Goal: Contribute content: Add original content to the website for others to see

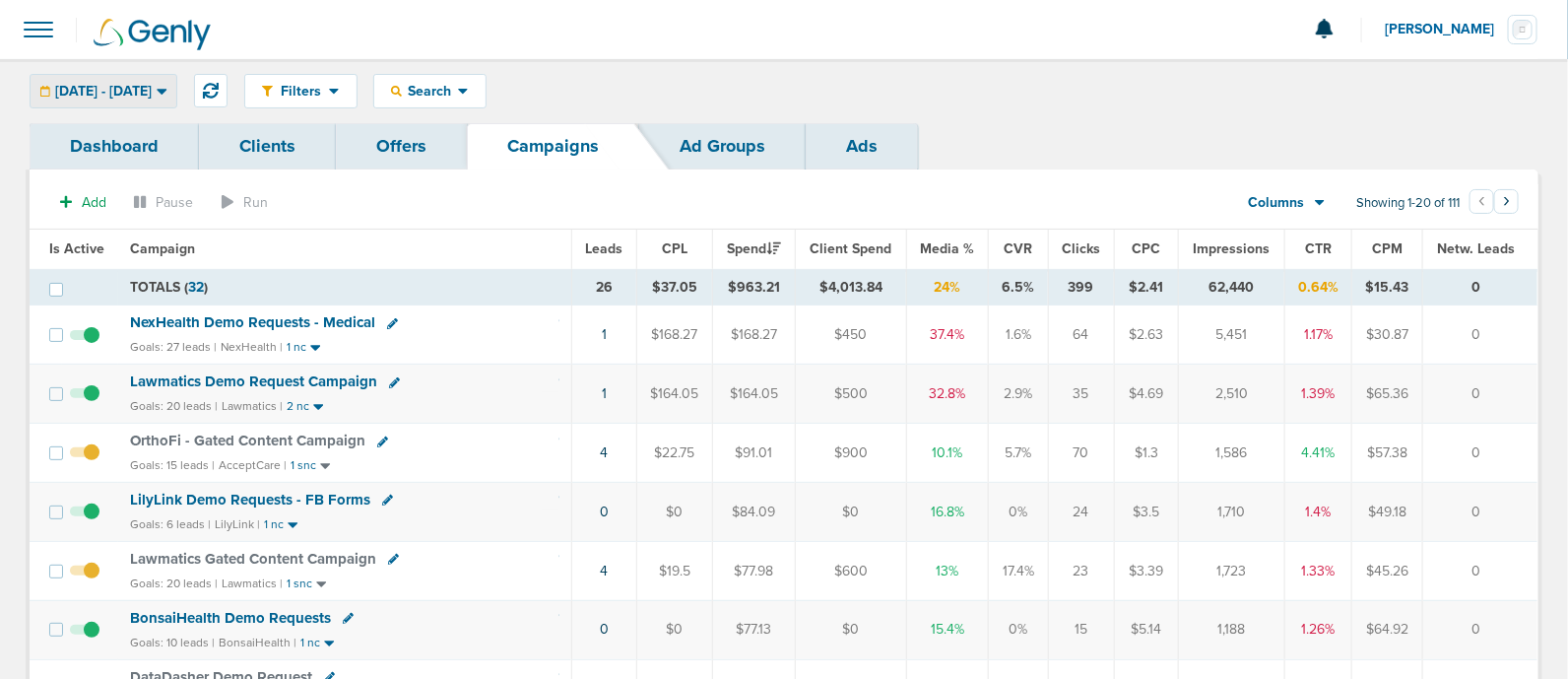
click at [140, 74] on div "[DATE] - [DATE] [DATE] [DATE] Last 7 Days Last 14 Days This Month Last Month Th…" at bounding box center [103, 91] width 147 height 35
click at [828, 82] on div "Filters Active Only Settings Status Active Inactive Objectives MQL SQL Traffic …" at bounding box center [891, 91] width 1294 height 35
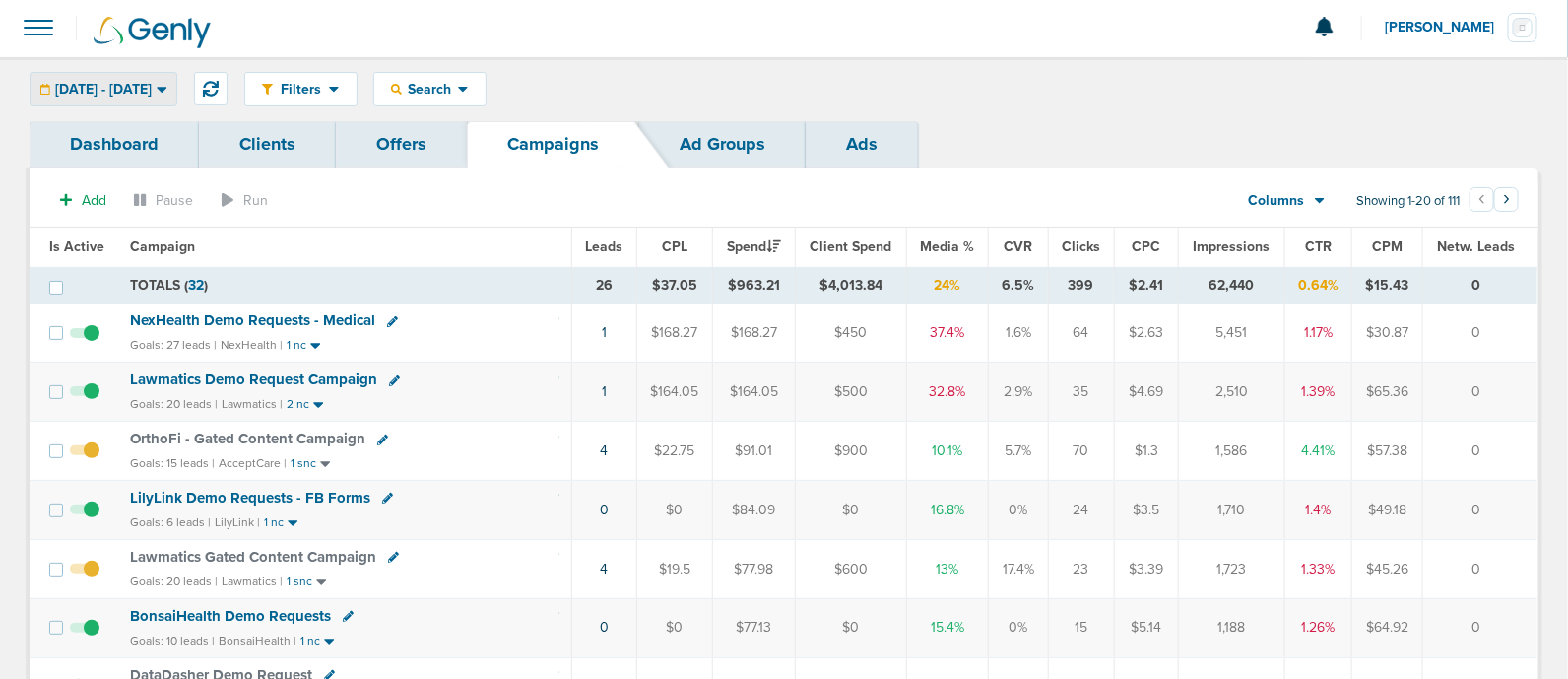
click at [151, 94] on span "[DATE] - [DATE]" at bounding box center [102, 90] width 97 height 14
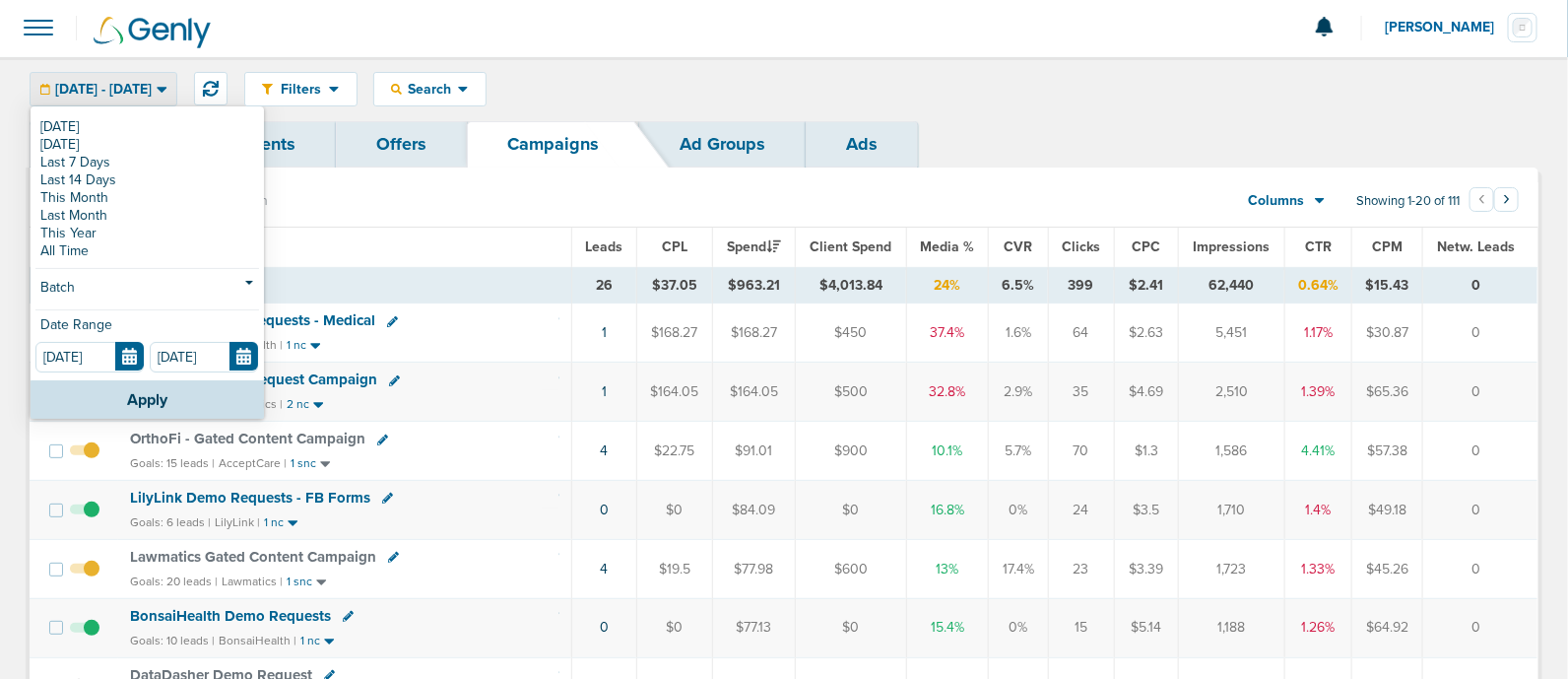
click at [509, 283] on td "TOTALS ( 32 )" at bounding box center [344, 285] width 453 height 37
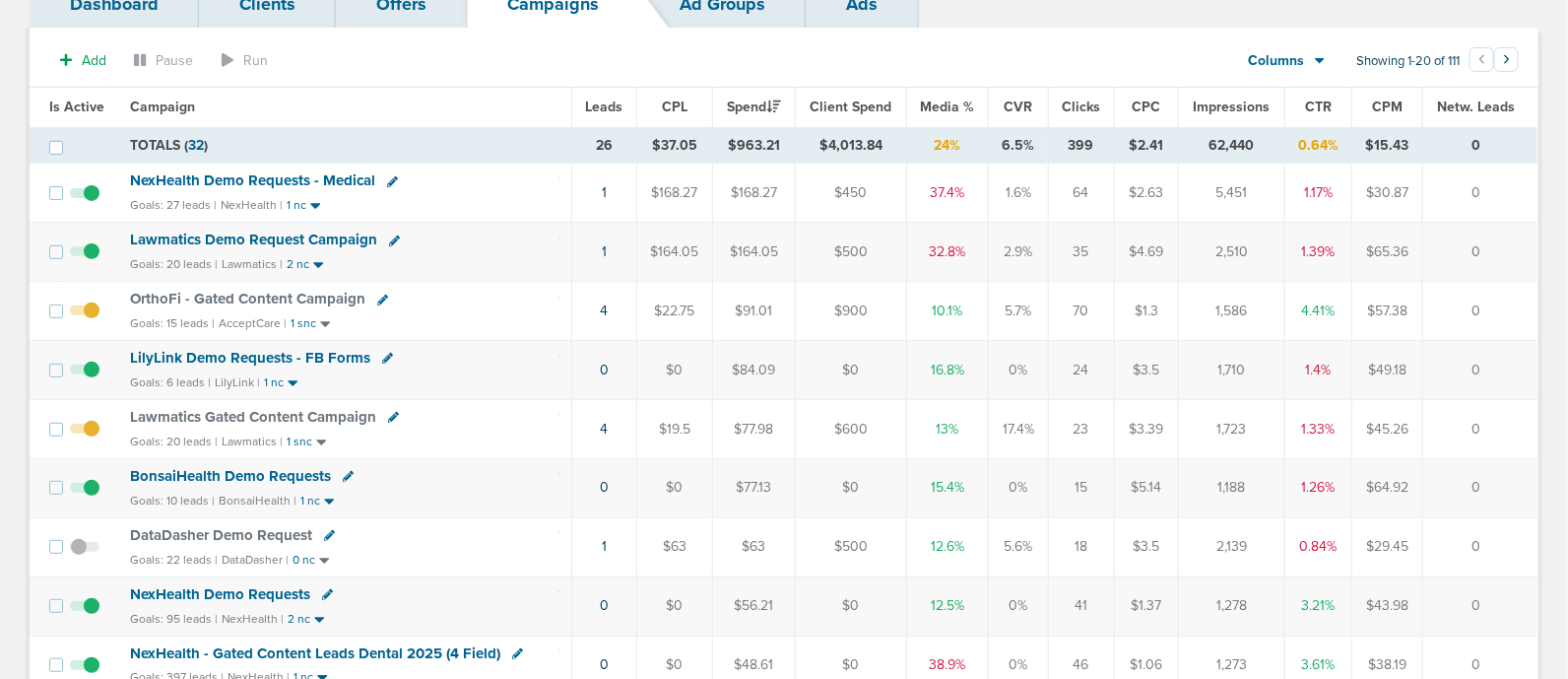
scroll to position [144, 0]
click at [315, 412] on span "Lawmatics Gated Content Campaign" at bounding box center [253, 415] width 246 height 18
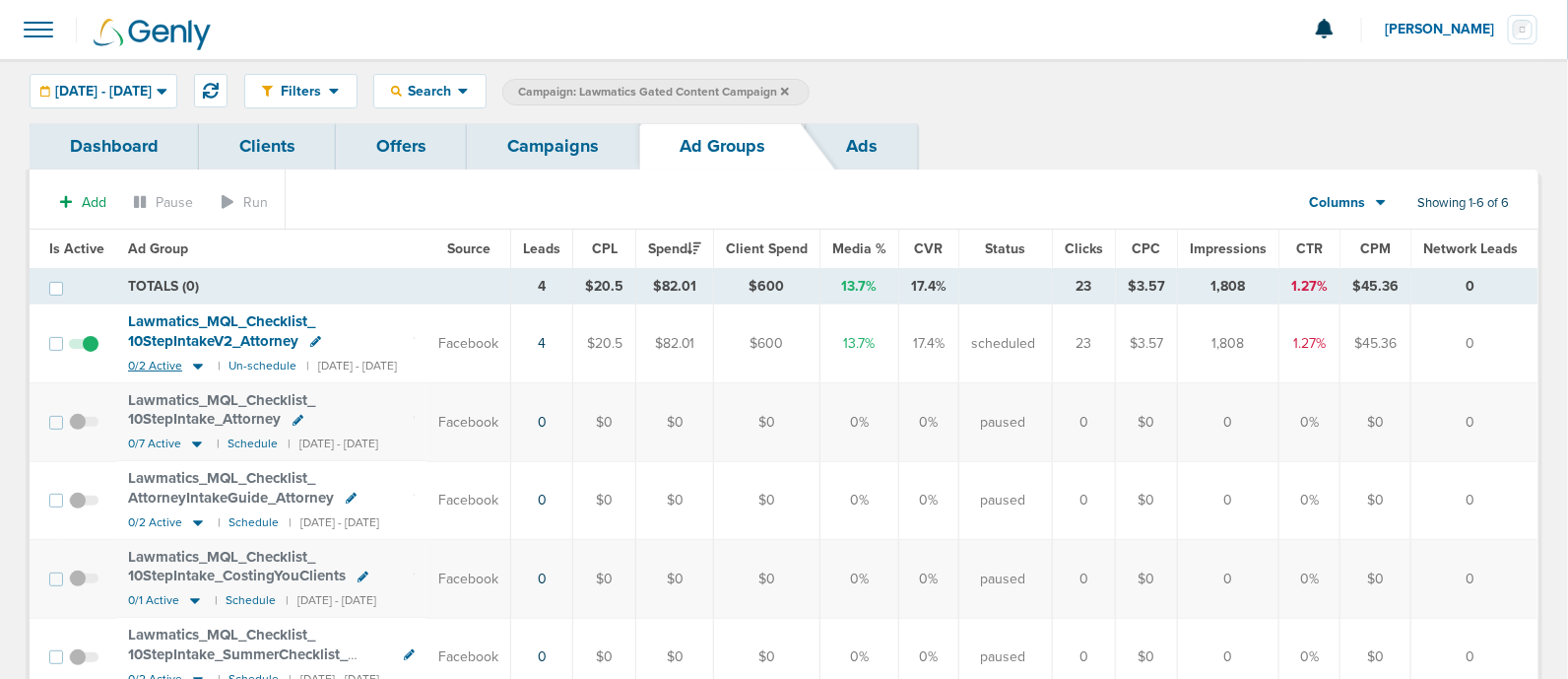
click at [196, 366] on icon at bounding box center [198, 365] width 20 height 17
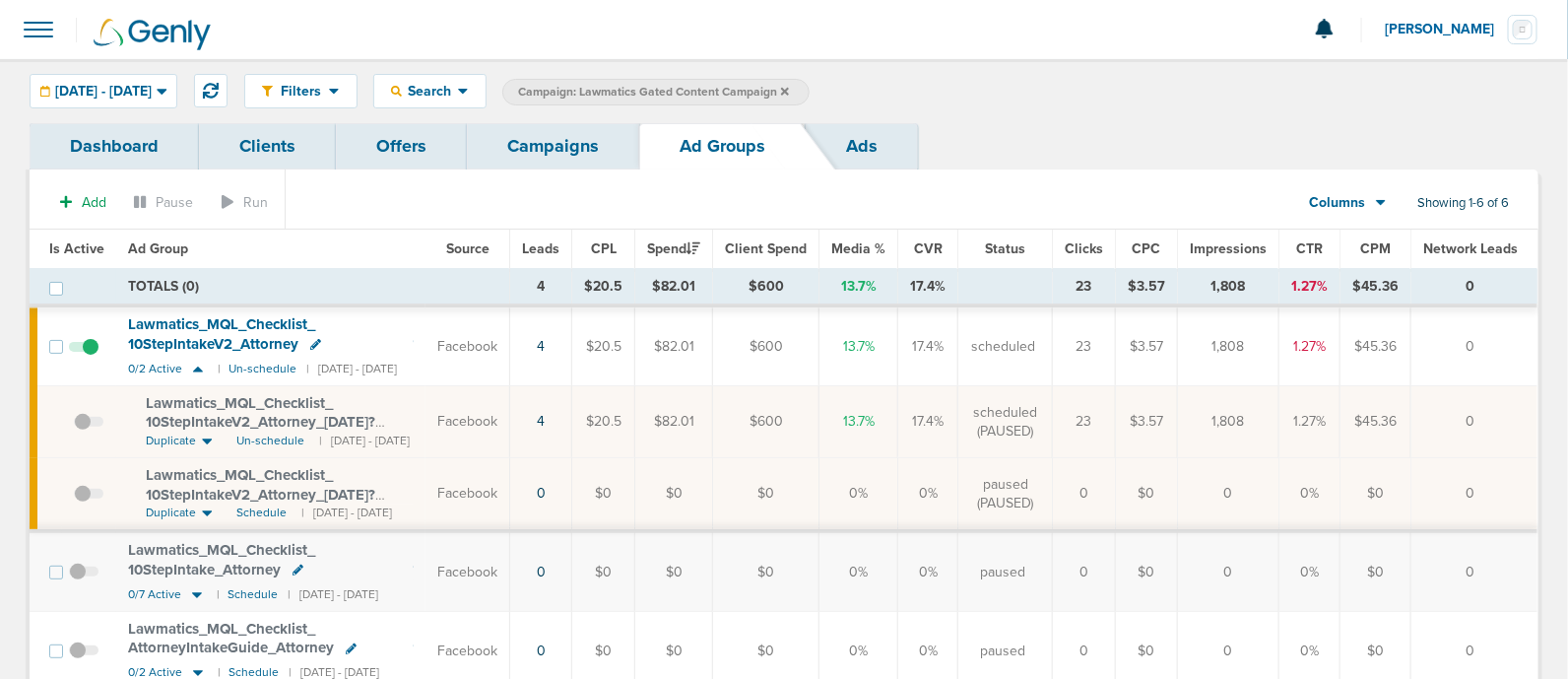
click at [310, 340] on icon at bounding box center [315, 344] width 11 height 11
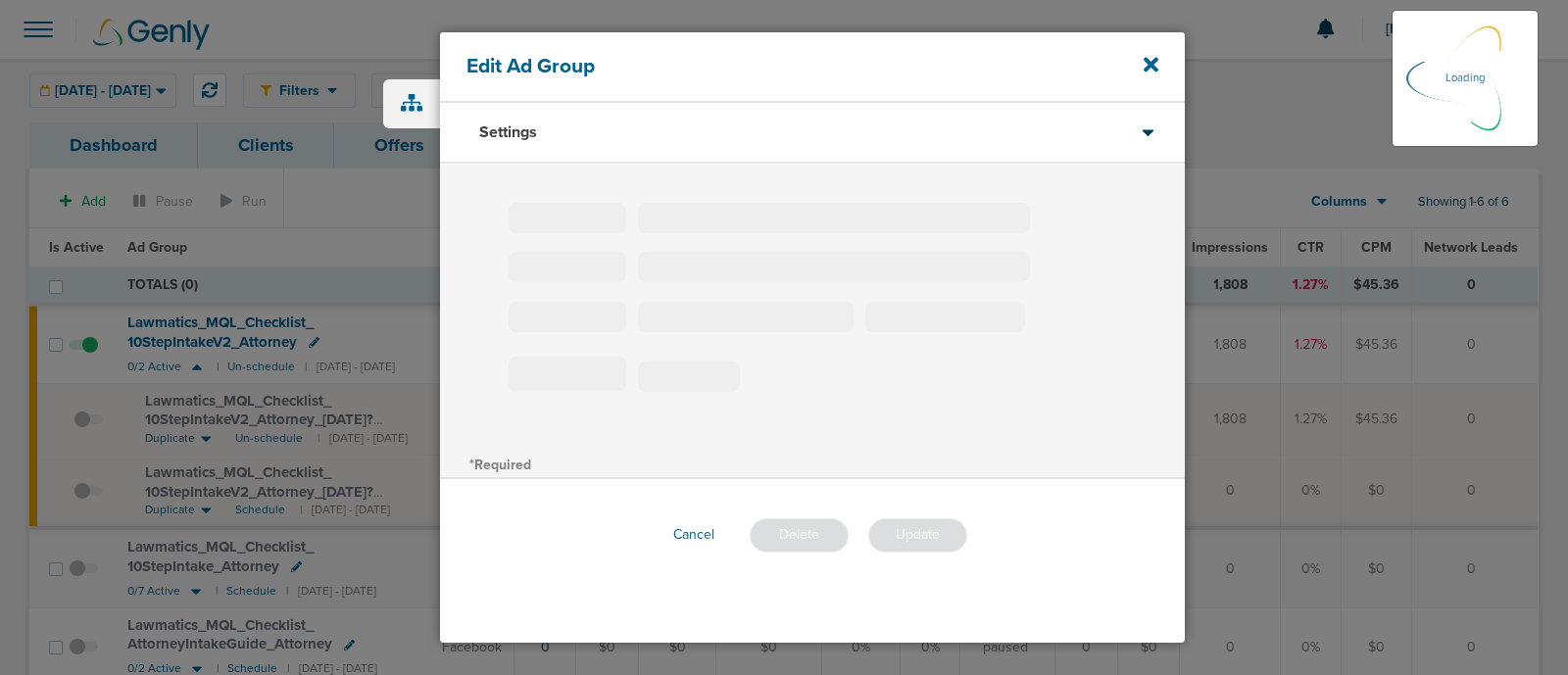
type input "Lawmatics_MQL_Checklist_10StepIntakeV2_Attorney"
type input "180"
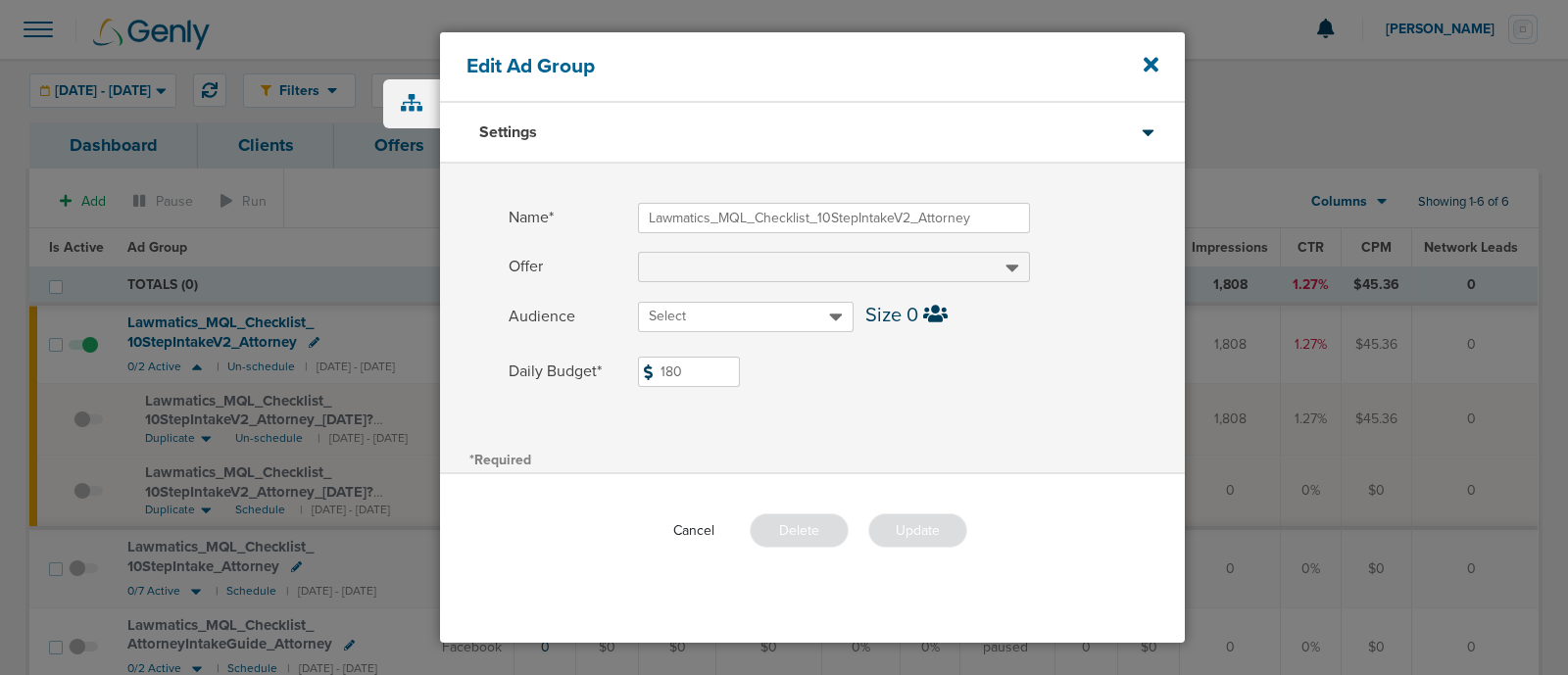
click at [703, 522] on button "Cancel" at bounding box center [693, 530] width 72 height 31
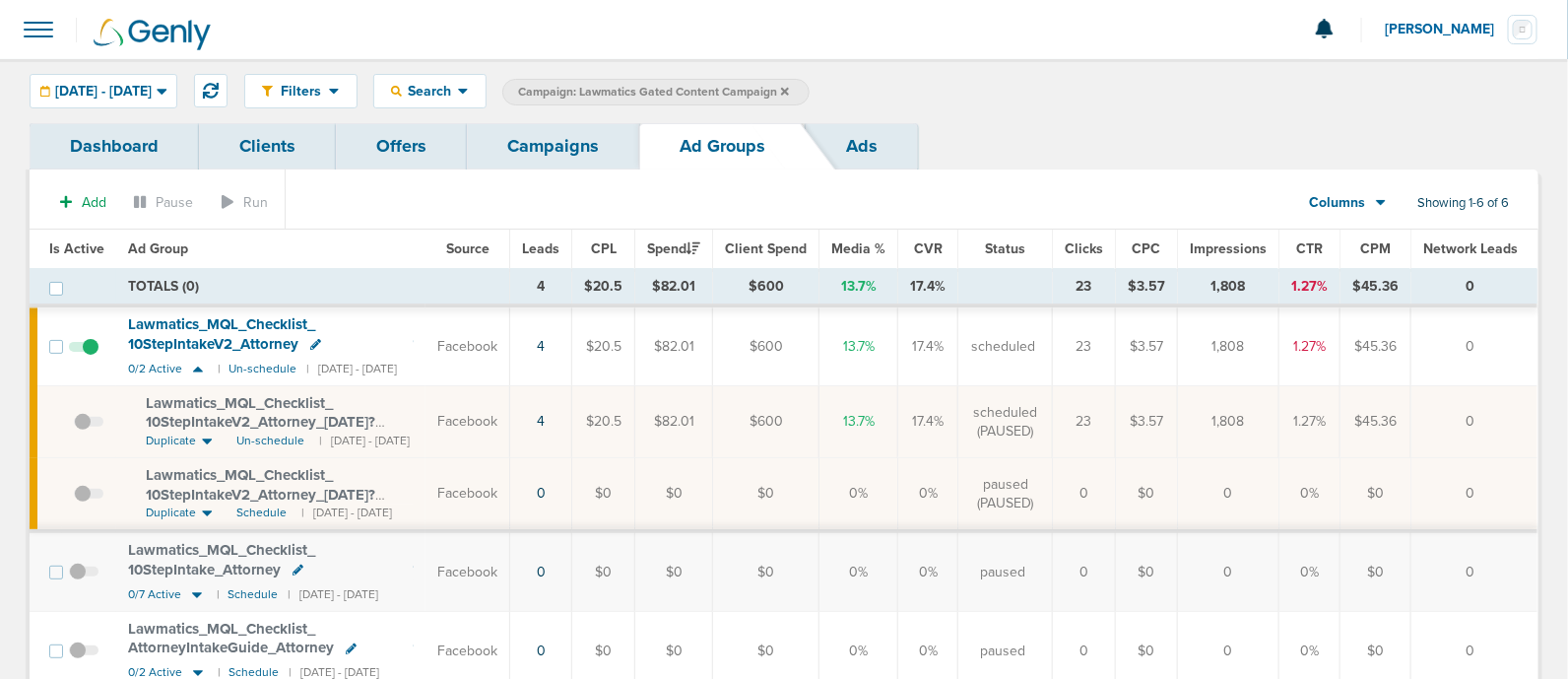
click at [586, 135] on link "Campaigns" at bounding box center [552, 146] width 172 height 47
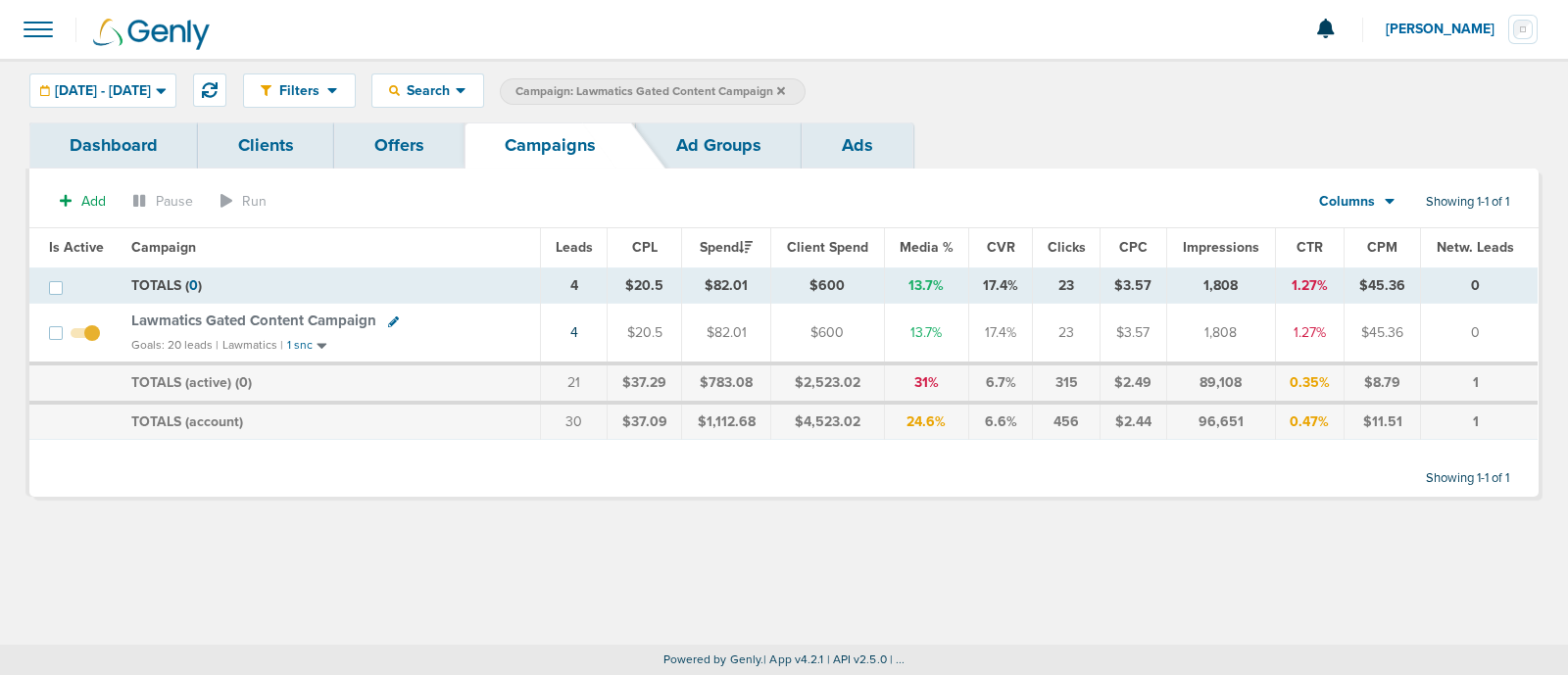
click at [388, 320] on icon at bounding box center [393, 322] width 11 height 11
select select
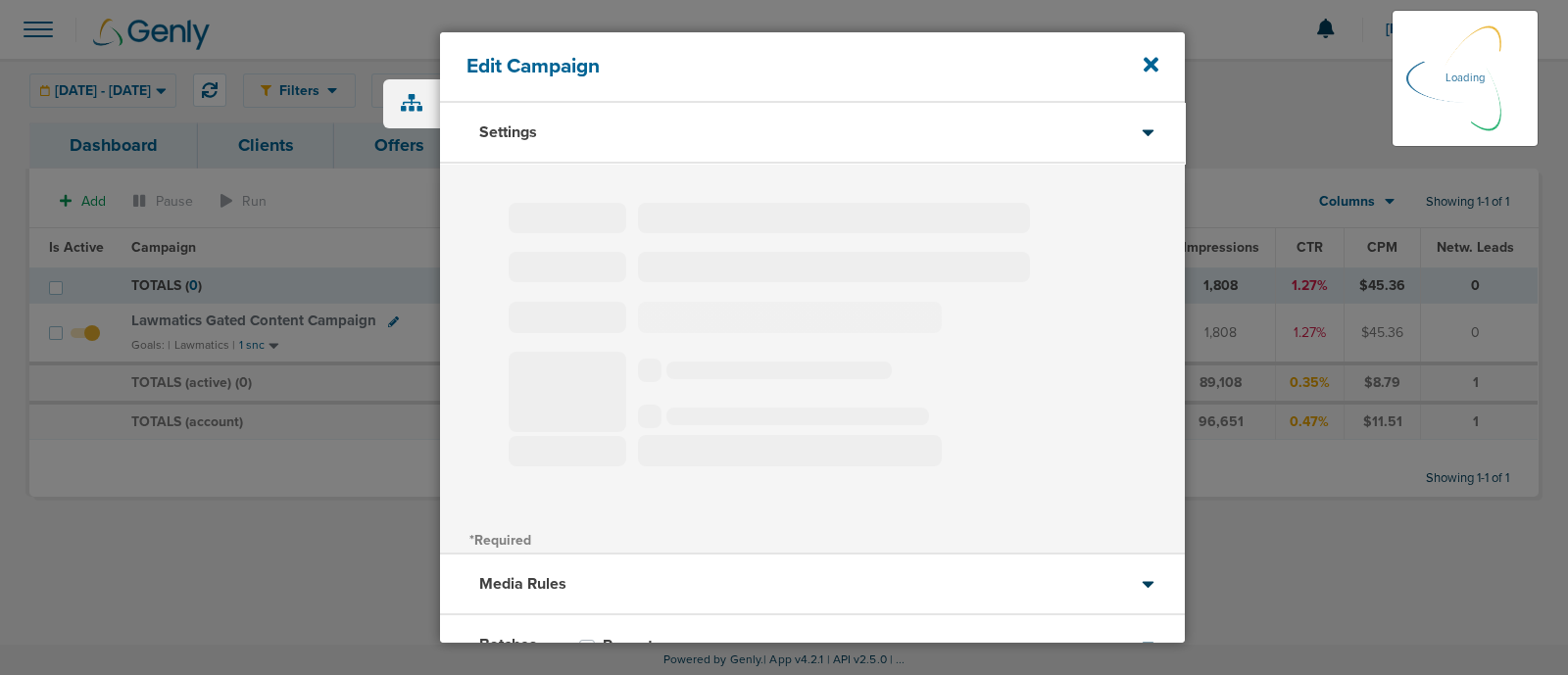
type input "Lawmatics Gated Content Campaign"
select select "Leads"
radio input "true"
select select "readOnly"
select select "1"
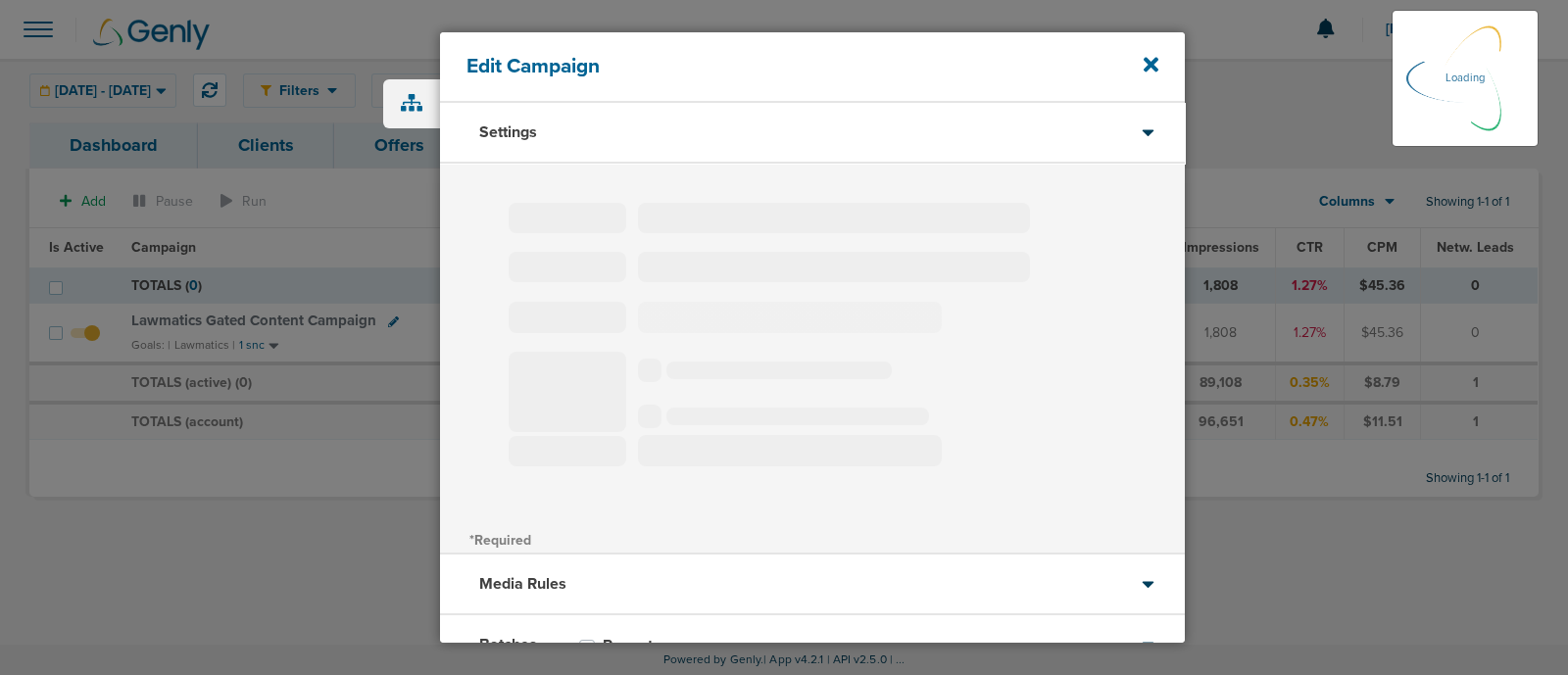
select select "2"
select select "3"
select select "4"
select select "6"
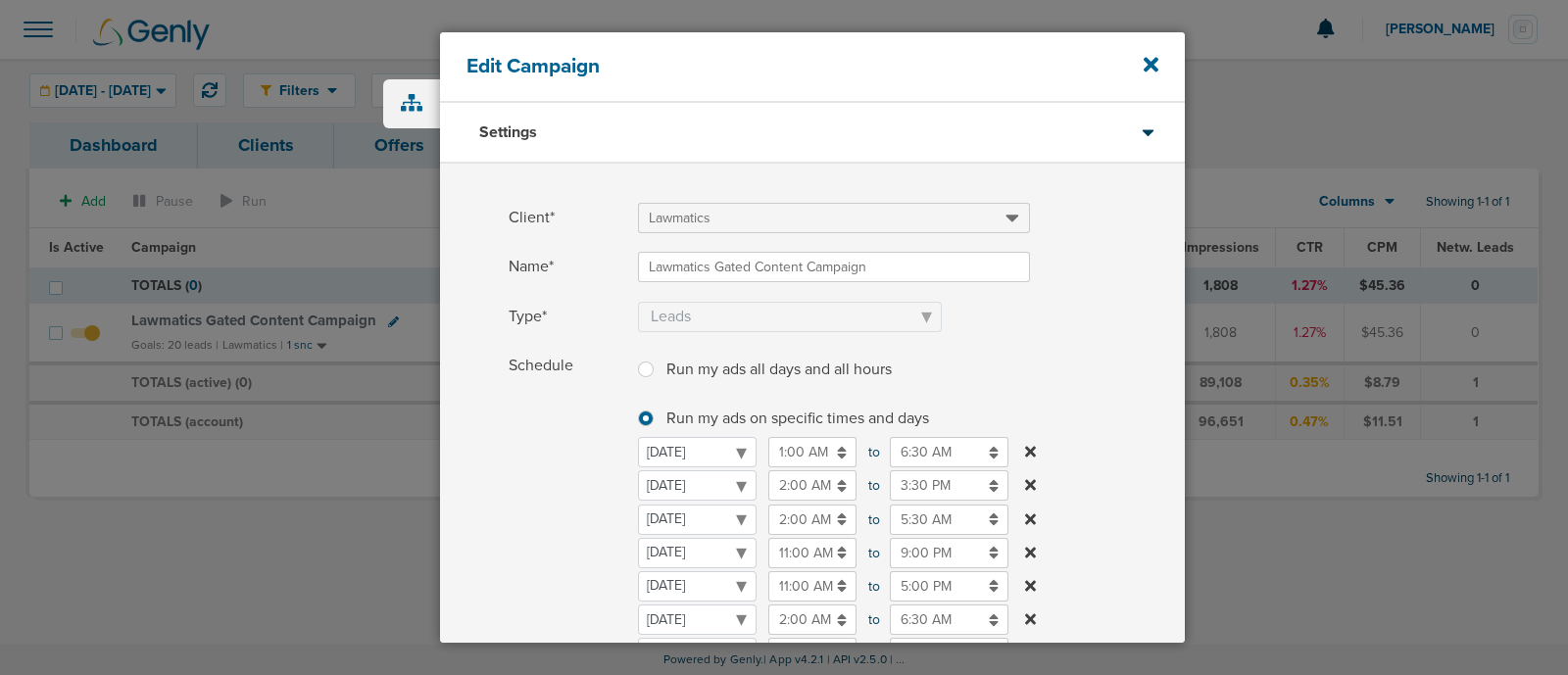
scroll to position [467, 0]
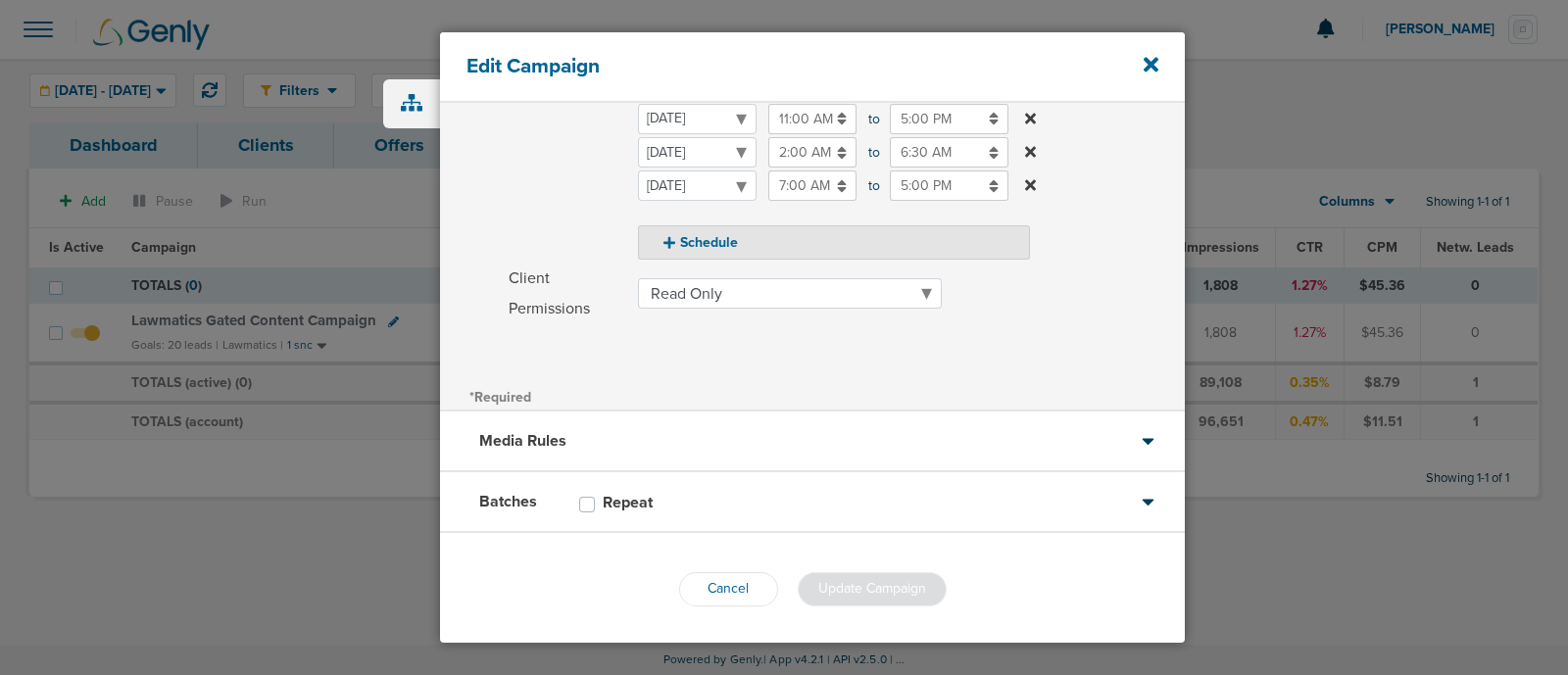
click at [818, 446] on div "Media Rules" at bounding box center [813, 441] width 744 height 60
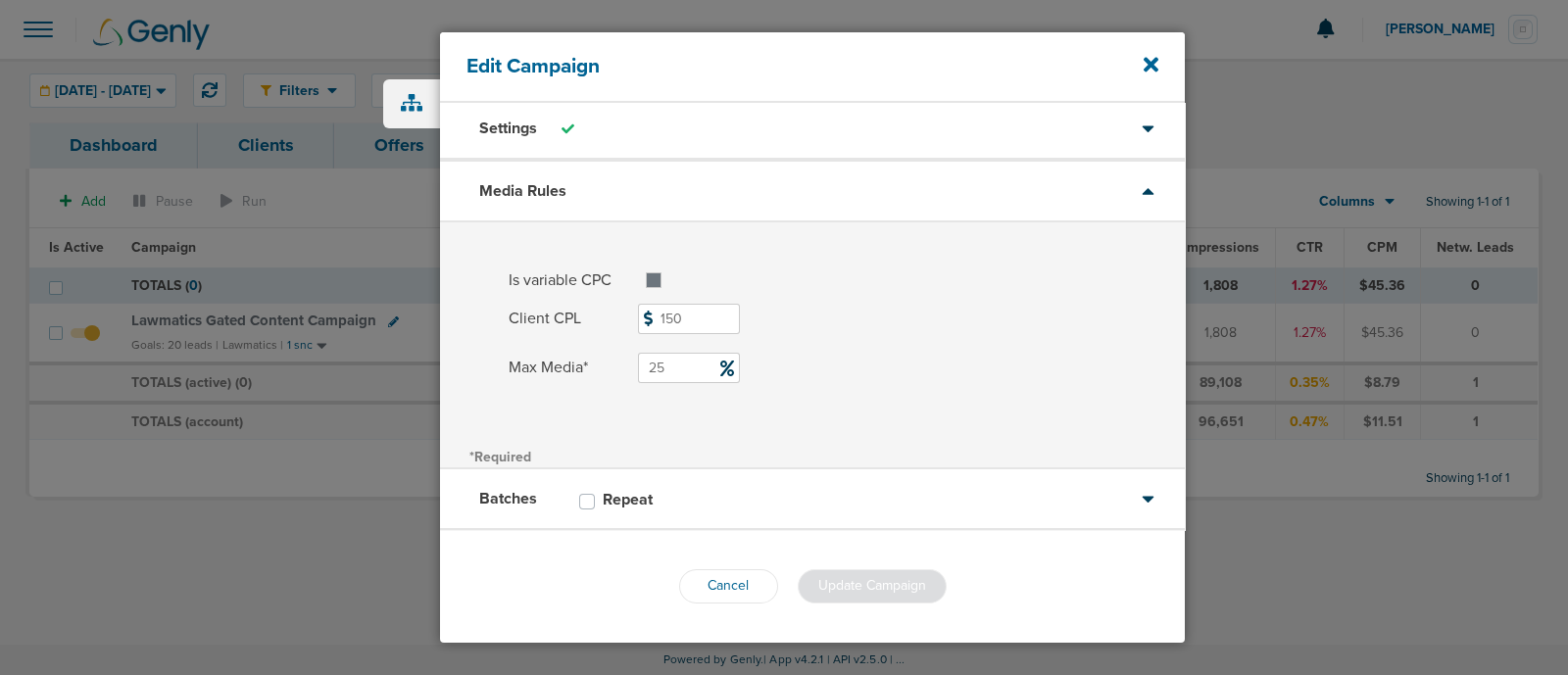
scroll to position [2, 0]
click at [802, 503] on div "Batches Repeat" at bounding box center [813, 501] width 744 height 60
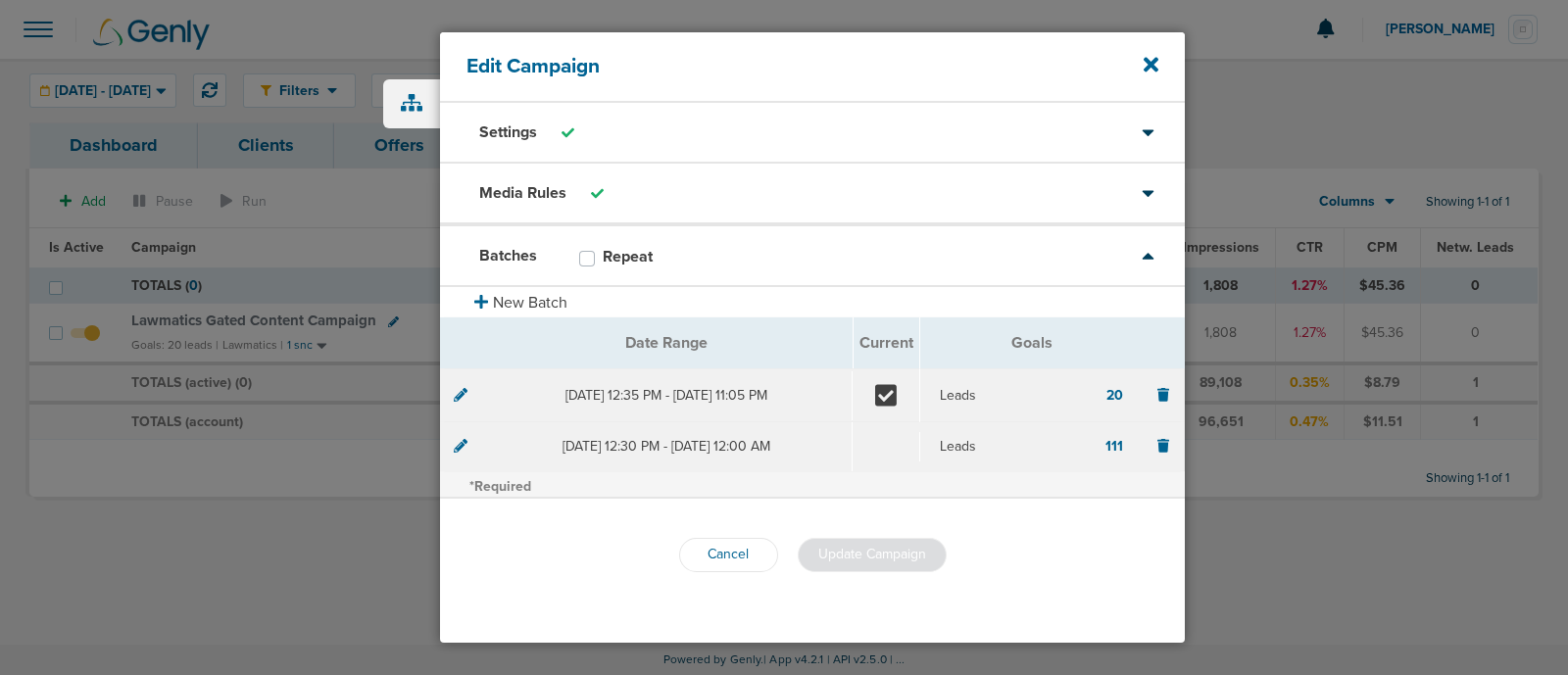
scroll to position [0, 0]
click at [735, 557] on button "Cancel" at bounding box center [729, 555] width 99 height 35
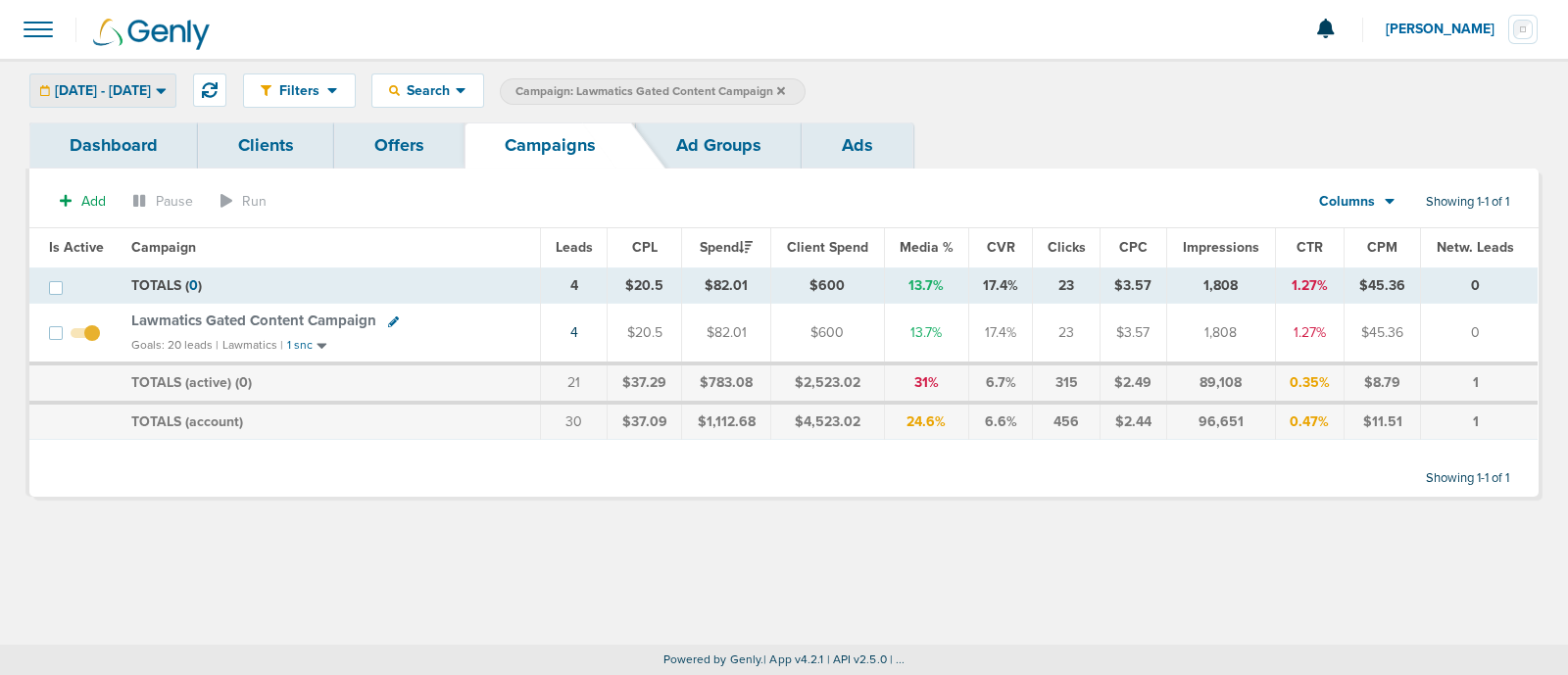
click at [150, 84] on span "[DATE] - [DATE]" at bounding box center [102, 91] width 96 height 14
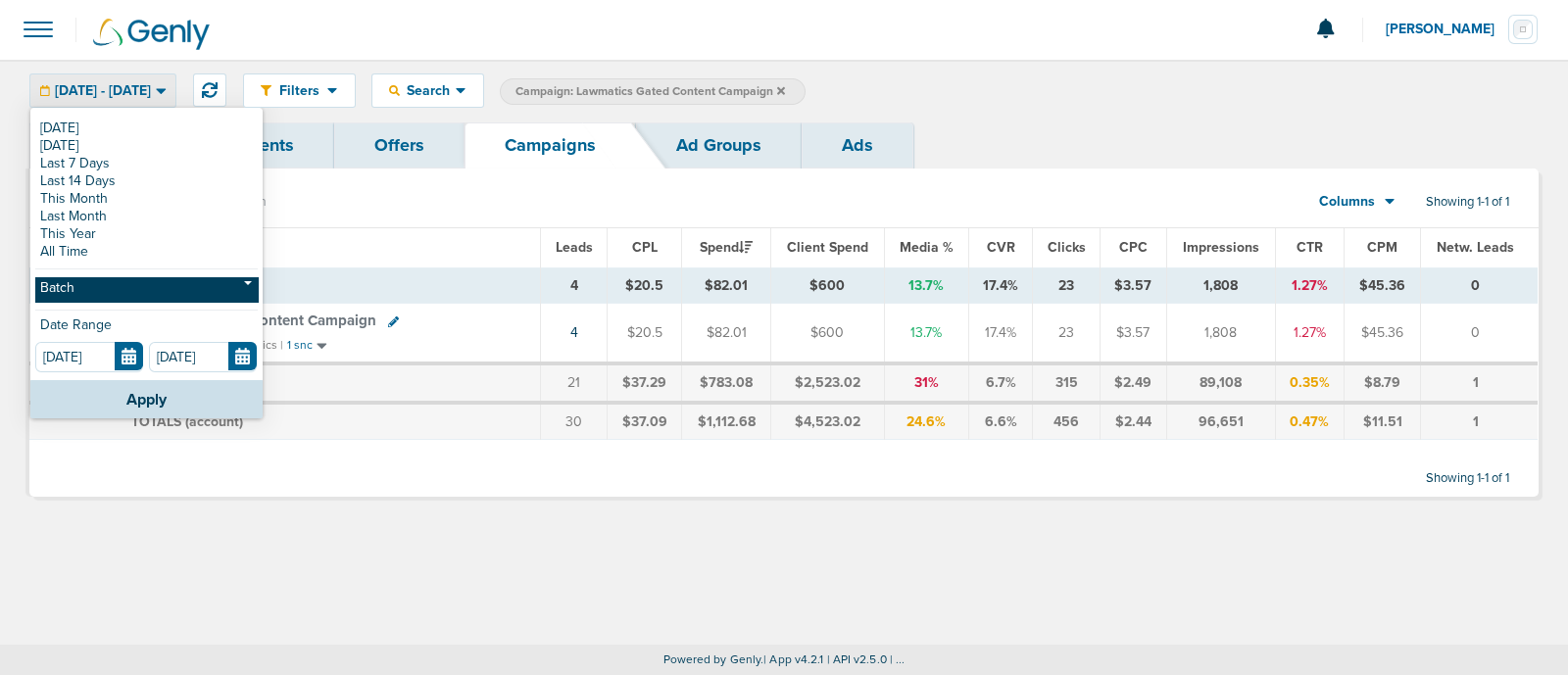
click at [149, 282] on link "Batch" at bounding box center [147, 289] width 223 height 25
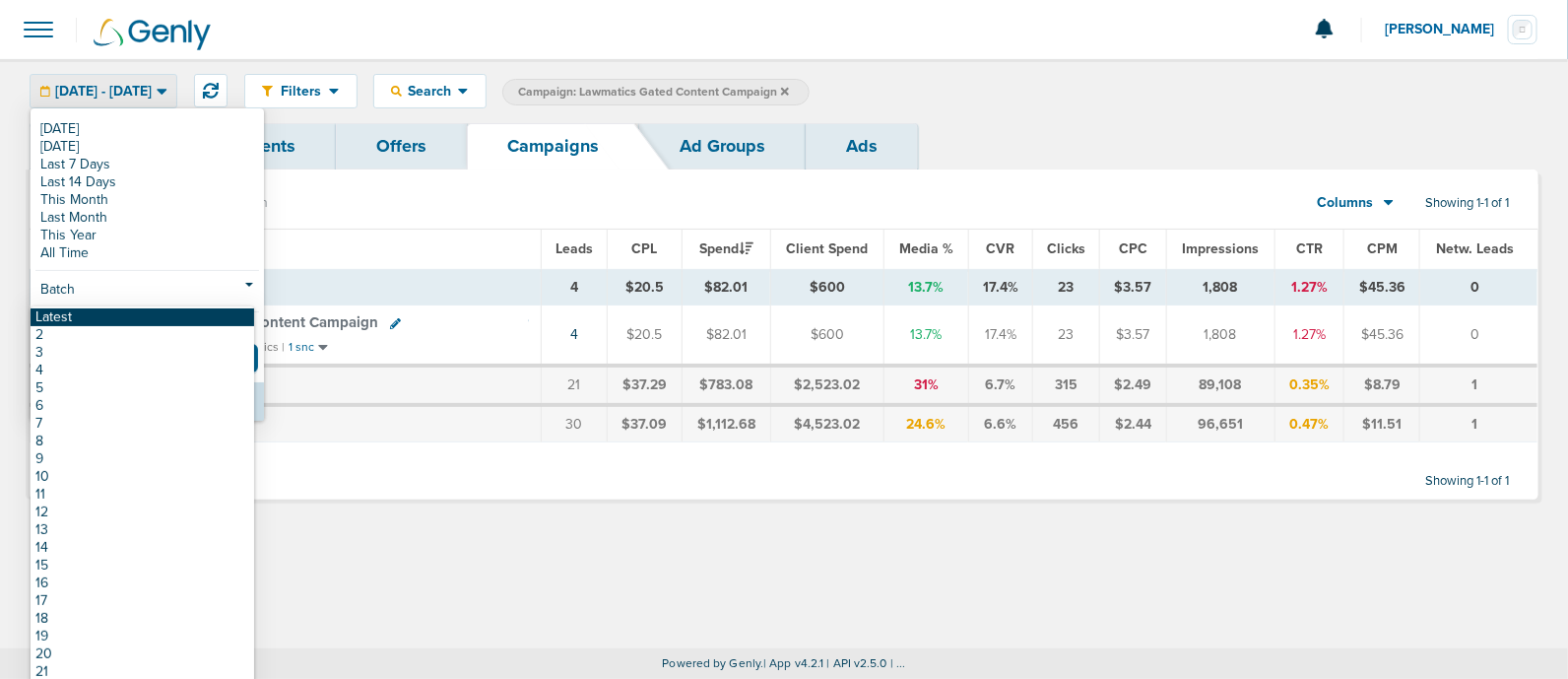
click at [55, 313] on link "Latest" at bounding box center [142, 318] width 224 height 18
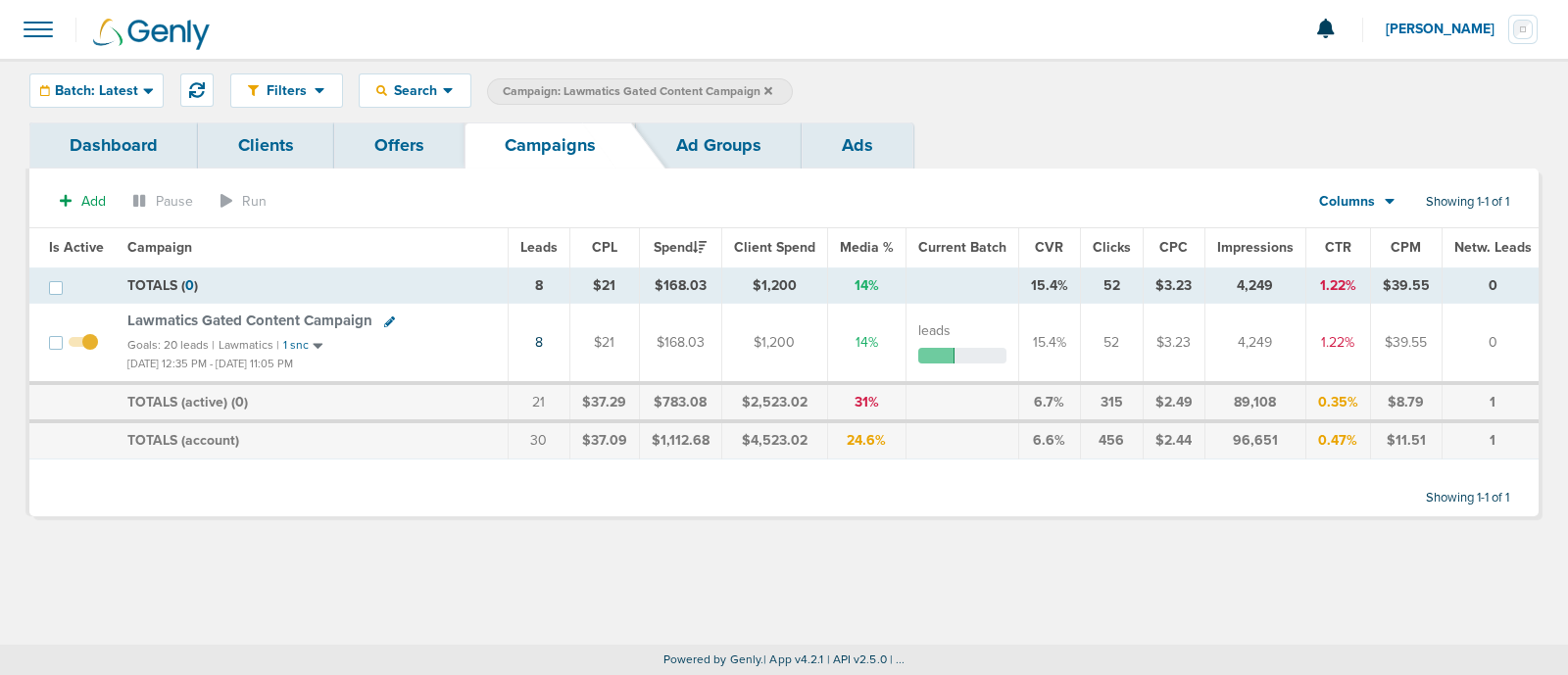
click at [530, 334] on td "8" at bounding box center [539, 343] width 61 height 79
click at [539, 342] on link "8" at bounding box center [539, 342] width 8 height 17
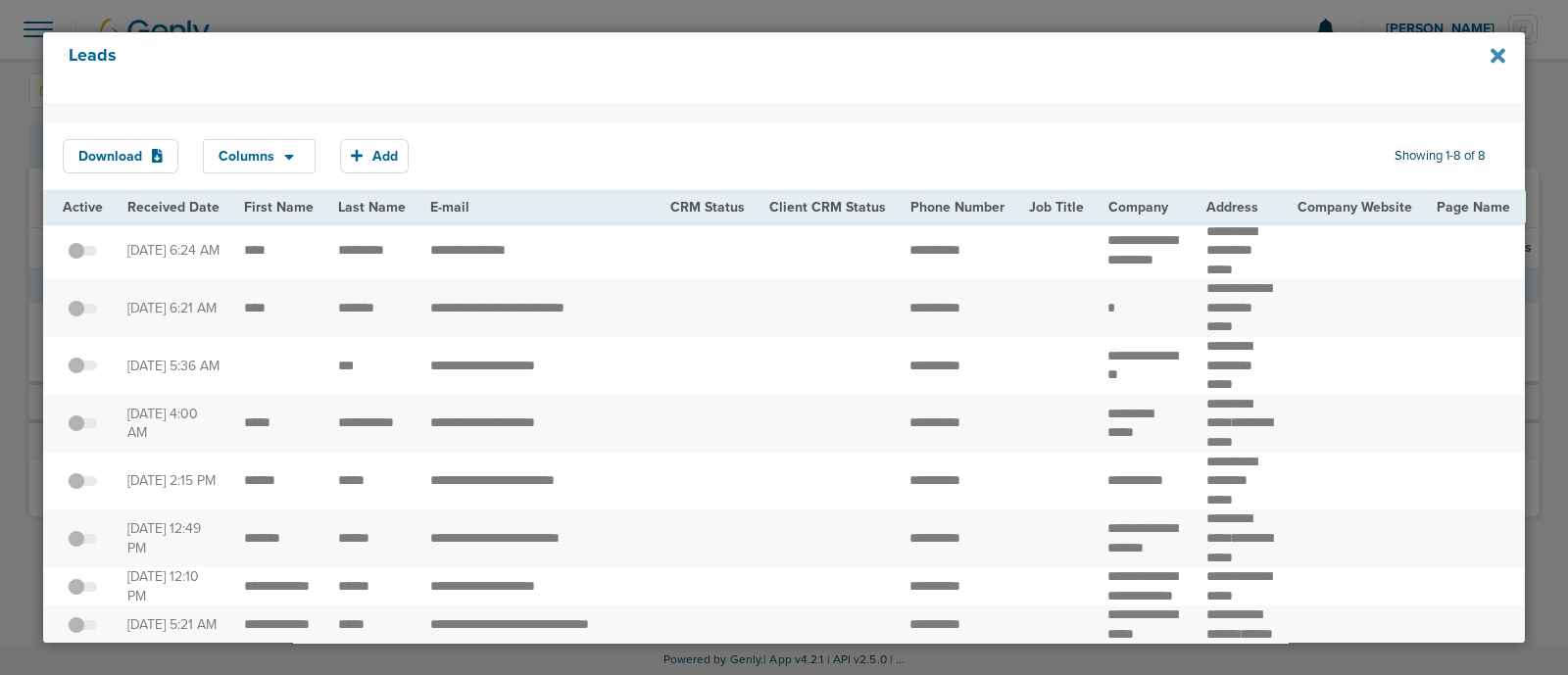
click at [1493, 53] on icon at bounding box center [1498, 56] width 15 height 22
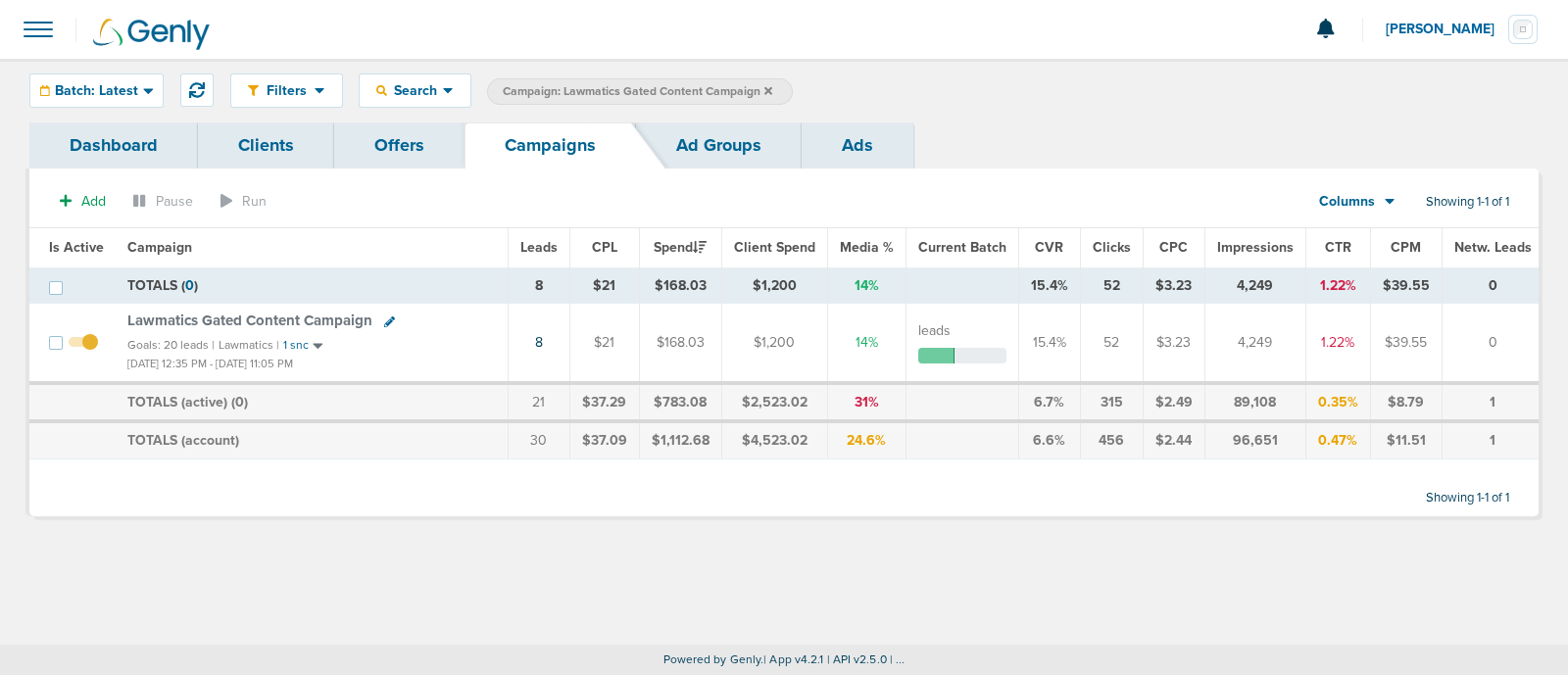
click at [734, 90] on span "Campaign: Lawmatics Gated Content Campaign" at bounding box center [637, 91] width 269 height 17
click at [764, 86] on icon at bounding box center [768, 91] width 8 height 12
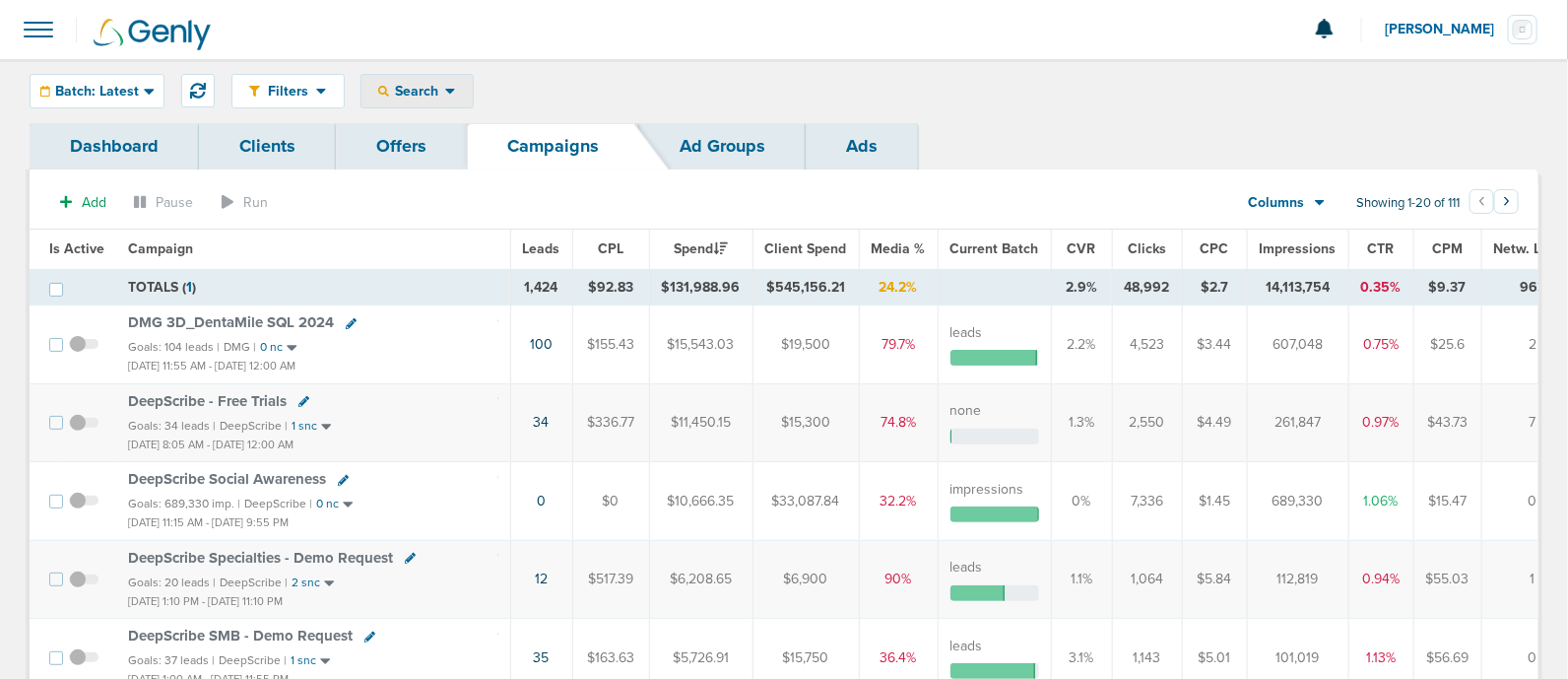
click at [421, 87] on span "Search" at bounding box center [417, 91] width 56 height 17
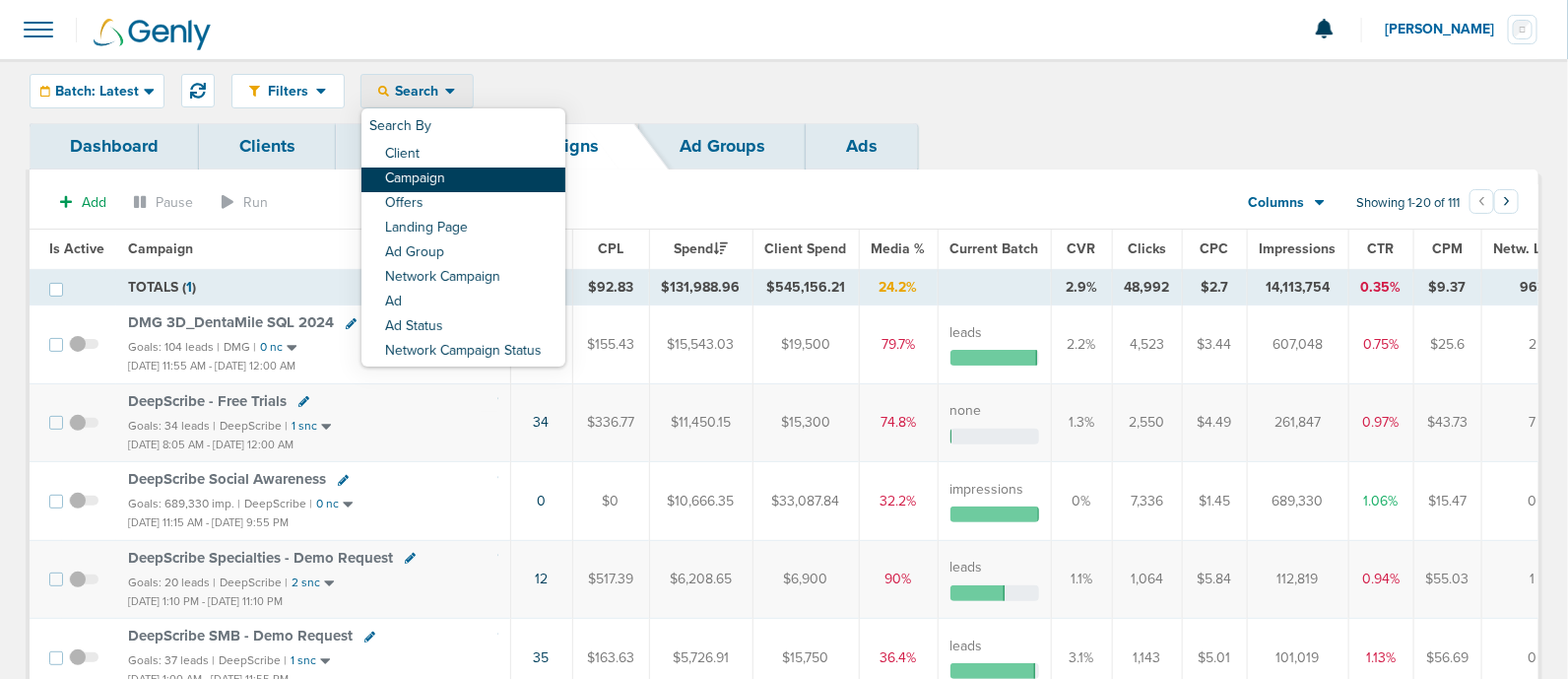
click at [469, 174] on link "Campaign" at bounding box center [463, 179] width 204 height 25
select select "cmpName"
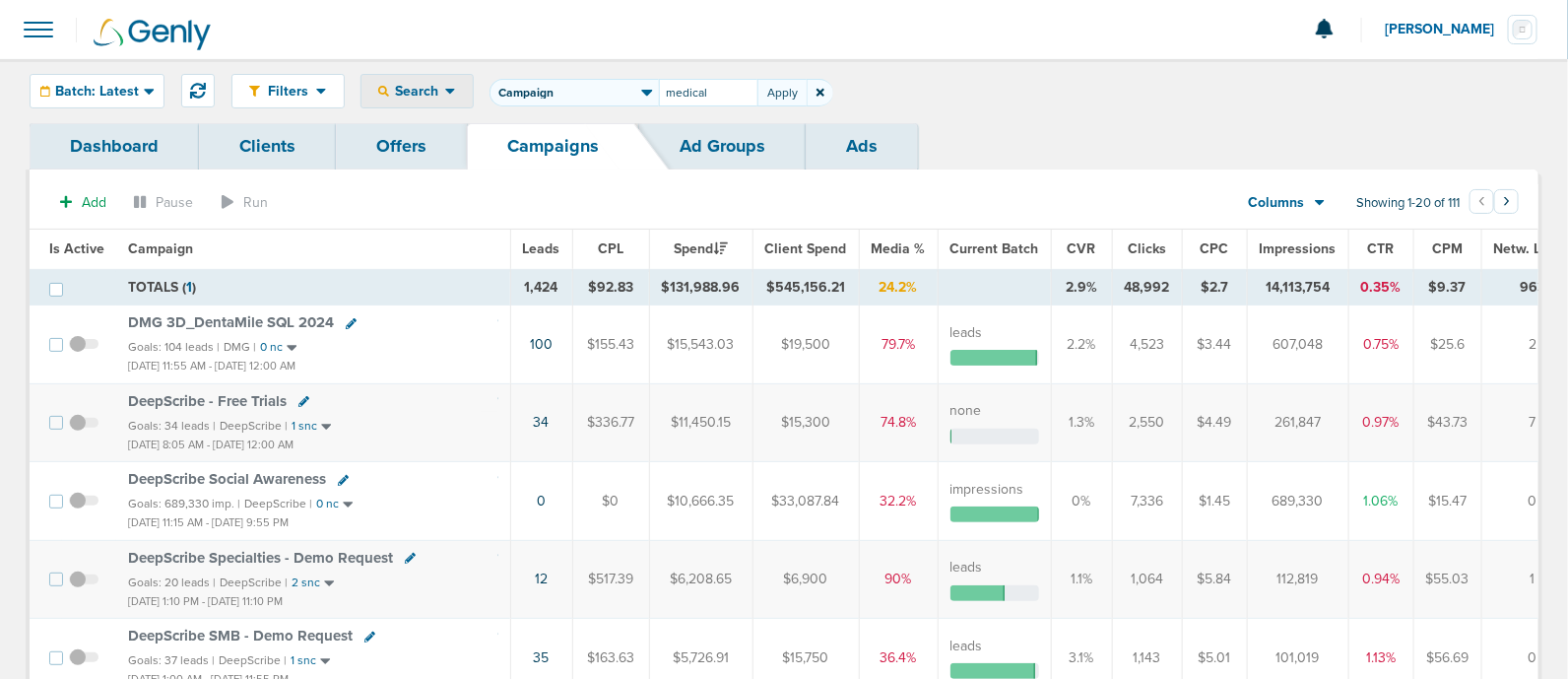
type input "medical"
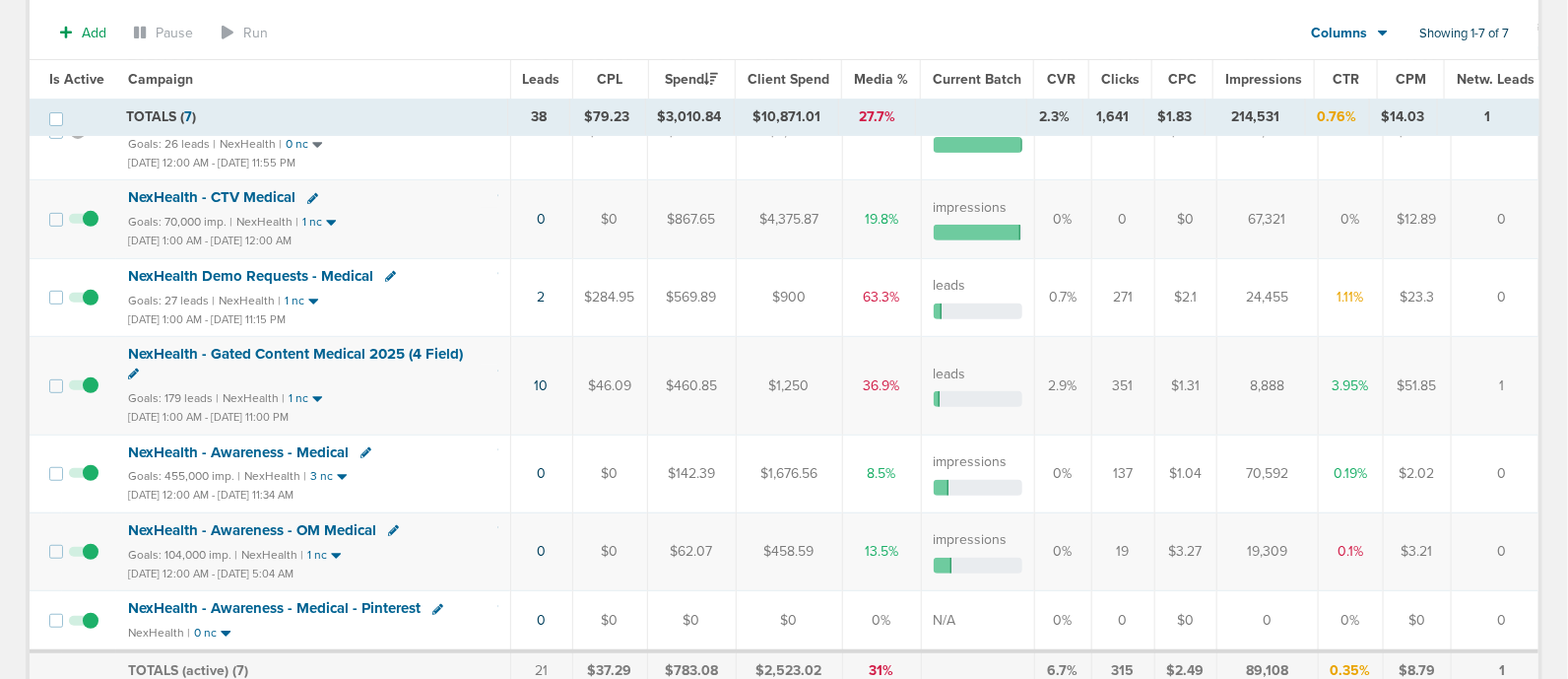
scroll to position [226, 0]
click at [285, 348] on span "NexHealth - Gated Content Medical 2025 (4 Field)" at bounding box center [295, 355] width 335 height 18
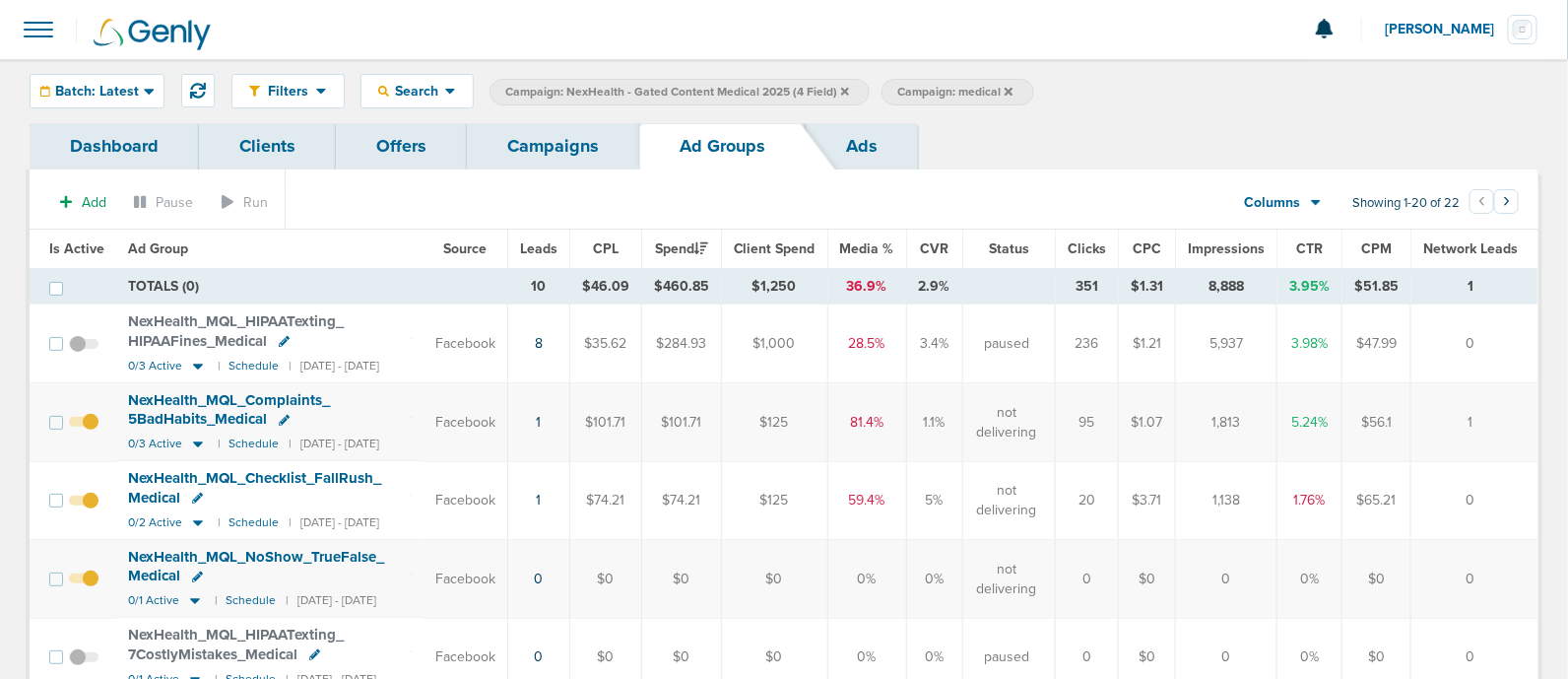
click at [130, 66] on div "Filters Active Only Settings Status Active Inactive Objectives MQL SQL Traffic …" at bounding box center [784, 91] width 1568 height 64
click at [80, 96] on span "Batch: Latest" at bounding box center [97, 92] width 84 height 14
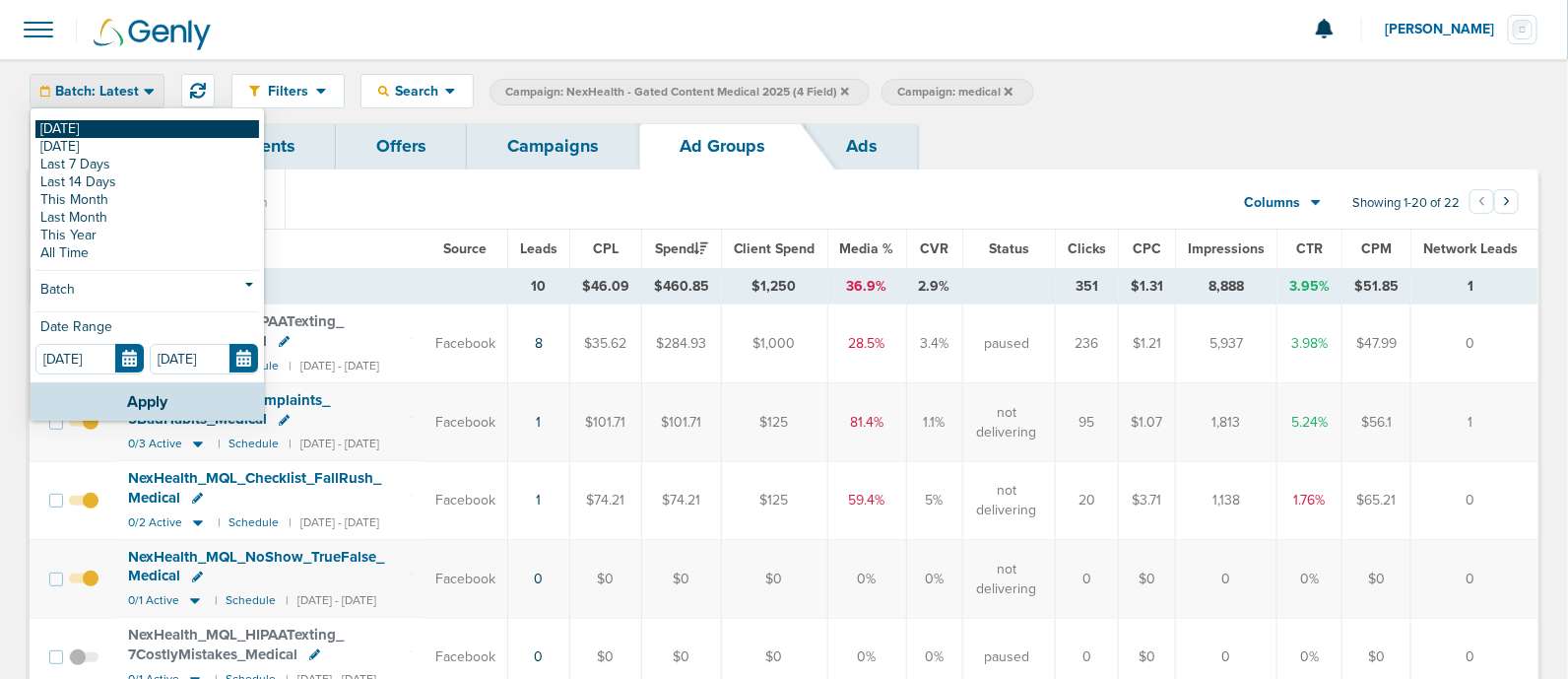
click at [60, 125] on link "[DATE]" at bounding box center [147, 129] width 224 height 18
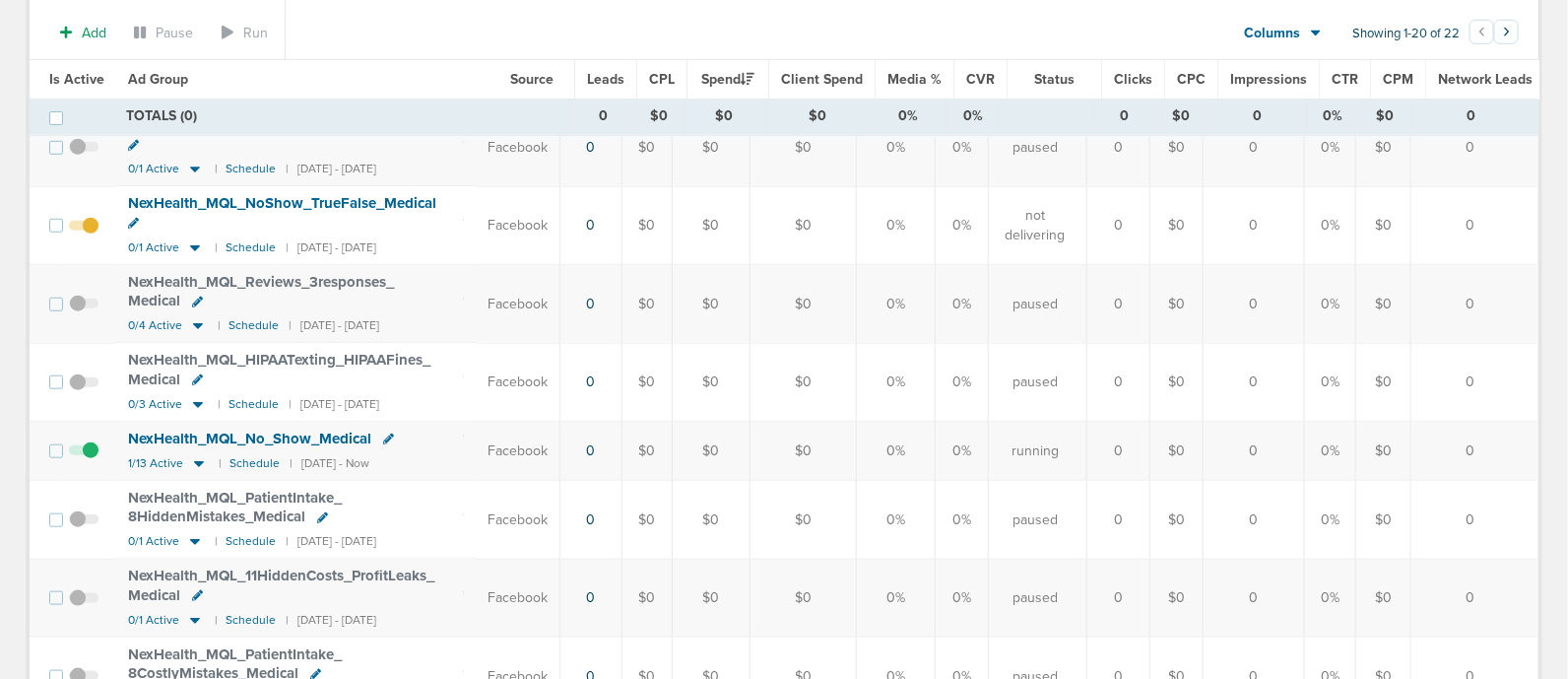
scroll to position [595, 0]
click at [195, 459] on icon at bounding box center [199, 462] width 10 height 6
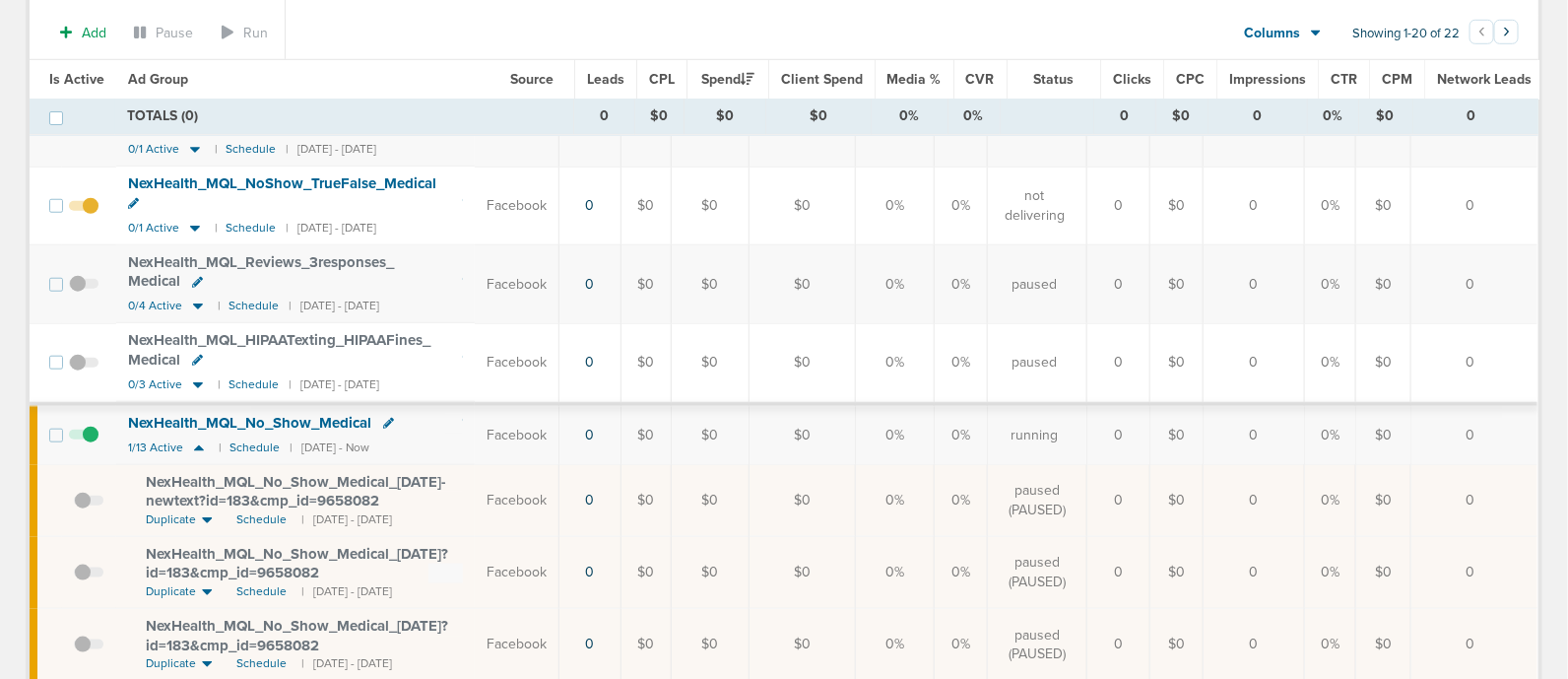
scroll to position [0, 0]
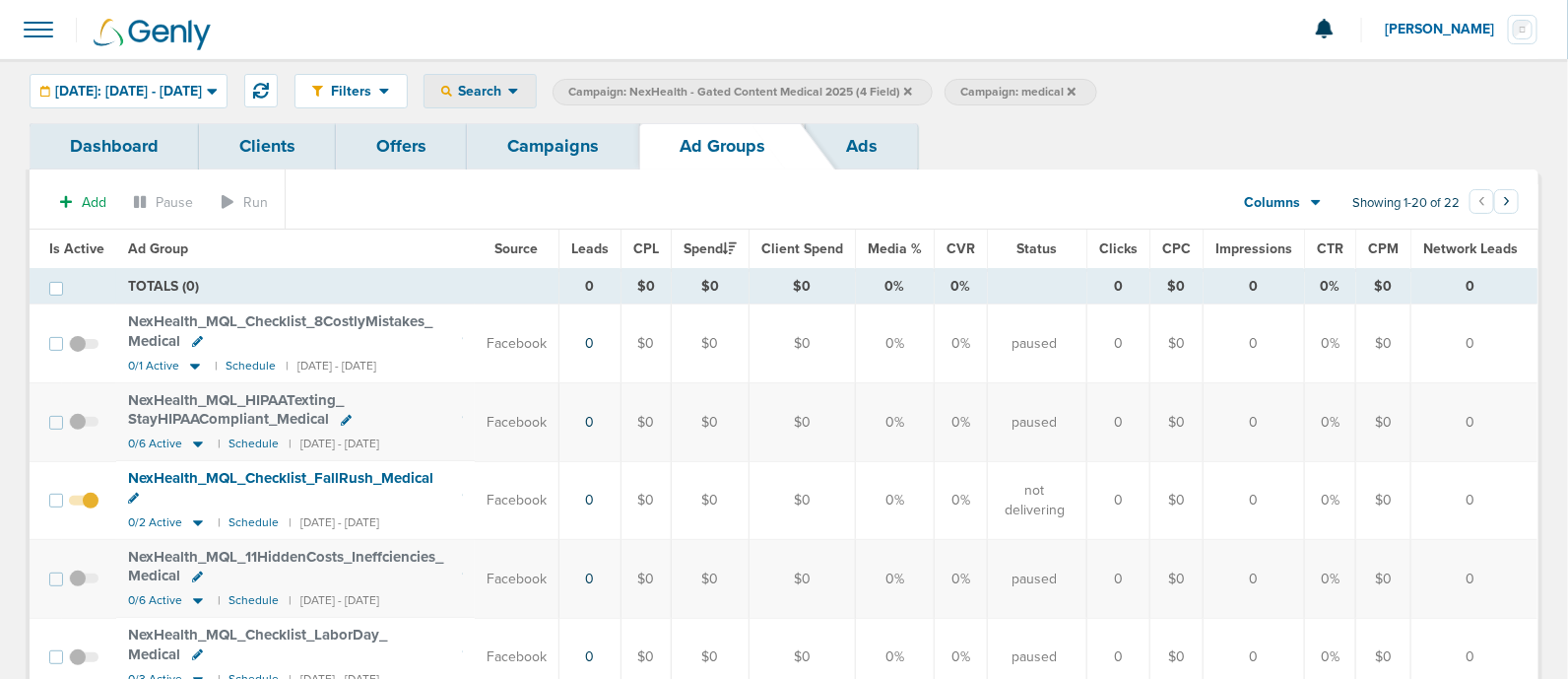
click at [508, 89] on span "Search" at bounding box center [480, 91] width 56 height 17
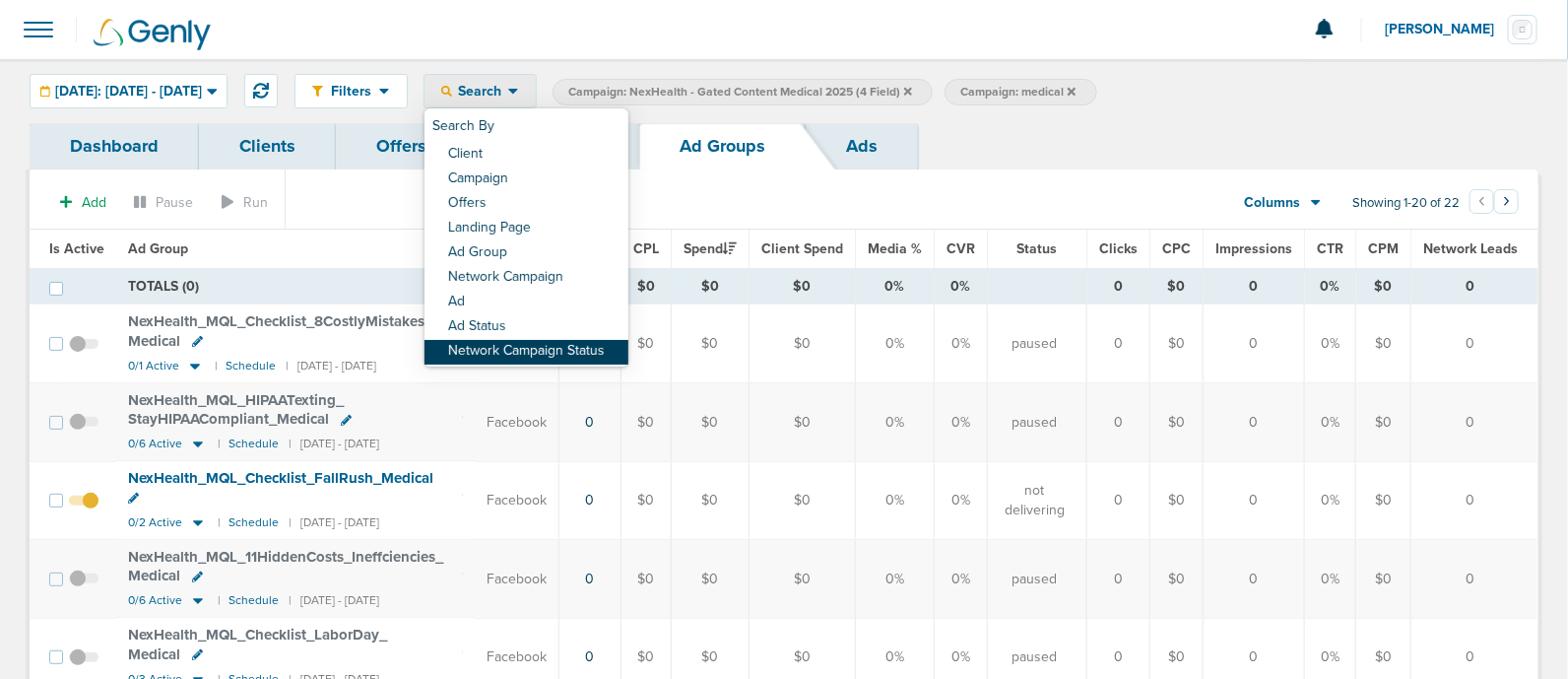
click at [602, 349] on link "Network Campaign Status" at bounding box center [526, 352] width 204 height 25
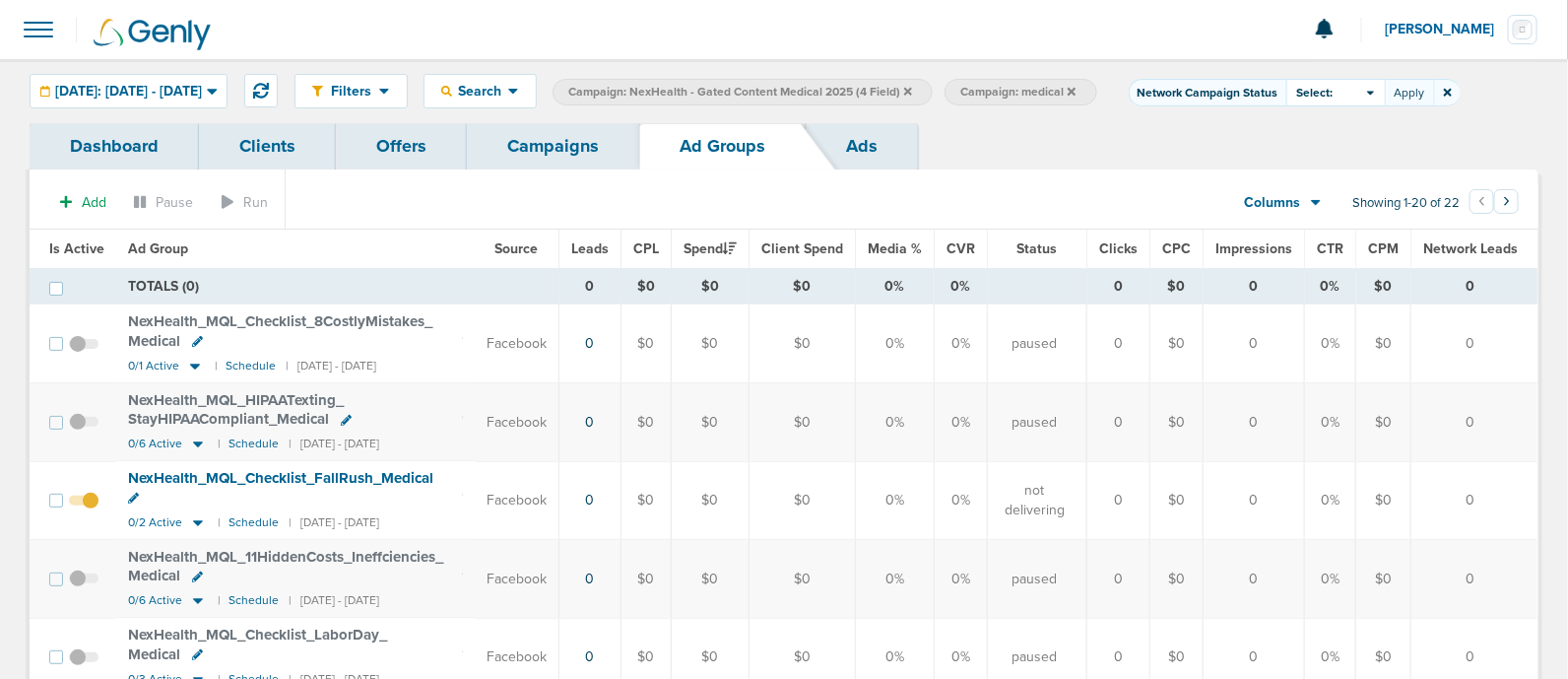
click at [1333, 90] on span "Select:" at bounding box center [1315, 93] width 37 height 17
click at [1310, 125] on span at bounding box center [1303, 120] width 14 height 14
click at [1320, 113] on input "Running" at bounding box center [1320, 113] width 0 height 0
click at [1434, 87] on button "Apply" at bounding box center [1409, 93] width 49 height 28
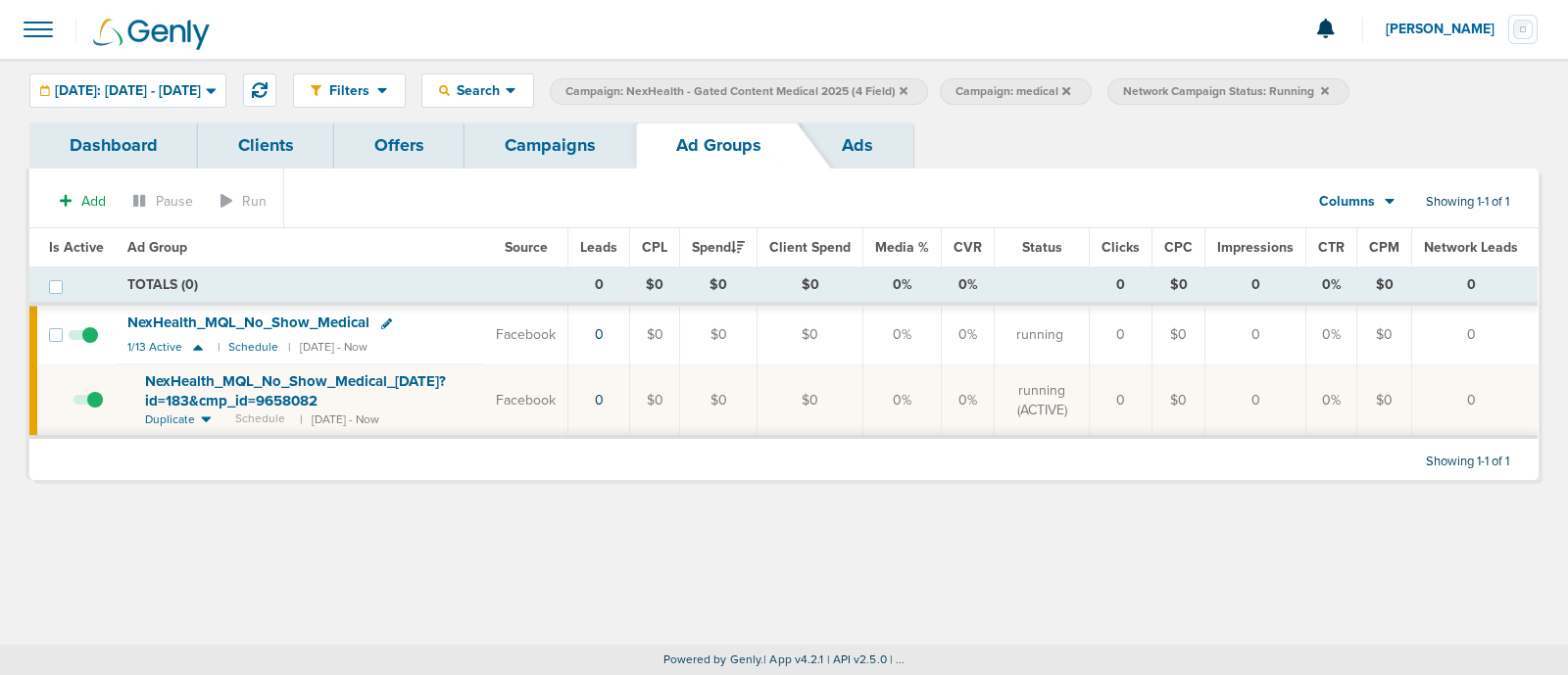
click at [1328, 90] on icon at bounding box center [1324, 90] width 8 height 8
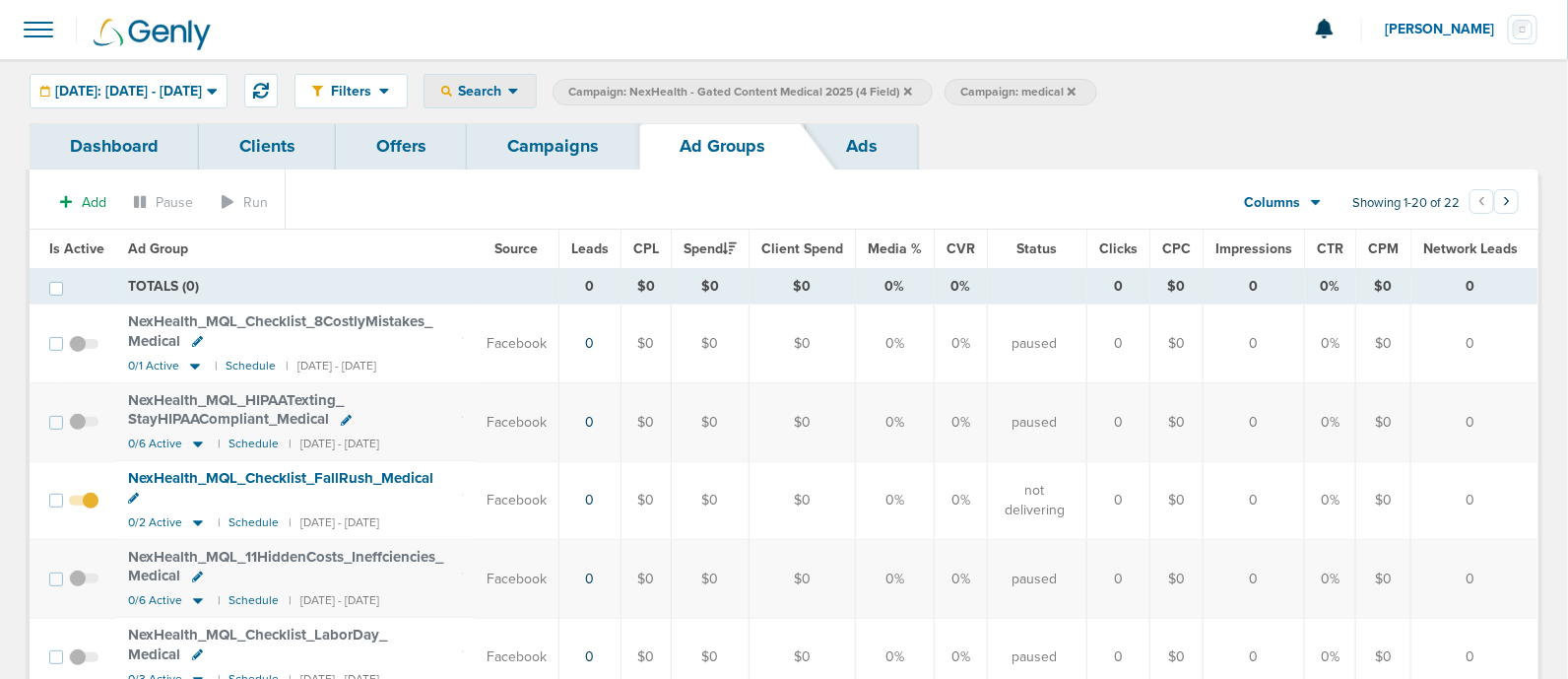
click at [536, 100] on div "Search" at bounding box center [481, 91] width 111 height 33
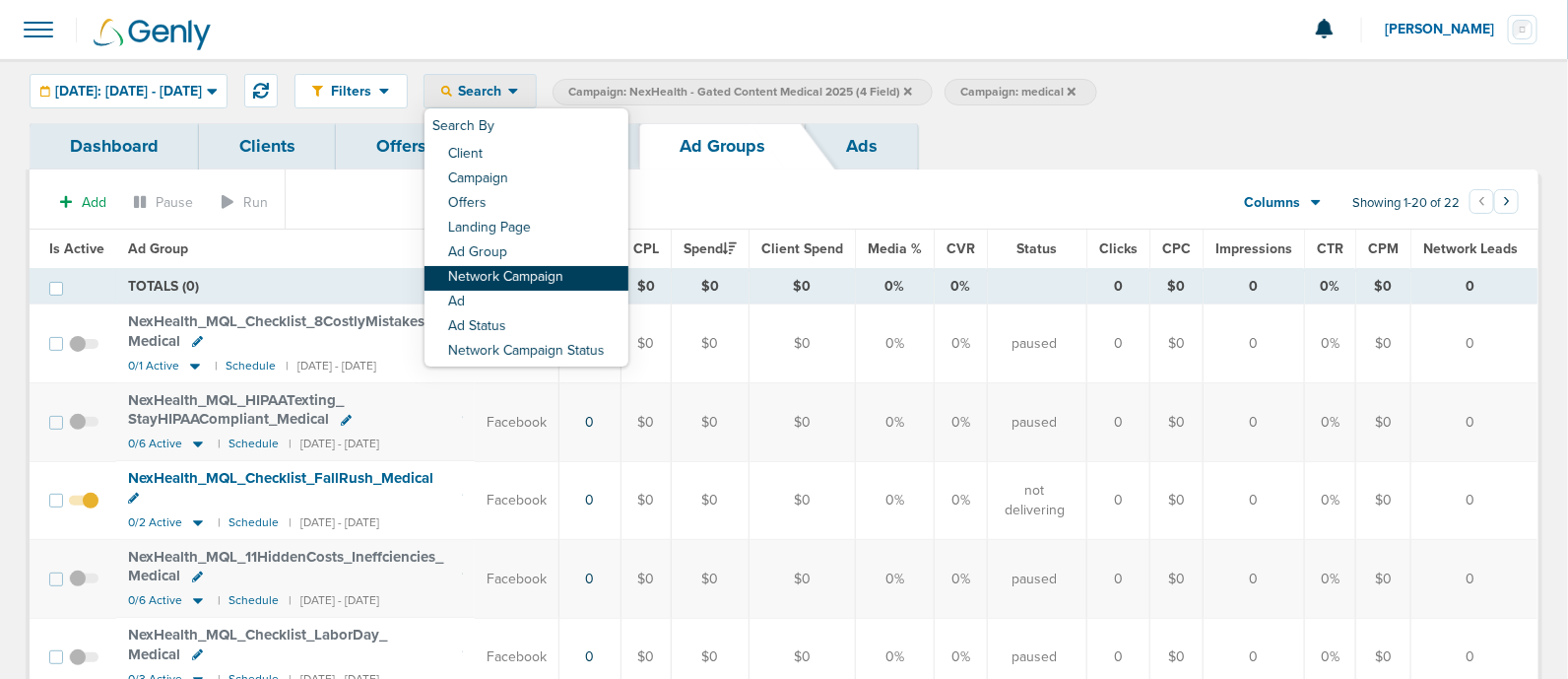
click at [581, 277] on link "Network Campaign" at bounding box center [526, 278] width 204 height 25
select select "netCmpName"
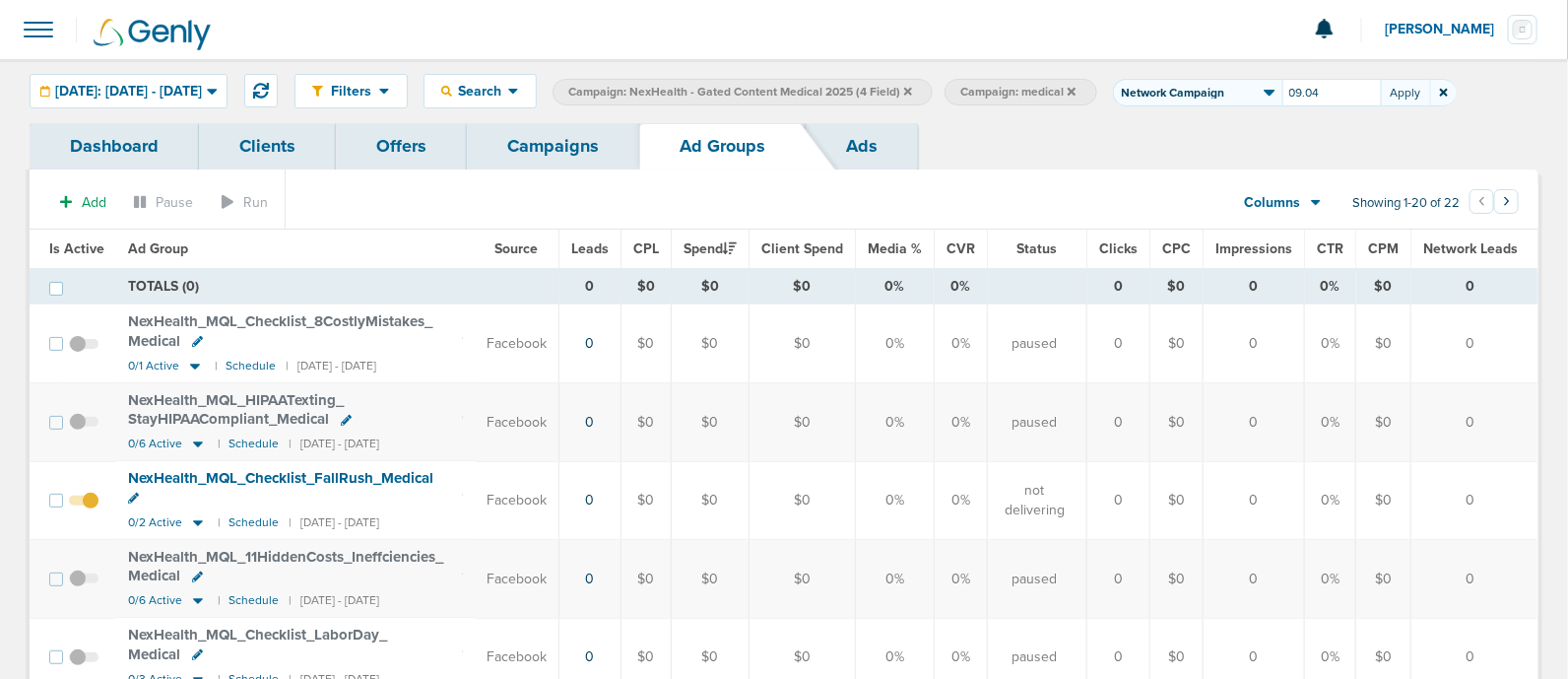
type input "09.04"
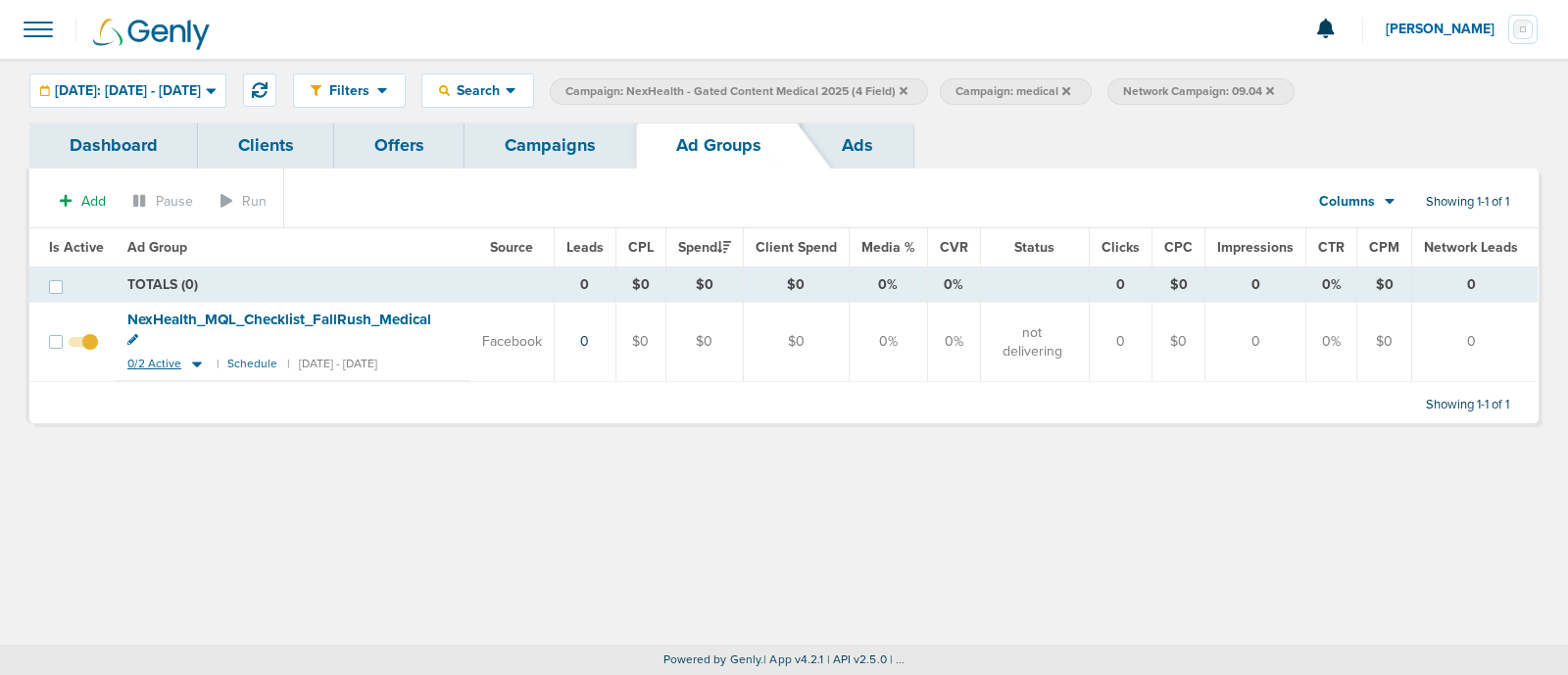
click at [190, 363] on icon at bounding box center [197, 363] width 20 height 17
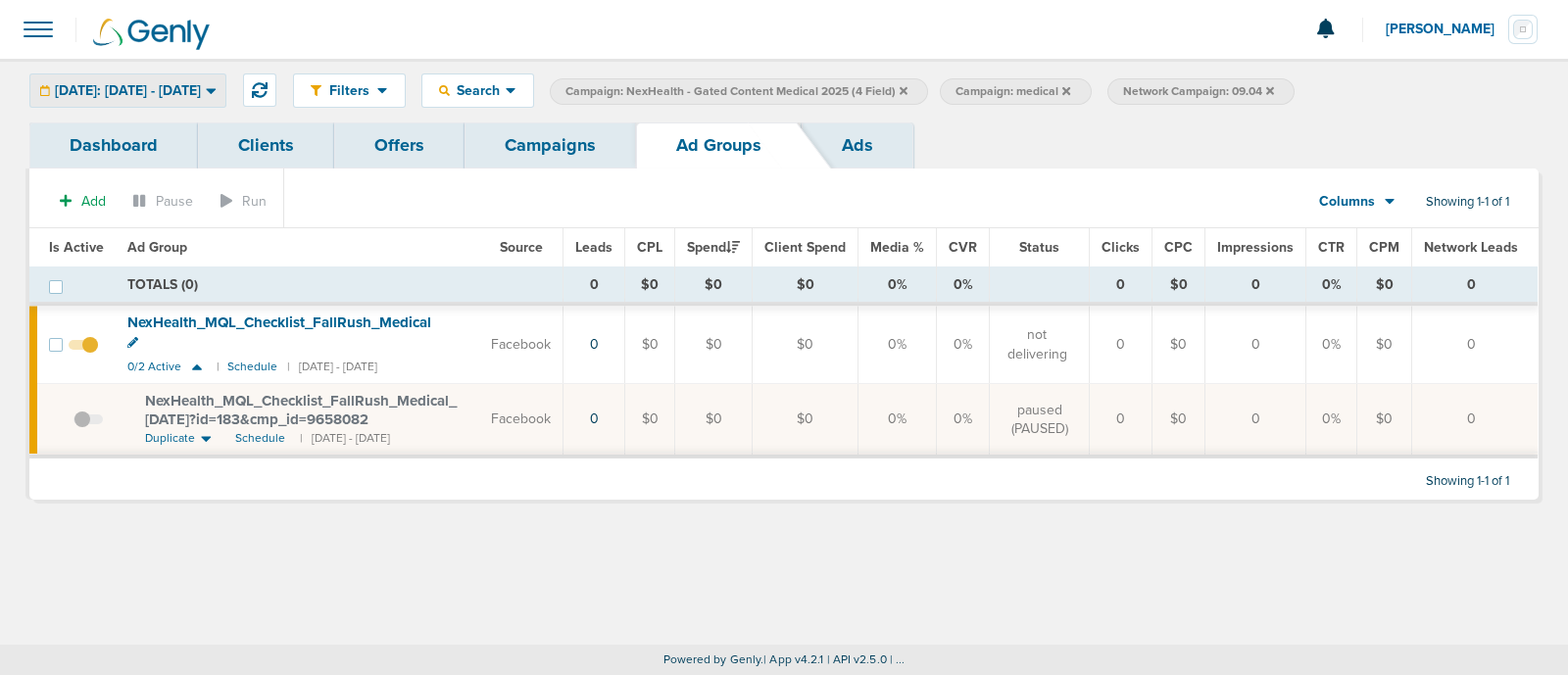
click at [208, 78] on div "[DATE]: [DATE] - [DATE]" at bounding box center [128, 90] width 195 height 33
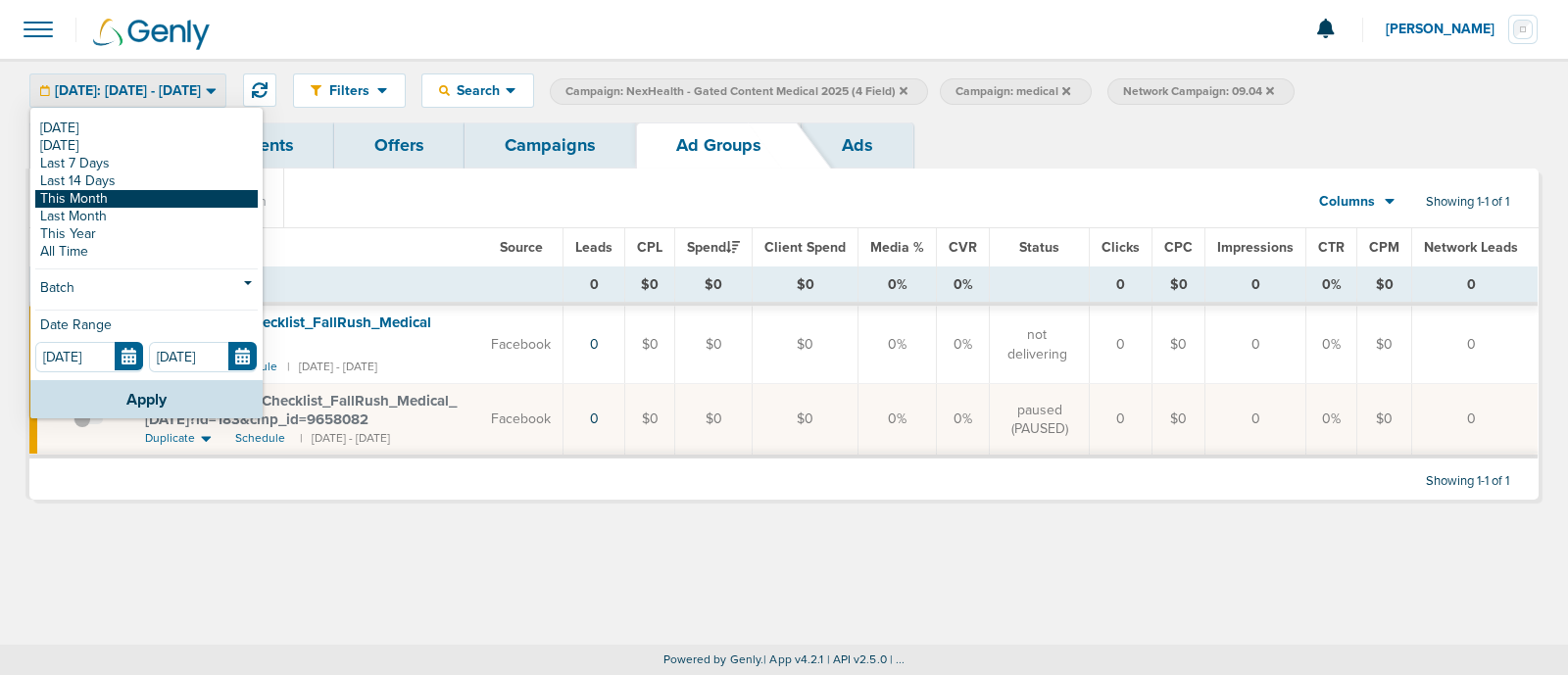
click at [137, 193] on link "This Month" at bounding box center [147, 199] width 223 height 18
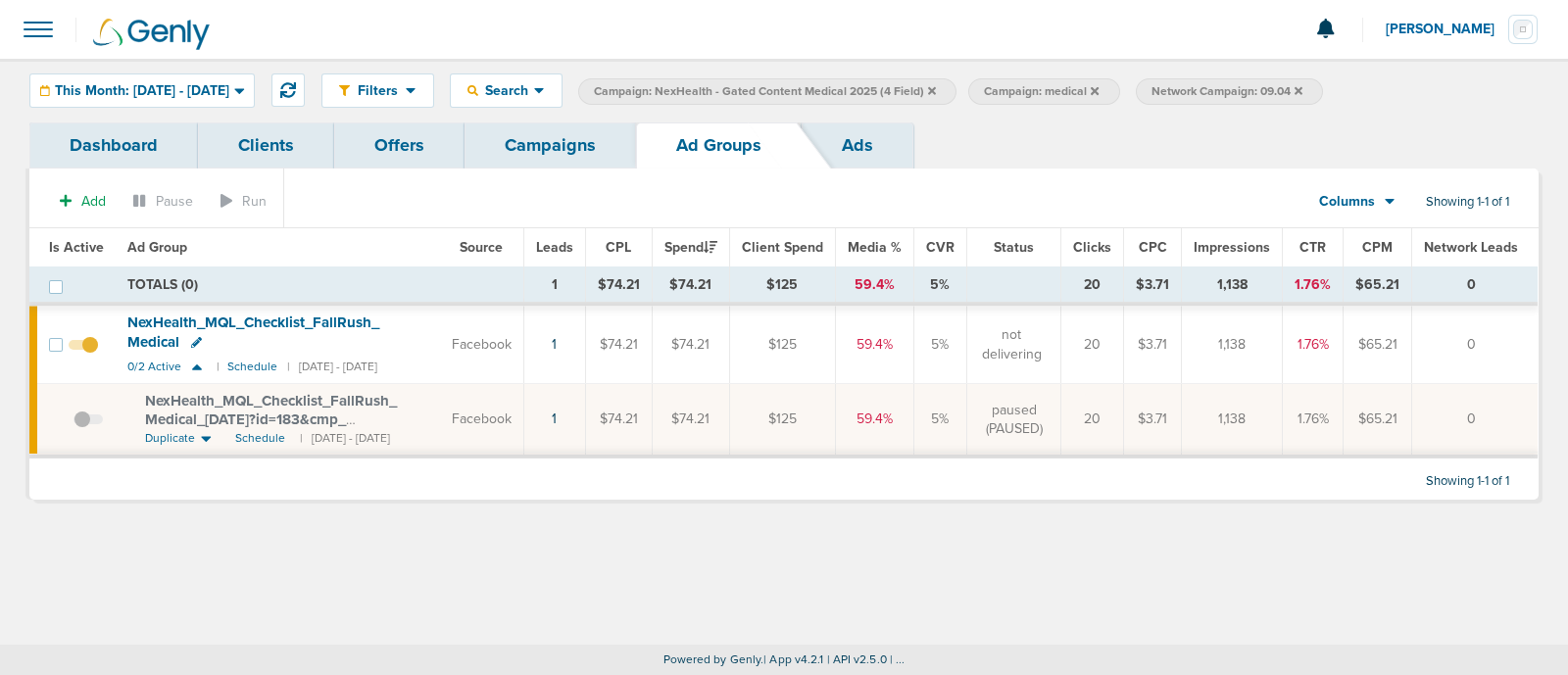
drag, startPoint x: 140, startPoint y: 394, endPoint x: 415, endPoint y: 414, distance: 275.7
click at [415, 414] on td "NexHealth_ MQL_ Checklist_ FallRush_ Medical_ [DATE]?id=183&cmp_ id=9658082 Dup…" at bounding box center [278, 420] width 325 height 72
copy span "NexHealth_ MQL_ Checklist_ FallRush_ Medical_ [DATE]?id=183&cmp_"
click at [623, 530] on div "Filters Active Only Settings Status Active Inactive Objectives MQL SQL Traffic …" at bounding box center [784, 351] width 1568 height 586
click at [556, 135] on link "Campaigns" at bounding box center [549, 145] width 171 height 47
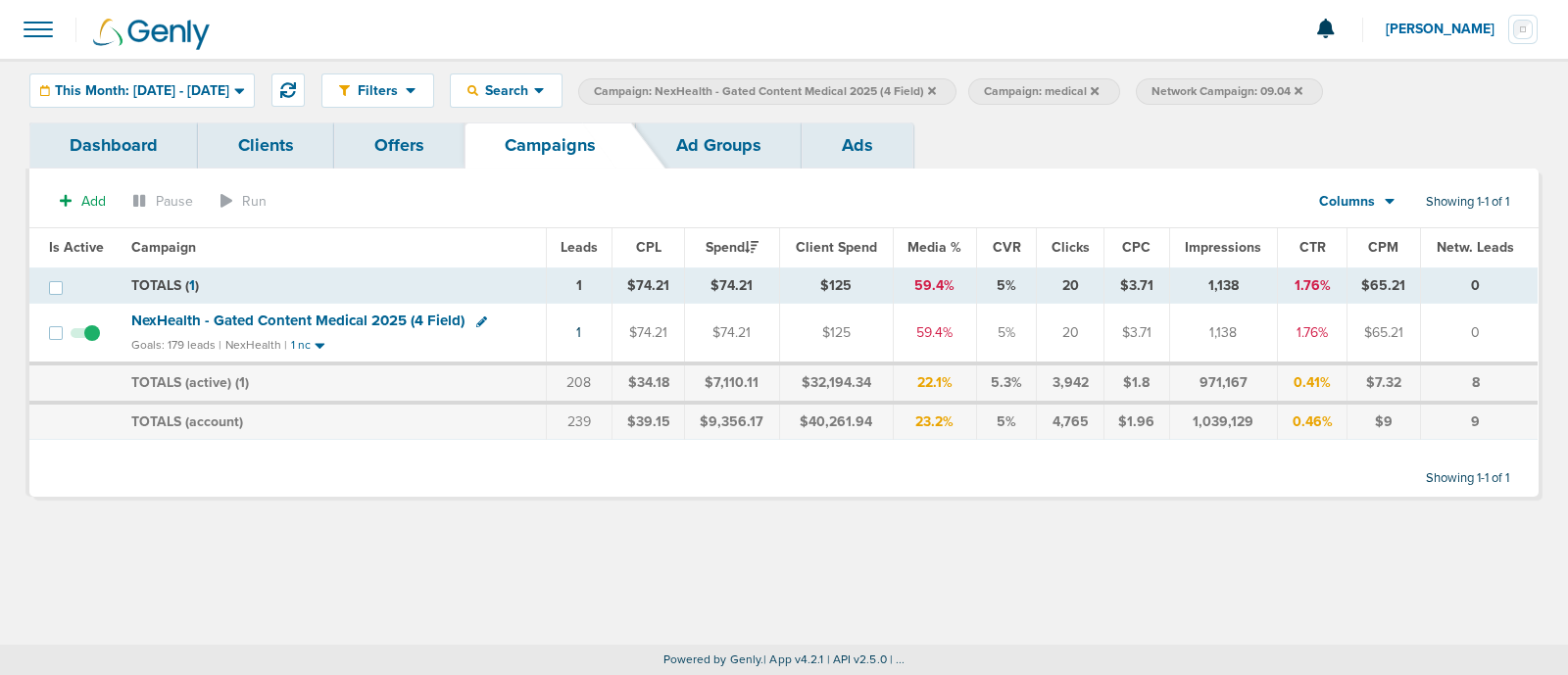
click at [1303, 87] on icon at bounding box center [1299, 91] width 8 height 12
click at [331, 318] on span "NexHealth - Gated Content Medical 2025 (4 Field)" at bounding box center [298, 321] width 334 height 18
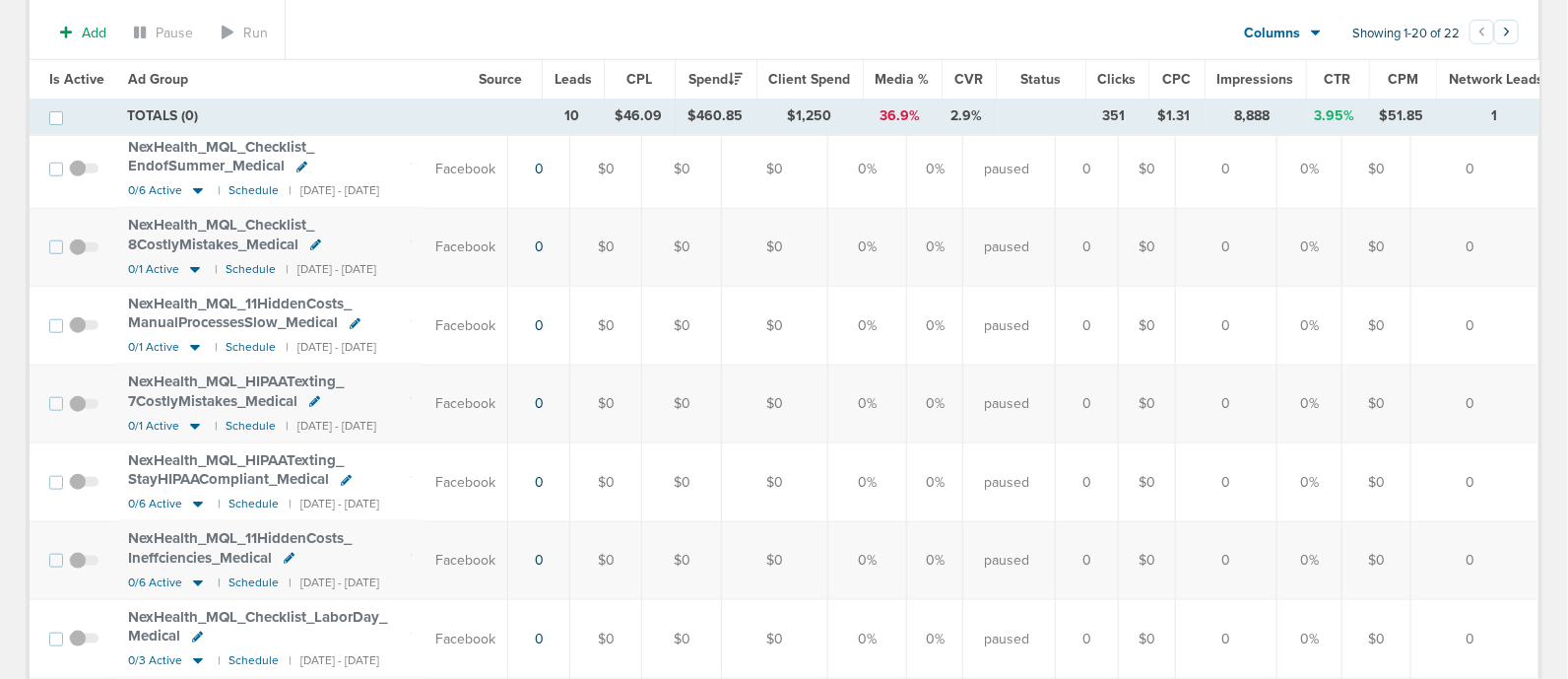
scroll to position [642, 0]
click at [193, 504] on icon at bounding box center [198, 507] width 10 height 6
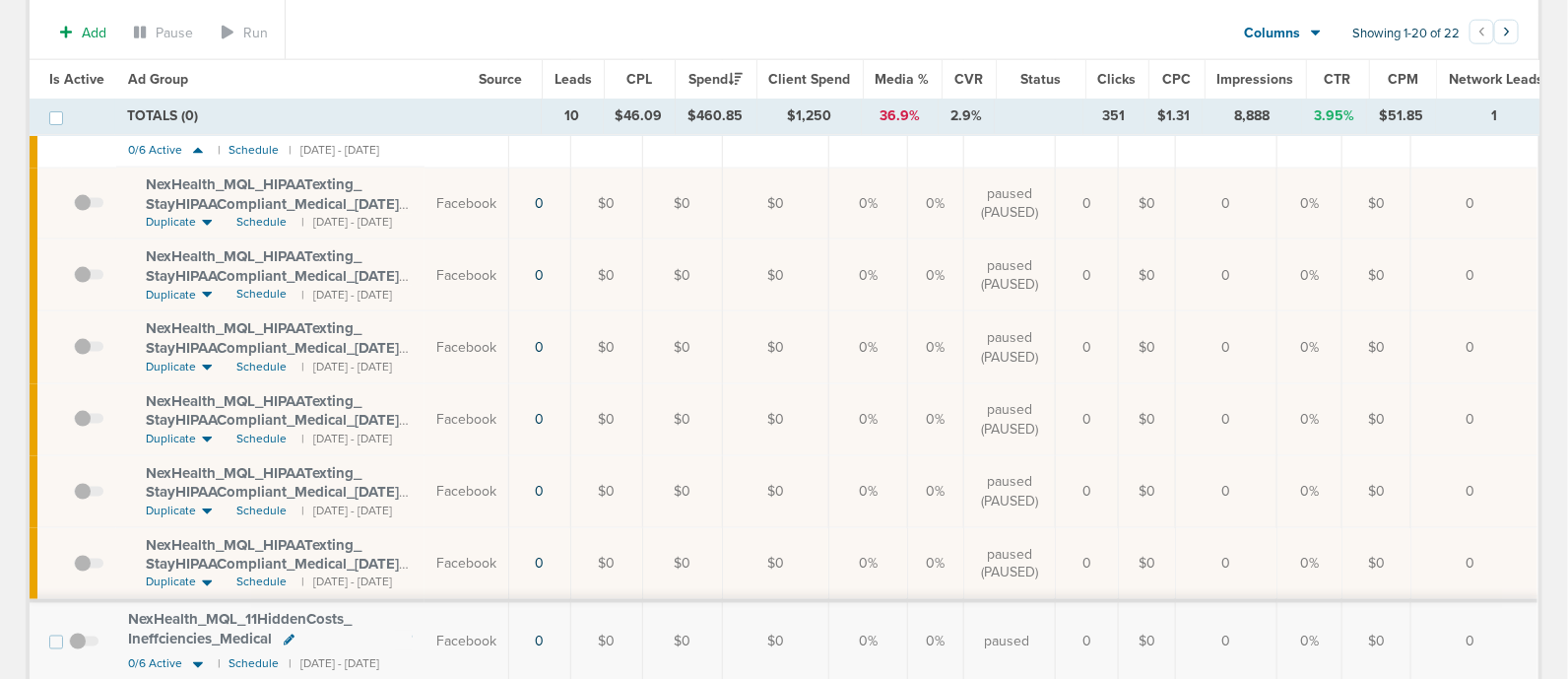
scroll to position [998, 0]
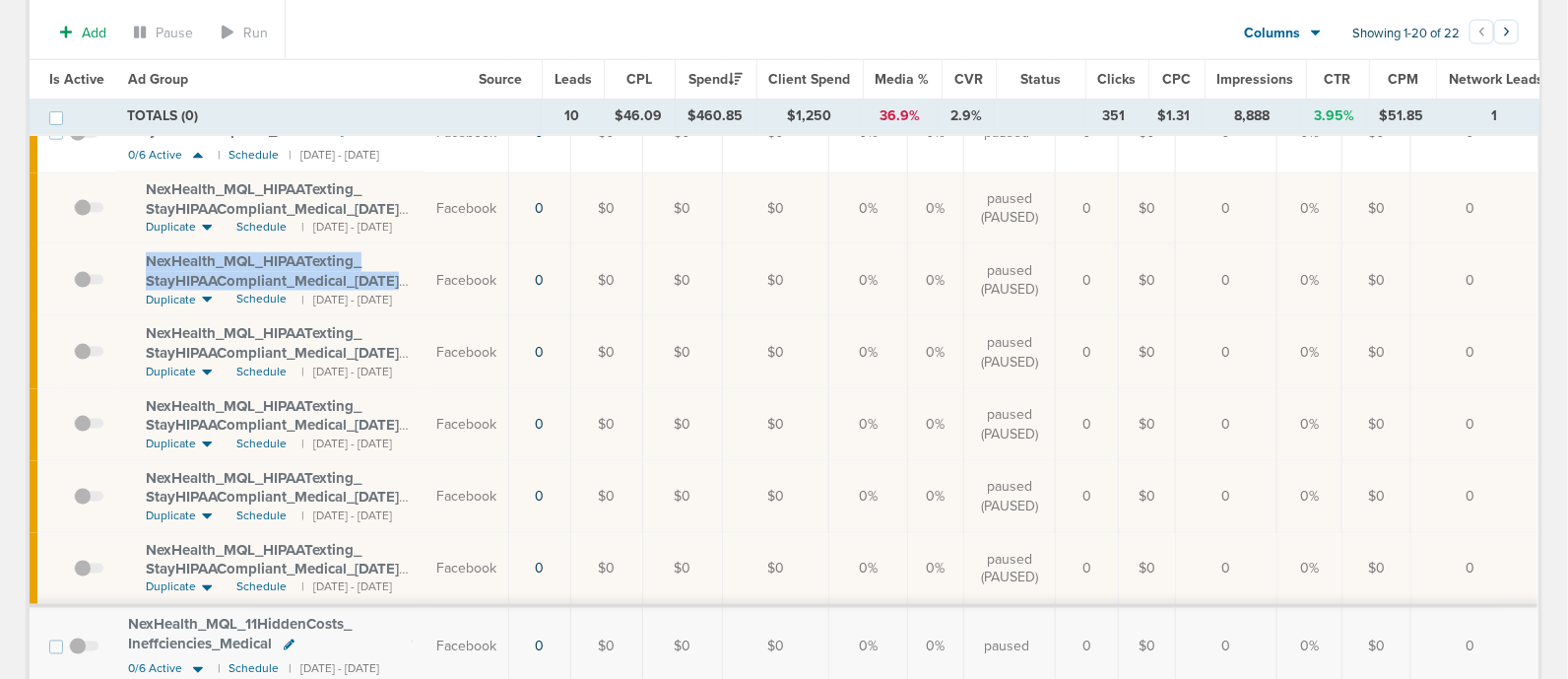
drag, startPoint x: 137, startPoint y: 246, endPoint x: 434, endPoint y: 274, distance: 298.3
click at [425, 274] on td "NexHealth_ MQL_ HIPAATexting_ StayHIPAACompliant_ Medical_ [DATE]?id=183&cmp_ i…" at bounding box center [271, 281] width 308 height 72
click at [453, 68] on th "Ad Group" at bounding box center [288, 80] width 342 height 40
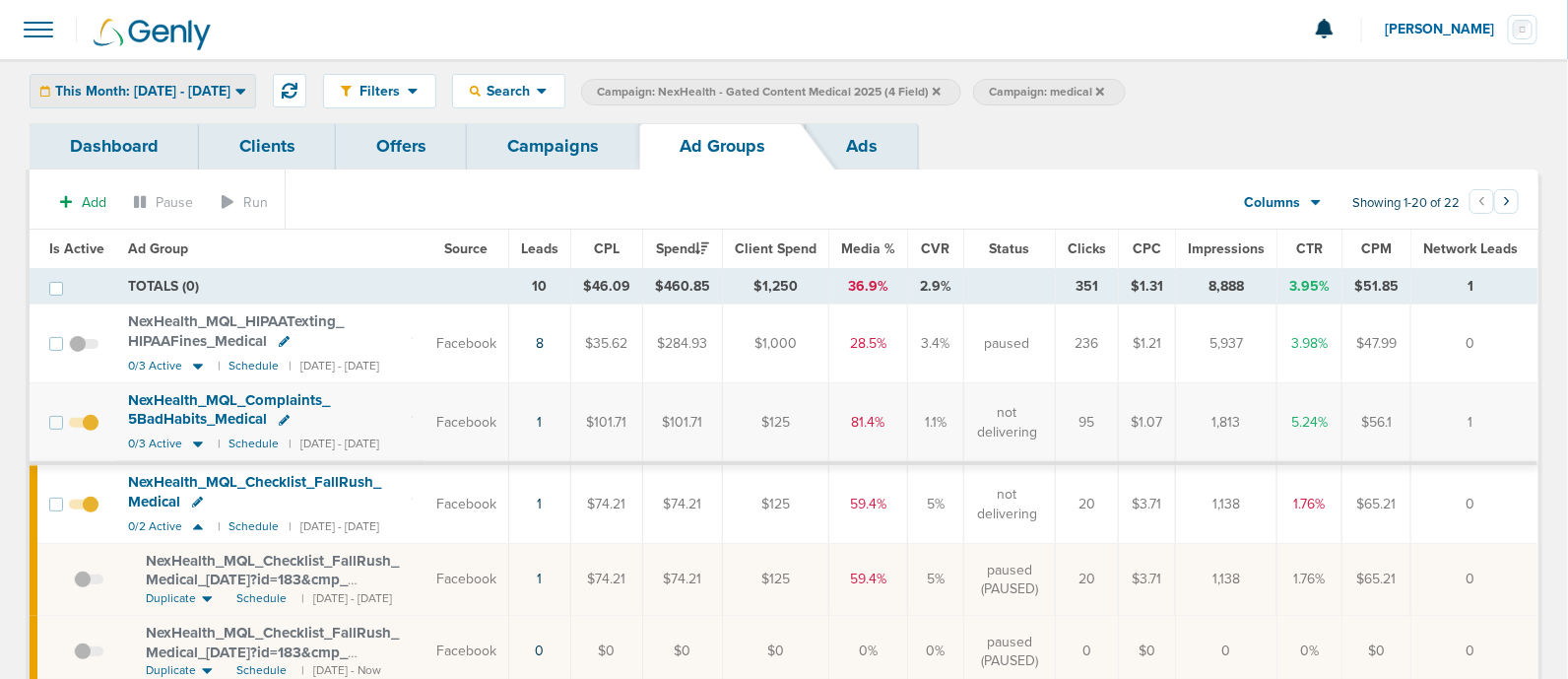
click at [207, 90] on span "This Month: [DATE] - [DATE]" at bounding box center [142, 92] width 175 height 14
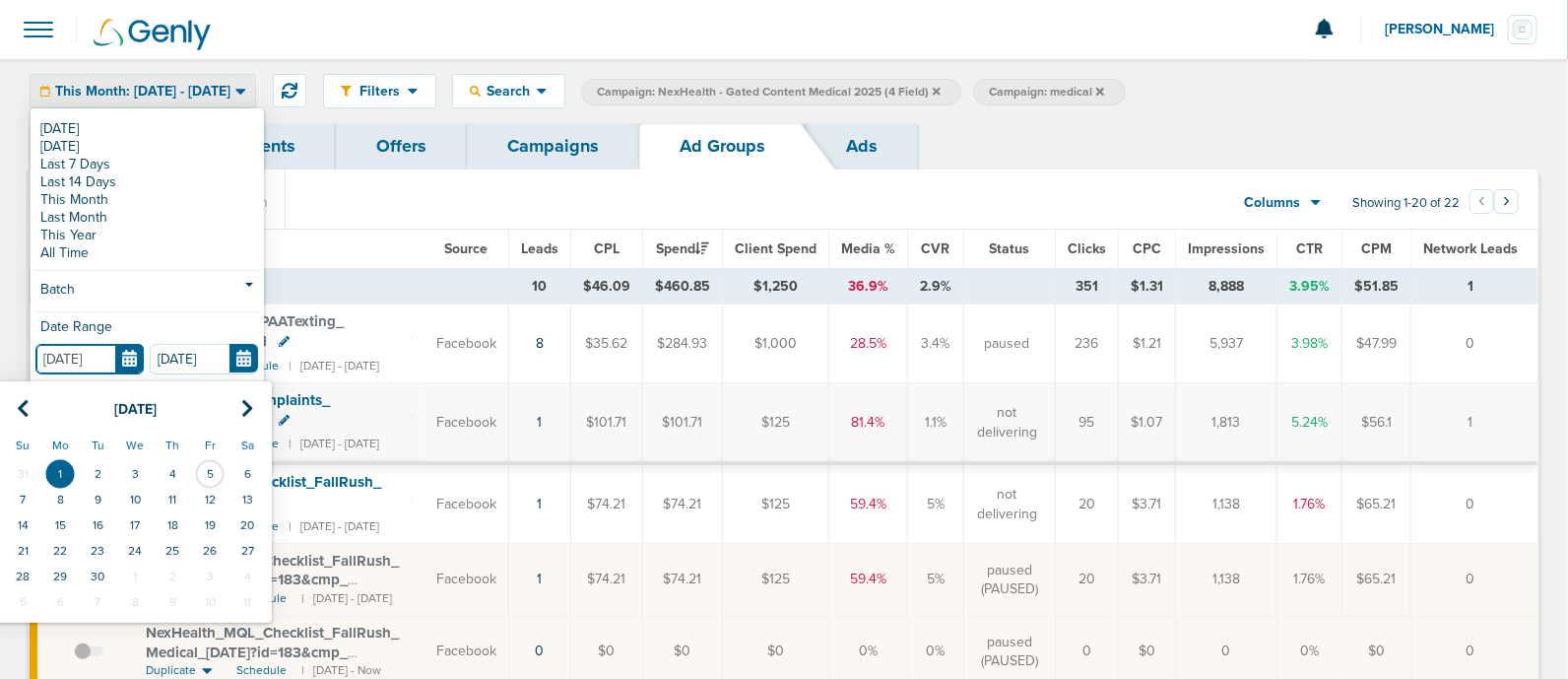
click at [116, 346] on input "[DATE]" at bounding box center [90, 359] width 108 height 31
click at [30, 403] on th at bounding box center [23, 409] width 38 height 41
click at [94, 461] on td "1" at bounding box center [98, 474] width 38 height 26
type input "[DATE]"
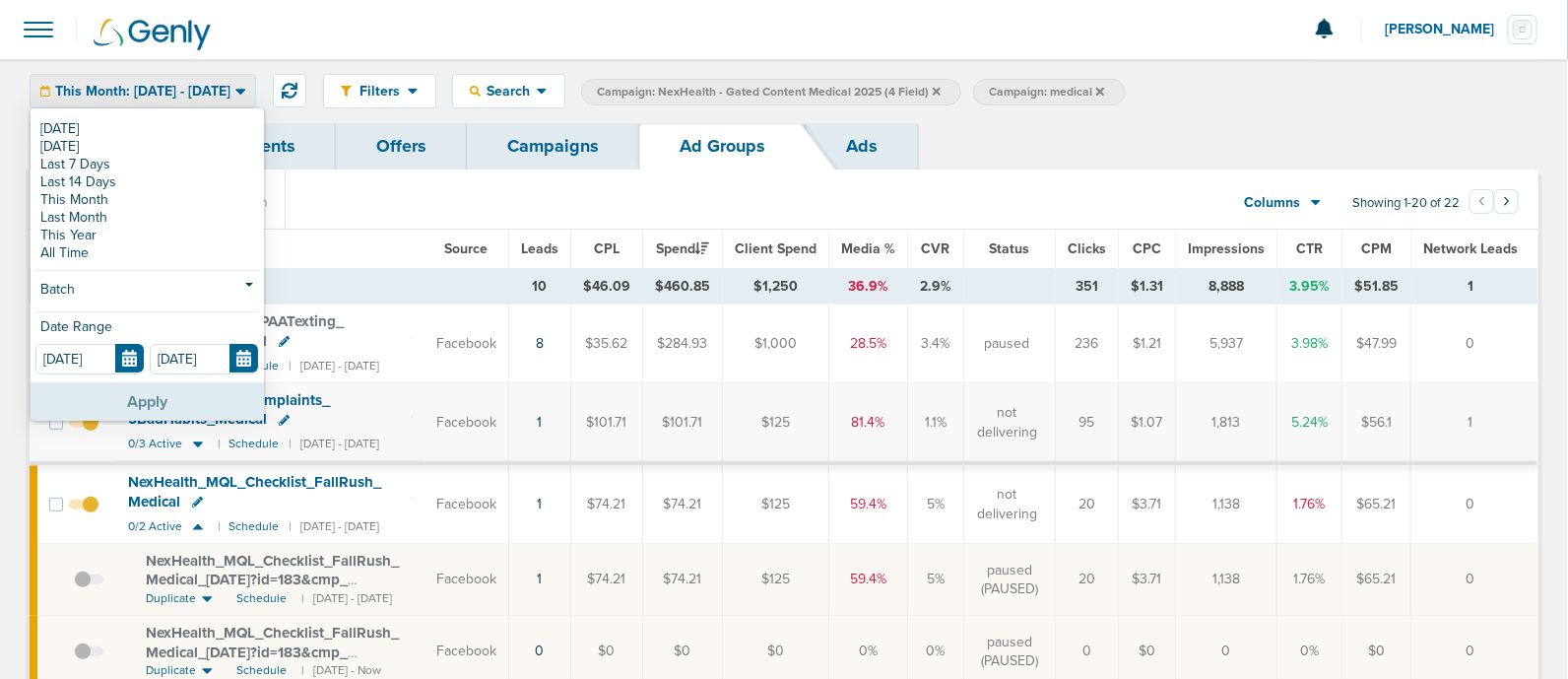
click at [177, 389] on button "Apply" at bounding box center [147, 401] width 234 height 39
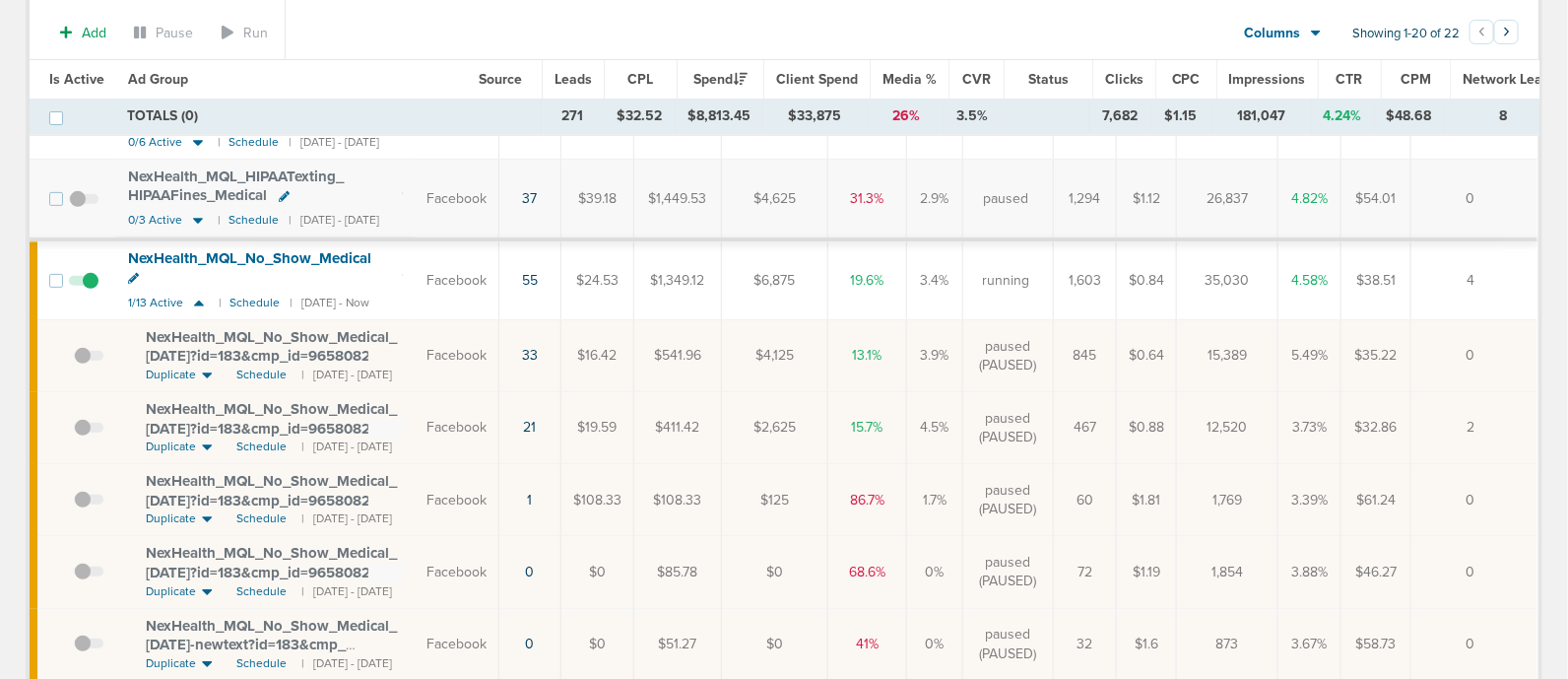
scroll to position [226, 0]
click at [196, 219] on icon at bounding box center [198, 223] width 20 height 17
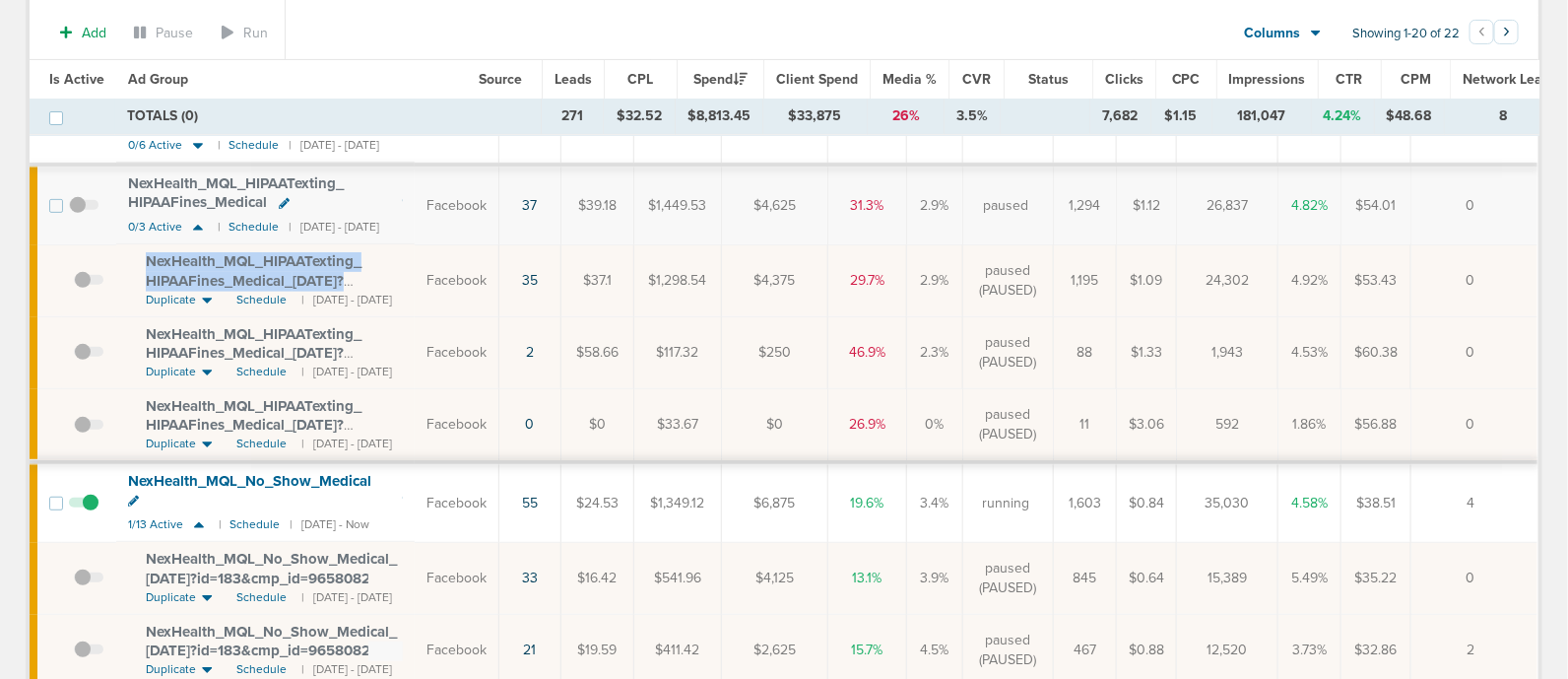
drag, startPoint x: 139, startPoint y: 253, endPoint x: 386, endPoint y: 280, distance: 248.5
click at [386, 280] on td "NexHealth_ MQL_ HIPAATexting_ HIPAAFines_ Medical_ [DATE]?id=183&cmp_ id=965808…" at bounding box center [266, 281] width 298 height 72
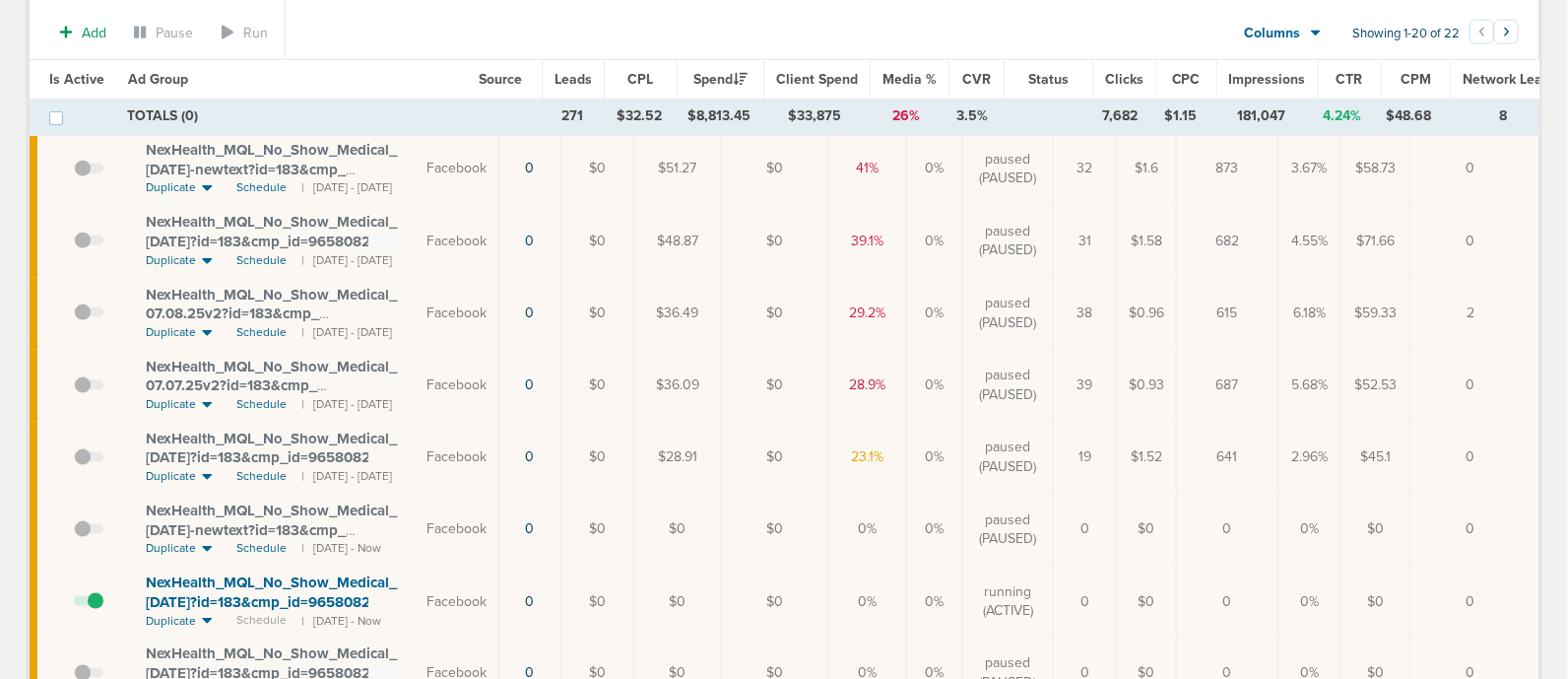
scroll to position [1011, 0]
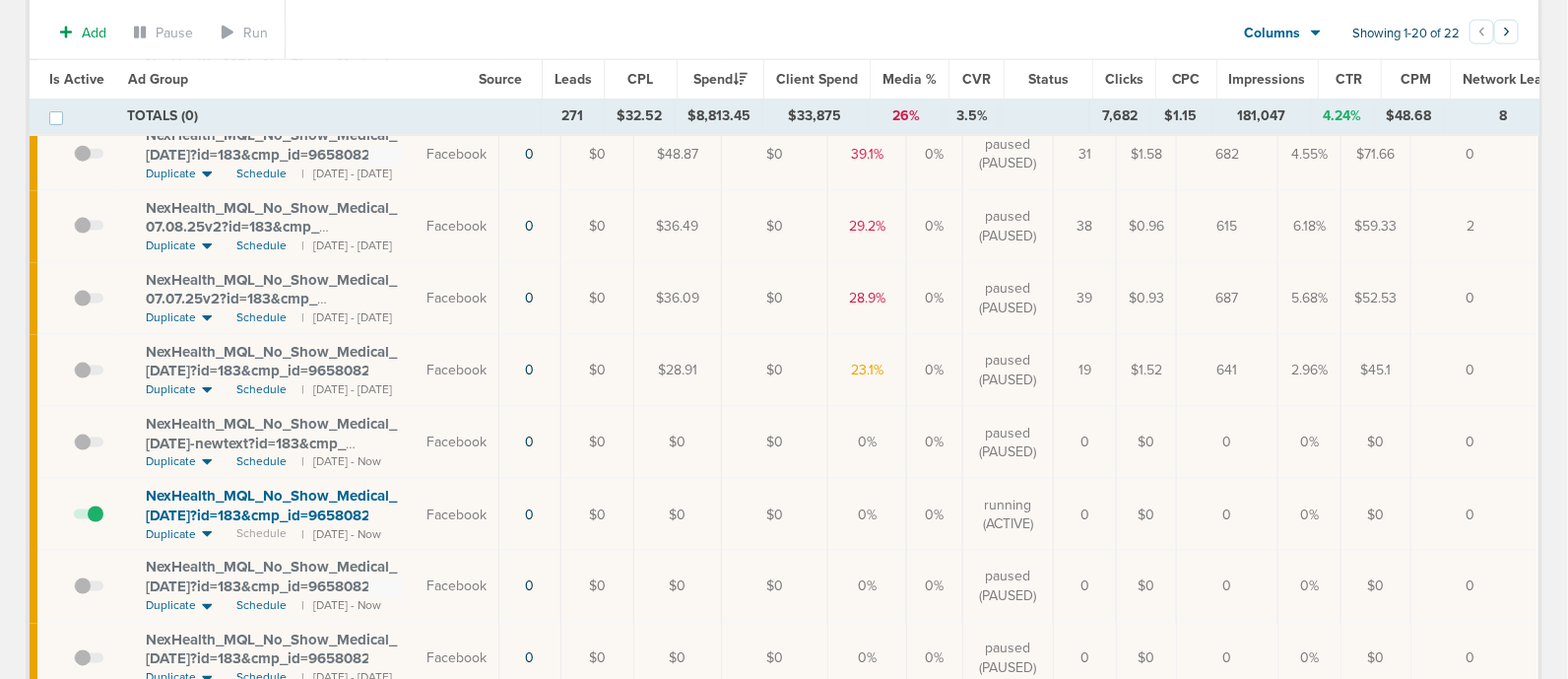
drag, startPoint x: 412, startPoint y: 492, endPoint x: 138, endPoint y: 460, distance: 275.9
click at [134, 479] on td "NexHealth_ MQL_ No_ Show_ Medical_ [DATE]?id=183&cmp_ id=9658082 Duplicate Sche…" at bounding box center [266, 515] width 298 height 72
drag, startPoint x: 132, startPoint y: 464, endPoint x: 451, endPoint y: 482, distance: 319.5
click at [415, 482] on td "NexHealth_ MQL_ No_ Show_ Medical_ [DATE]?id=183&cmp_ id=9658082 Duplicate Sche…" at bounding box center [266, 515] width 298 height 72
click at [335, 495] on span "NexHealth_ MQL_ No_ Show_ Medical_ [DATE]?id=183&cmp_ id=9658082" at bounding box center [272, 506] width 251 height 38
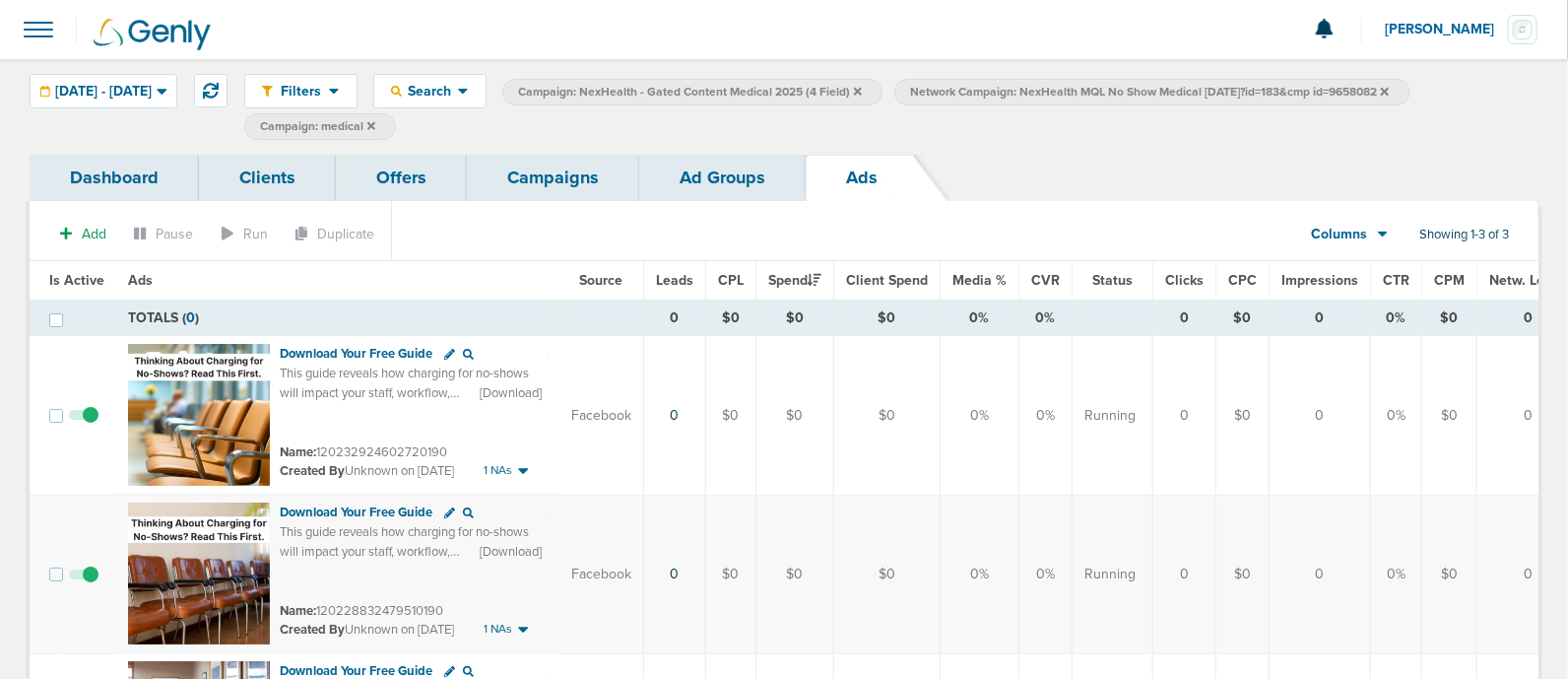
click at [862, 87] on icon at bounding box center [858, 92] width 8 height 12
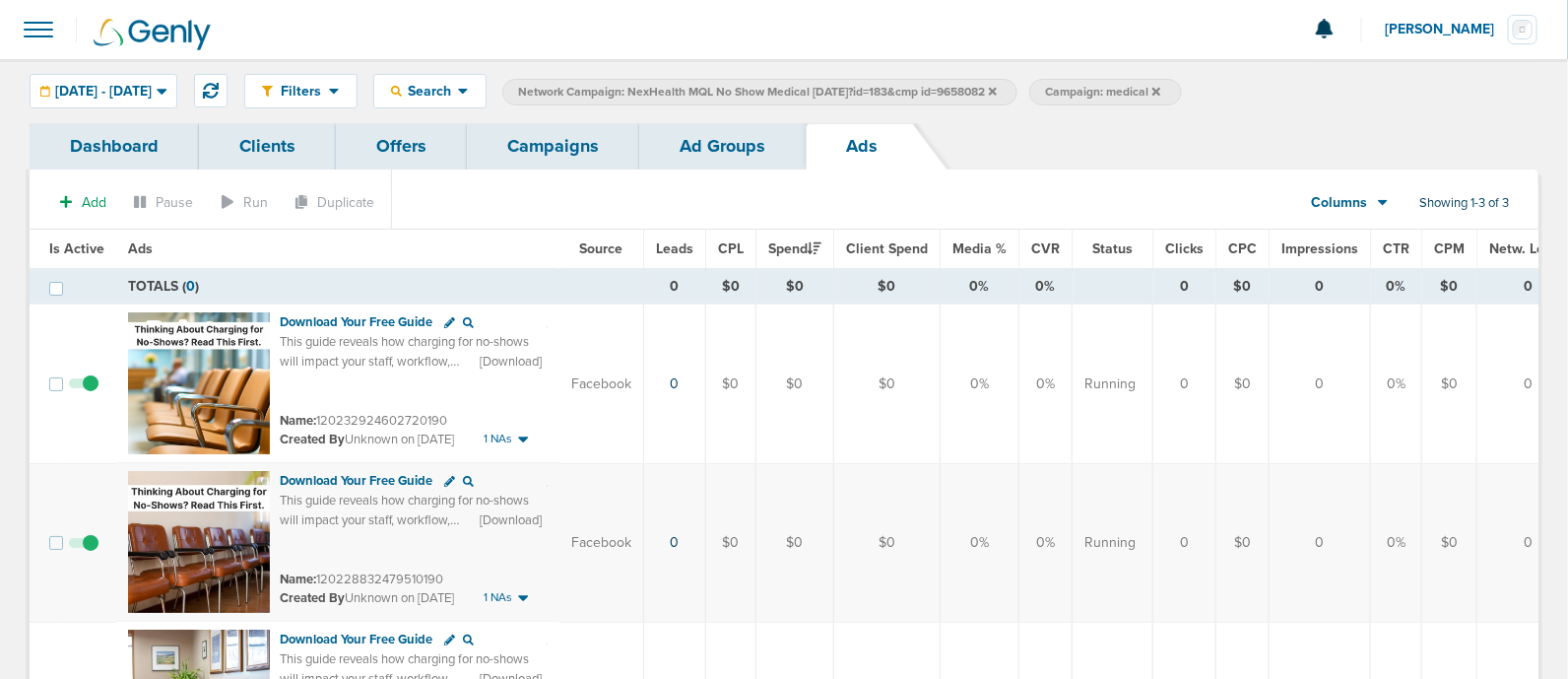
click at [997, 92] on icon at bounding box center [993, 91] width 8 height 8
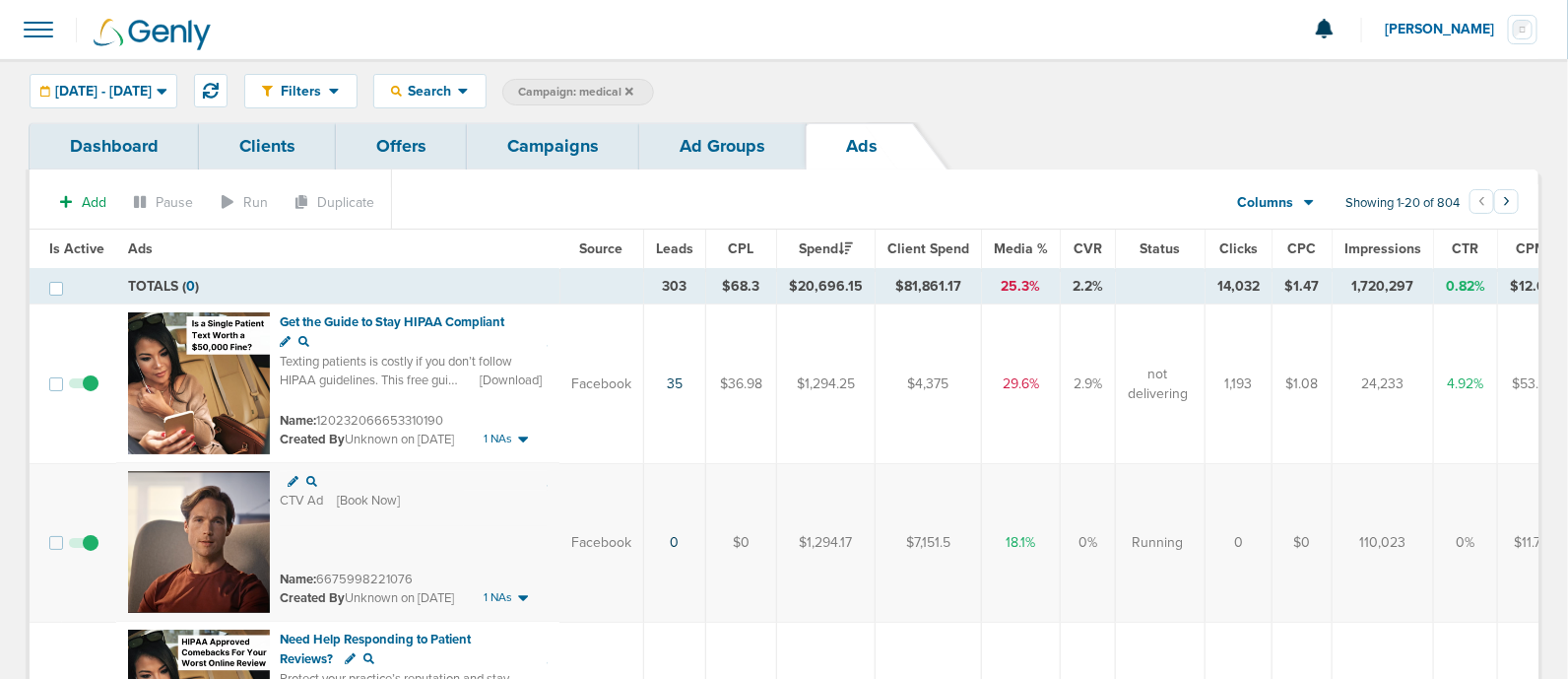
click at [634, 91] on icon at bounding box center [630, 92] width 8 height 12
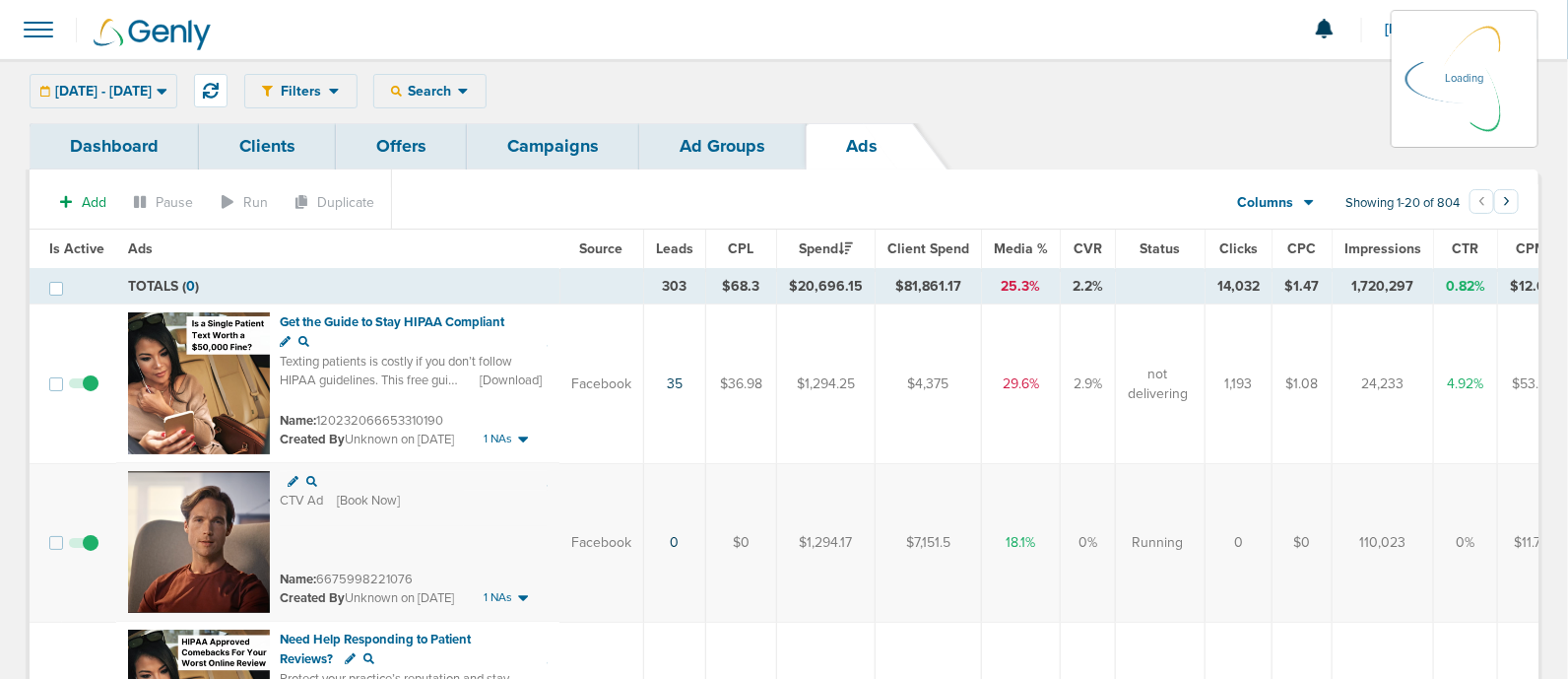
click at [547, 155] on link "Campaigns" at bounding box center [552, 146] width 172 height 47
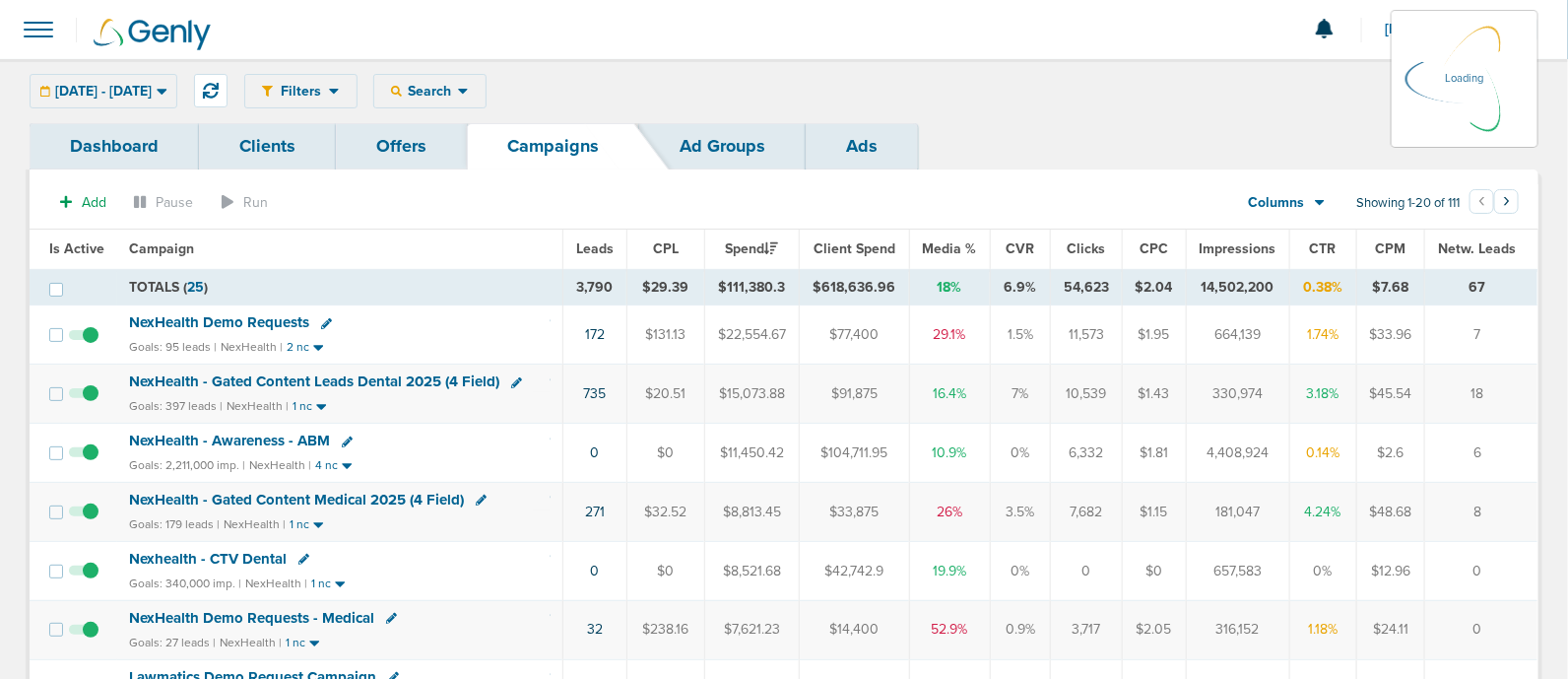
click at [177, 80] on div "[DATE] - [DATE] [DATE] [DATE] Last 7 Days Last 14 Days This Month Last Month Th…" at bounding box center [103, 91] width 147 height 35
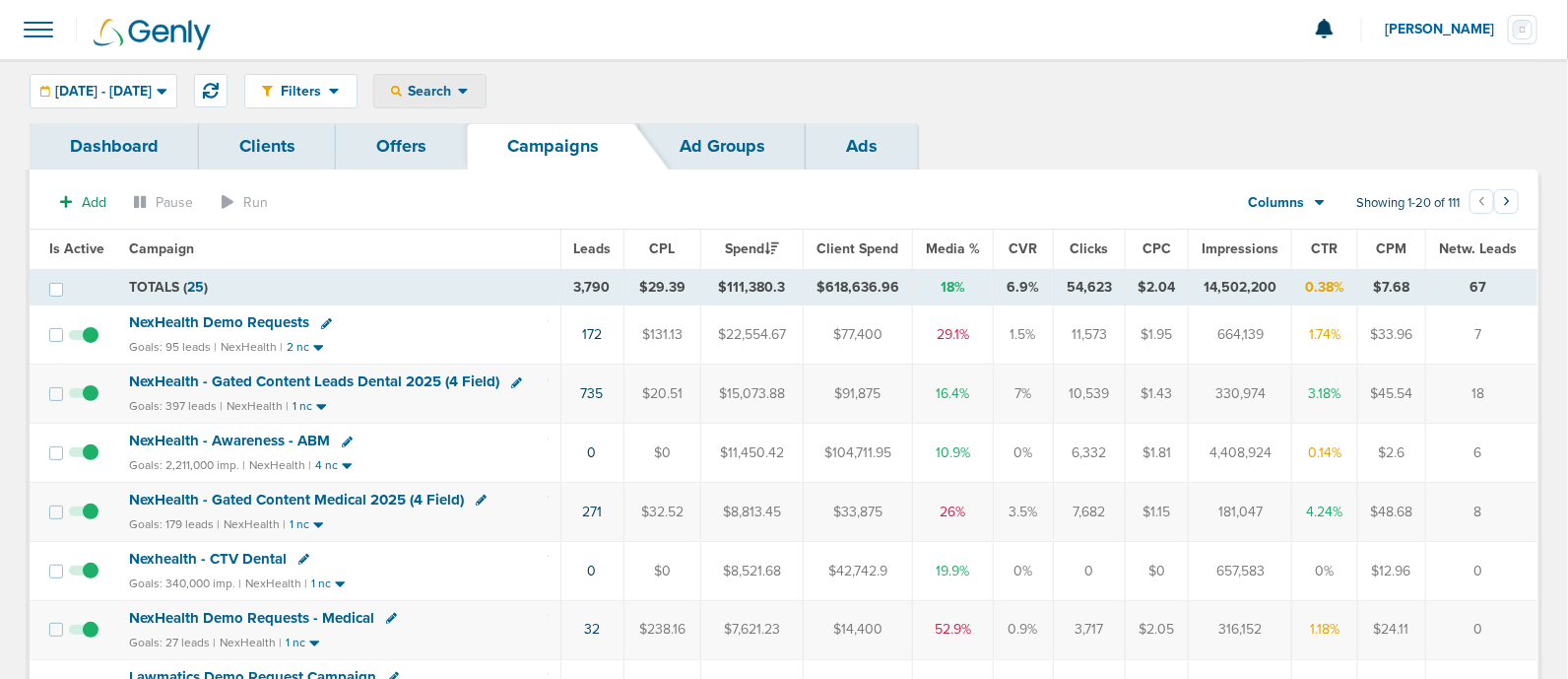
click at [458, 95] on span "Search" at bounding box center [430, 91] width 56 height 17
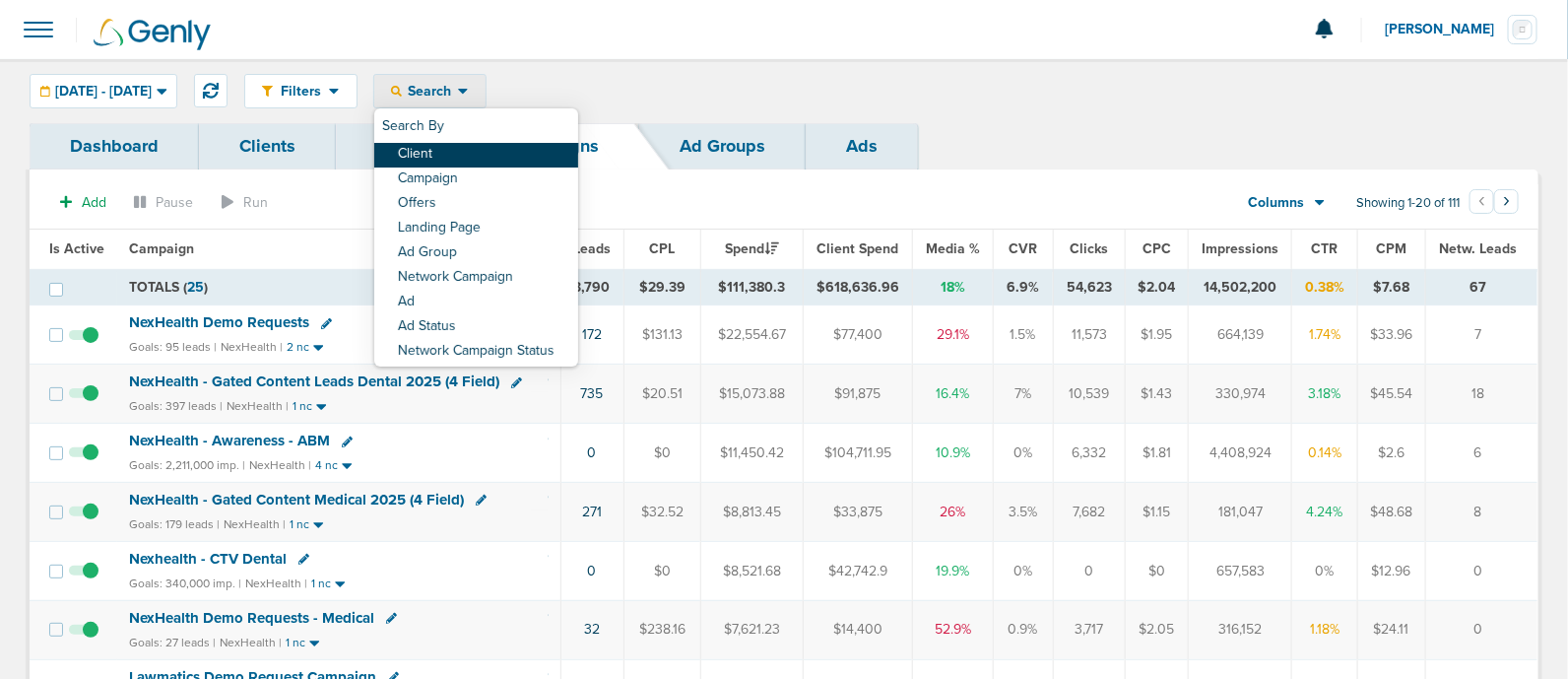
click at [518, 158] on link "Client" at bounding box center [476, 155] width 204 height 25
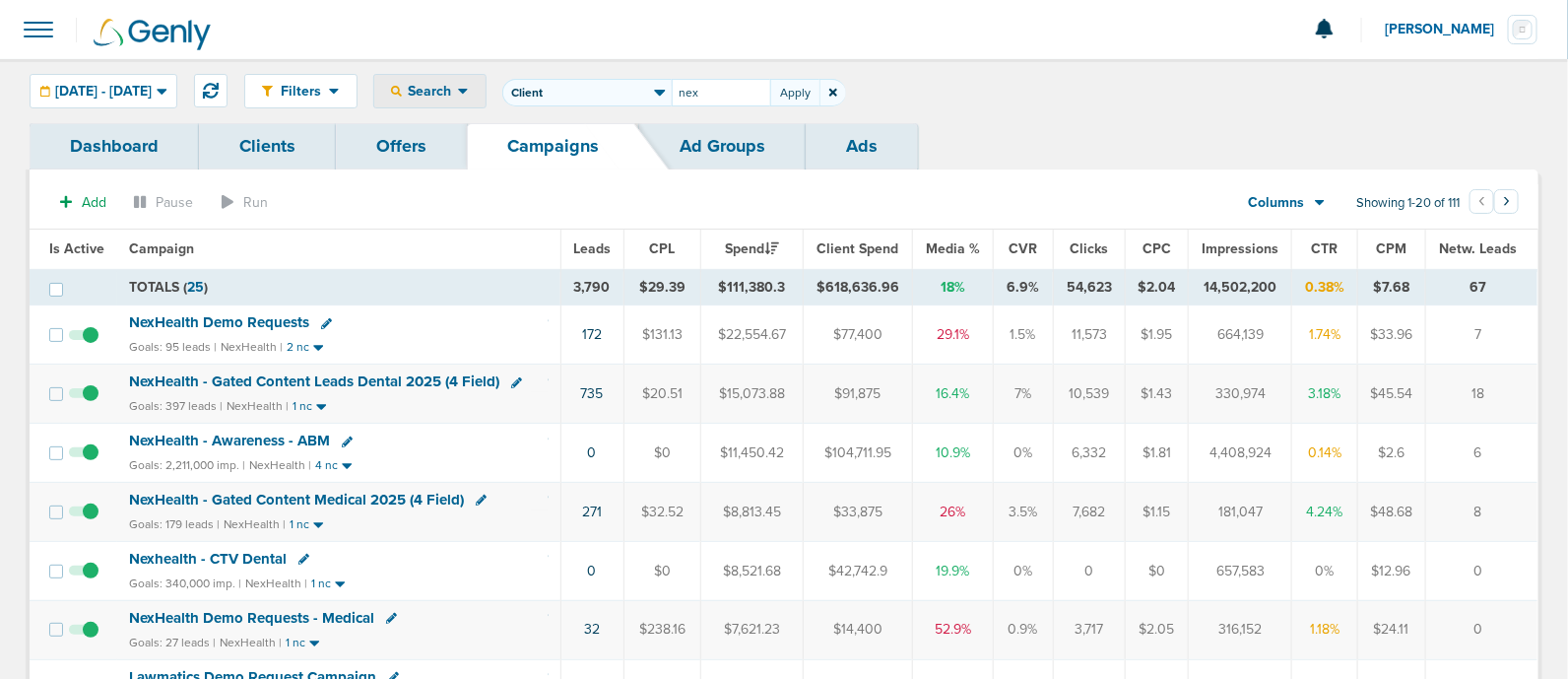
type input "nex"
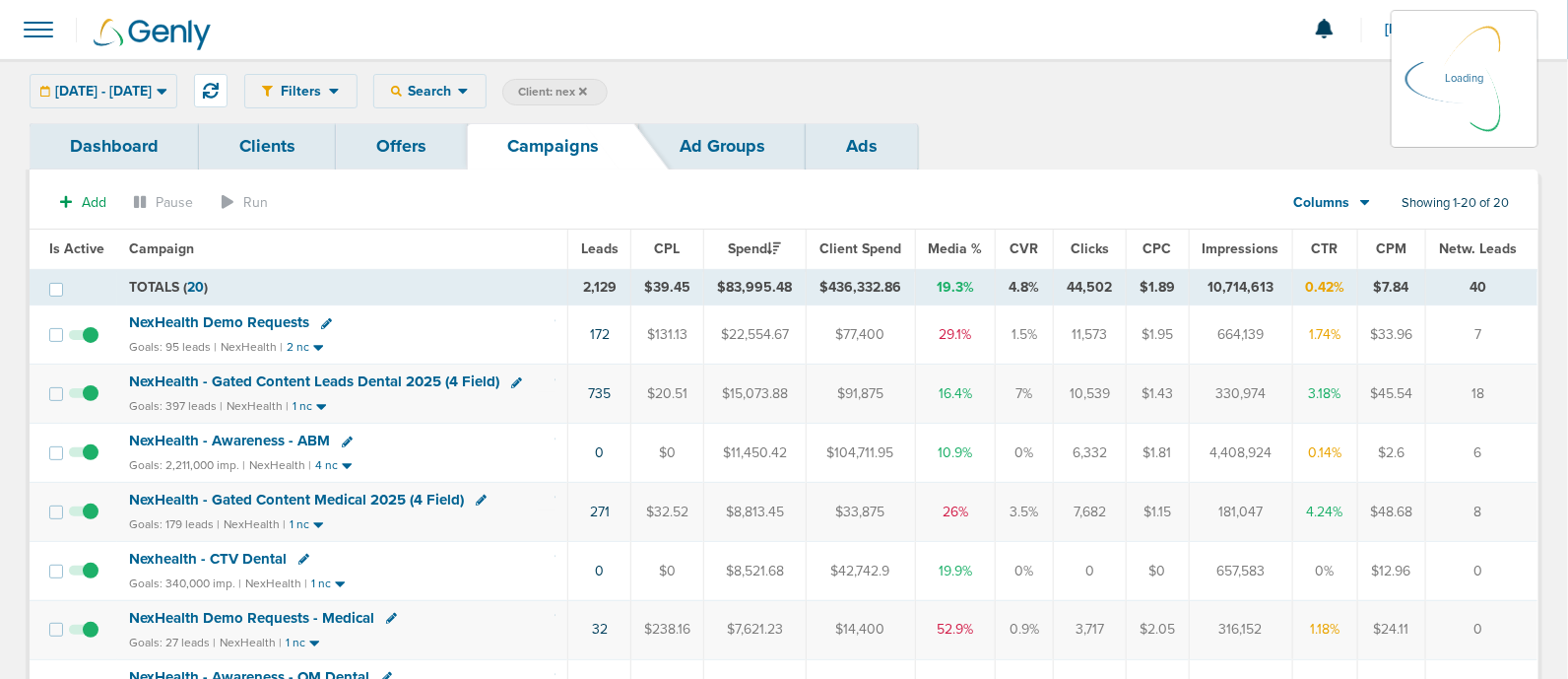
click at [167, 85] on icon at bounding box center [161, 91] width 11 height 17
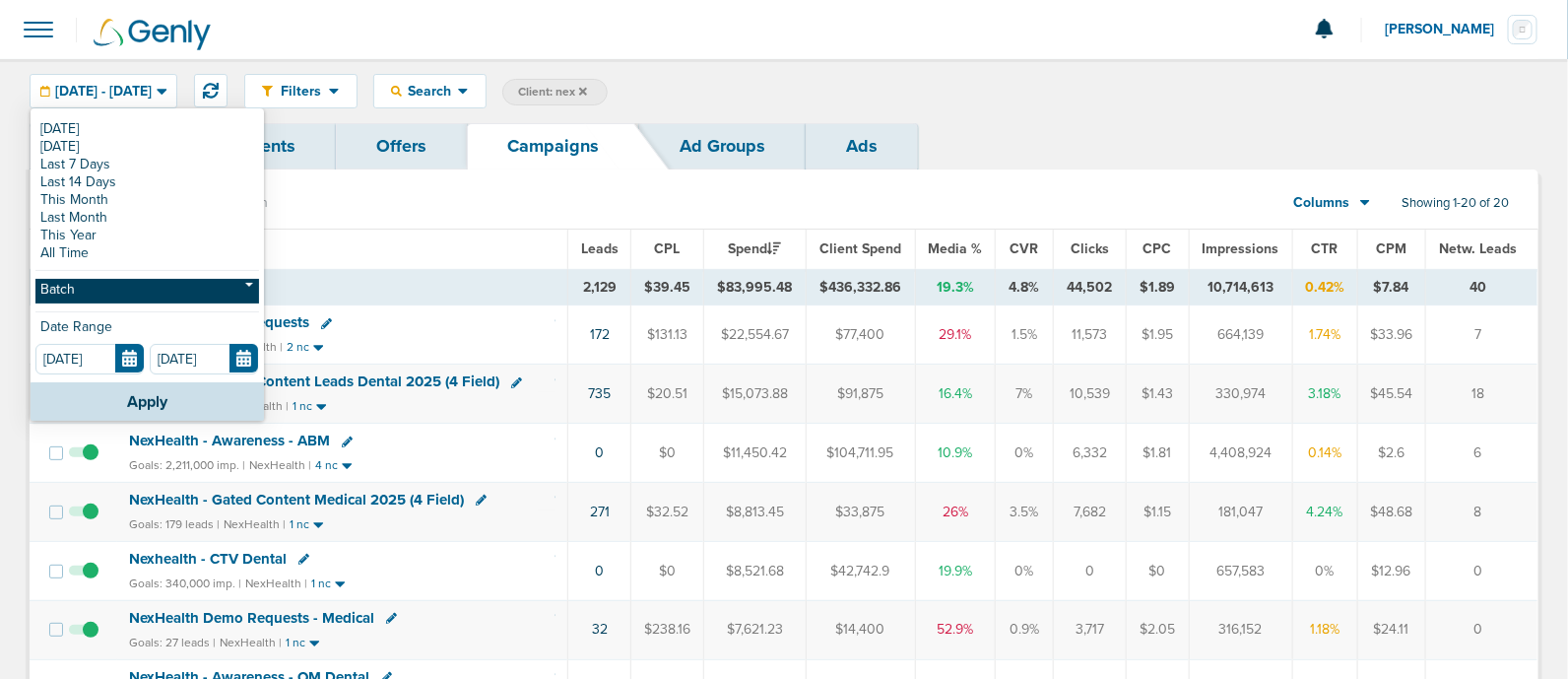
click at [101, 293] on link "Batch" at bounding box center [147, 291] width 224 height 25
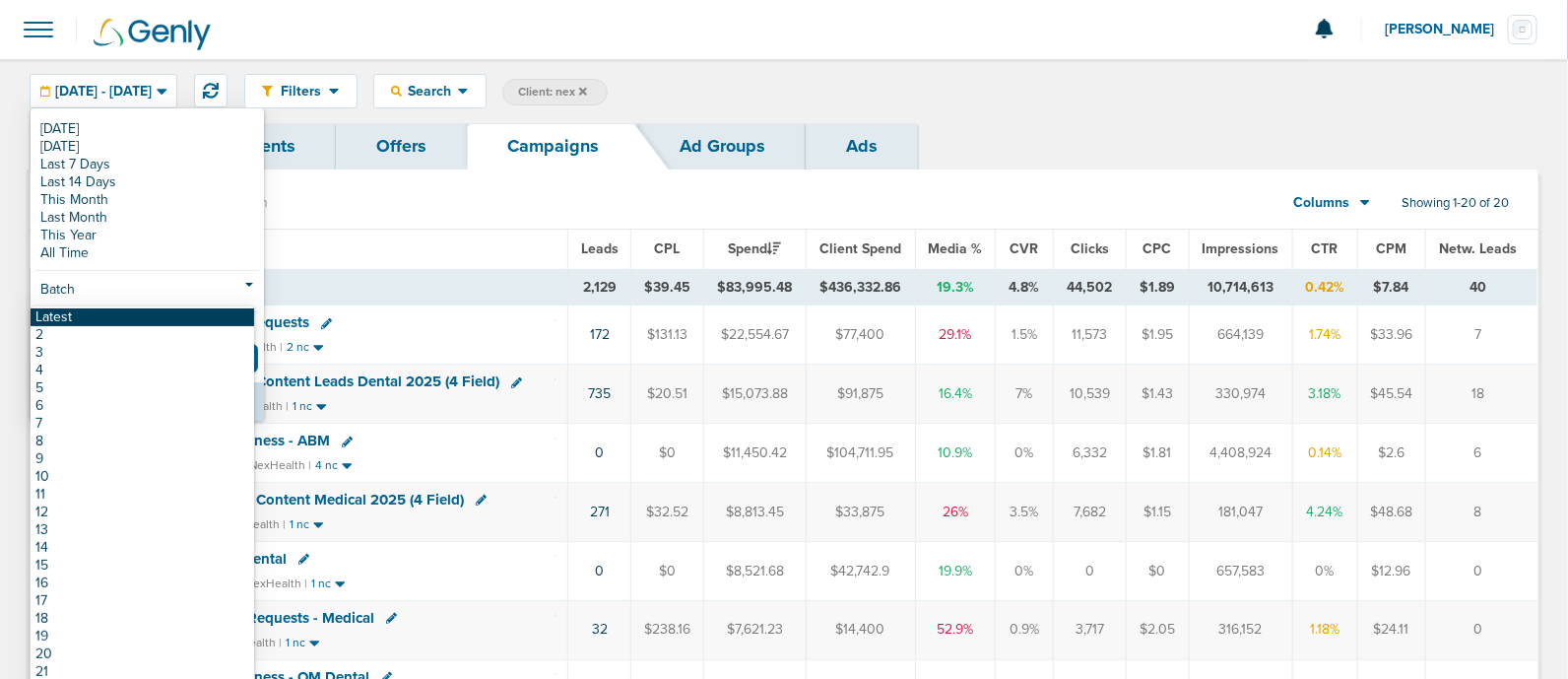
click at [64, 320] on link "Latest" at bounding box center [142, 318] width 224 height 18
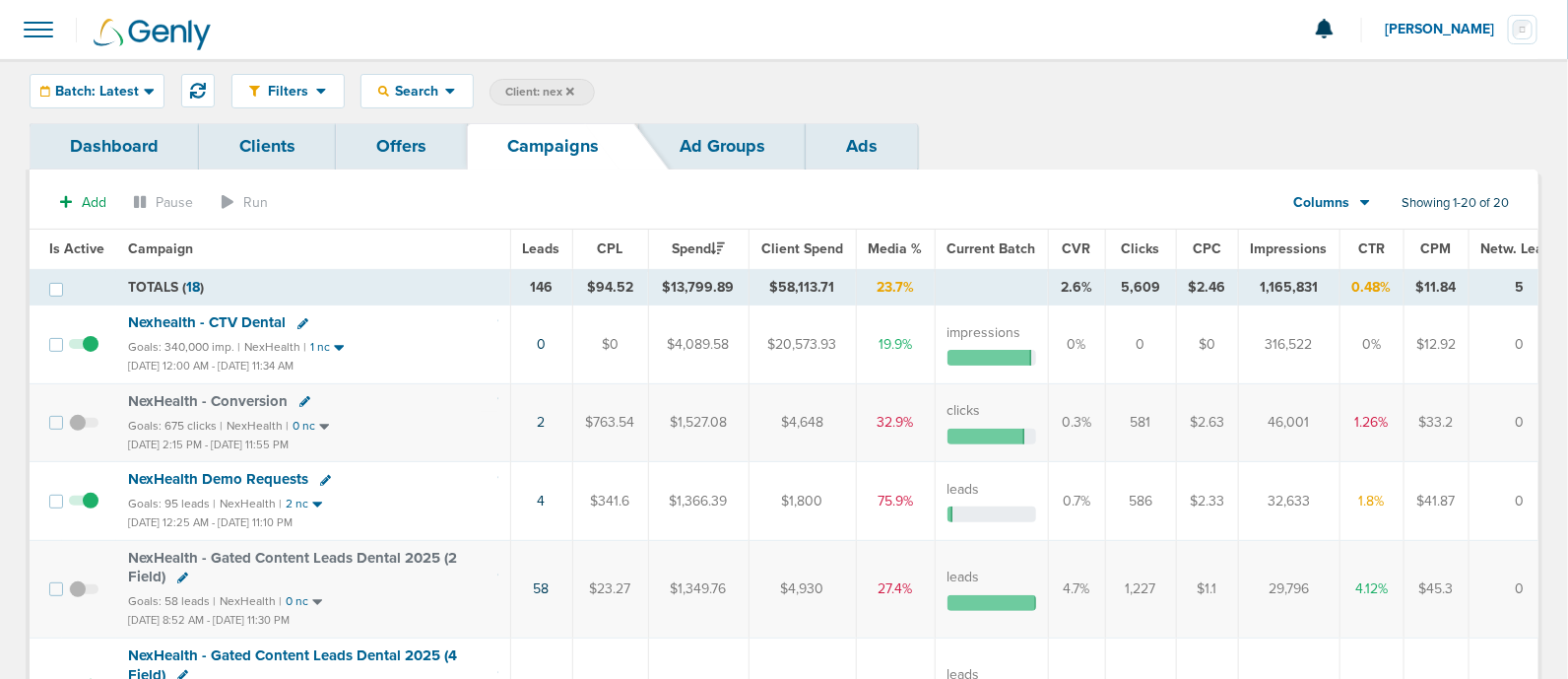
click at [1274, 242] on span "Impressions" at bounding box center [1288, 249] width 77 height 17
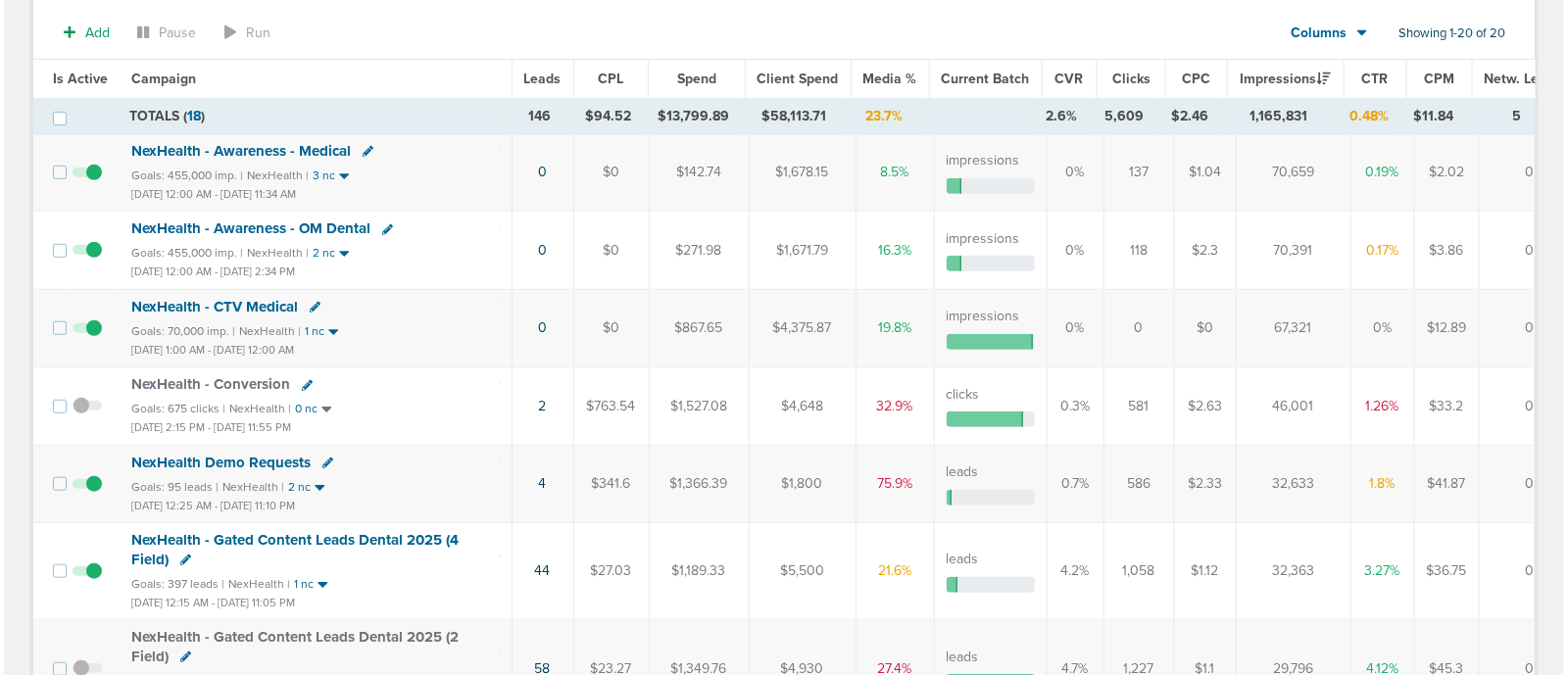
scroll to position [406, 0]
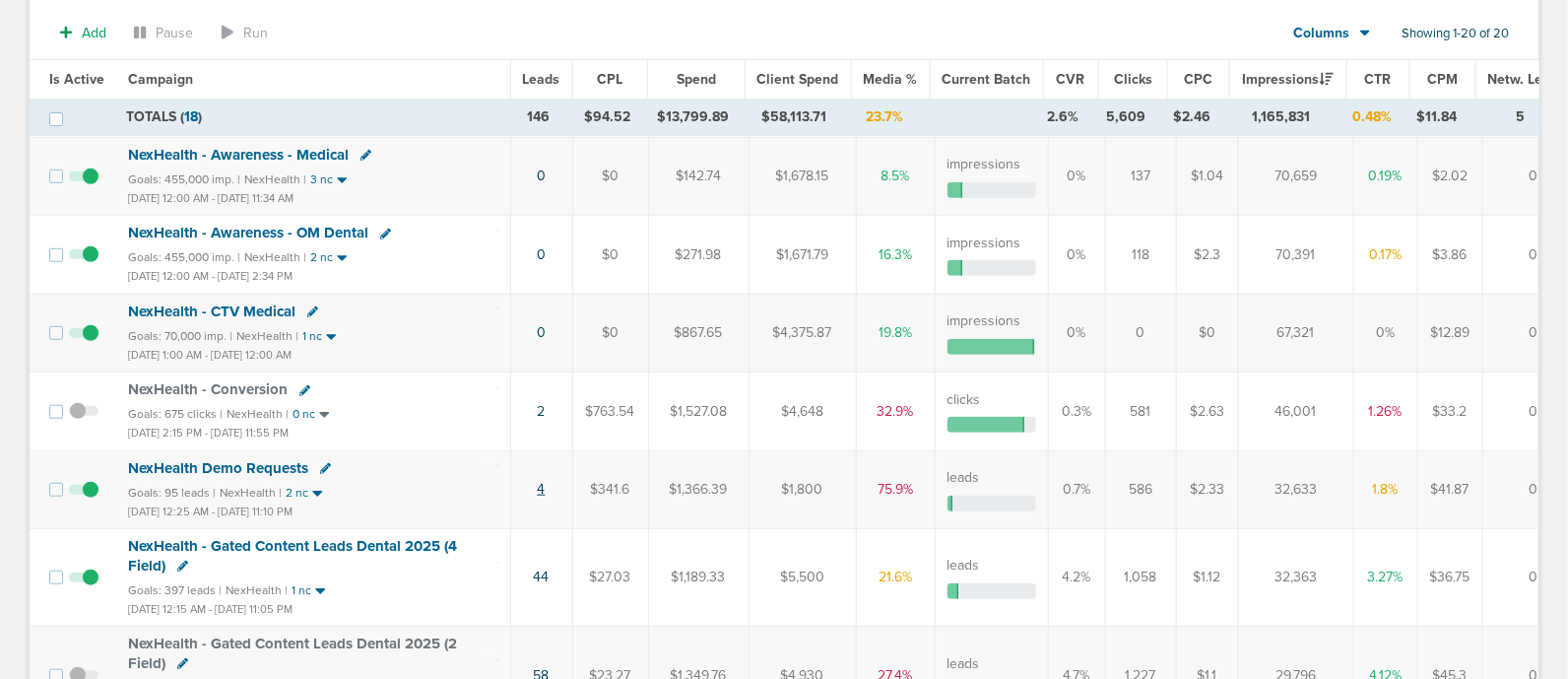
click at [539, 484] on link "4" at bounding box center [542, 489] width 8 height 17
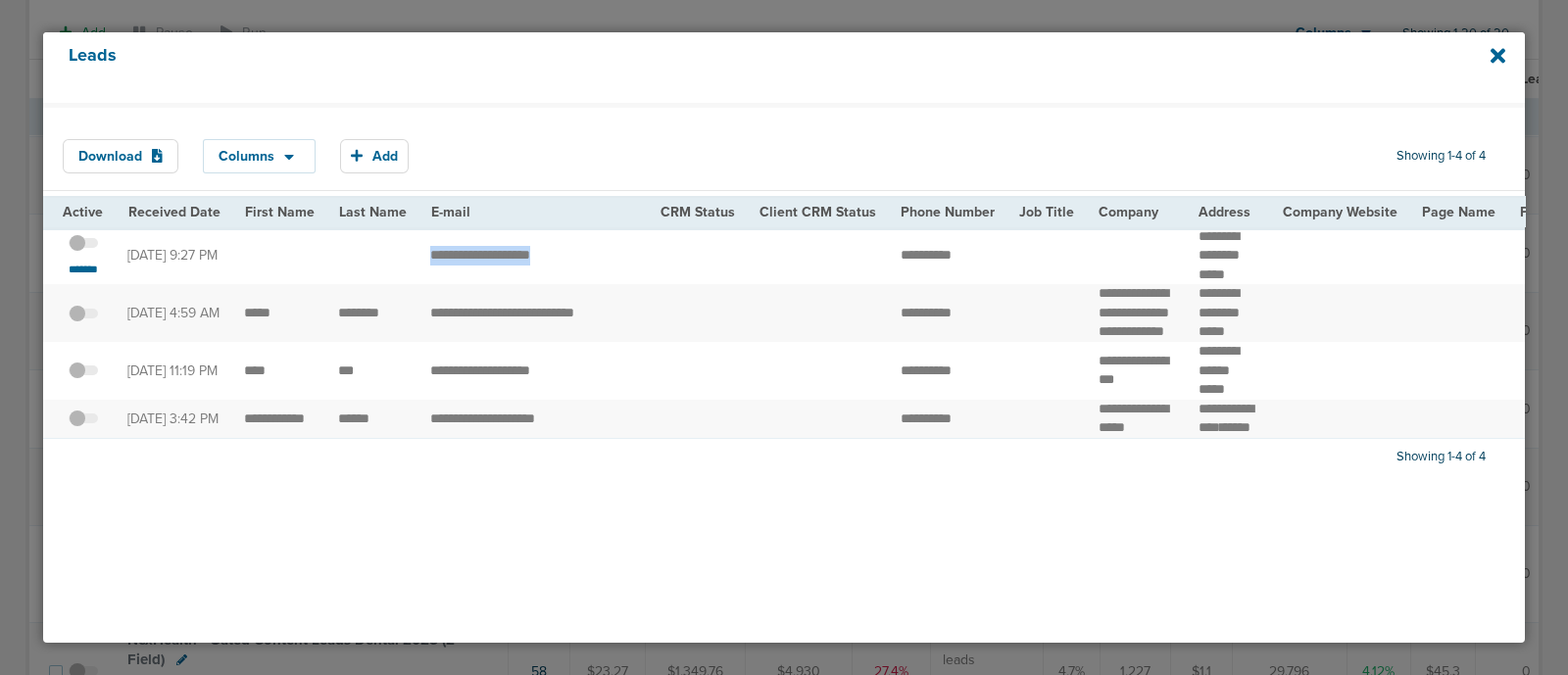
drag, startPoint x: 421, startPoint y: 251, endPoint x: 593, endPoint y: 249, distance: 172.0
click at [593, 249] on td "**********" at bounding box center [534, 256] width 231 height 57
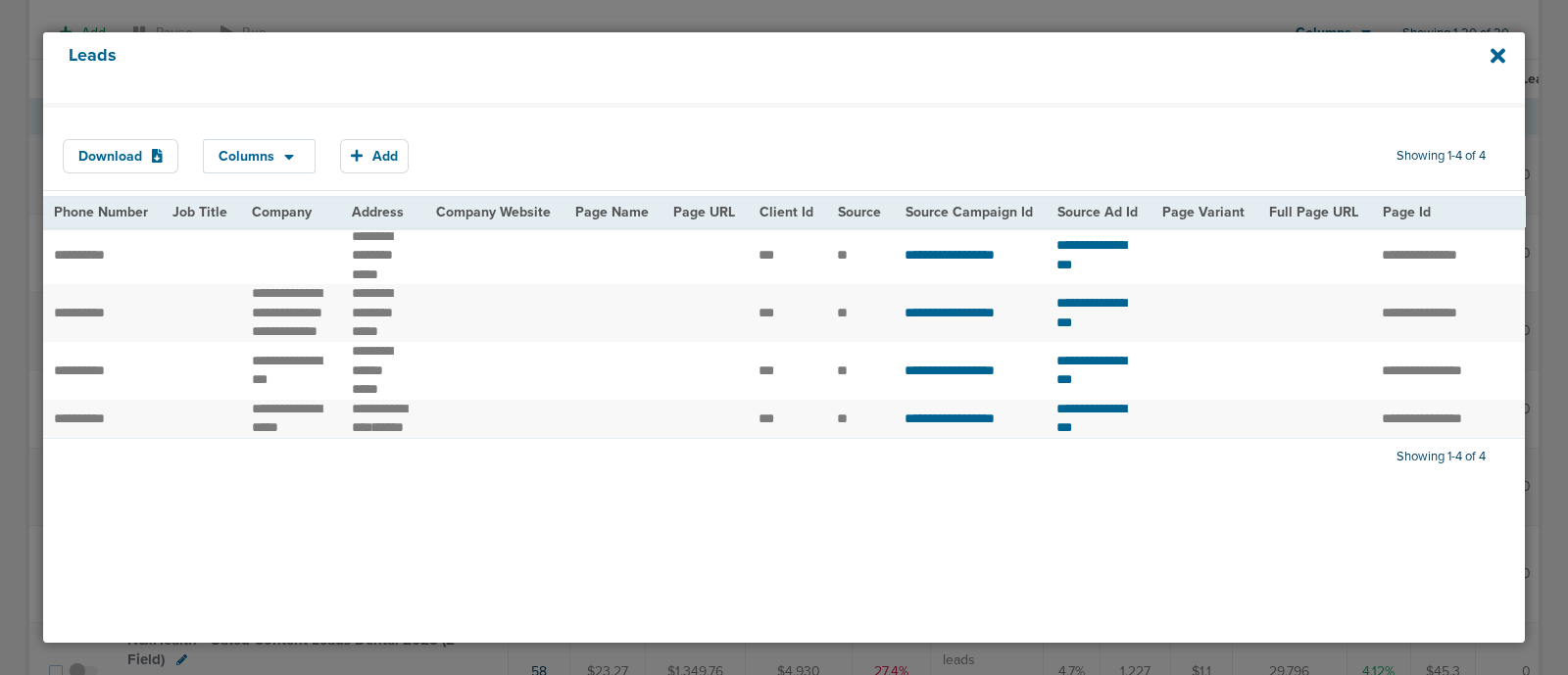
scroll to position [0, 0]
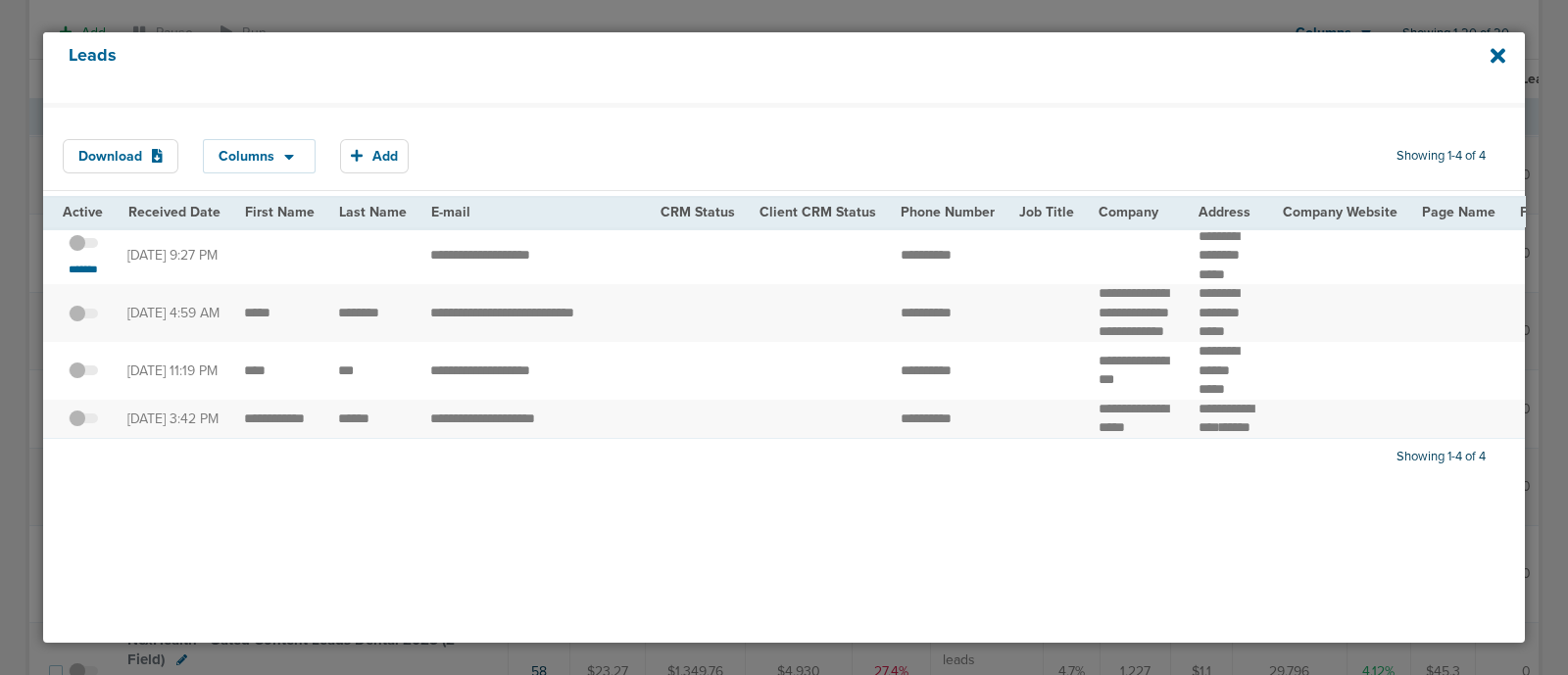
click at [830, 264] on td at bounding box center [818, 256] width 142 height 57
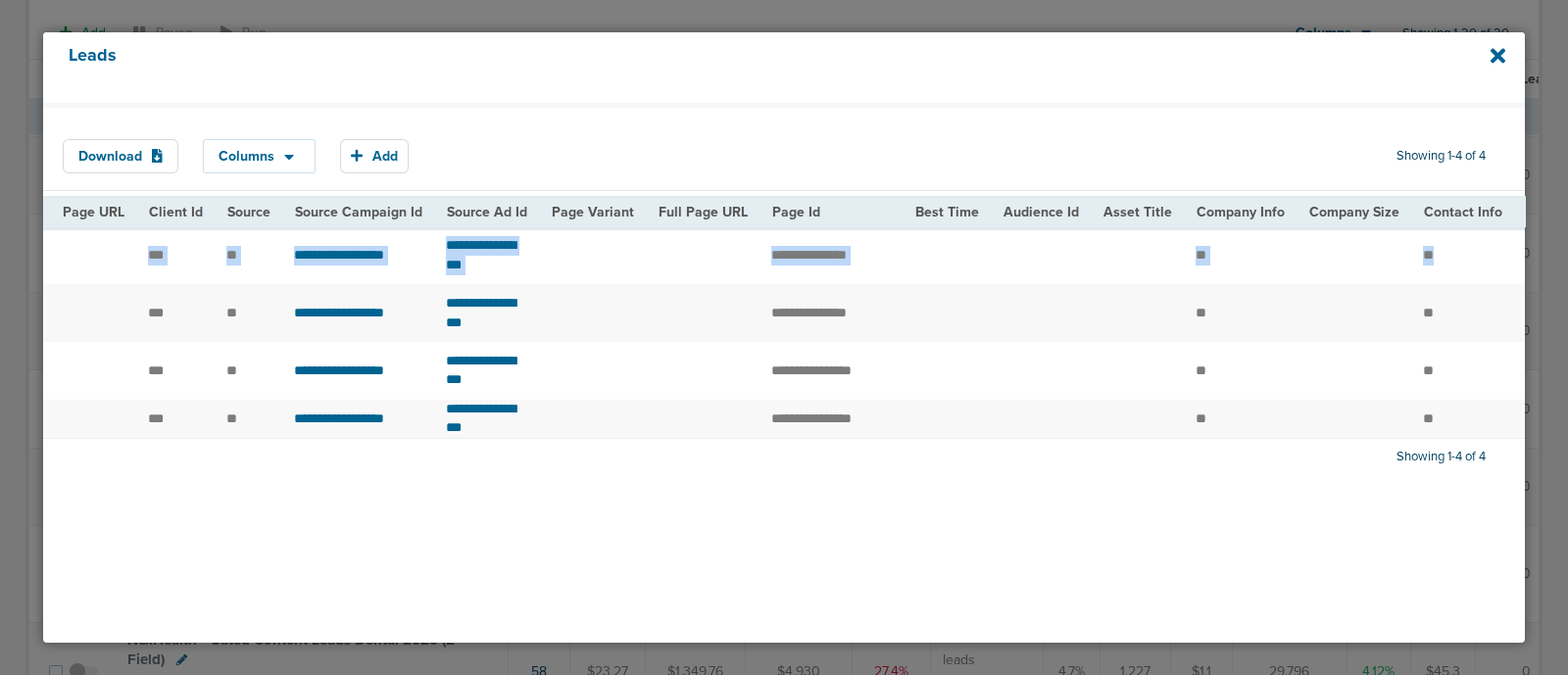
scroll to position [0, 1562]
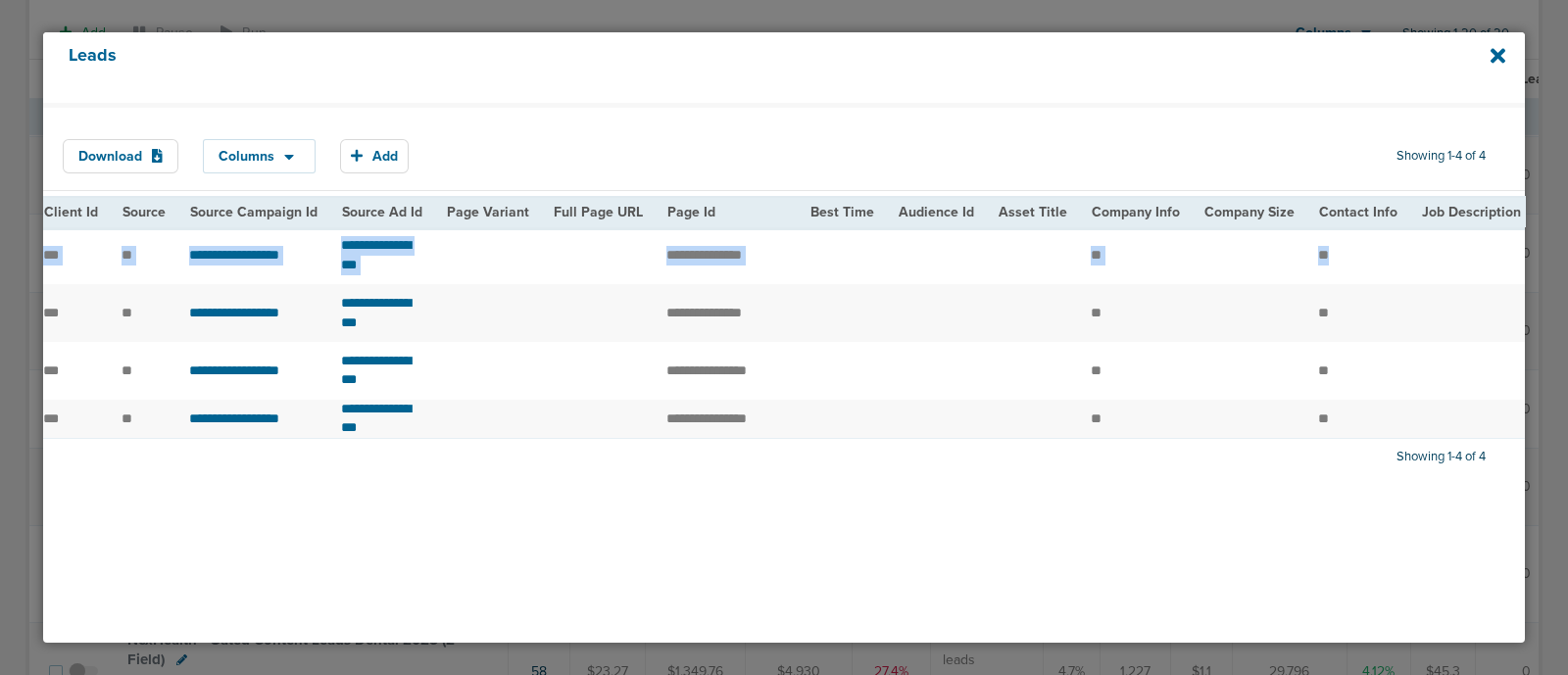
copy tr "**********"
drag, startPoint x: 409, startPoint y: 245, endPoint x: 1508, endPoint y: 243, distance: 1099.0
click at [1508, 243] on tr "**********" at bounding box center [462, 256] width 3962 height 57
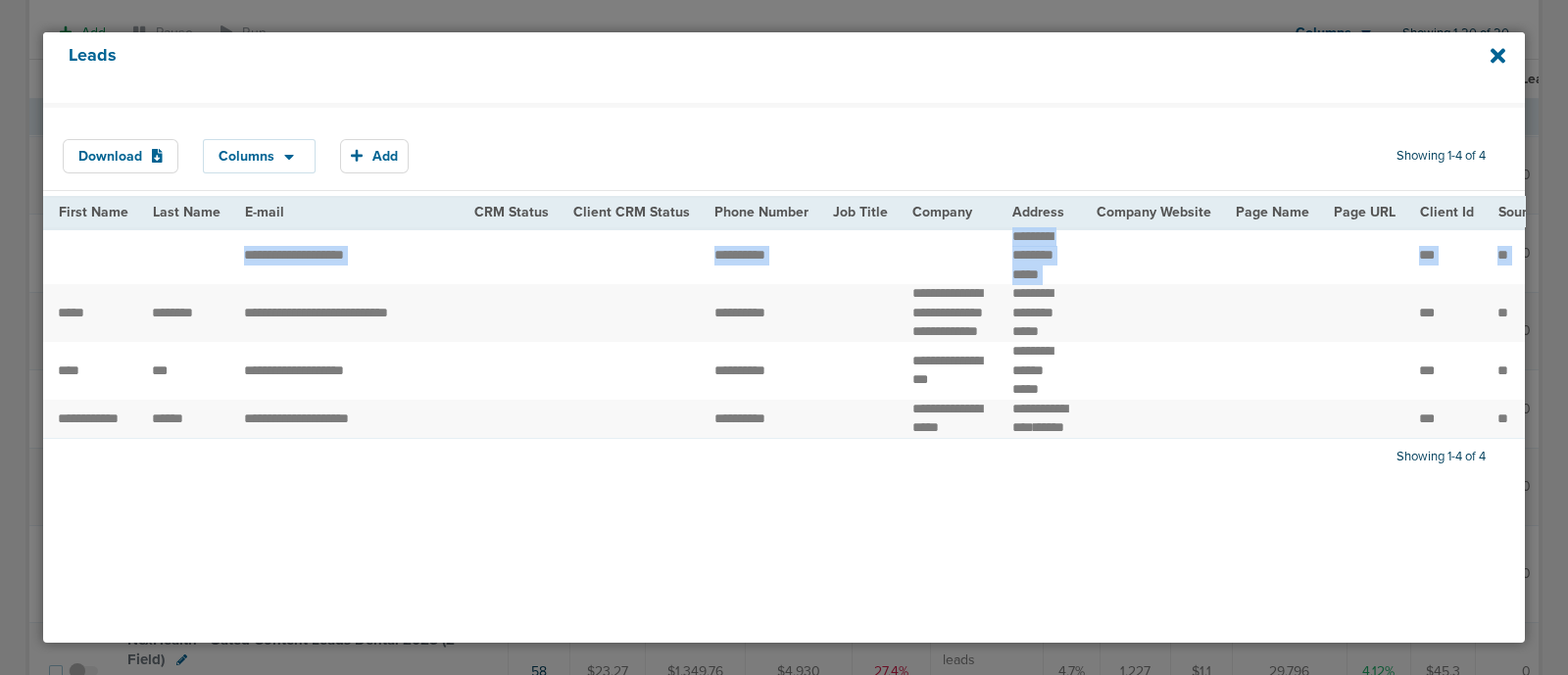
scroll to position [0, 0]
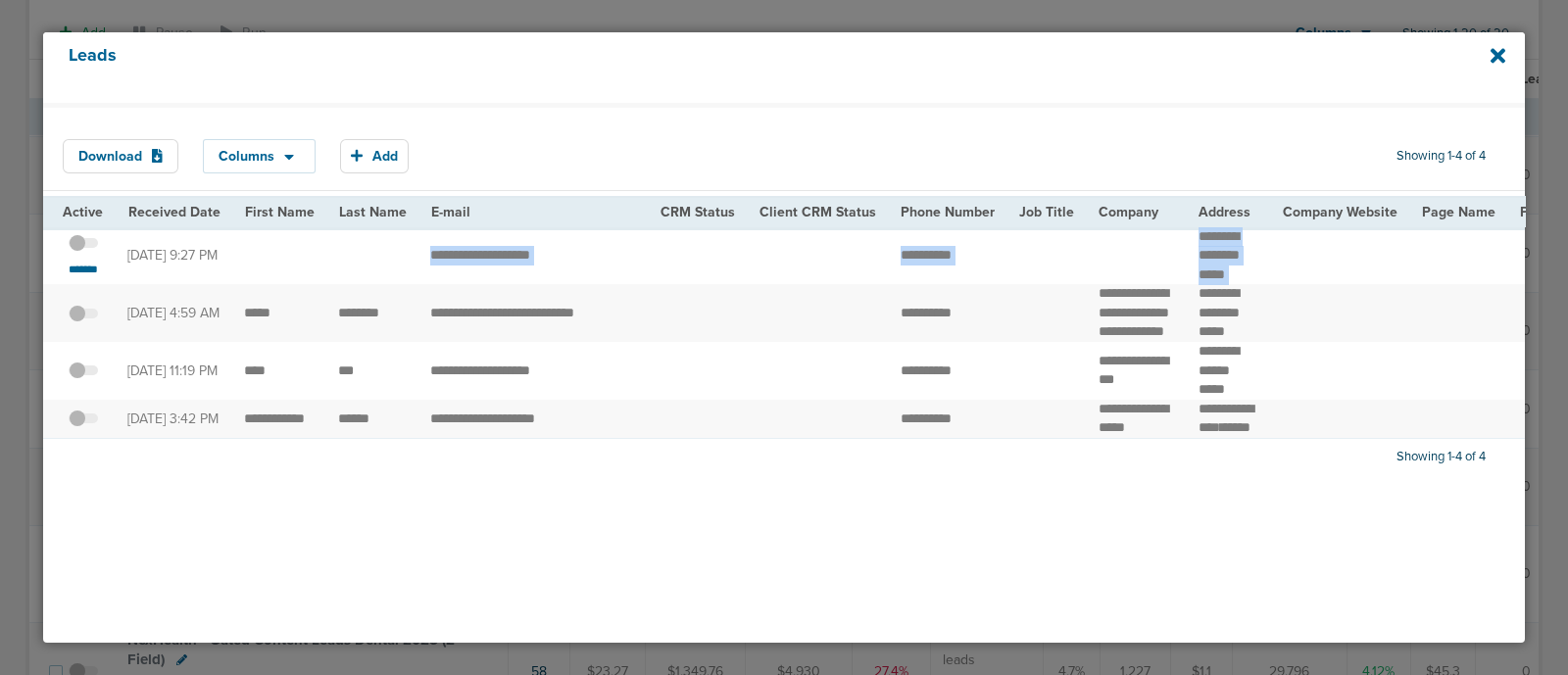
click at [944, 100] on div "Leads" at bounding box center [784, 67] width 1482 height 70
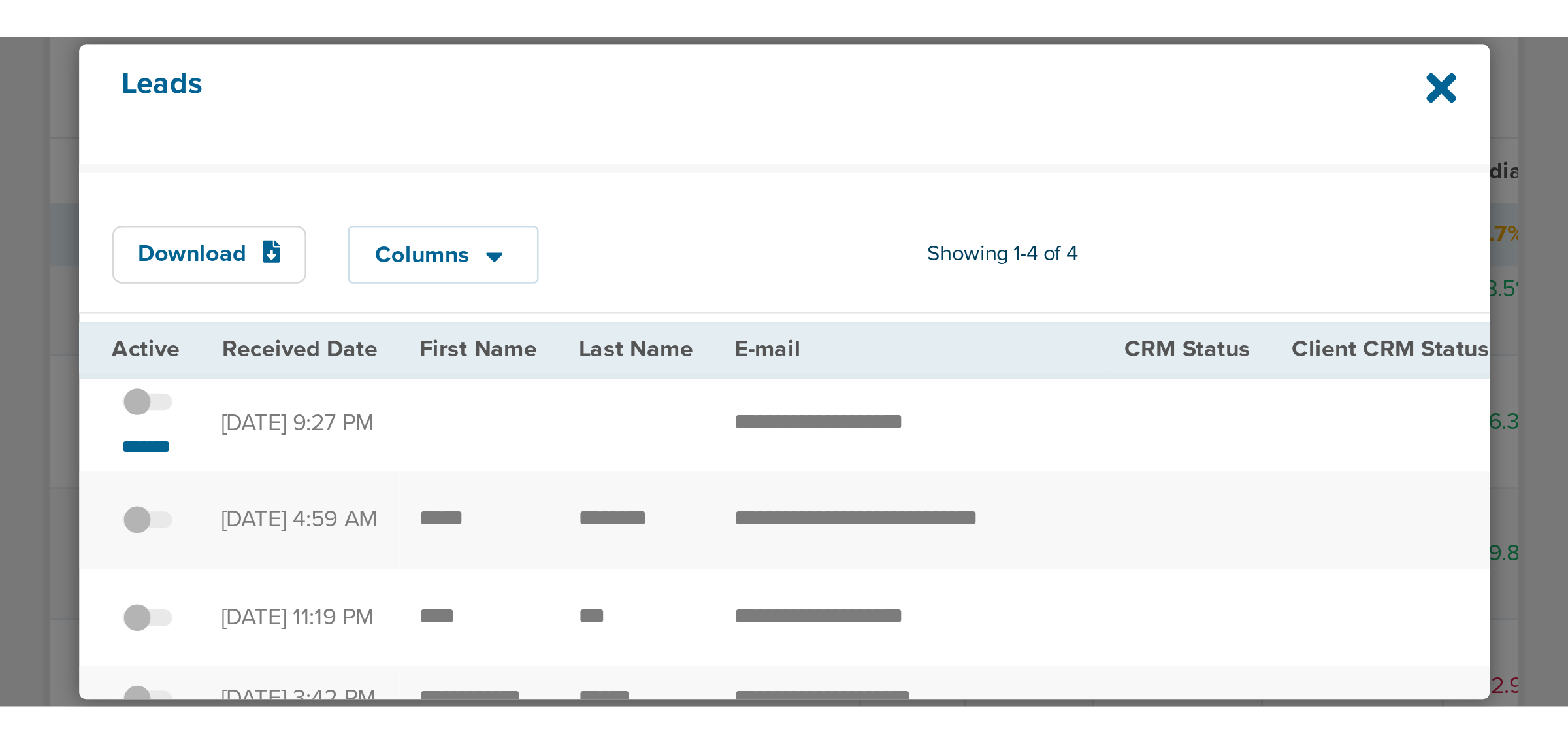
scroll to position [296, 0]
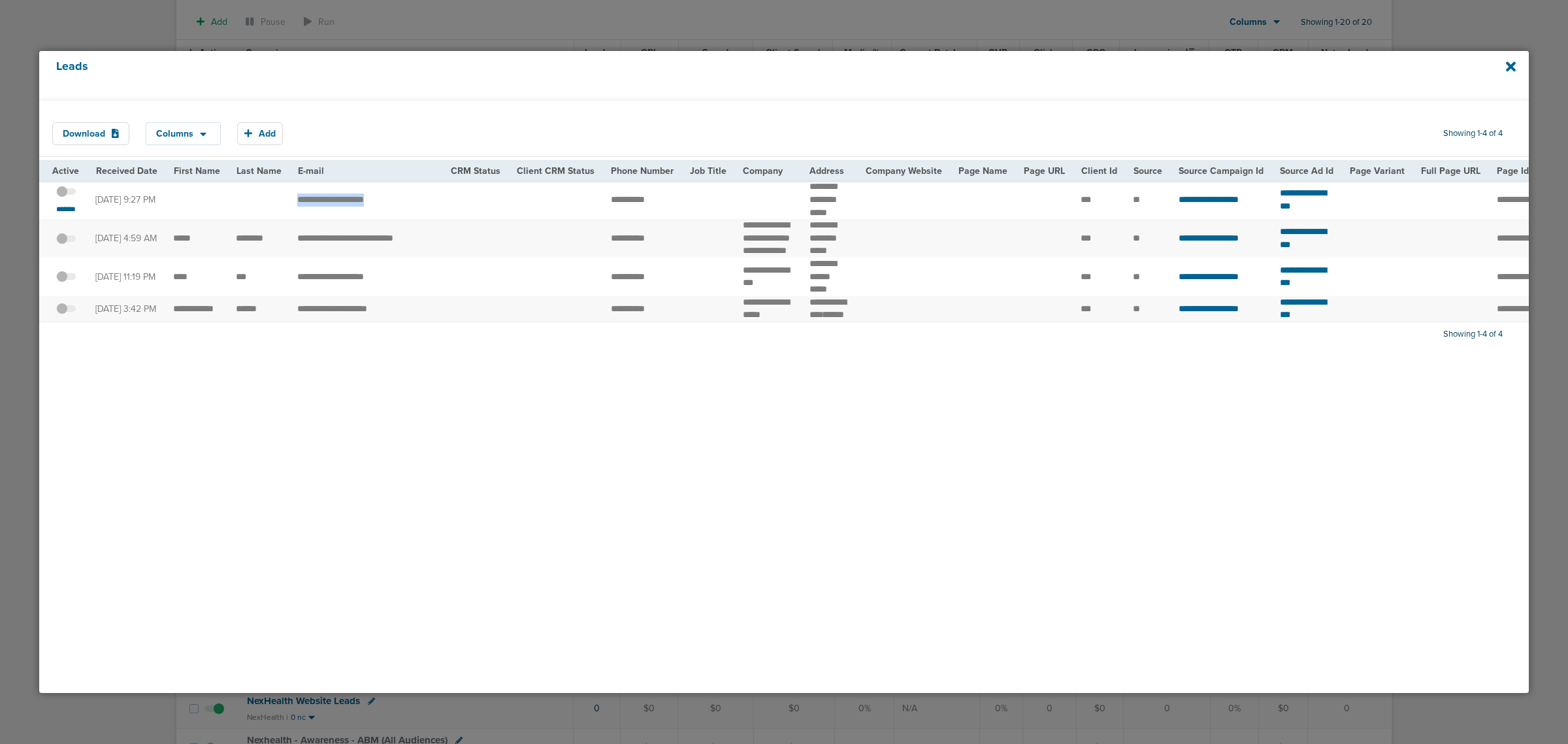
drag, startPoint x: 299, startPoint y: 200, endPoint x: 383, endPoint y: 199, distance: 84.0
click at [383, 199] on td "**********" at bounding box center [366, 199] width 154 height 38
copy td "**********"
drag, startPoint x: 603, startPoint y: 194, endPoint x: 653, endPoint y: 199, distance: 50.2
click at [653, 199] on td "**********" at bounding box center [643, 199] width 79 height 38
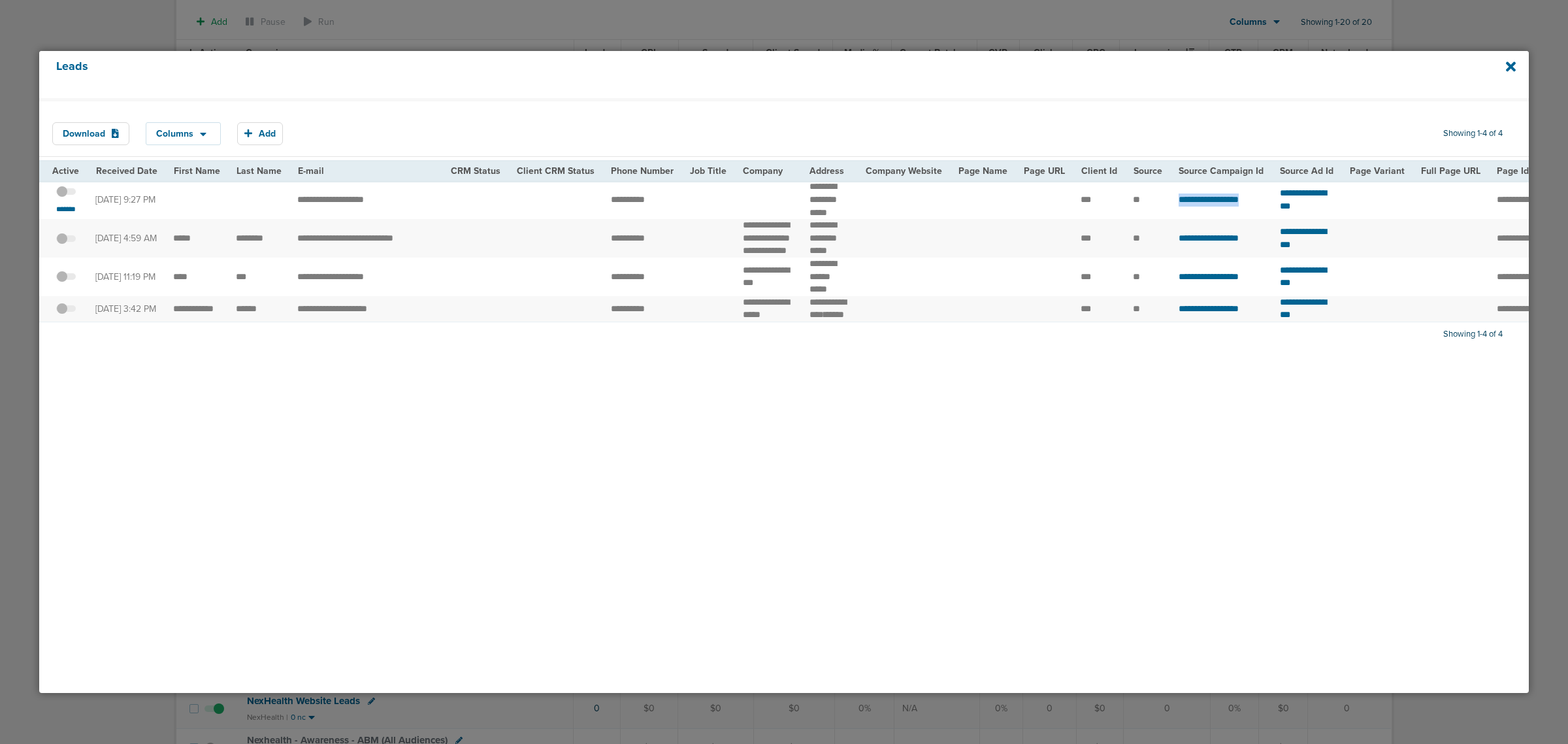
drag, startPoint x: 1160, startPoint y: 197, endPoint x: 1260, endPoint y: 201, distance: 100.1
click at [1039, 201] on td "**********" at bounding box center [1221, 199] width 101 height 38
copy span "**********"
drag, startPoint x: 1268, startPoint y: 200, endPoint x: 1367, endPoint y: 198, distance: 99.0
click at [1039, 198] on td "**********" at bounding box center [1307, 199] width 70 height 38
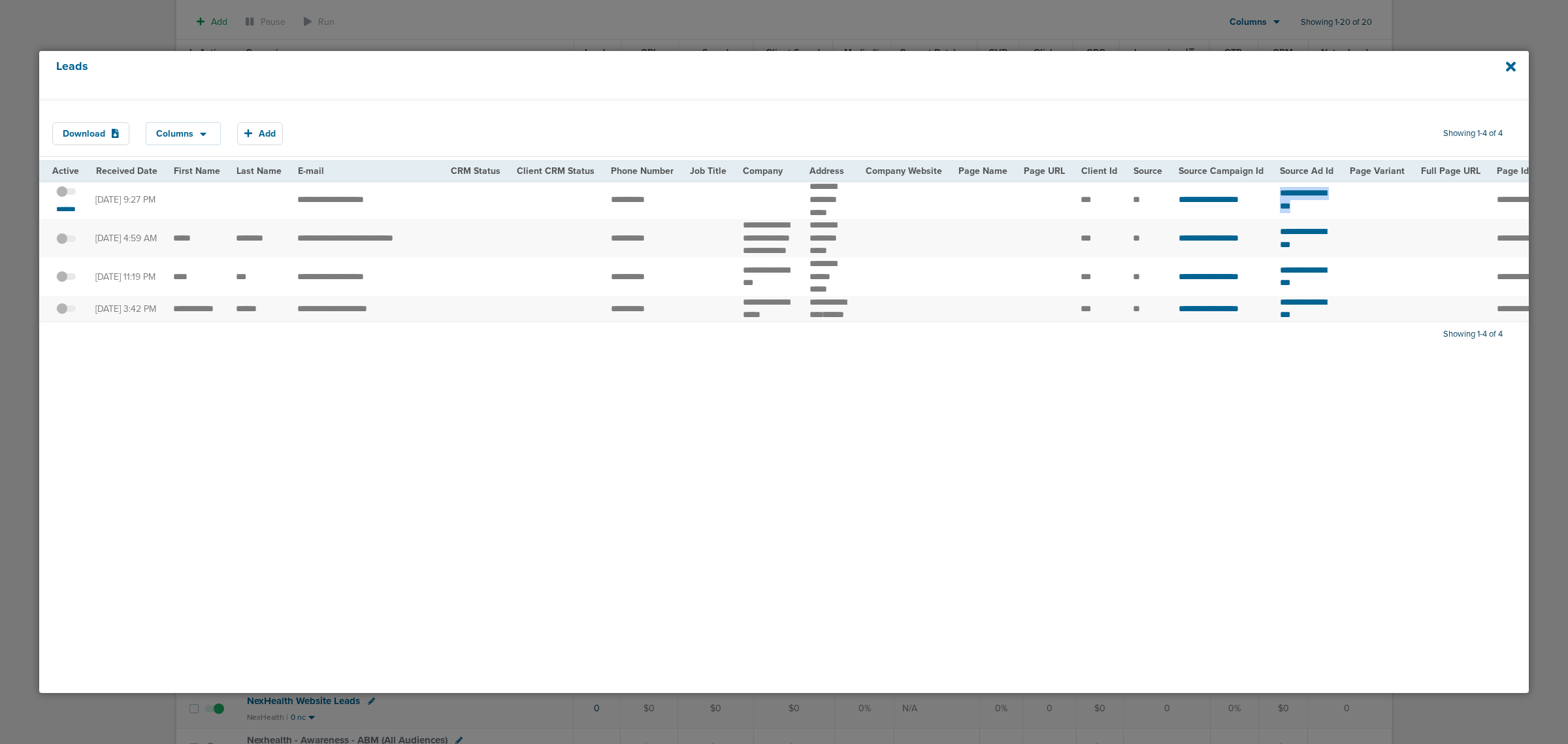
copy span "**********"
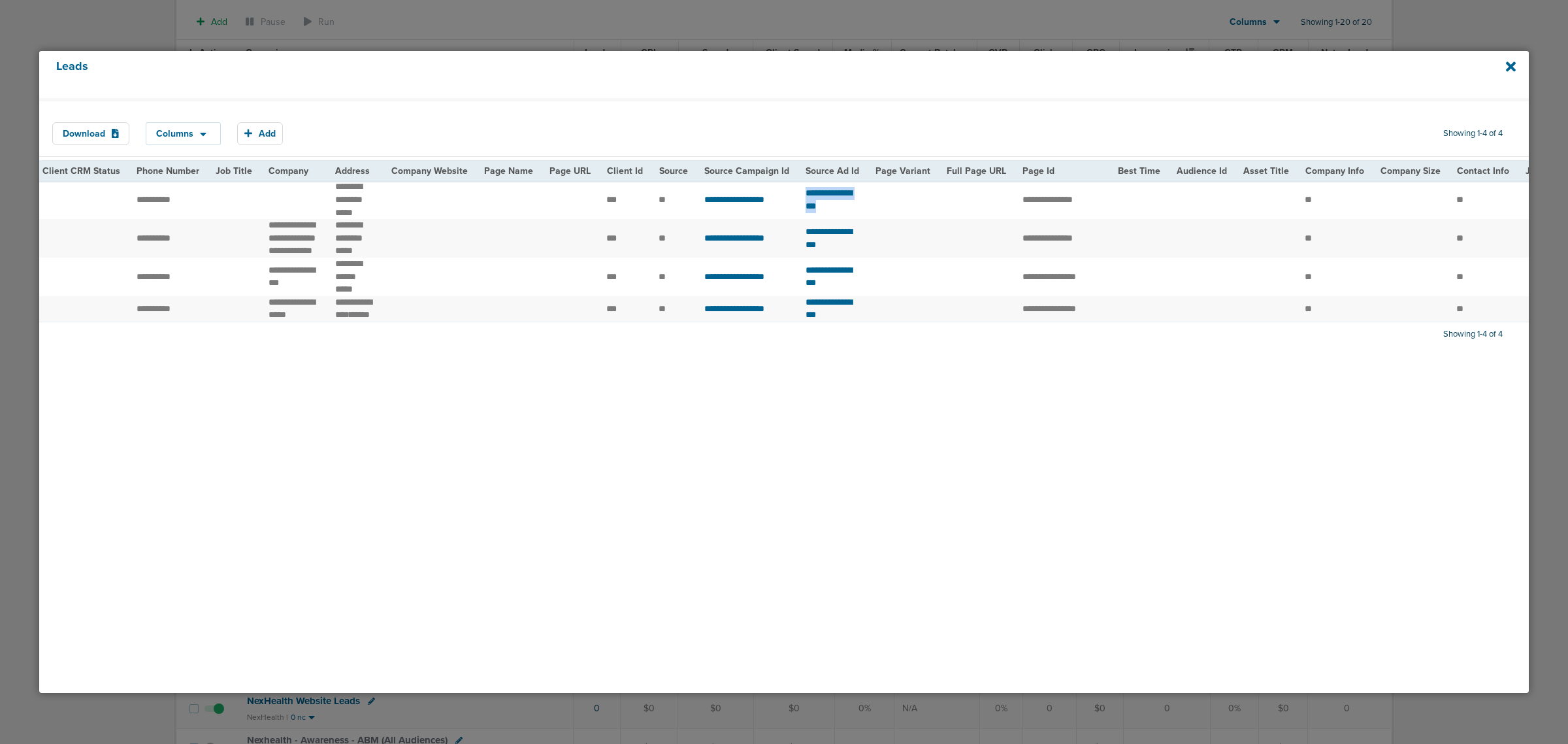
scroll to position [0, 647]
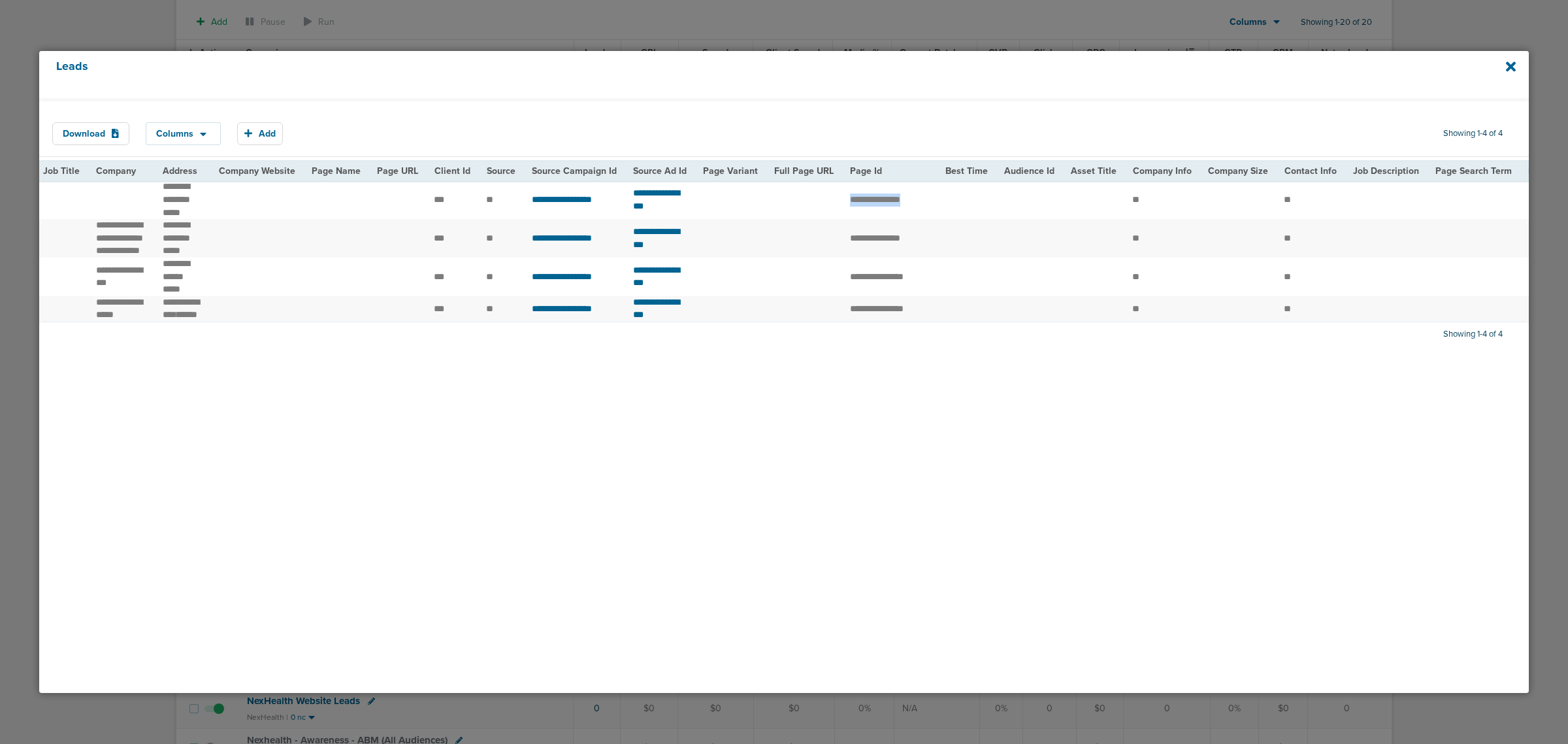
drag, startPoint x: 893, startPoint y: 197, endPoint x: 967, endPoint y: 197, distance: 74.0
click at [967, 197] on tr "**********" at bounding box center [713, 199] width 2641 height 38
copy tr "******"
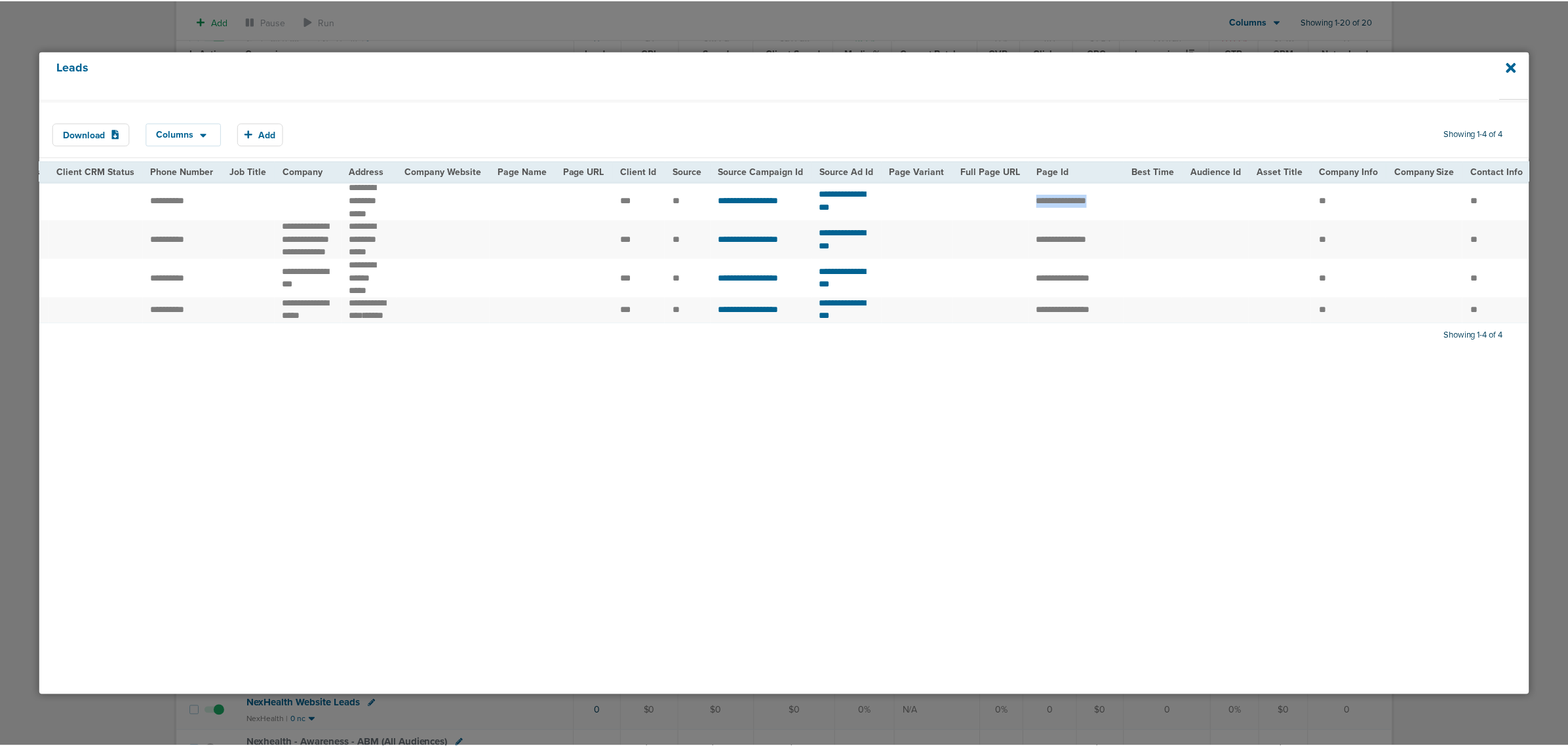
scroll to position [0, 0]
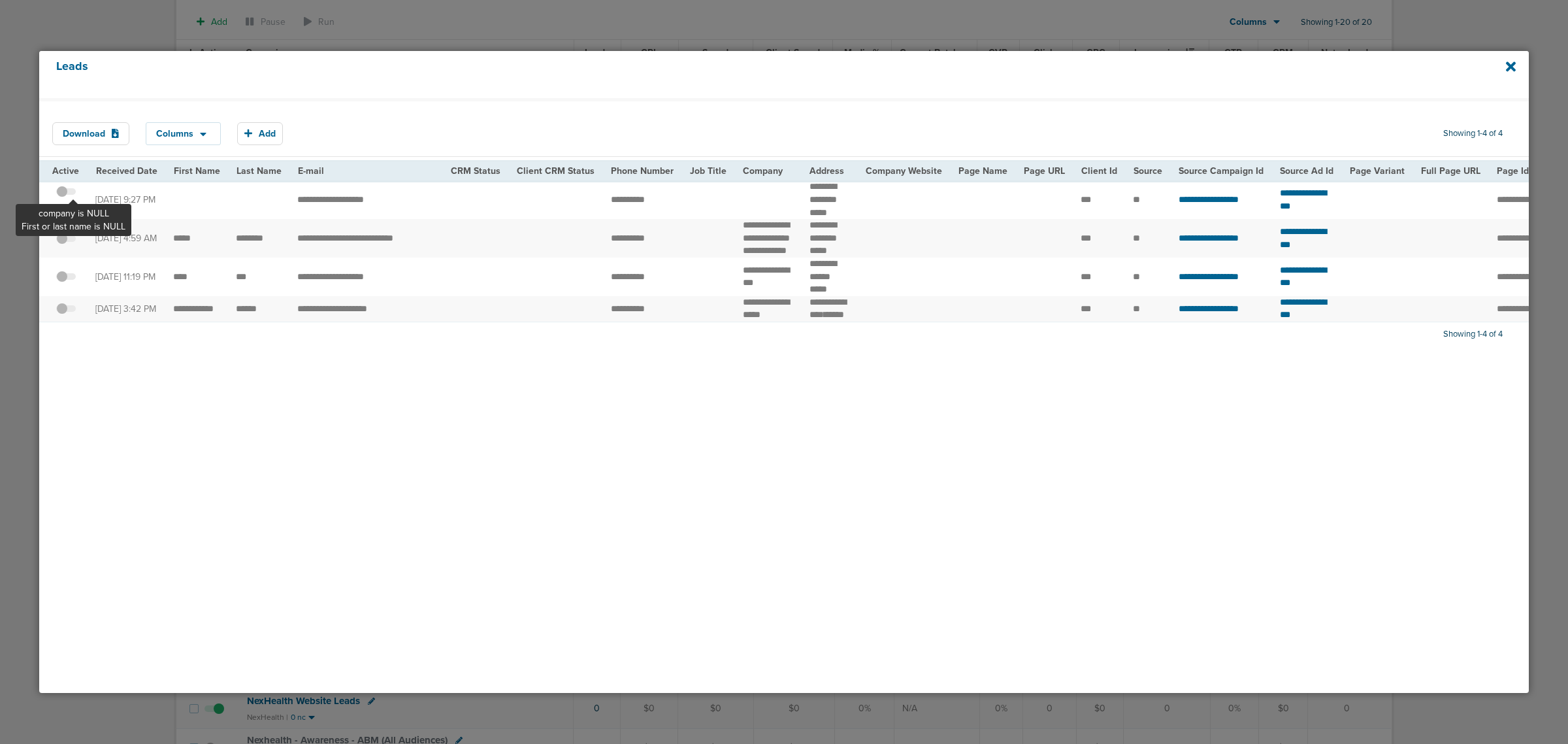
click at [73, 198] on span at bounding box center [66, 198] width 20 height 0
click at [66, 193] on input "checkbox" at bounding box center [66, 193] width 0 height 0
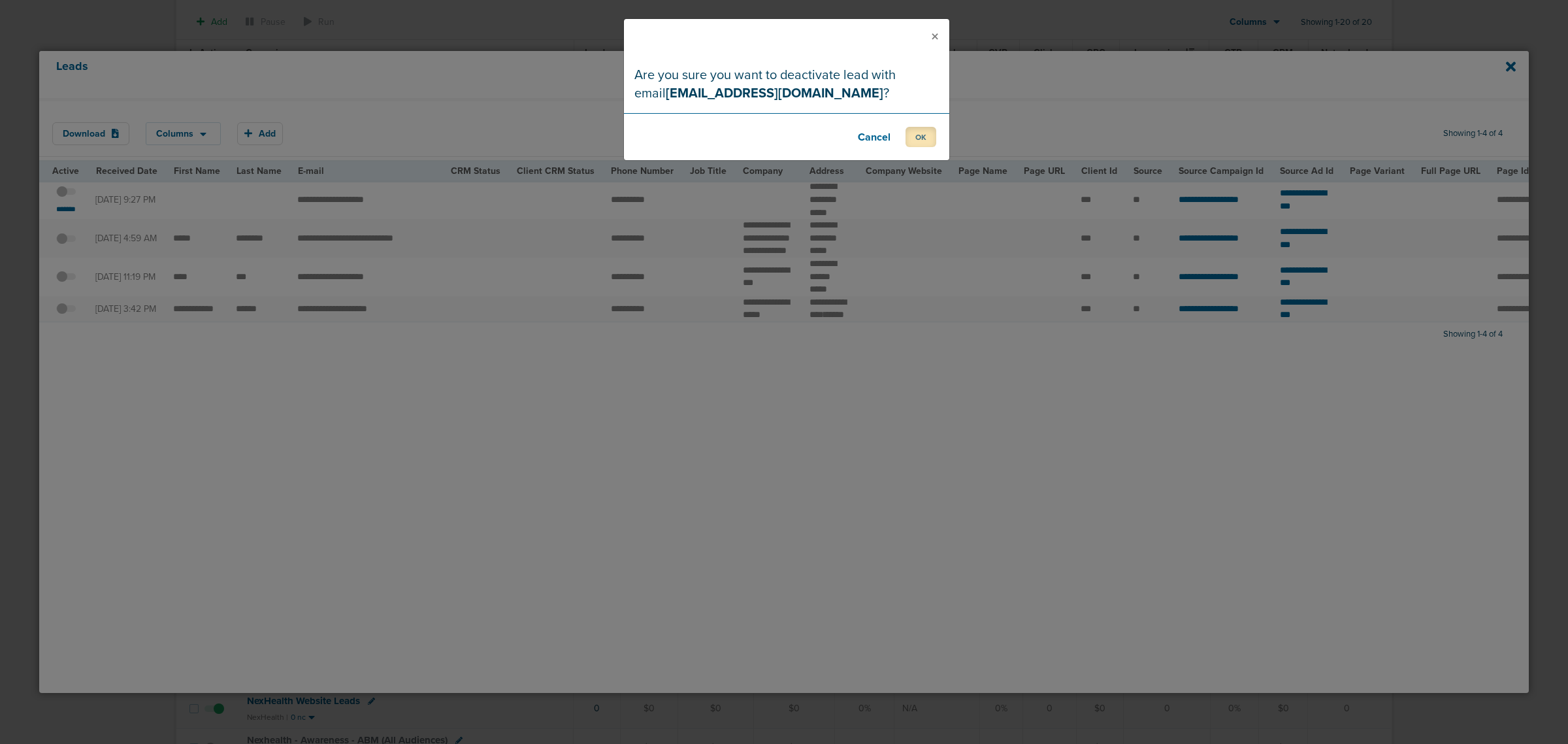
drag, startPoint x: 915, startPoint y: 135, endPoint x: 624, endPoint y: 216, distance: 302.1
click at [915, 135] on button "OK" at bounding box center [921, 137] width 31 height 20
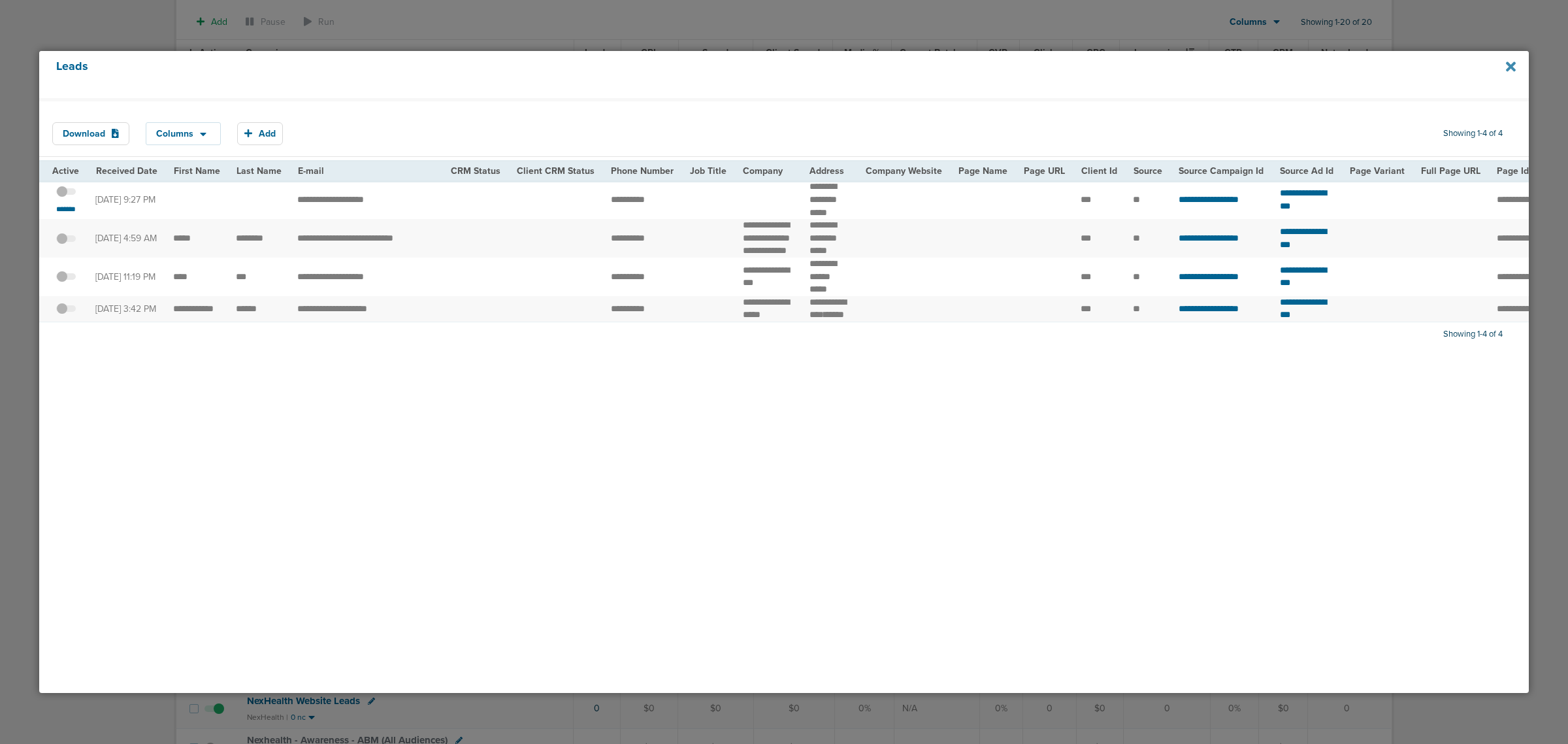
click at [1039, 67] on icon at bounding box center [1511, 66] width 10 height 10
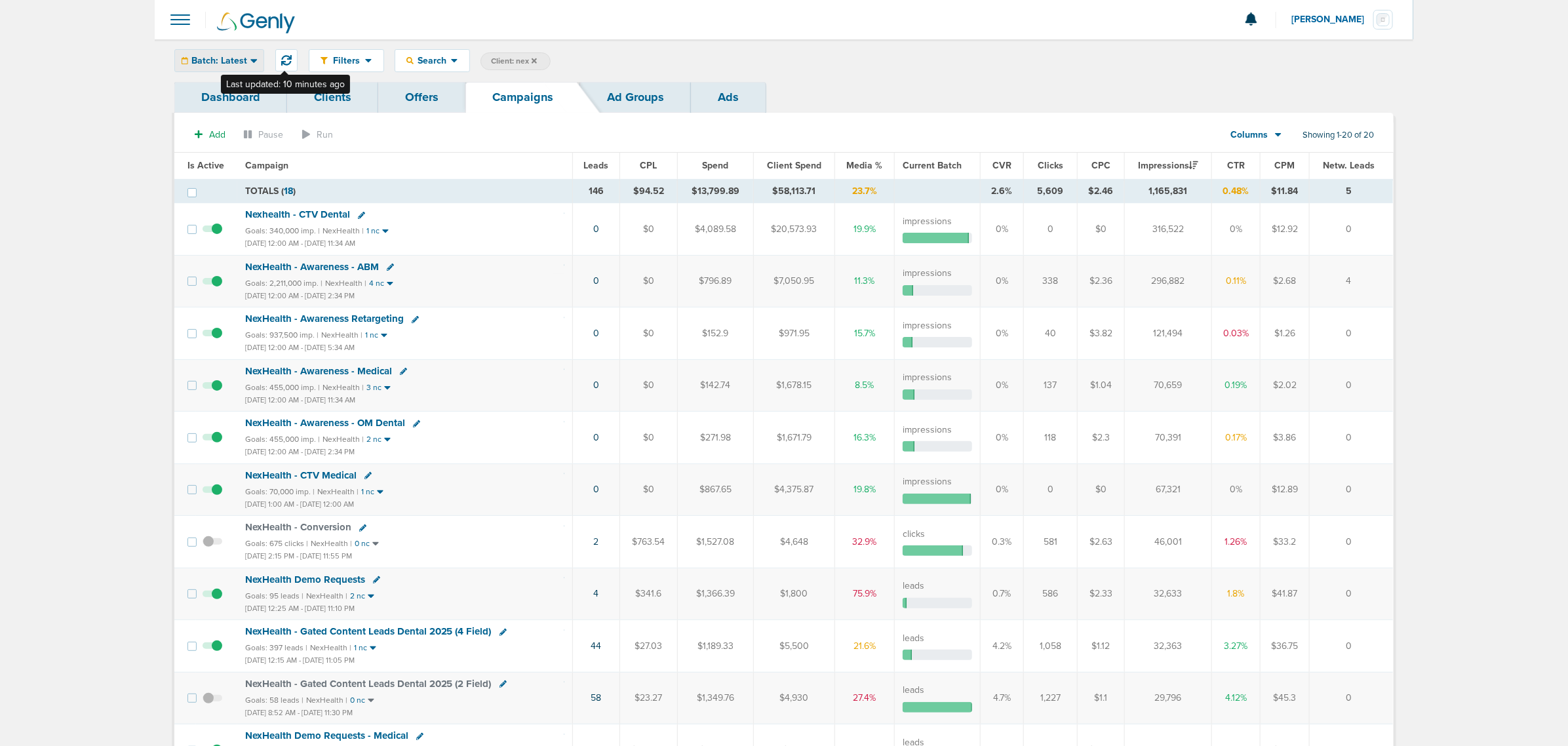
click at [230, 63] on span "Batch: Latest" at bounding box center [219, 61] width 56 height 9
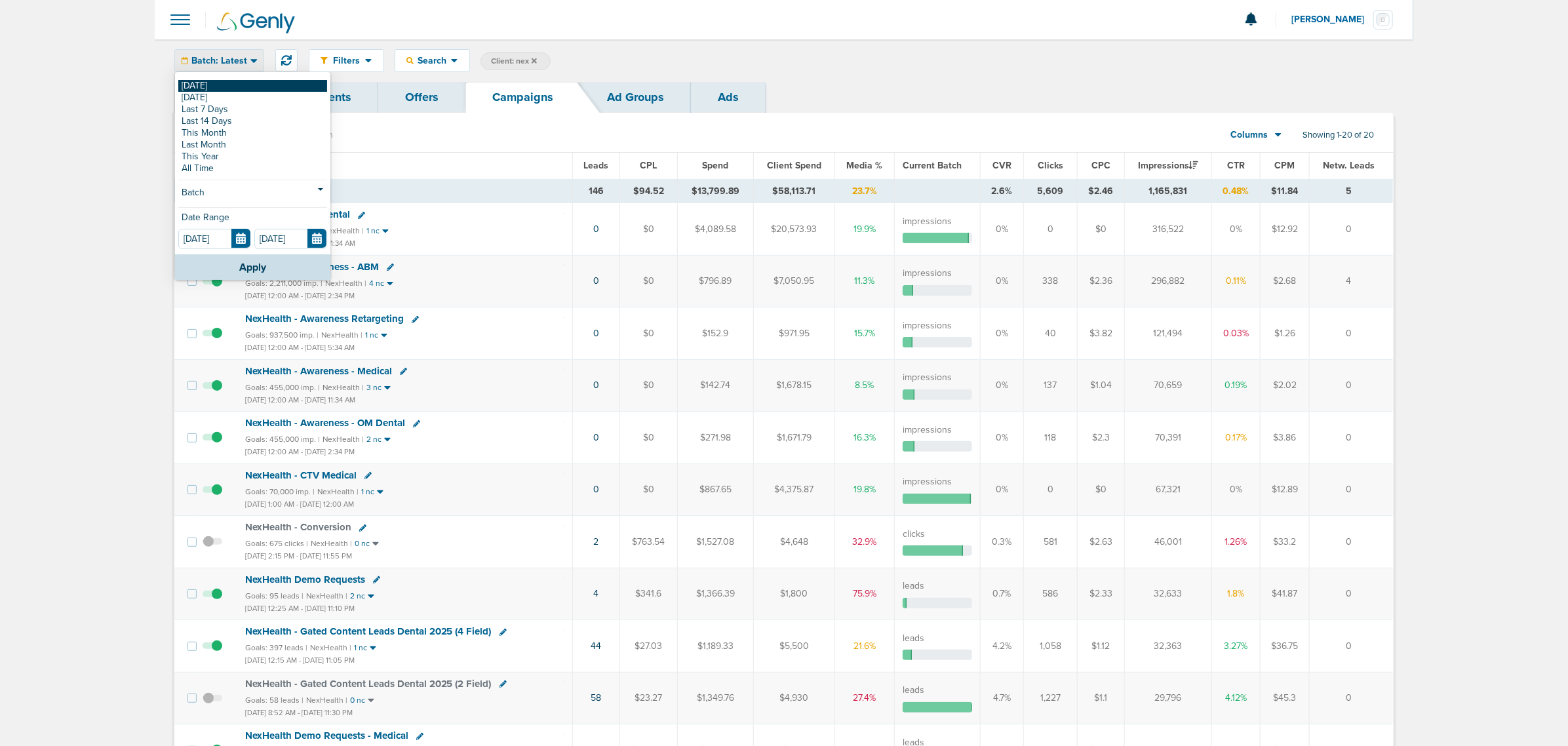
click at [201, 85] on link "[DATE]" at bounding box center [252, 86] width 149 height 12
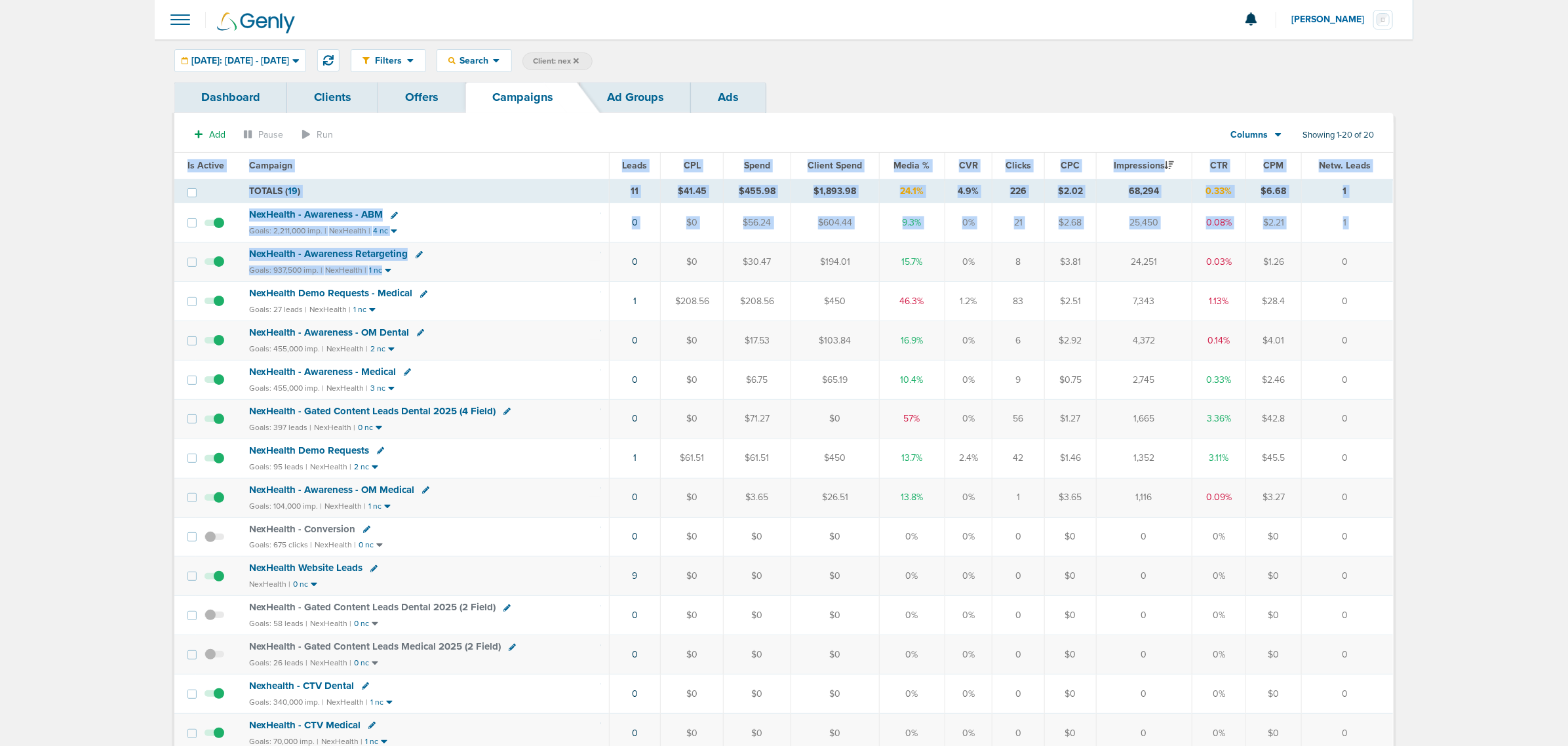
drag, startPoint x: 790, startPoint y: 263, endPoint x: 1548, endPoint y: 432, distance: 776.6
click at [1043, 432] on main "Notifications You have no unread notifications [PERSON_NAME] Profile Sign Out C…" at bounding box center [784, 555] width 1568 height 1111
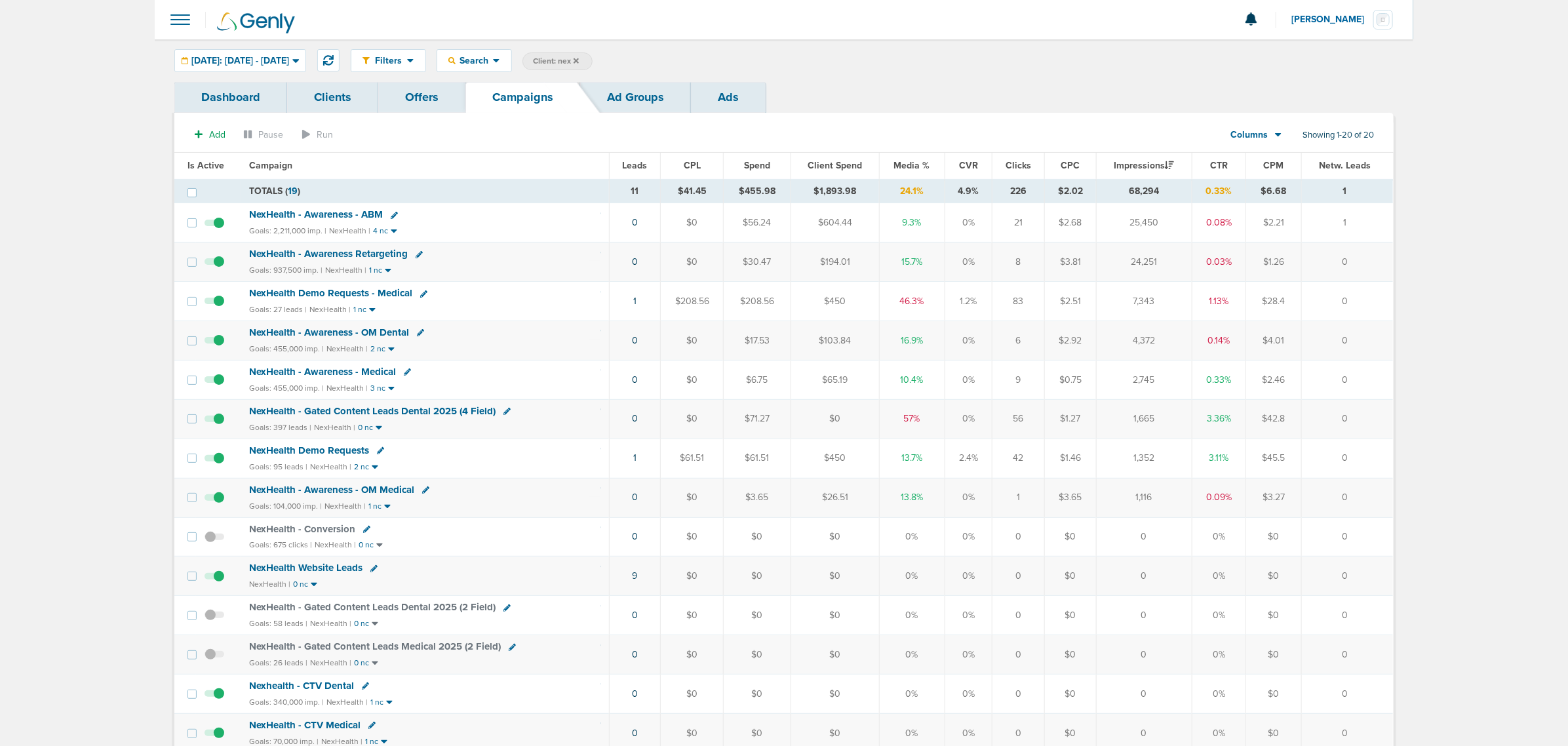
click at [926, 156] on th "Media %" at bounding box center [912, 166] width 66 height 26
click at [916, 167] on span "Media %" at bounding box center [912, 165] width 36 height 11
click at [346, 215] on span "NexHealth - Gated Content Leads Dental 2025 (4 Field)" at bounding box center [372, 214] width 246 height 12
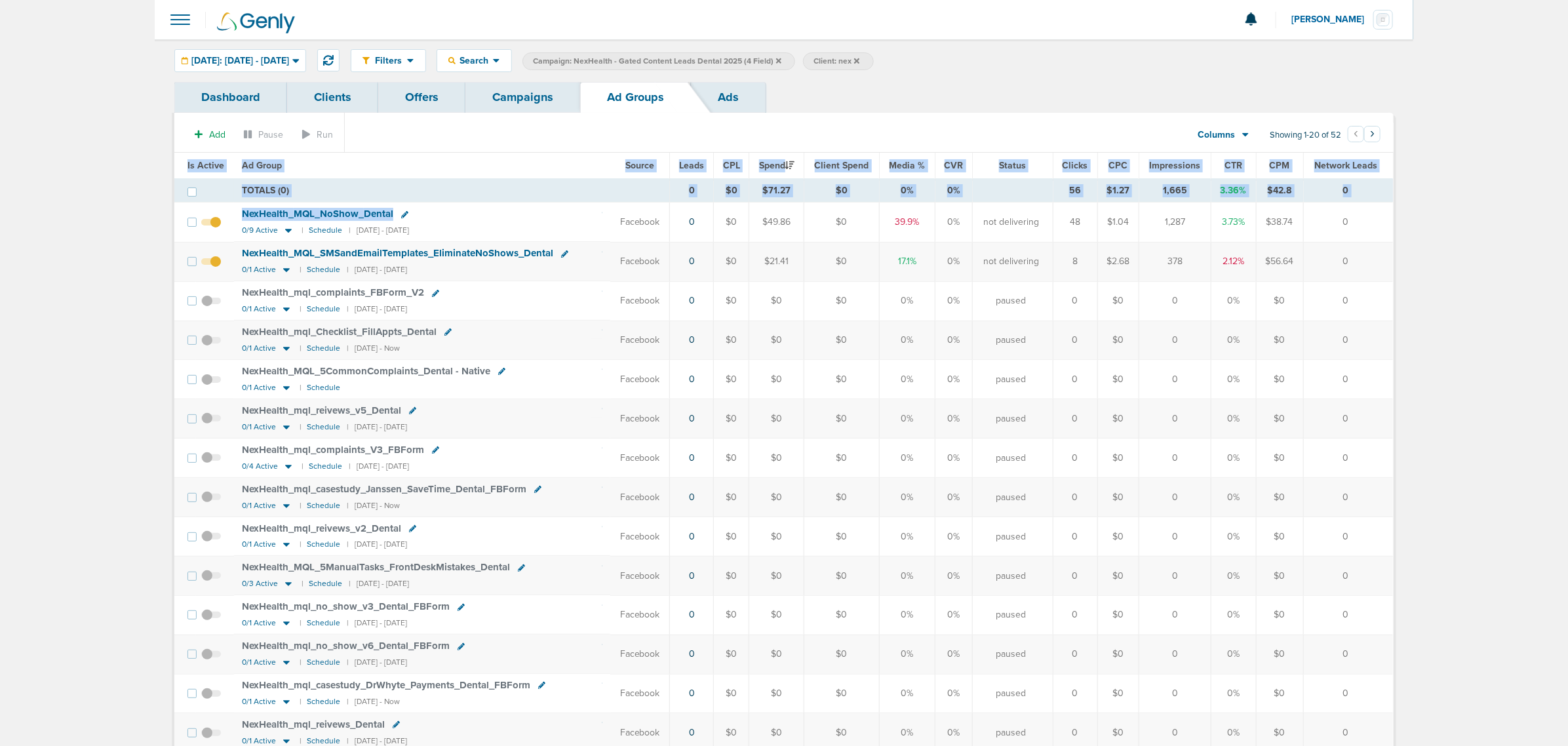
drag, startPoint x: 570, startPoint y: 211, endPoint x: 1413, endPoint y: 272, distance: 845.2
click at [1043, 272] on main "Notifications You have no unread notifications [PERSON_NAME] Profile Sign Out C…" at bounding box center [784, 527] width 1568 height 1054
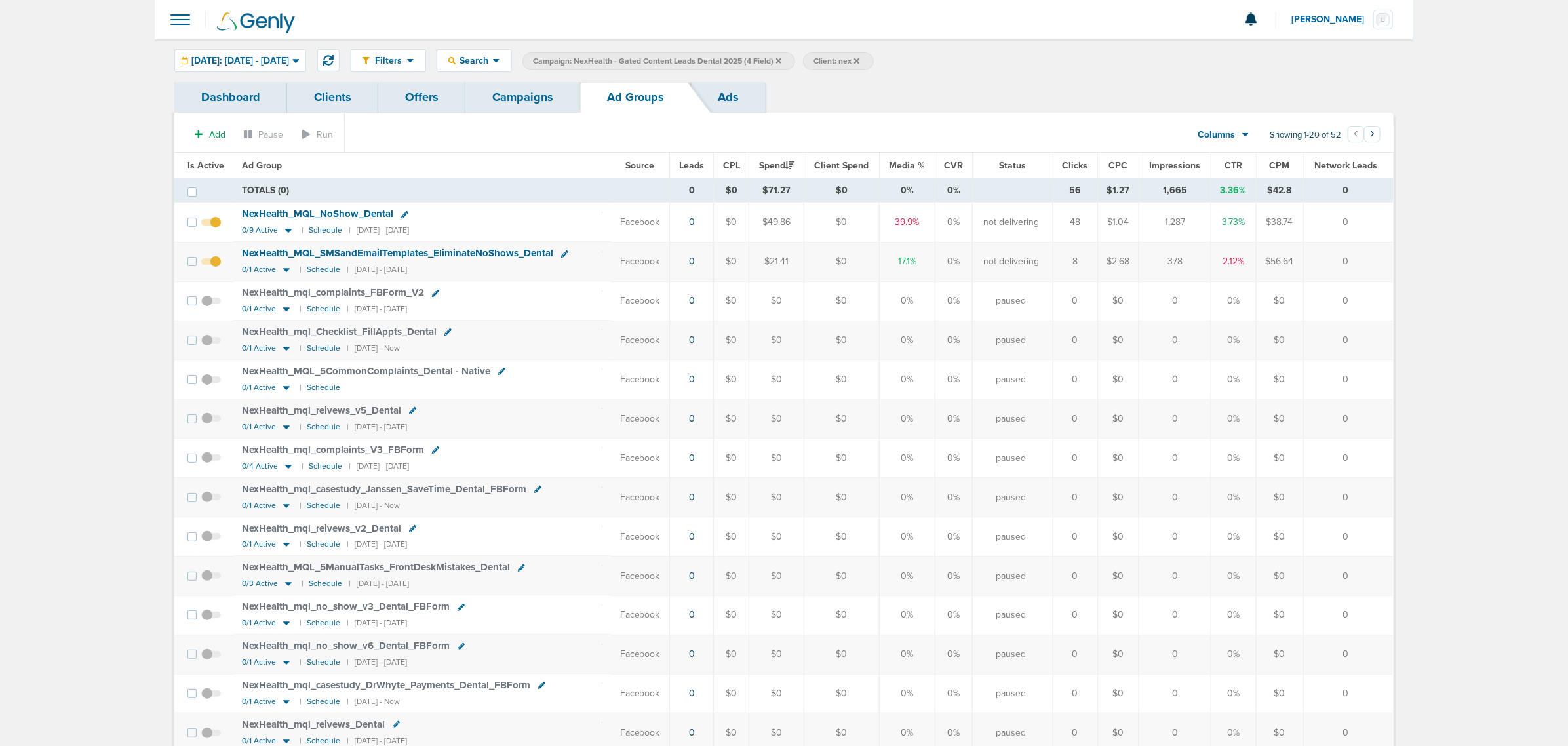
drag, startPoint x: 1375, startPoint y: 266, endPoint x: 122, endPoint y: 138, distance: 1259.5
click at [122, 138] on main "Notifications You have no unread notifications [PERSON_NAME] Profile Sign Out C…" at bounding box center [784, 527] width 1568 height 1054
click at [565, 95] on link "Campaigns" at bounding box center [522, 97] width 115 height 31
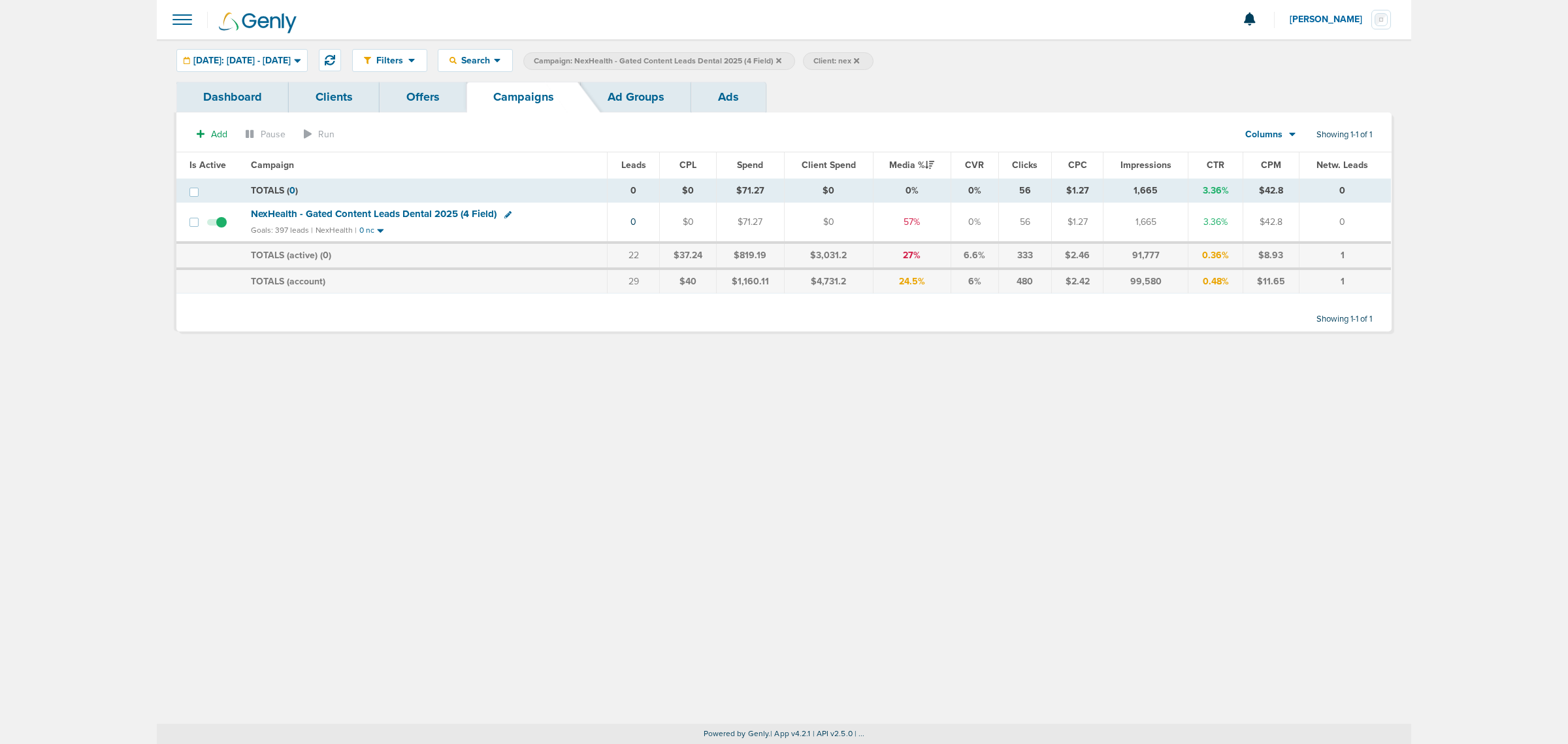
click at [781, 60] on icon at bounding box center [779, 60] width 5 height 5
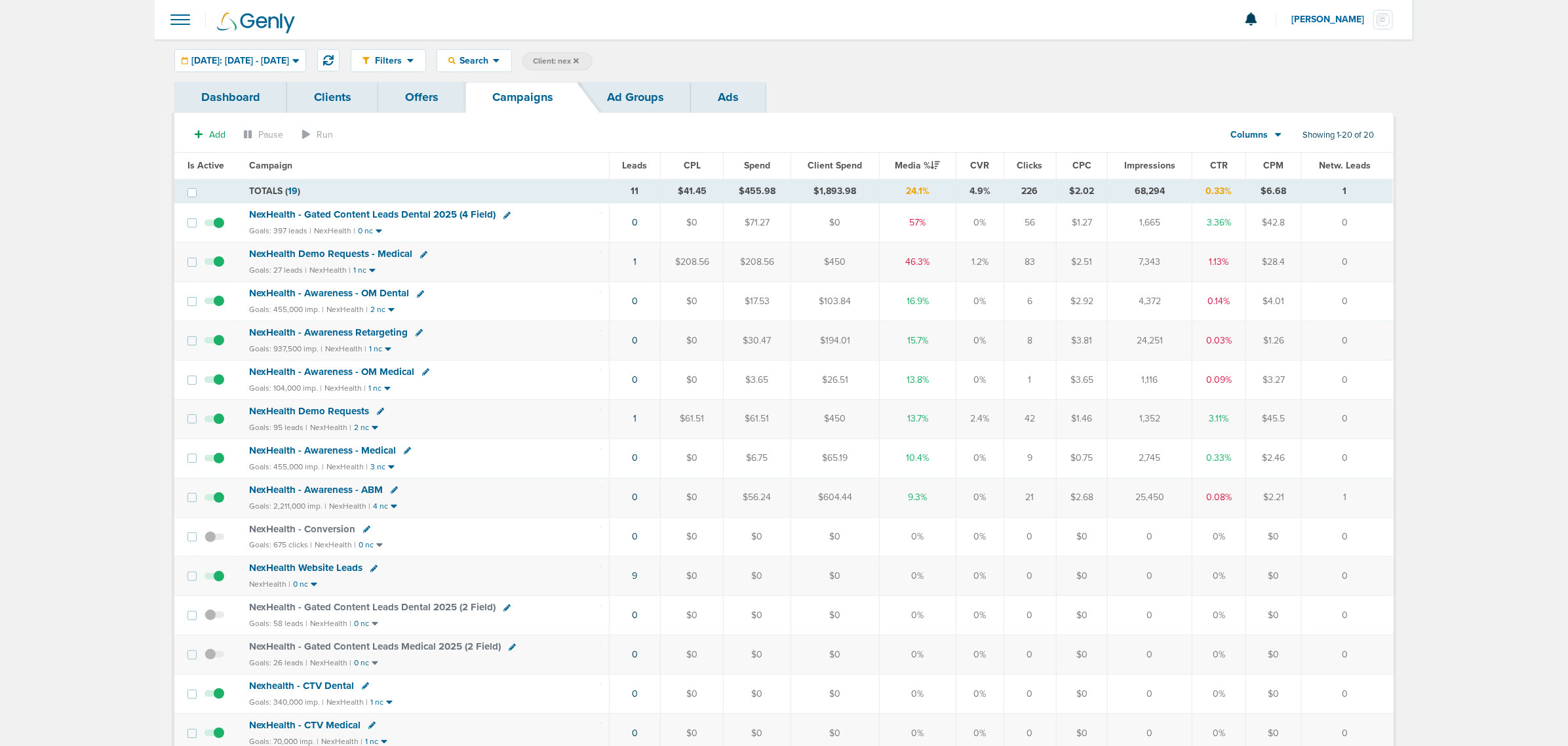
drag, startPoint x: 495, startPoint y: 269, endPoint x: 1359, endPoint y: 266, distance: 864.0
click at [1043, 266] on tr "NexHealth Demo Requests - Medical Goals: 27 leads | NexHealth | 1 nc 1 $208.56 …" at bounding box center [783, 261] width 1218 height 39
click at [513, 271] on div "Goals: 27 leads | NexHealth | 1 nc" at bounding box center [425, 270] width 352 height 11
click at [421, 251] on icon at bounding box center [424, 254] width 7 height 7
select select
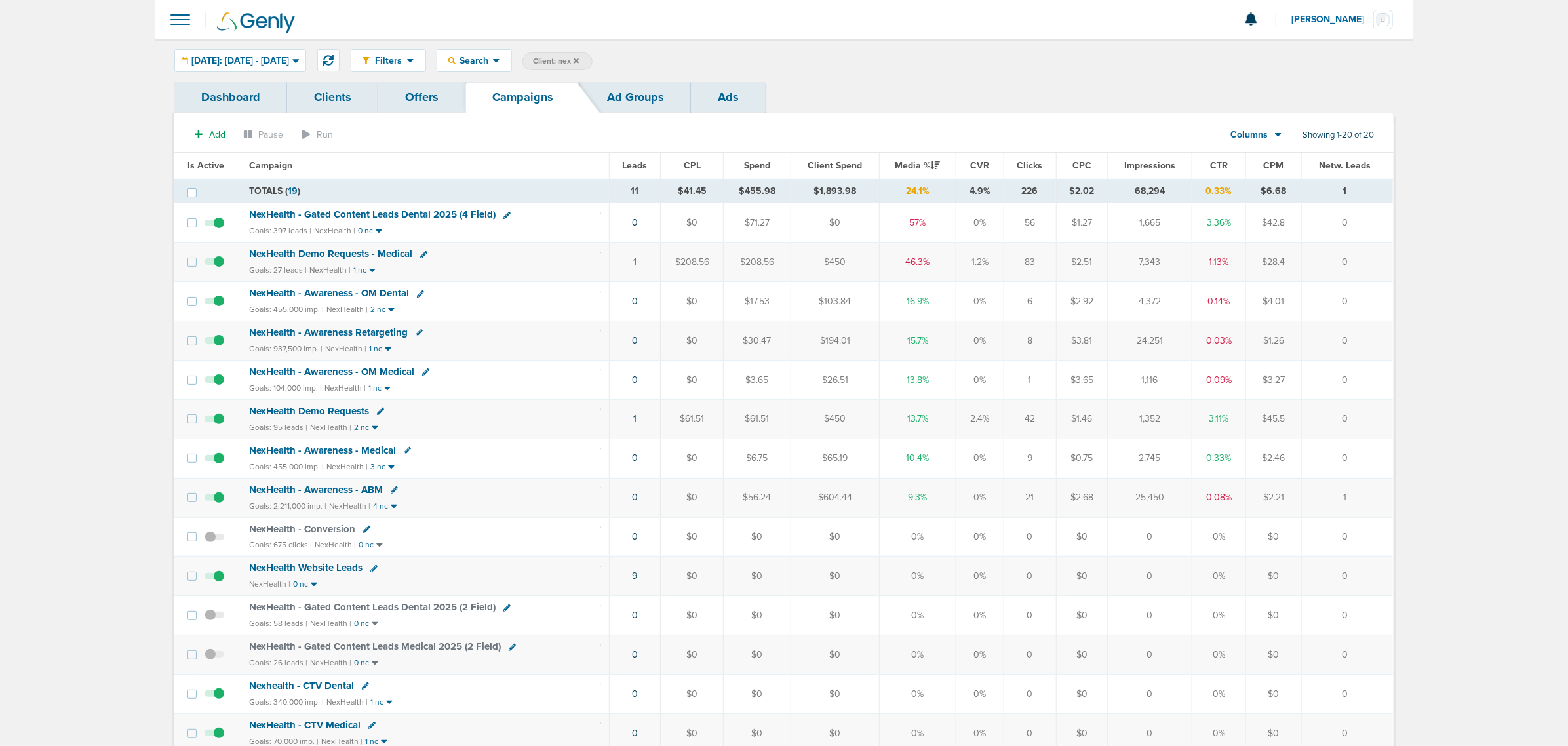
select select
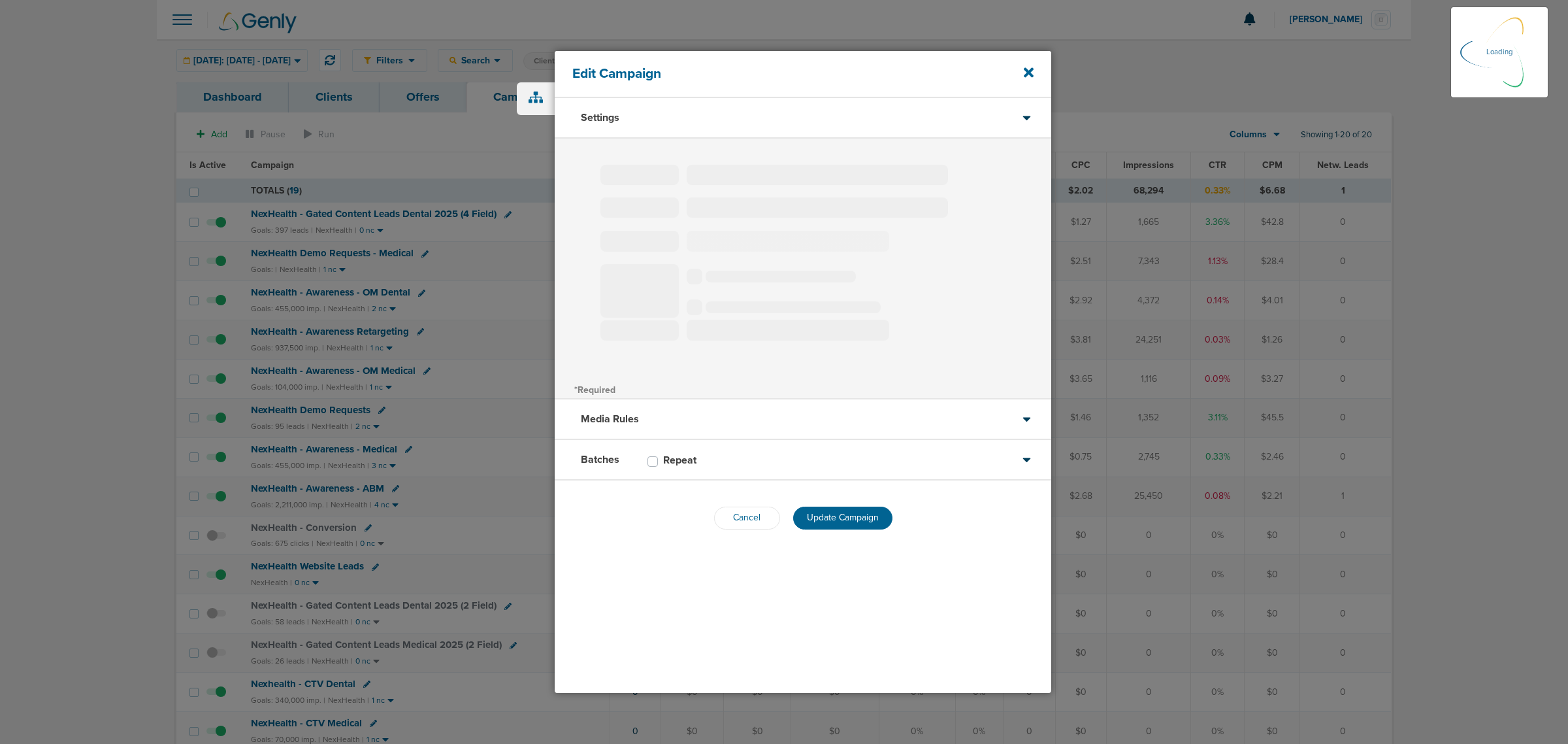
type input "NexHealth Demo Requests - Medical"
select select "Leads"
radio input "true"
select select "readOnly"
select select "1"
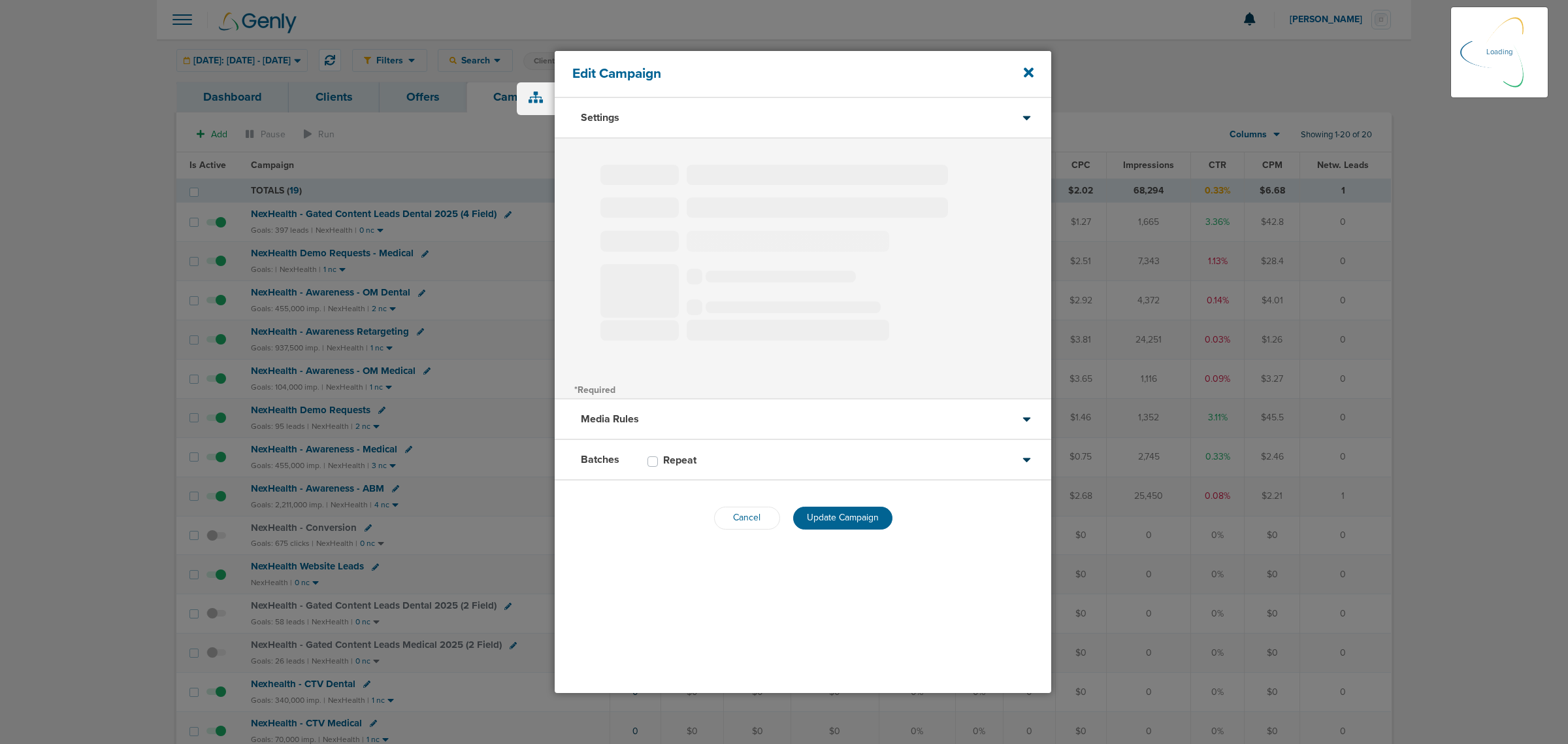
select select "2"
select select "3"
select select "4"
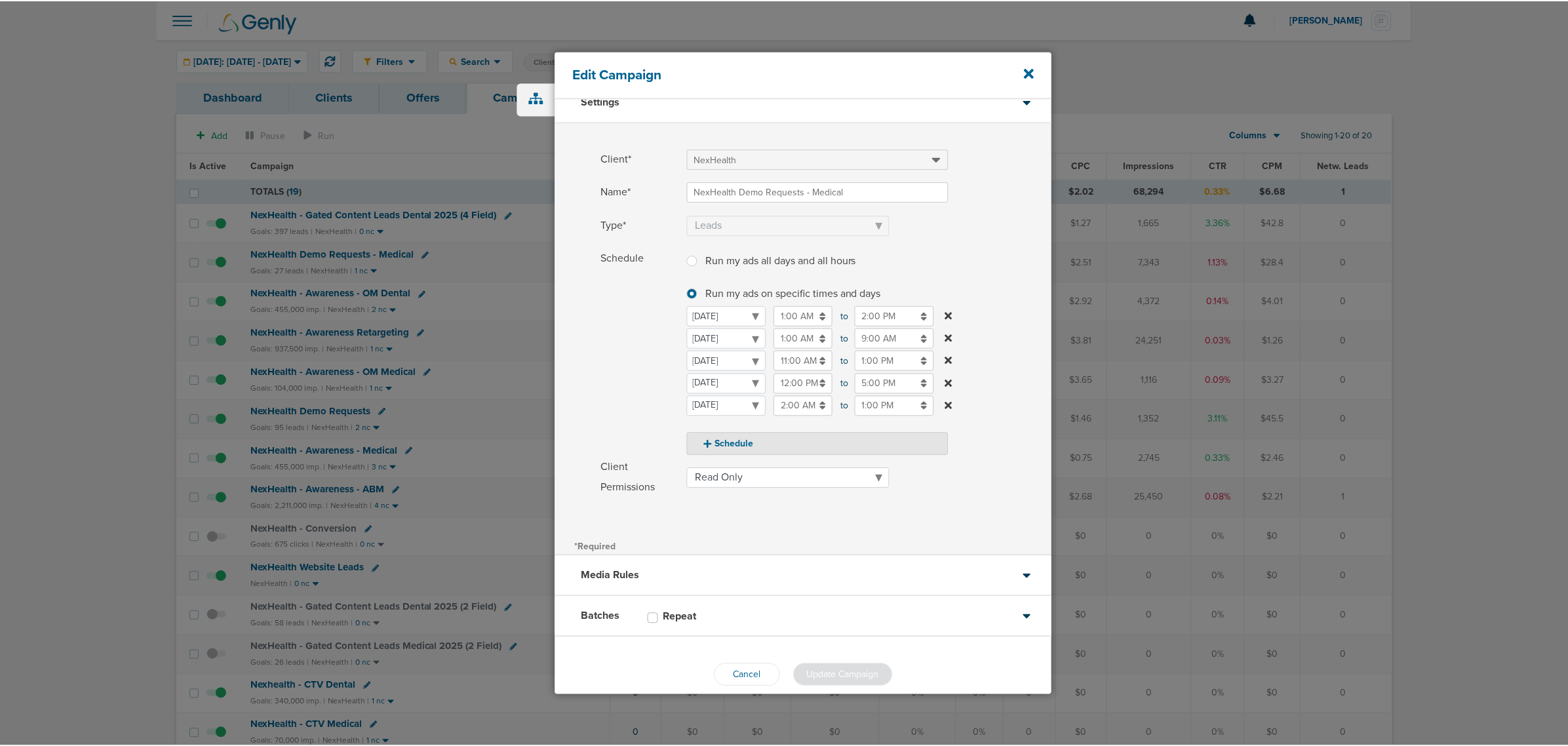
scroll to position [32, 0]
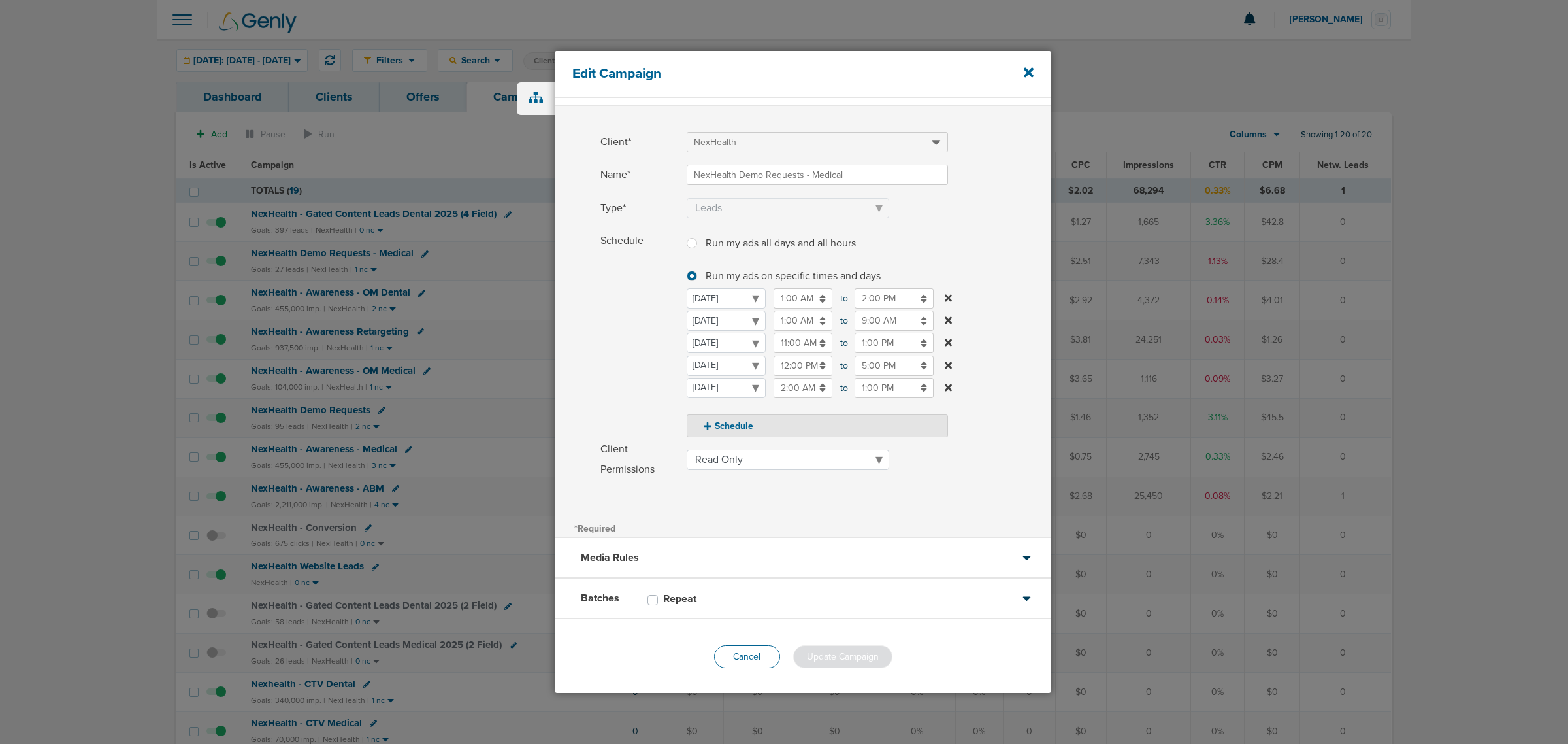
click at [733, 450] on button "Cancel" at bounding box center [747, 656] width 66 height 23
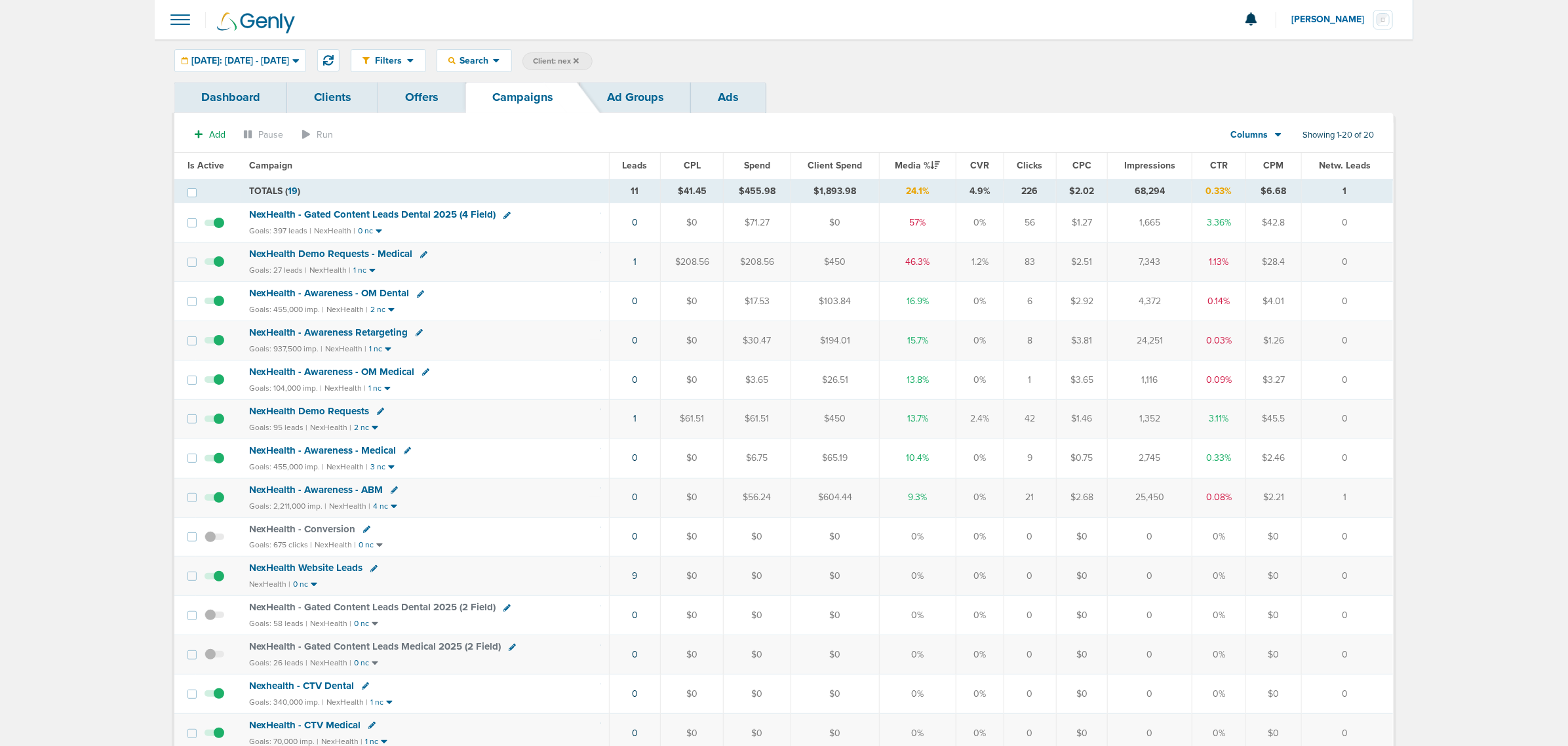
click at [562, 168] on th "Campaign" at bounding box center [424, 166] width 368 height 26
click at [388, 215] on span "NexHealth - Gated Content Leads Dental 2025 (4 Field)" at bounding box center [372, 214] width 246 height 12
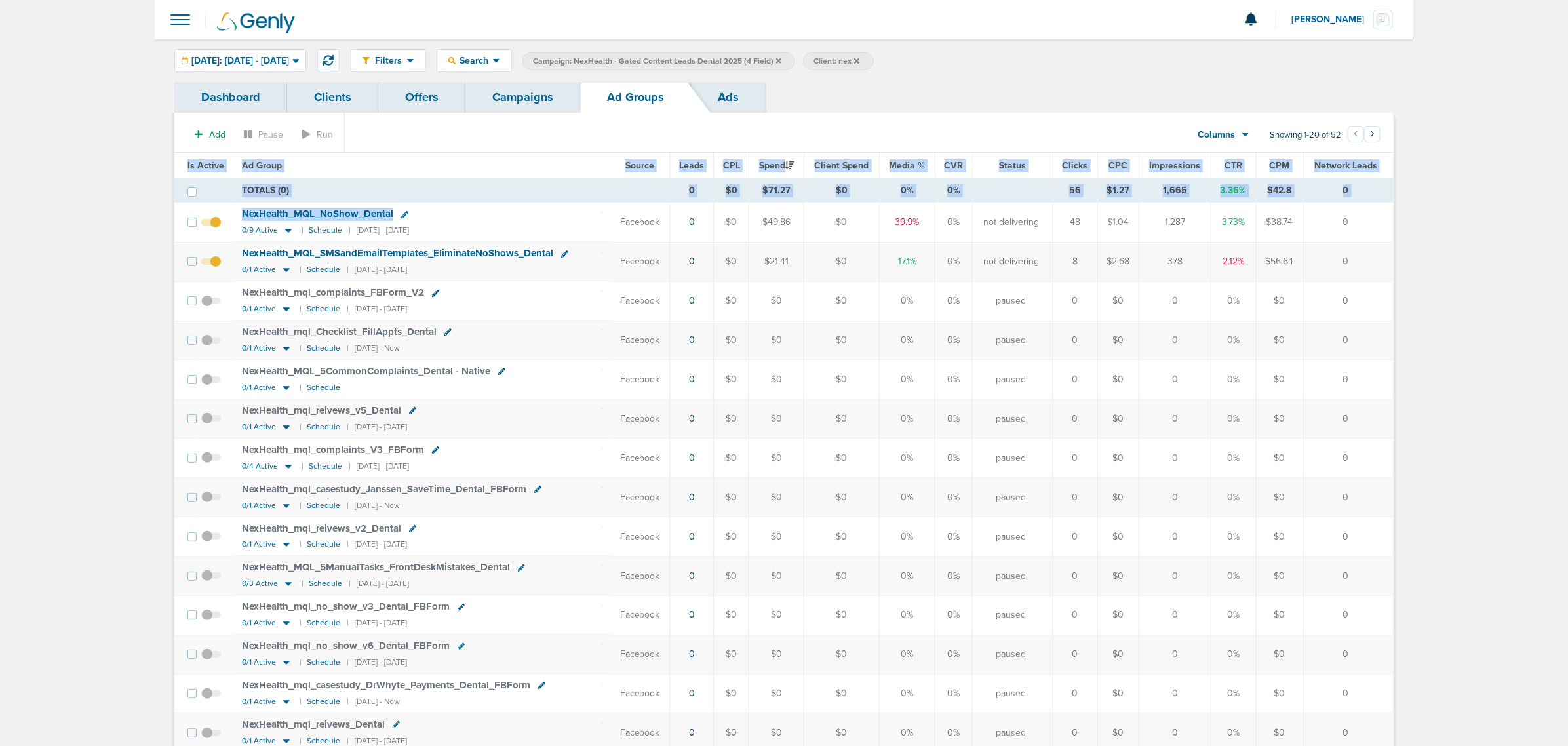
drag, startPoint x: 567, startPoint y: 208, endPoint x: 1449, endPoint y: 279, distance: 884.9
click at [1043, 279] on main "Notifications You have no unread notifications [PERSON_NAME] Profile Sign Out C…" at bounding box center [784, 527] width 1568 height 1054
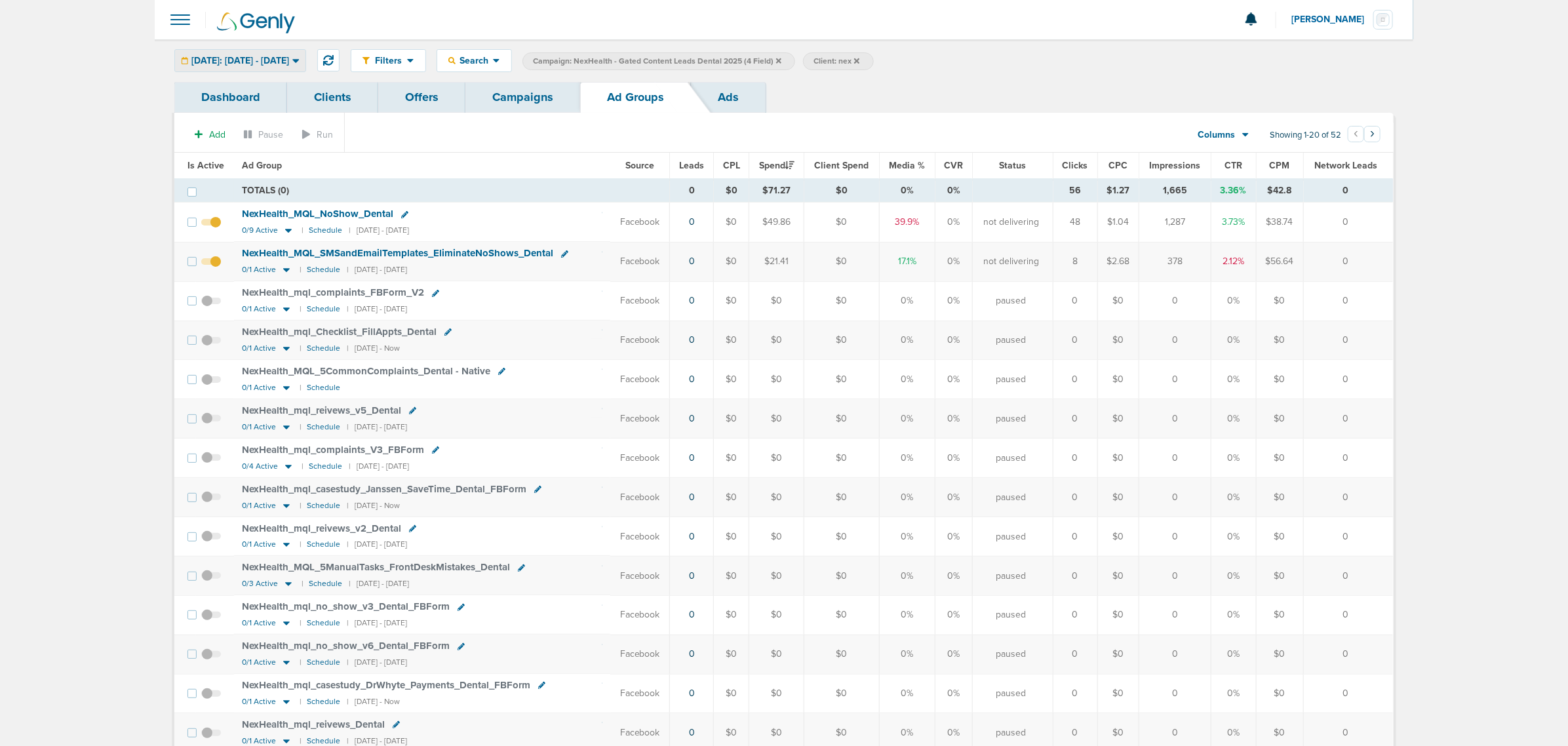
click at [289, 52] on div "[DATE]: [DATE] - [DATE]" at bounding box center [240, 60] width 130 height 22
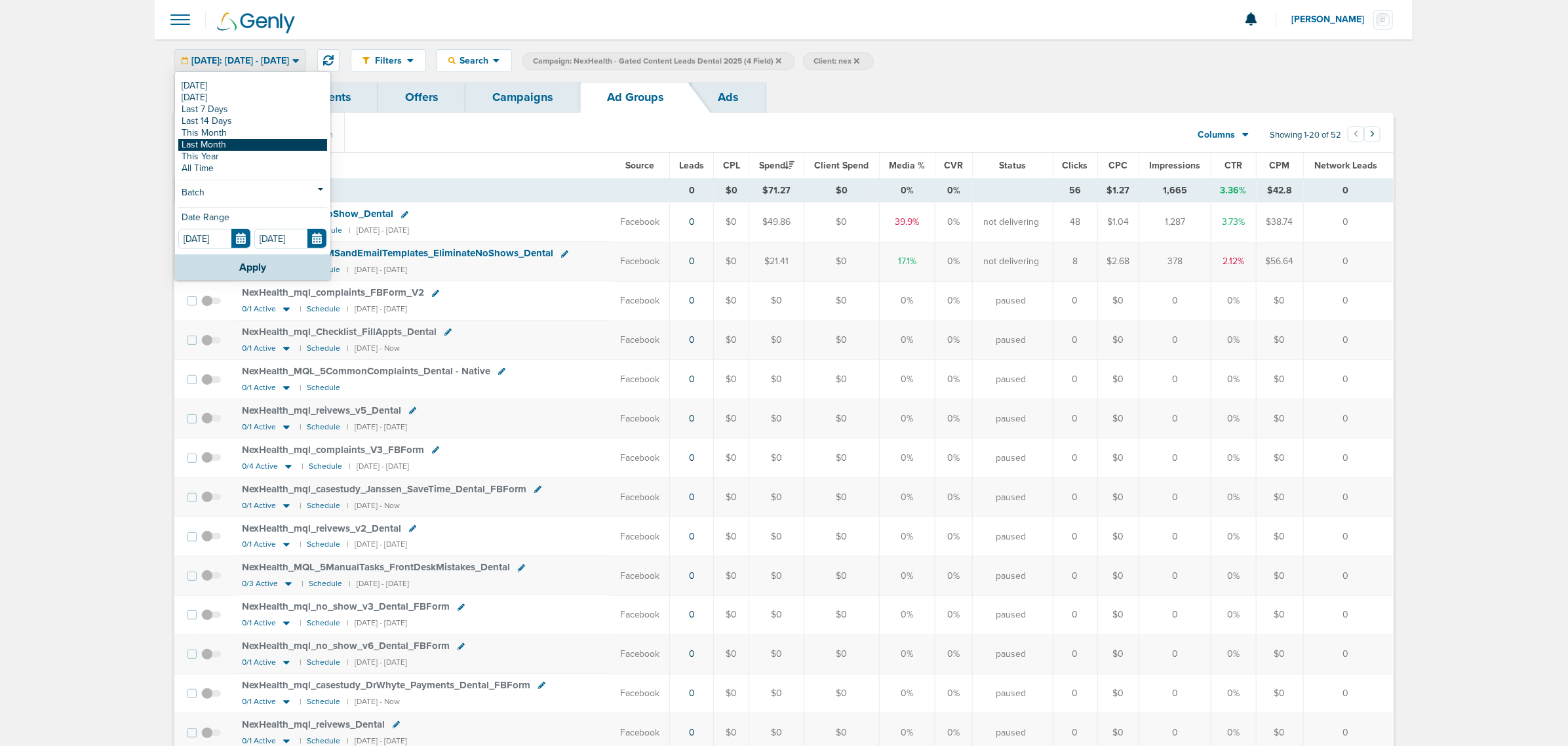
click at [228, 148] on link "Last Month" at bounding box center [252, 145] width 149 height 12
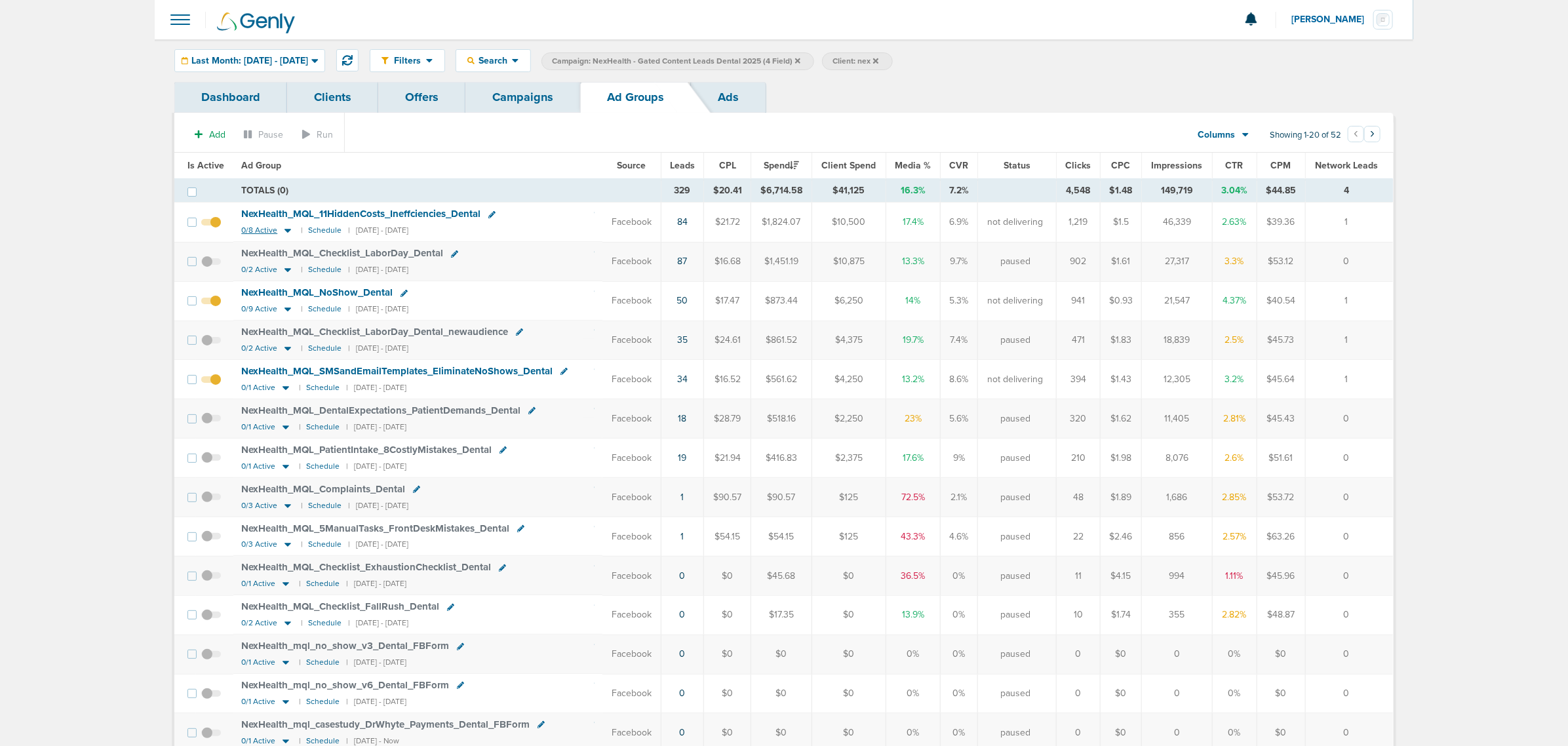
click at [285, 229] on icon at bounding box center [288, 230] width 13 height 11
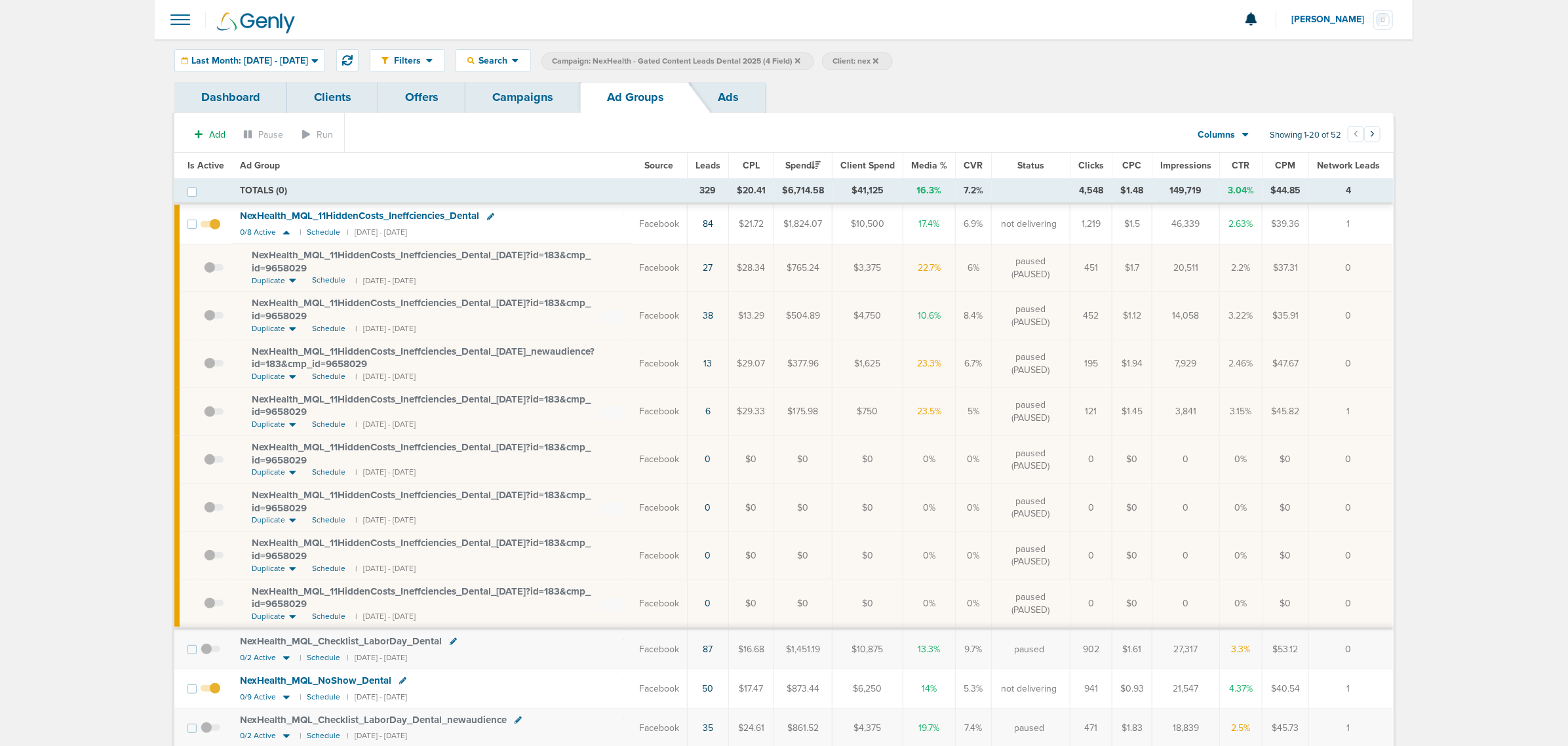
click at [260, 47] on div "Filters Active Only Settings Status Active Inactive Objectives MQL SQL Traffic …" at bounding box center [784, 60] width 1259 height 42
click at [260, 60] on span "Last Month: [DATE] - [DATE]" at bounding box center [250, 61] width 117 height 9
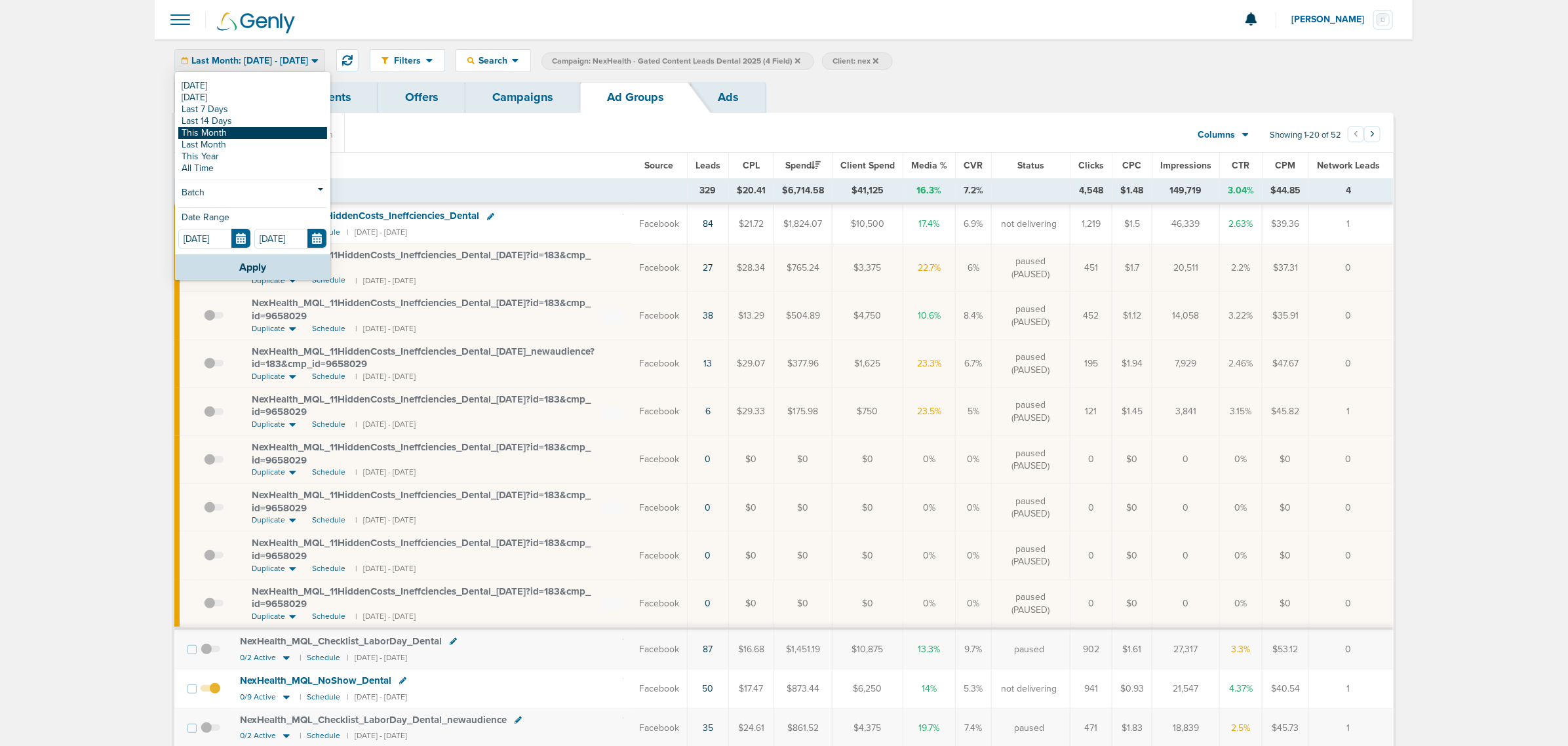
click at [243, 132] on link "This Month" at bounding box center [252, 133] width 149 height 12
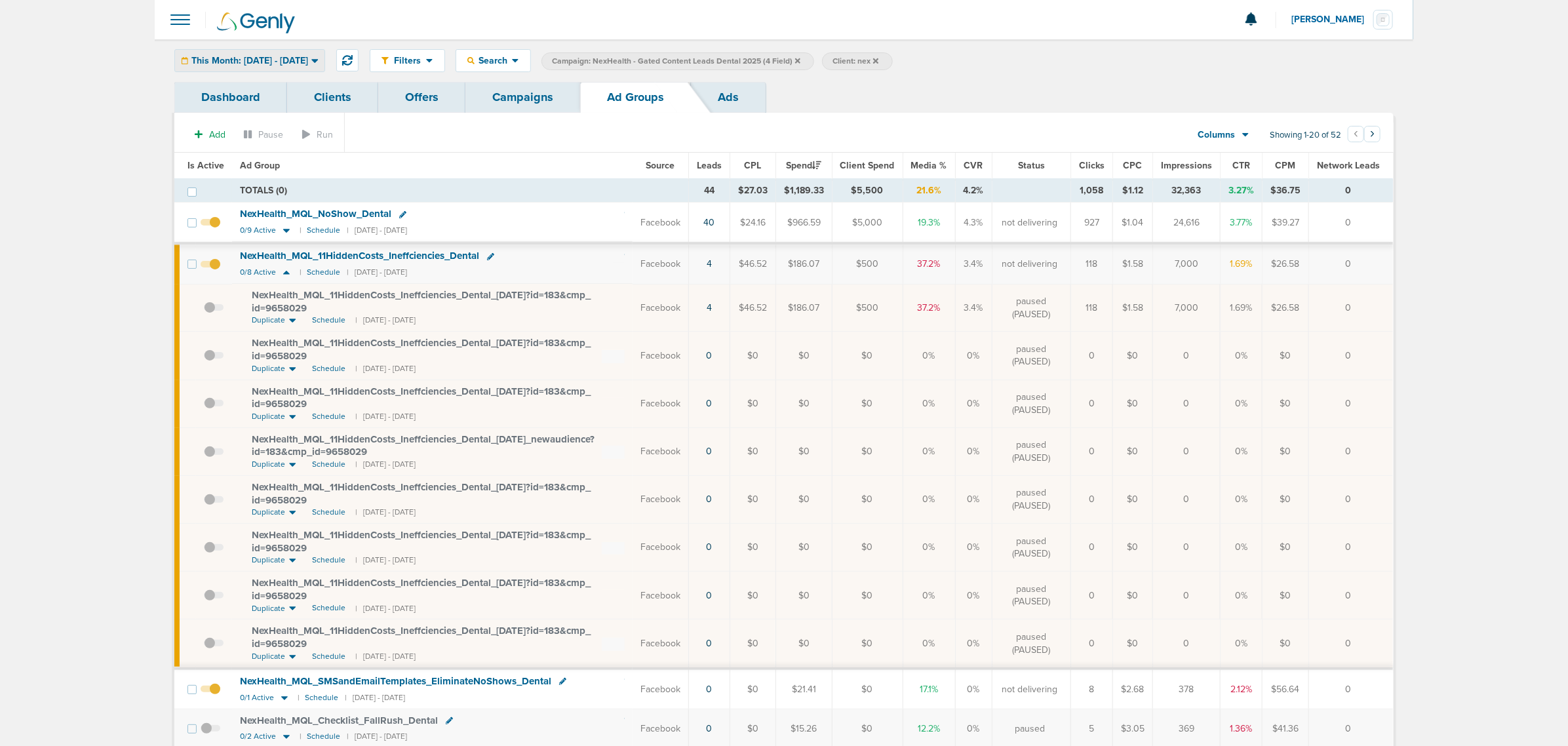
click at [275, 71] on div "This Month: [DATE] - [DATE] [DATE] [DATE] Last 7 Days Last 14 Days This Month L…" at bounding box center [250, 60] width 151 height 23
click at [274, 66] on div "This Month: [DATE] - [DATE]" at bounding box center [250, 60] width 150 height 22
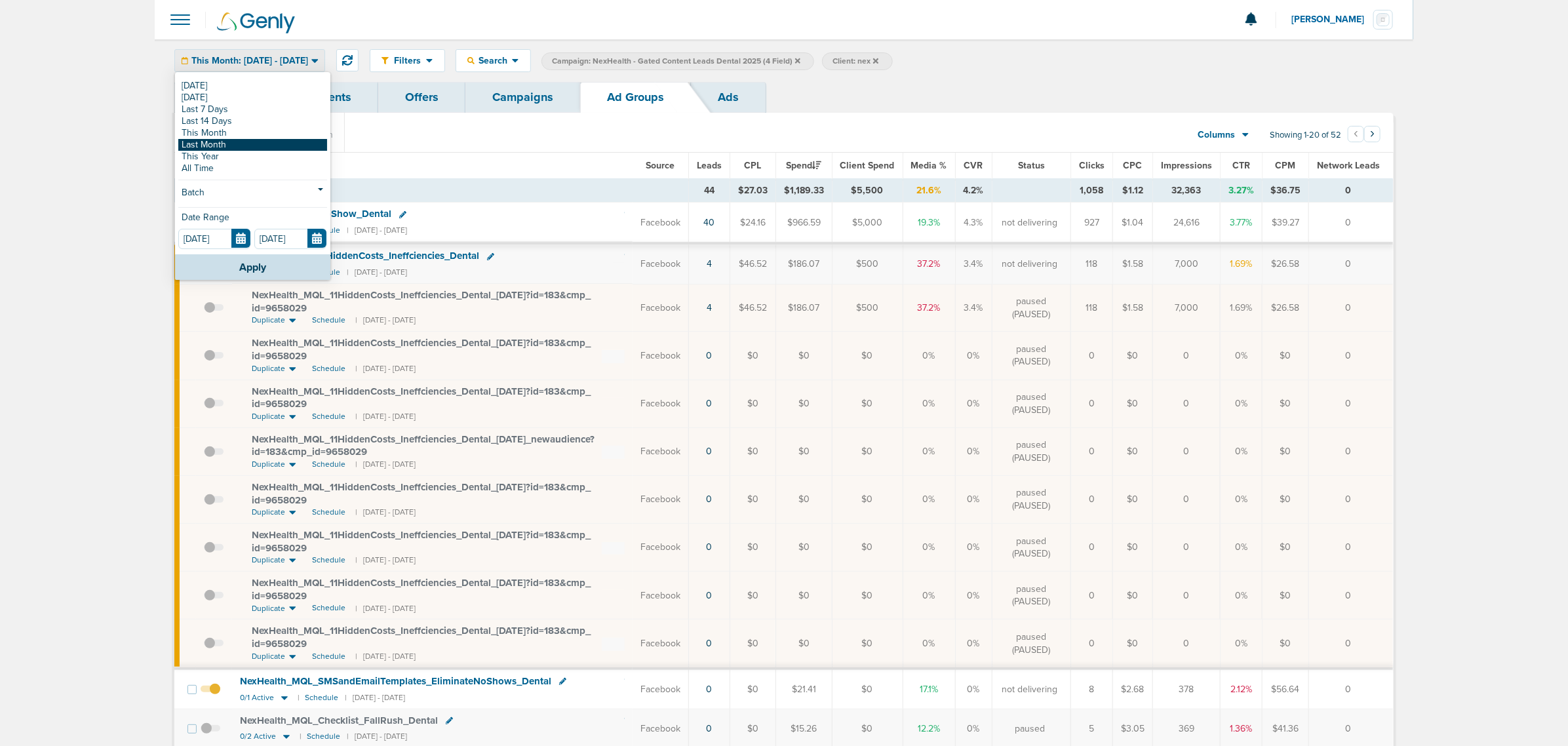
click at [267, 142] on link "Last Month" at bounding box center [252, 145] width 149 height 12
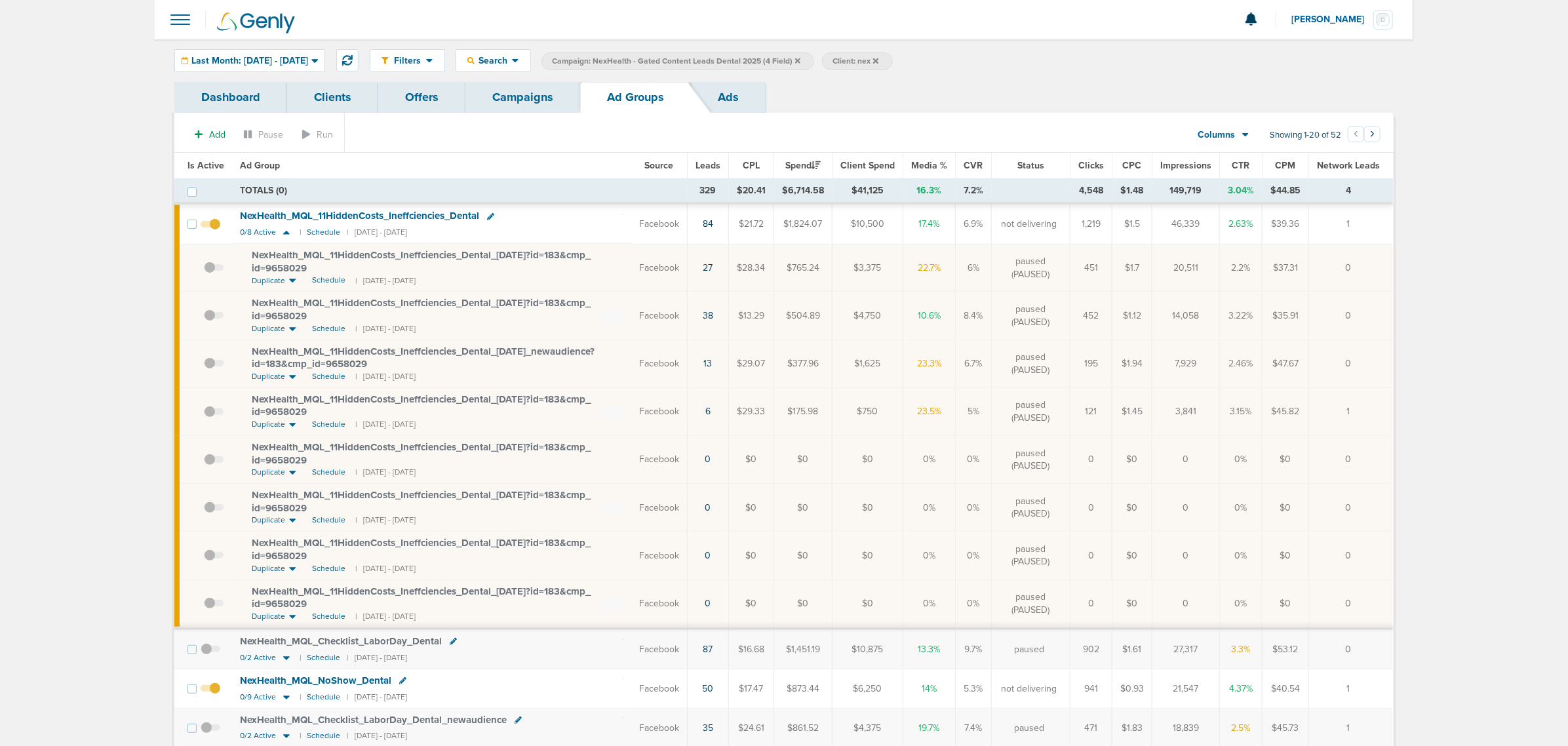
click at [214, 322] on span at bounding box center [214, 322] width 20 height 0
click at [204, 318] on input "checkbox" at bounding box center [204, 318] width 0 height 0
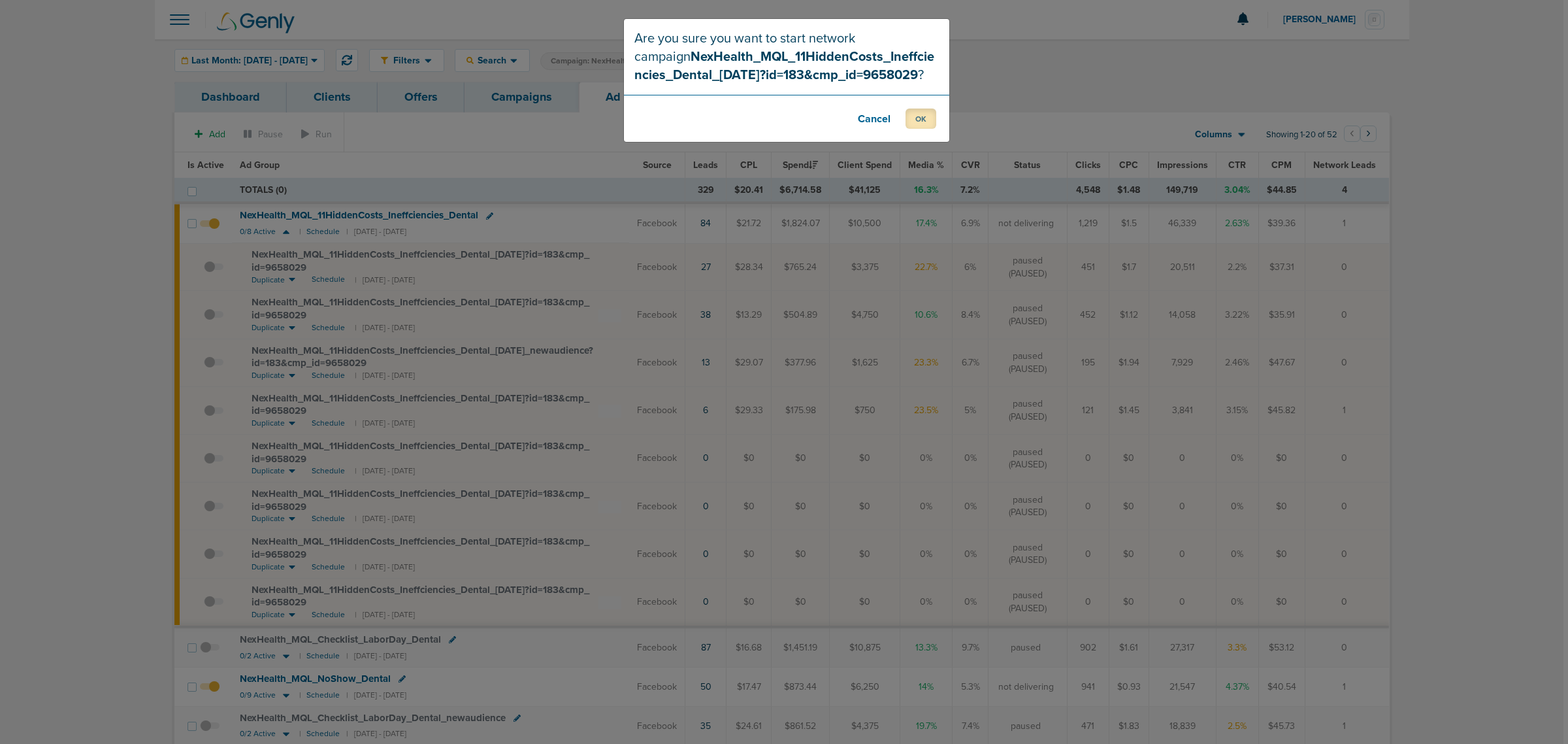
click at [919, 118] on button "OK" at bounding box center [921, 118] width 31 height 20
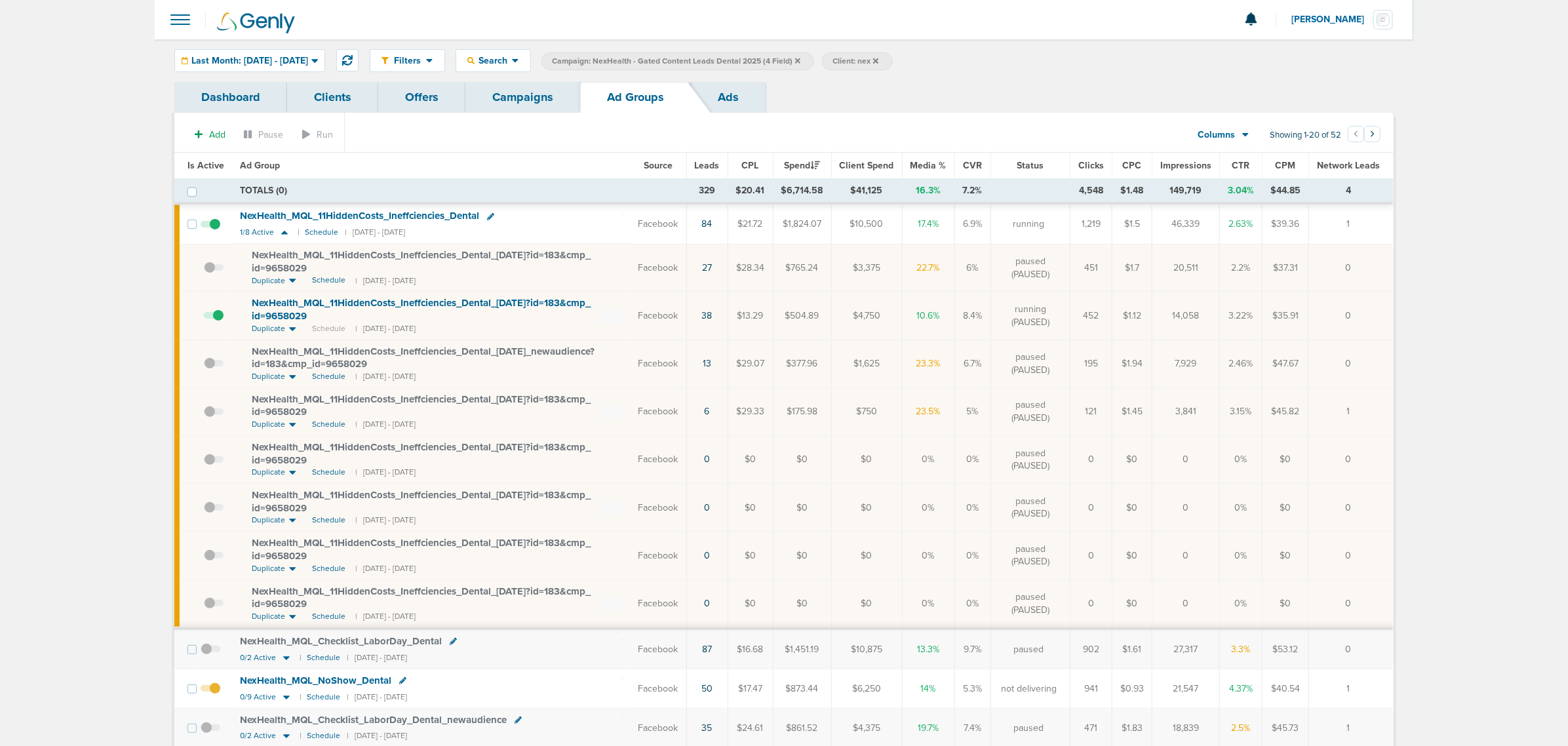
click at [536, 100] on link "Campaigns" at bounding box center [522, 97] width 115 height 31
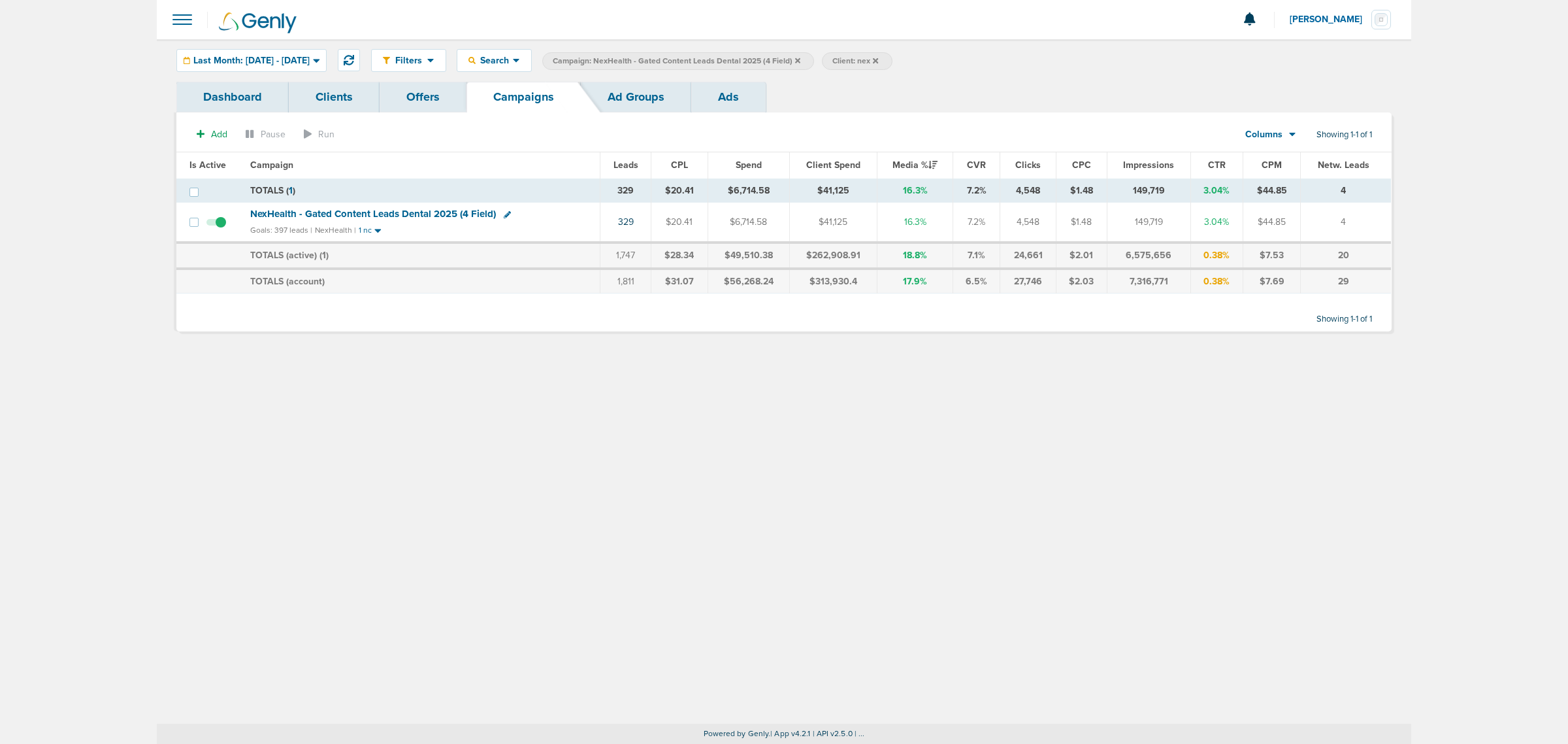
click at [513, 354] on div "Filters Active Only Settings Status Active Inactive Objectives MQL SQL Traffic …" at bounding box center [784, 381] width 1255 height 685
click at [800, 57] on icon at bounding box center [798, 60] width 5 height 5
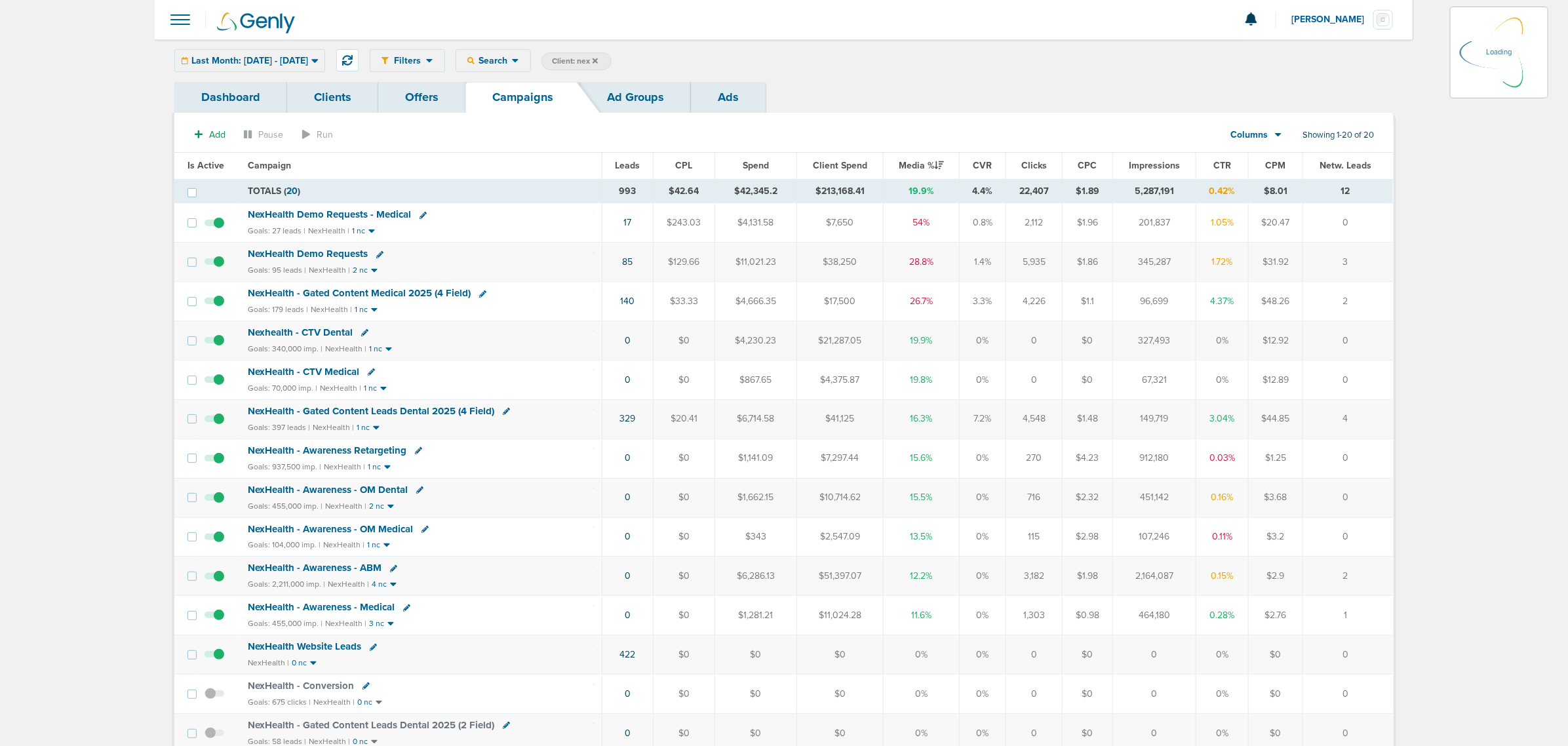
click at [598, 59] on icon at bounding box center [595, 60] width 5 height 5
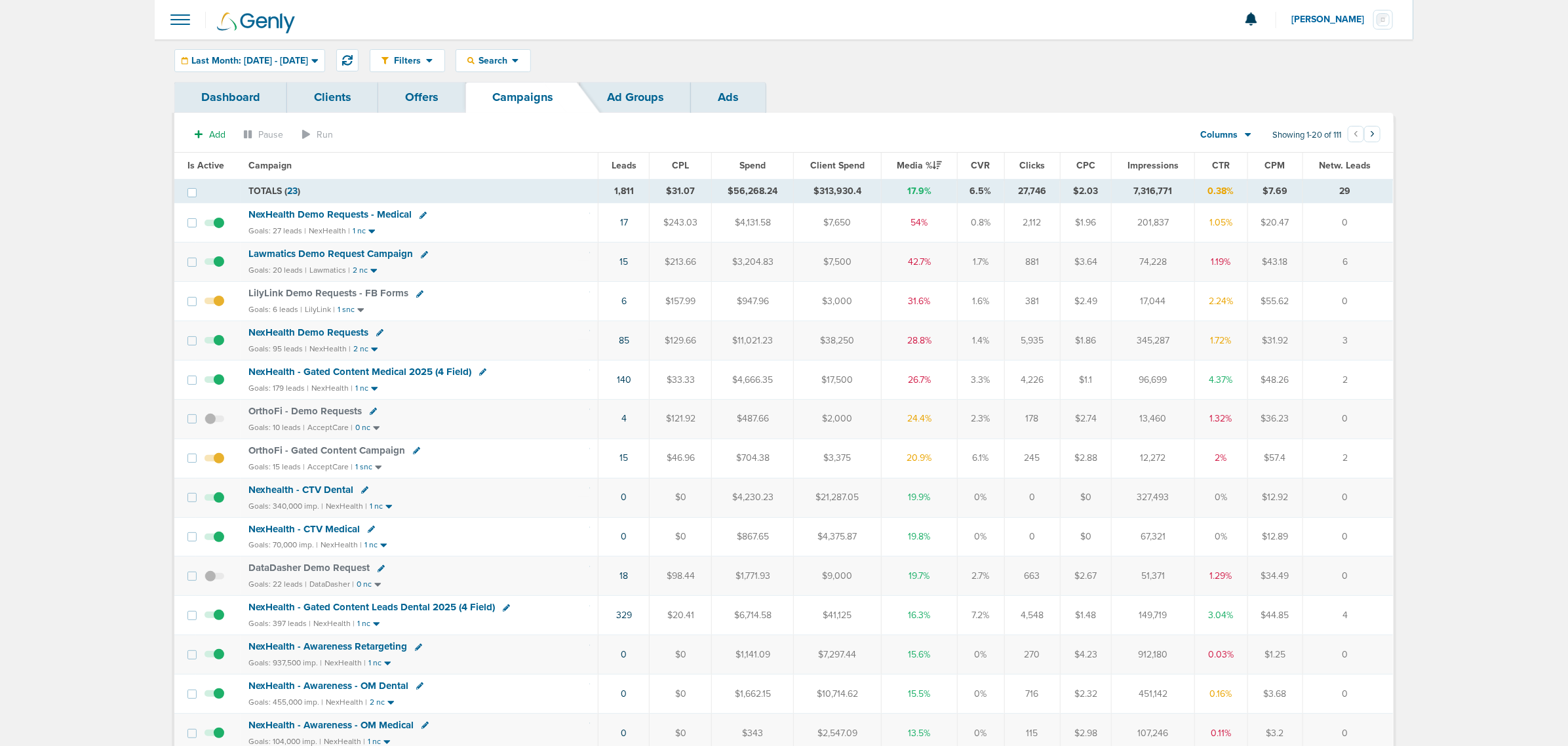
click at [498, 269] on div "Goals: 20 leads | Lawmatics | 2 nc" at bounding box center [419, 270] width 342 height 11
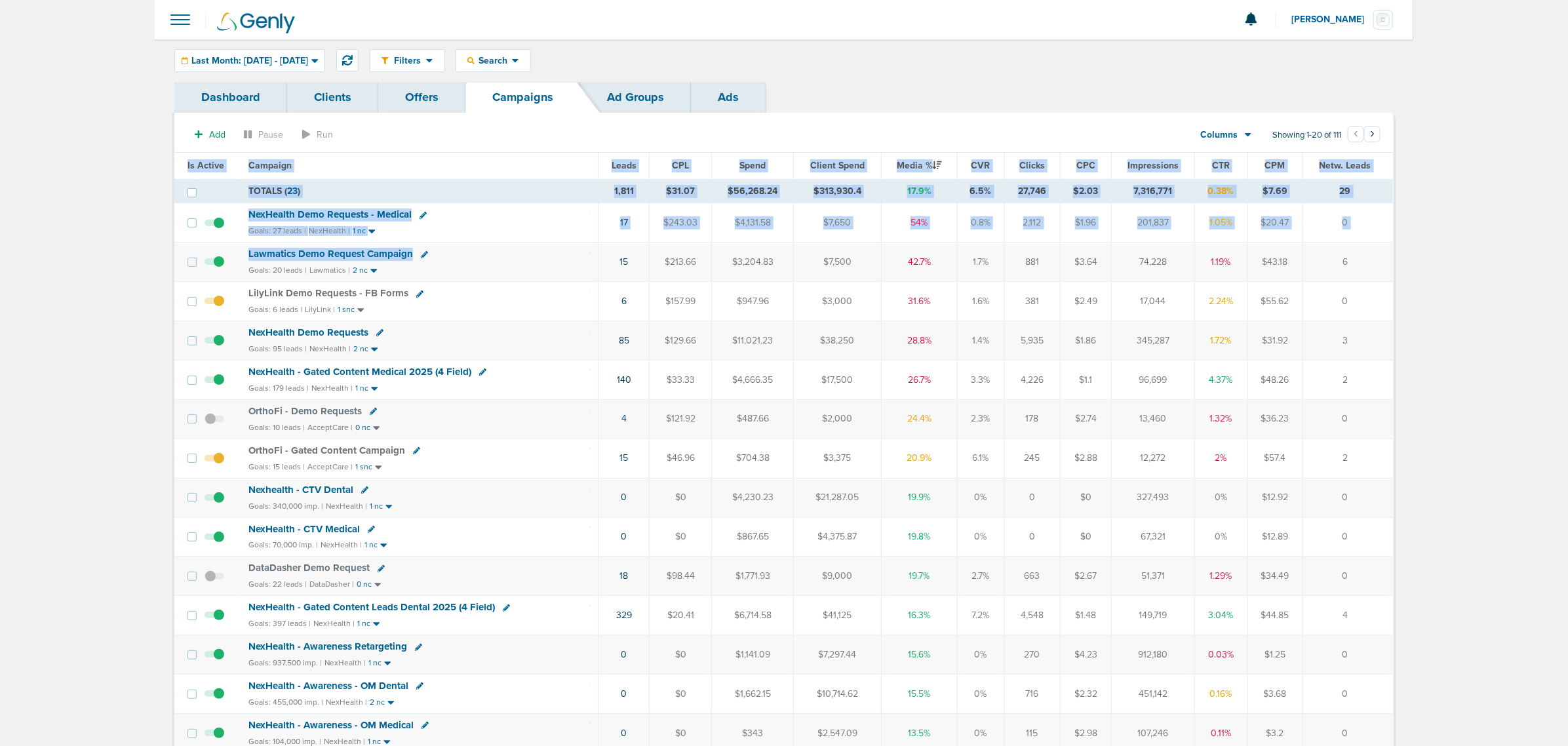
drag, startPoint x: 785, startPoint y: 271, endPoint x: 1447, endPoint y: 256, distance: 662.2
click at [1043, 256] on main "Notifications You have no unread notifications [PERSON_NAME] Profile Sign Out C…" at bounding box center [784, 558] width 1568 height 1116
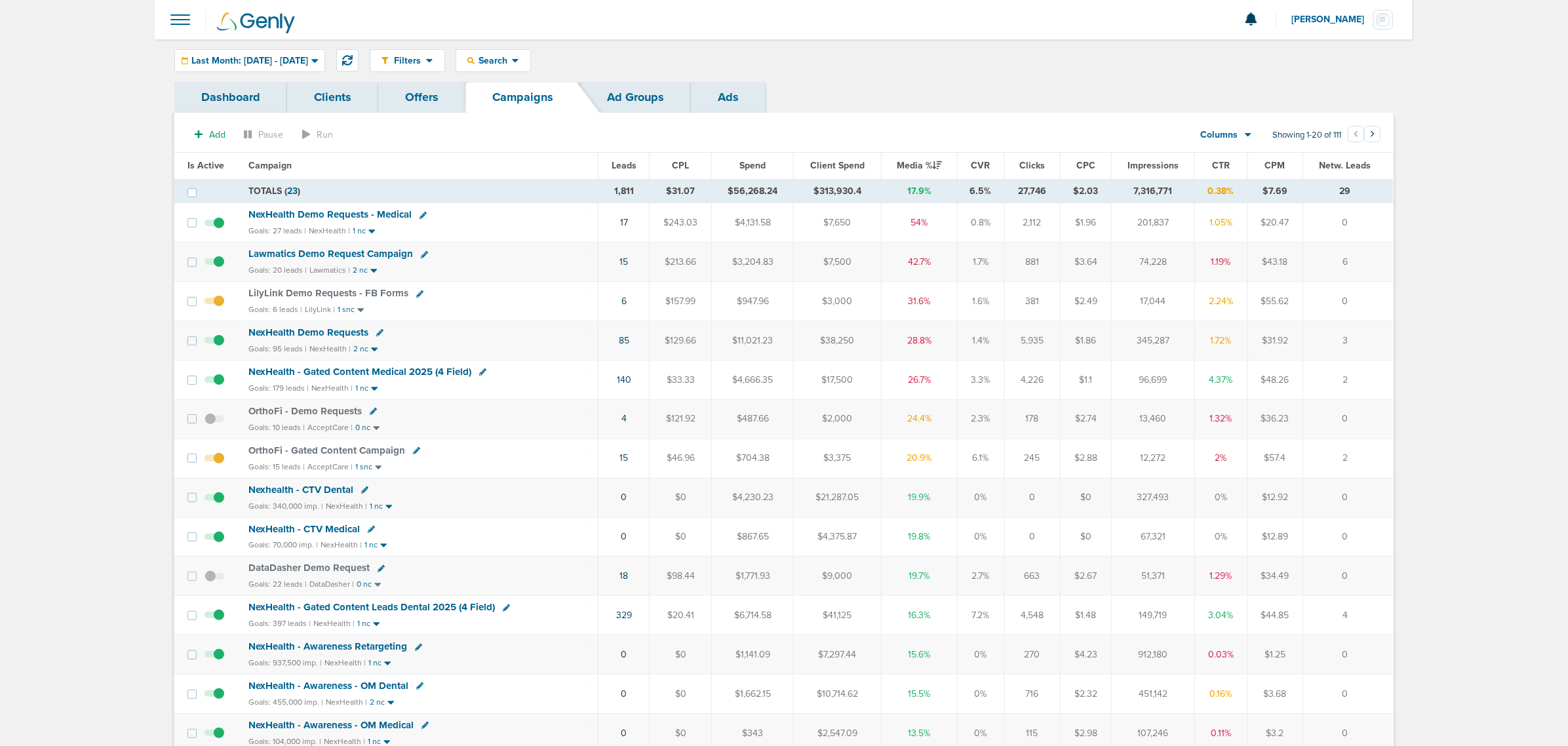
drag, startPoint x: 1378, startPoint y: 259, endPoint x: 450, endPoint y: 249, distance: 928.1
click at [486, 254] on tr "Lawmatics Demo Request Campaign Goals: 20 leads | Lawmatics | 2 nc 15 $213.66 $…" at bounding box center [783, 261] width 1218 height 39
click at [450, 249] on div "Lawmatics Demo Request Campaign" at bounding box center [419, 254] width 342 height 13
drag, startPoint x: 163, startPoint y: 254, endPoint x: 1572, endPoint y: 274, distance: 1409.1
click at [1043, 274] on html "Notifications You have no unread notifications [PERSON_NAME] Profile Sign Out C…" at bounding box center [784, 373] width 1568 height 746
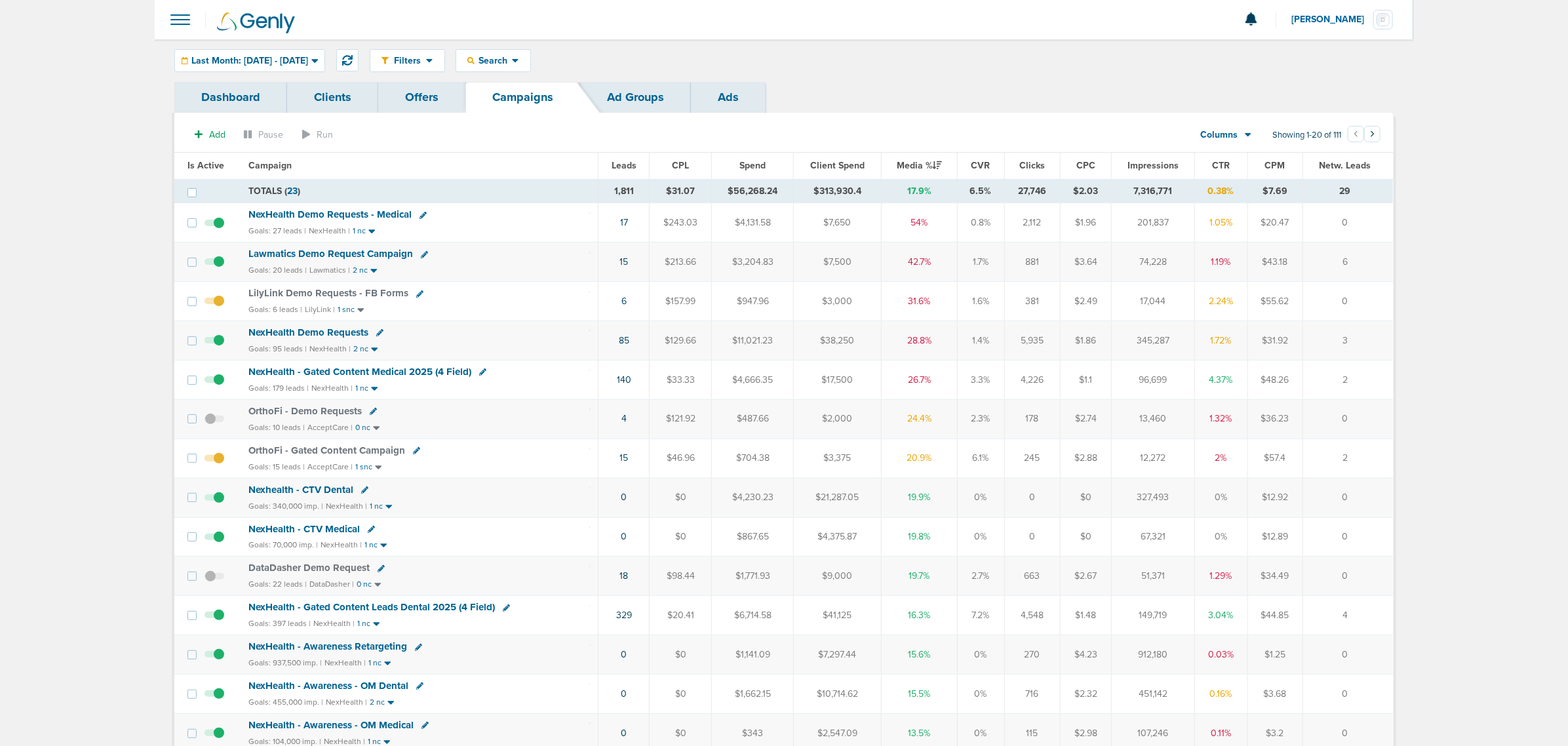
click at [1043, 256] on td "6" at bounding box center [1348, 261] width 91 height 39
drag, startPoint x: 1362, startPoint y: 260, endPoint x: 502, endPoint y: 260, distance: 860.0
click at [502, 260] on tr "Lawmatics Demo Request Campaign Goals: 20 leads | Lawmatics | 2 nc 15 $213.66 $…" at bounding box center [783, 261] width 1218 height 39
click at [501, 260] on div "Lawmatics Demo Request Campaign" at bounding box center [419, 254] width 342 height 13
click at [421, 257] on icon at bounding box center [424, 254] width 7 height 7
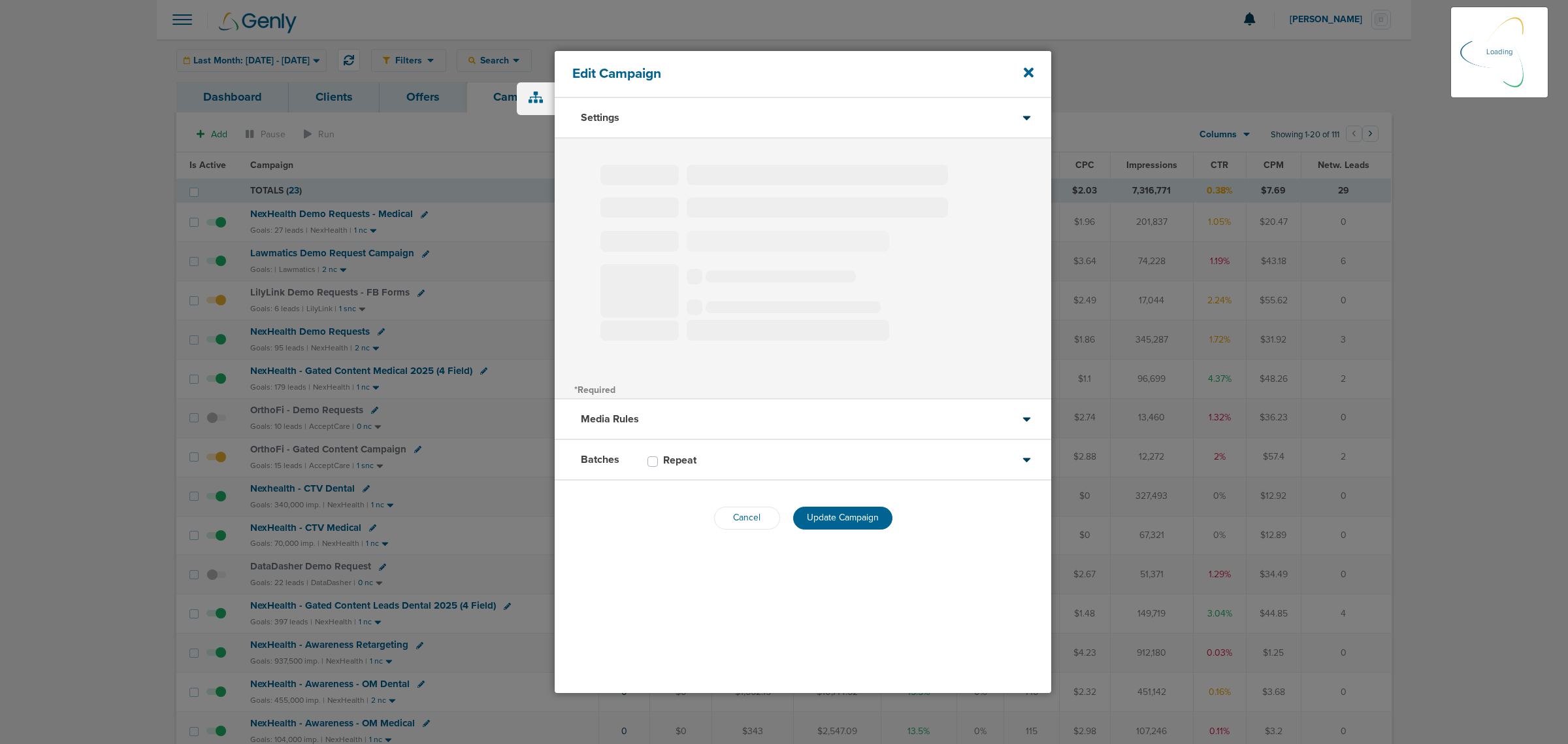
type input "Lawmatics Demo Request Campaign"
select select "Leads"
radio input "true"
select select "readWrite"
type input "25"
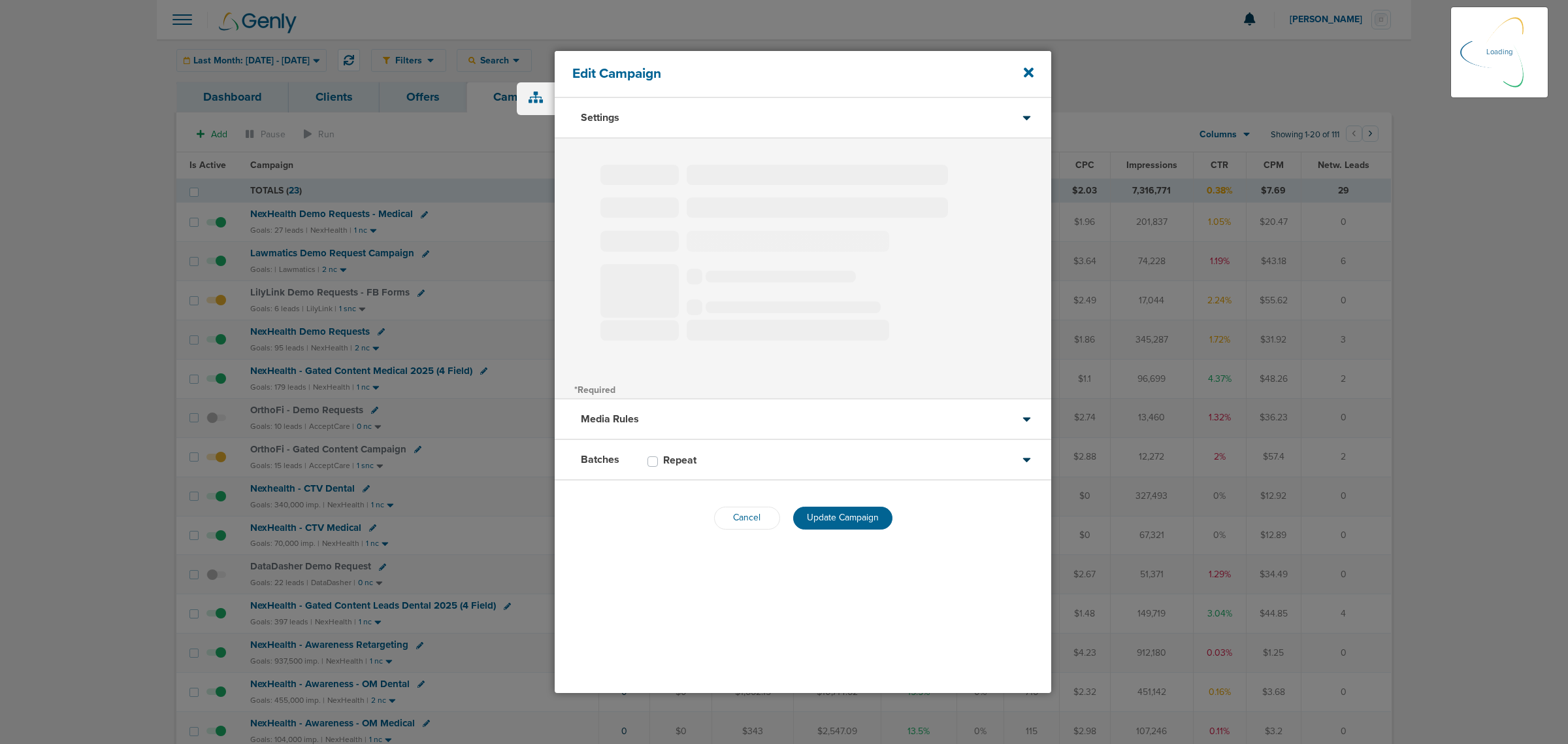
select select "1"
select select "2"
select select "4"
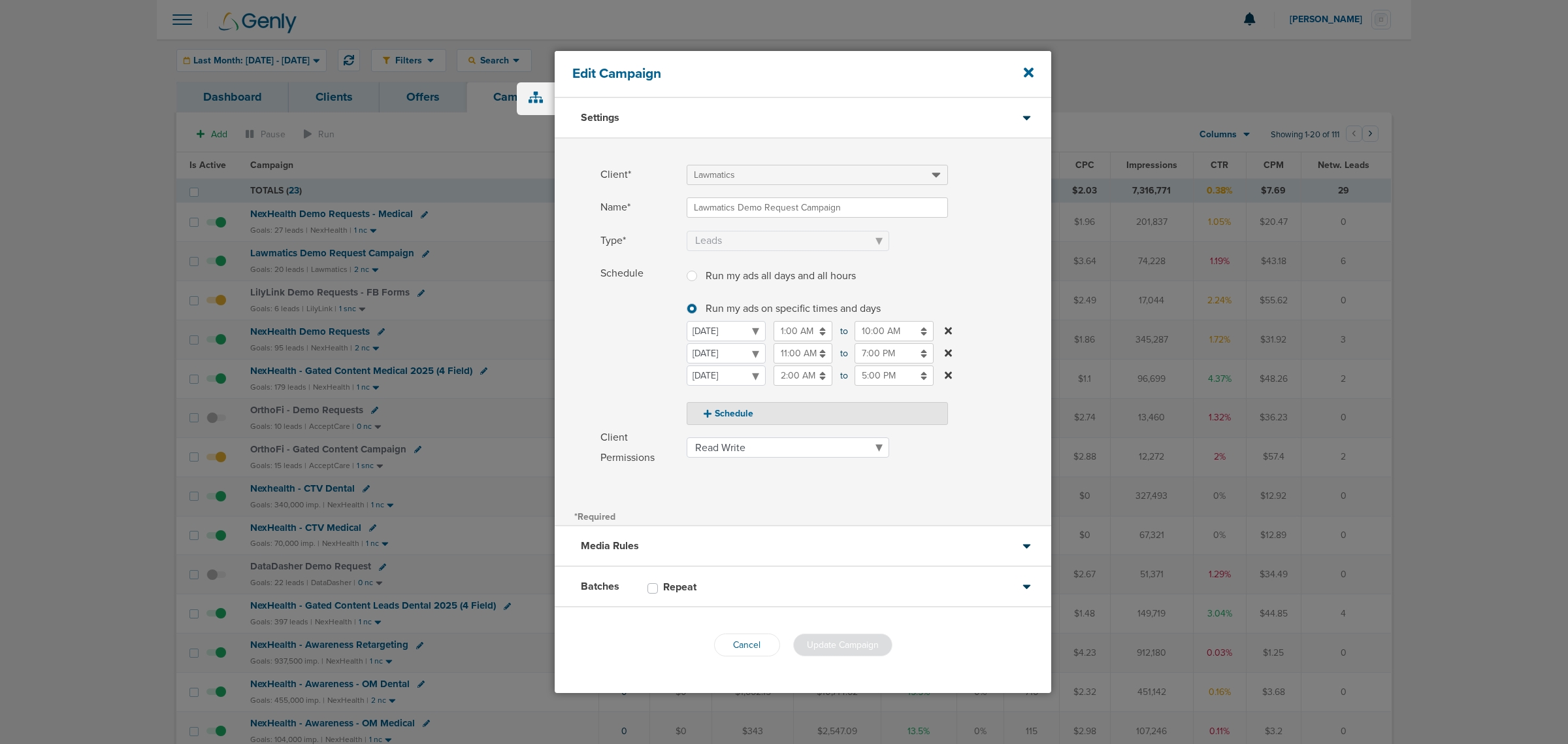
click at [667, 450] on div "Media Rules" at bounding box center [802, 546] width 496 height 40
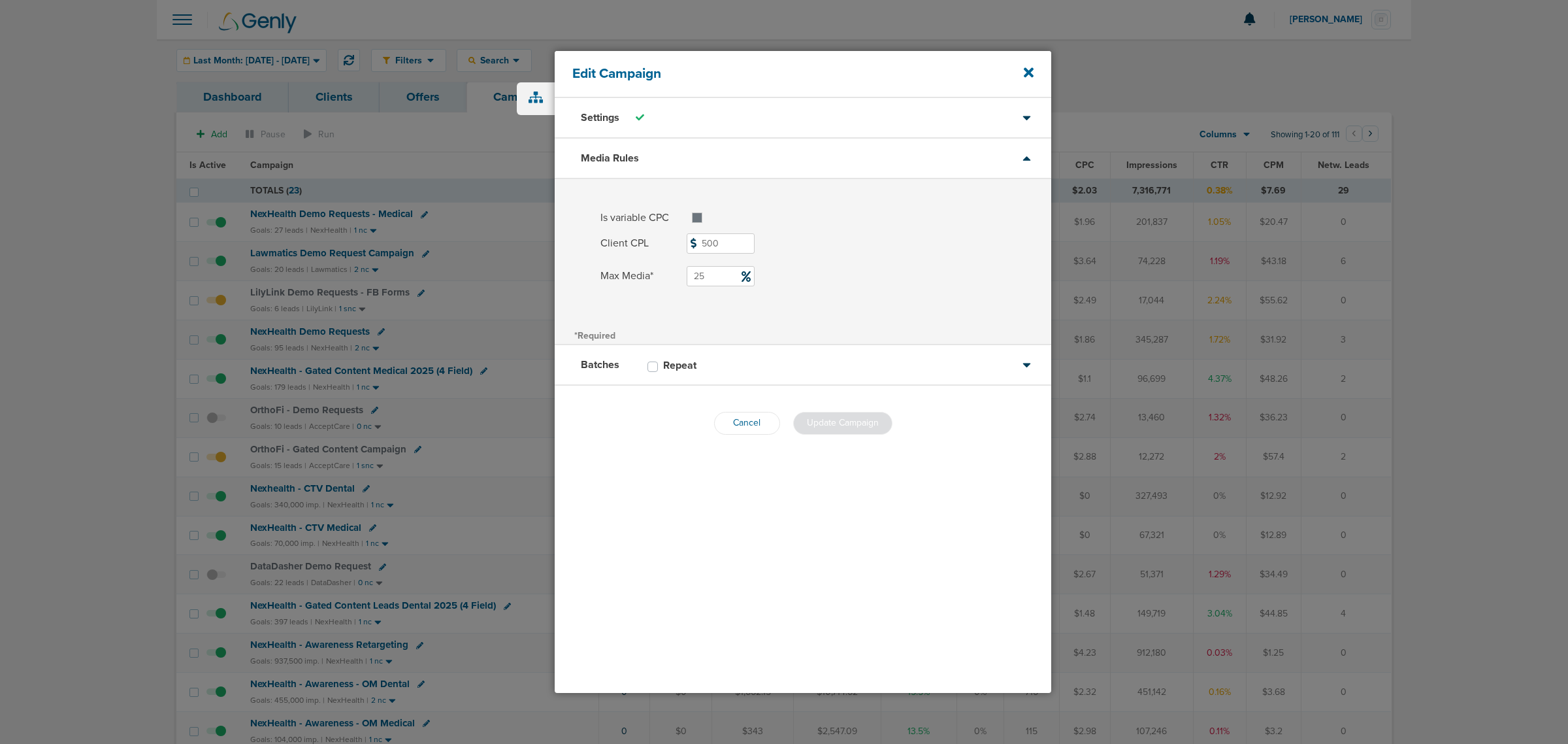
click at [731, 407] on div "Cancel Update Campaign" at bounding box center [802, 423] width 496 height 75
click at [732, 415] on button "Cancel" at bounding box center [747, 423] width 66 height 23
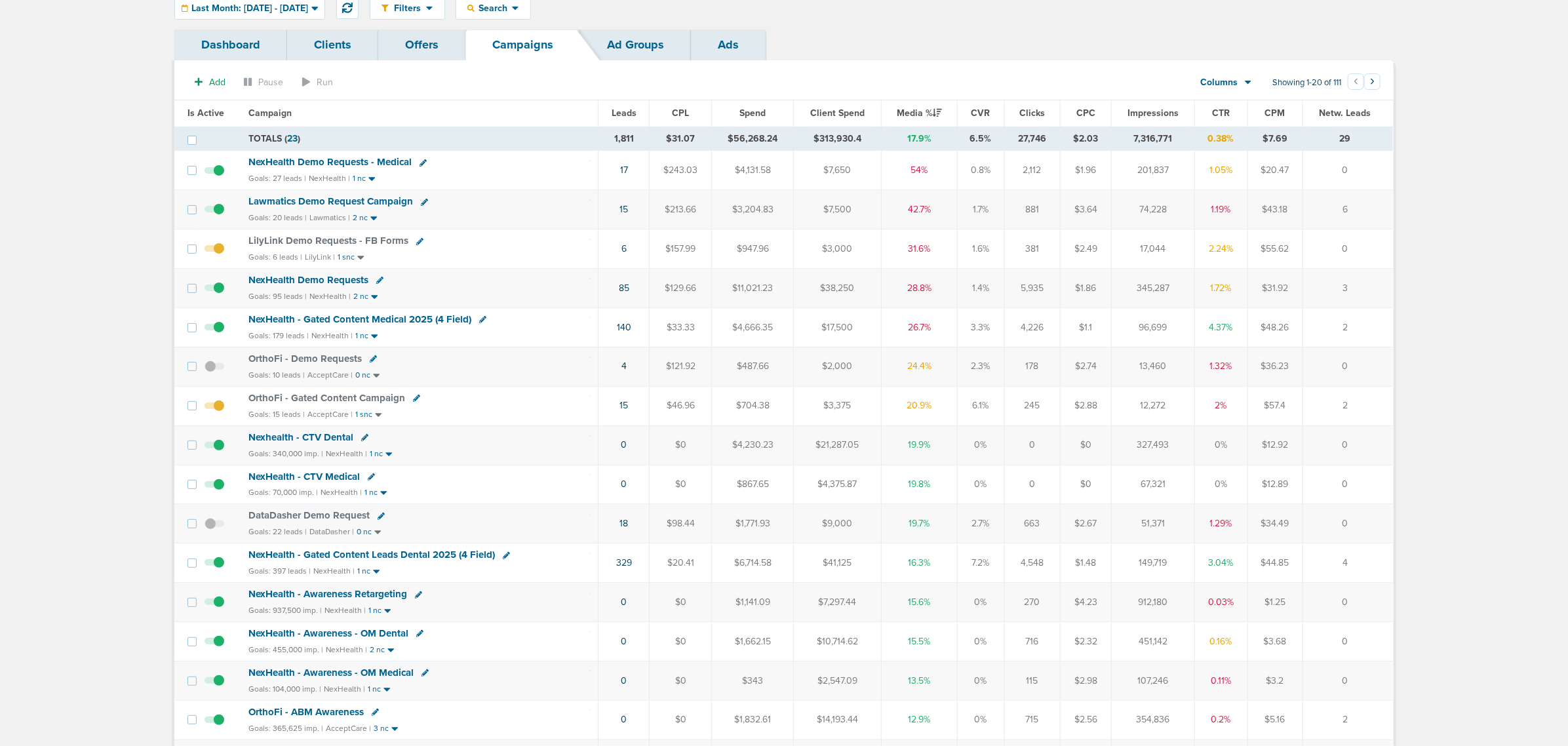
scroll to position [82, 0]
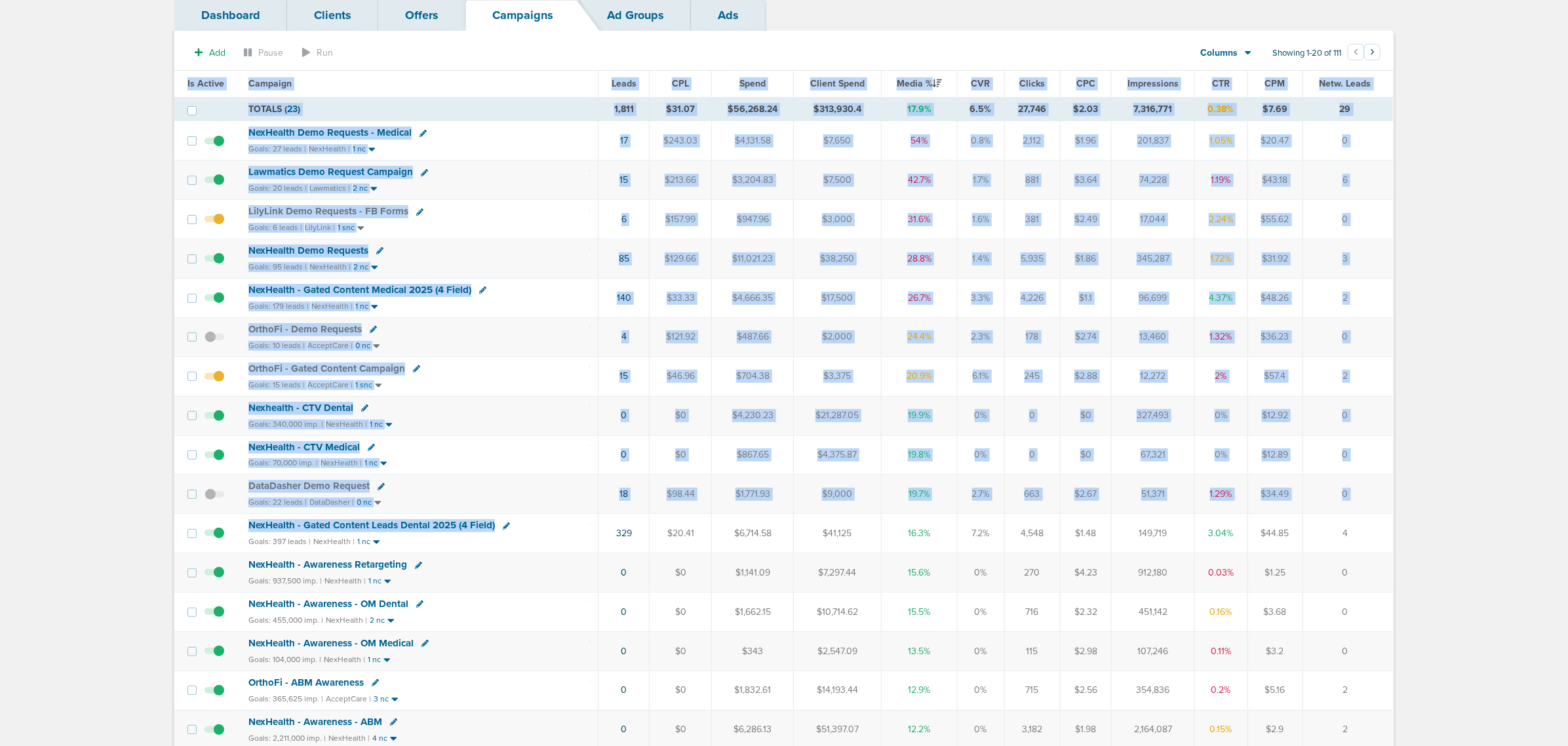
drag, startPoint x: 543, startPoint y: 532, endPoint x: 1511, endPoint y: 547, distance: 968.1
click at [1043, 451] on main "Notifications You have no unread notifications [PERSON_NAME] Profile Sign Out C…" at bounding box center [784, 476] width 1568 height 1116
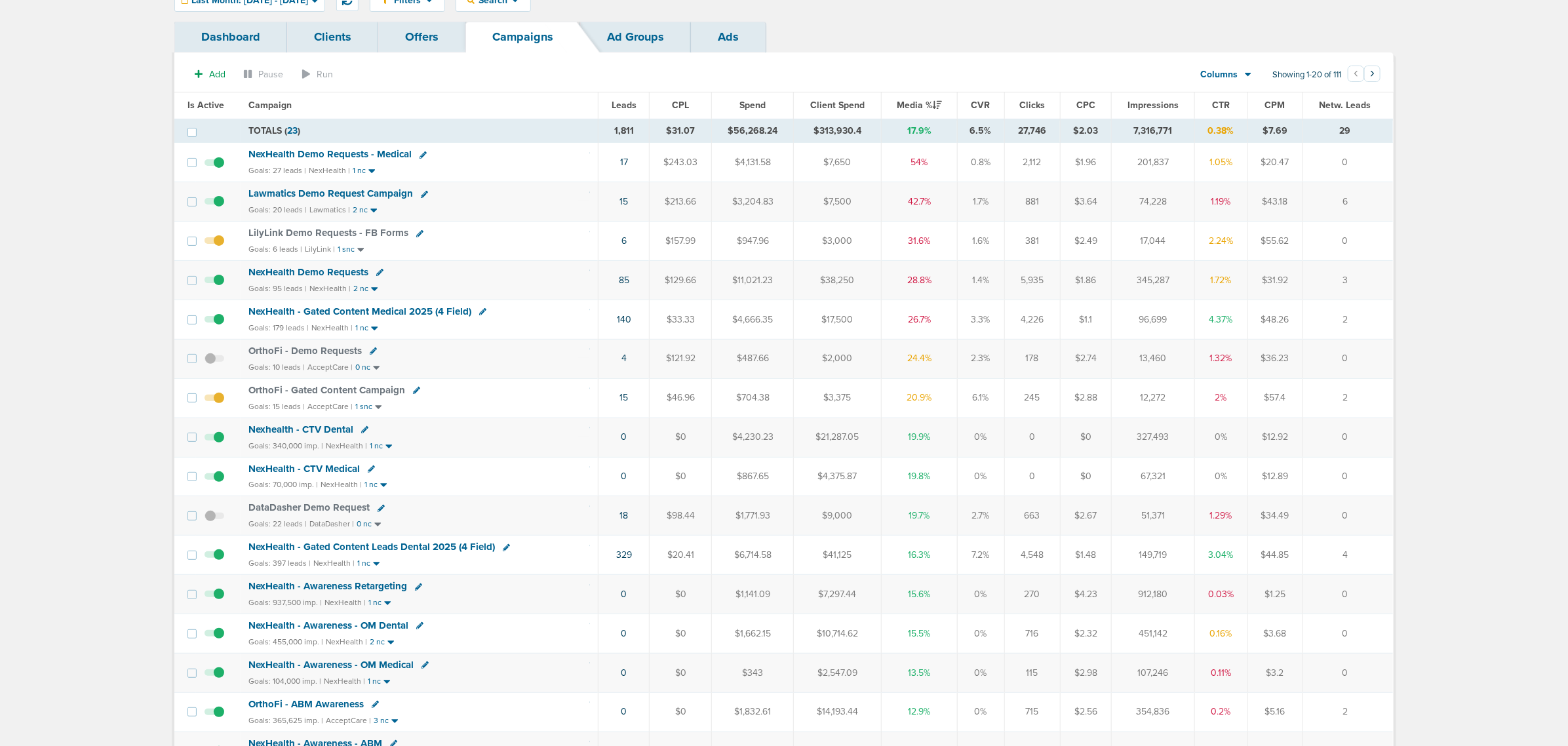
scroll to position [0, 0]
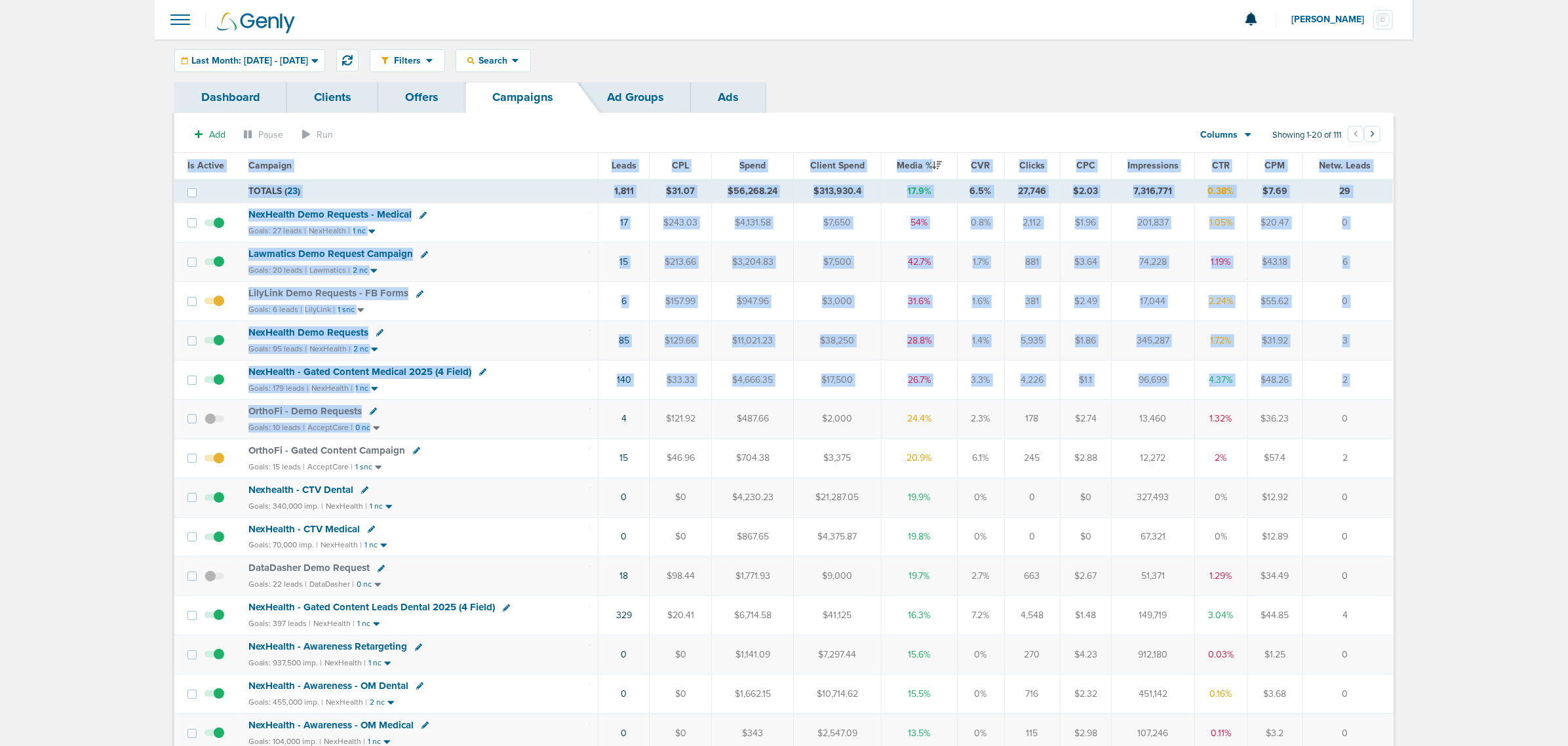
drag, startPoint x: 748, startPoint y: 418, endPoint x: 1565, endPoint y: 424, distance: 817.0
click at [1043, 424] on main "Notifications You have no unread notifications [PERSON_NAME] Profile Sign Out C…" at bounding box center [784, 558] width 1568 height 1116
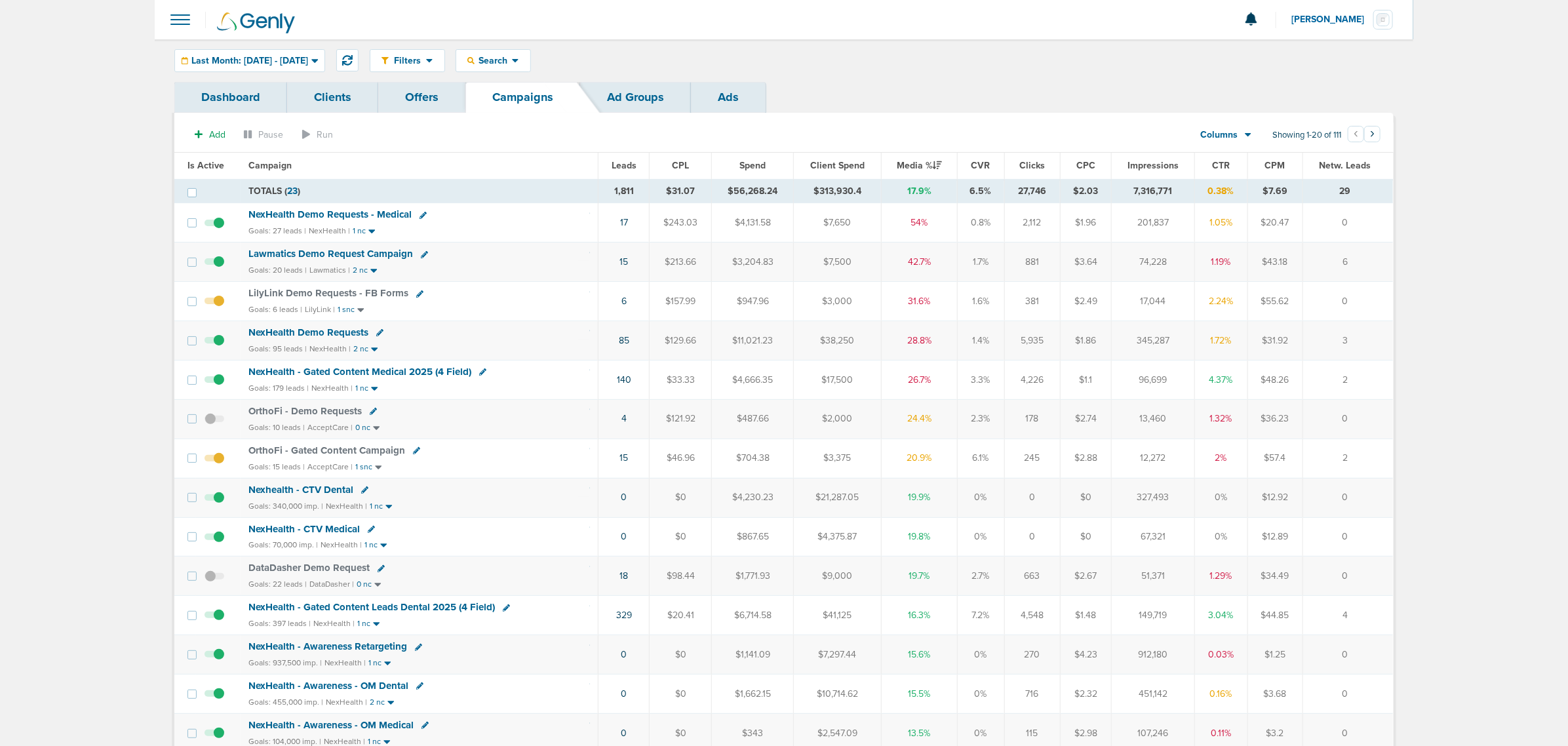
click at [569, 266] on div "Goals: 20 leads | Lawmatics | 2 nc" at bounding box center [419, 270] width 342 height 11
click at [568, 254] on div "Lawmatics Demo Request Campaign" at bounding box center [419, 254] width 342 height 13
click at [305, 56] on span "Last Month: [DATE] - [DATE]" at bounding box center [250, 61] width 117 height 9
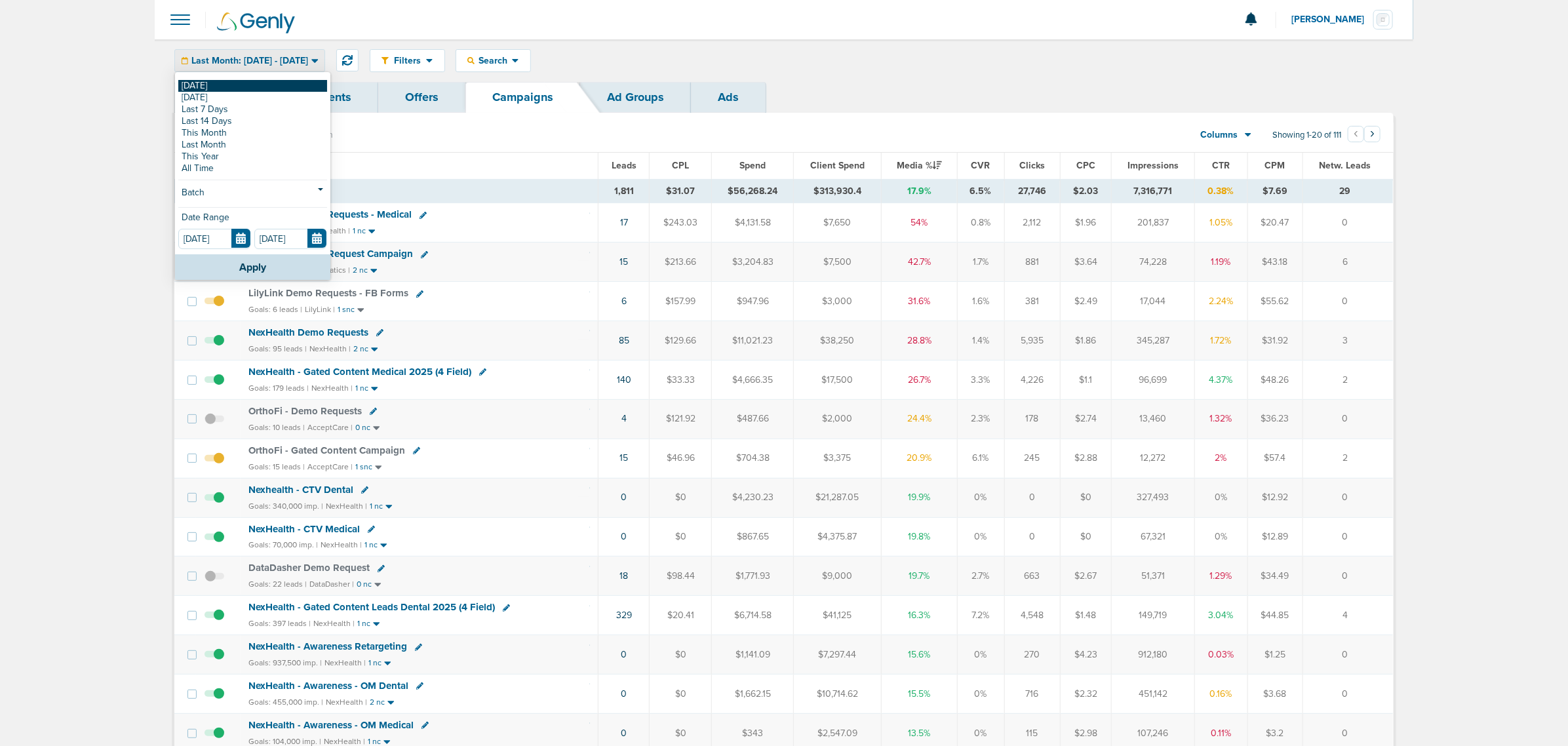
click at [226, 85] on link "[DATE]" at bounding box center [252, 86] width 149 height 12
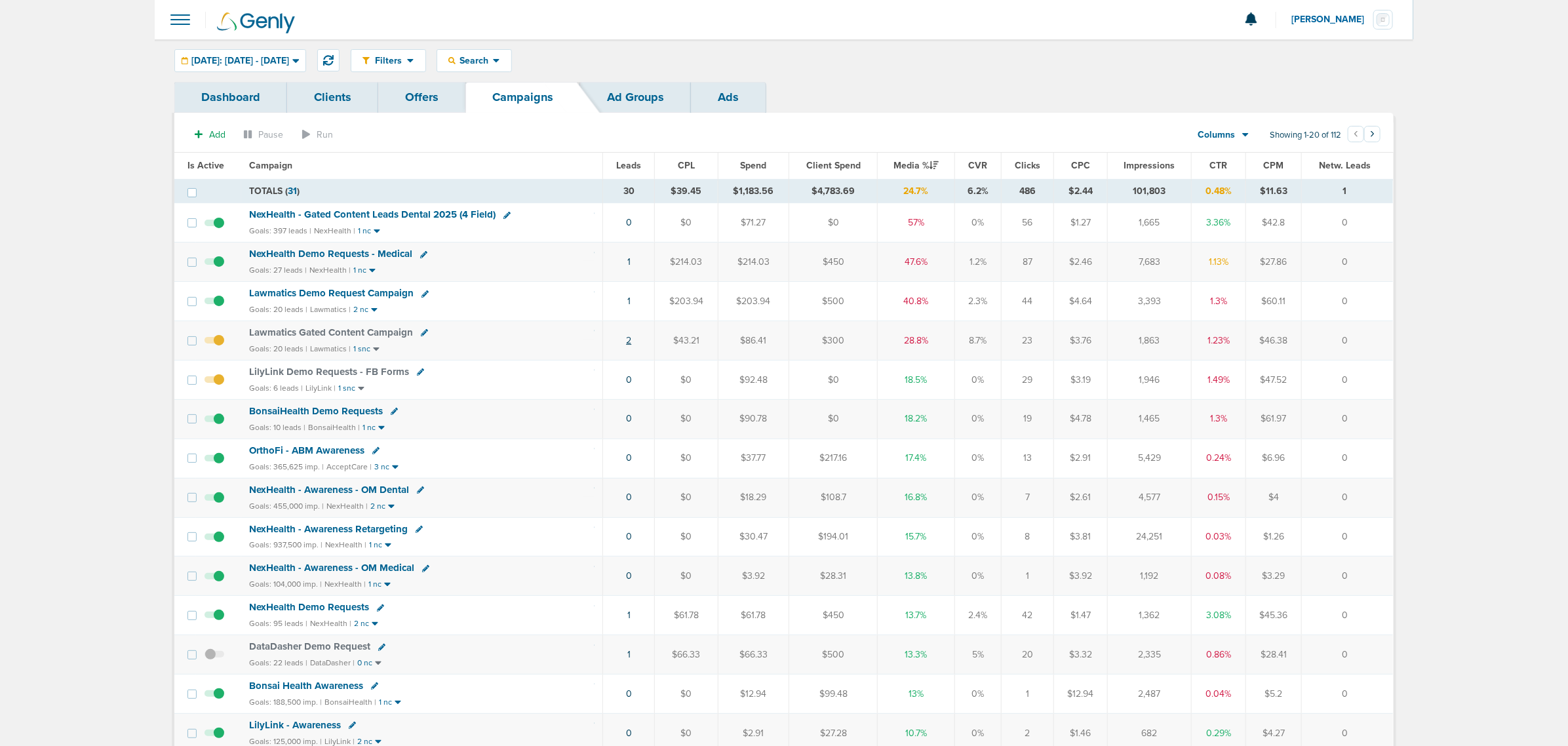
click at [630, 346] on link "2" at bounding box center [628, 340] width 5 height 11
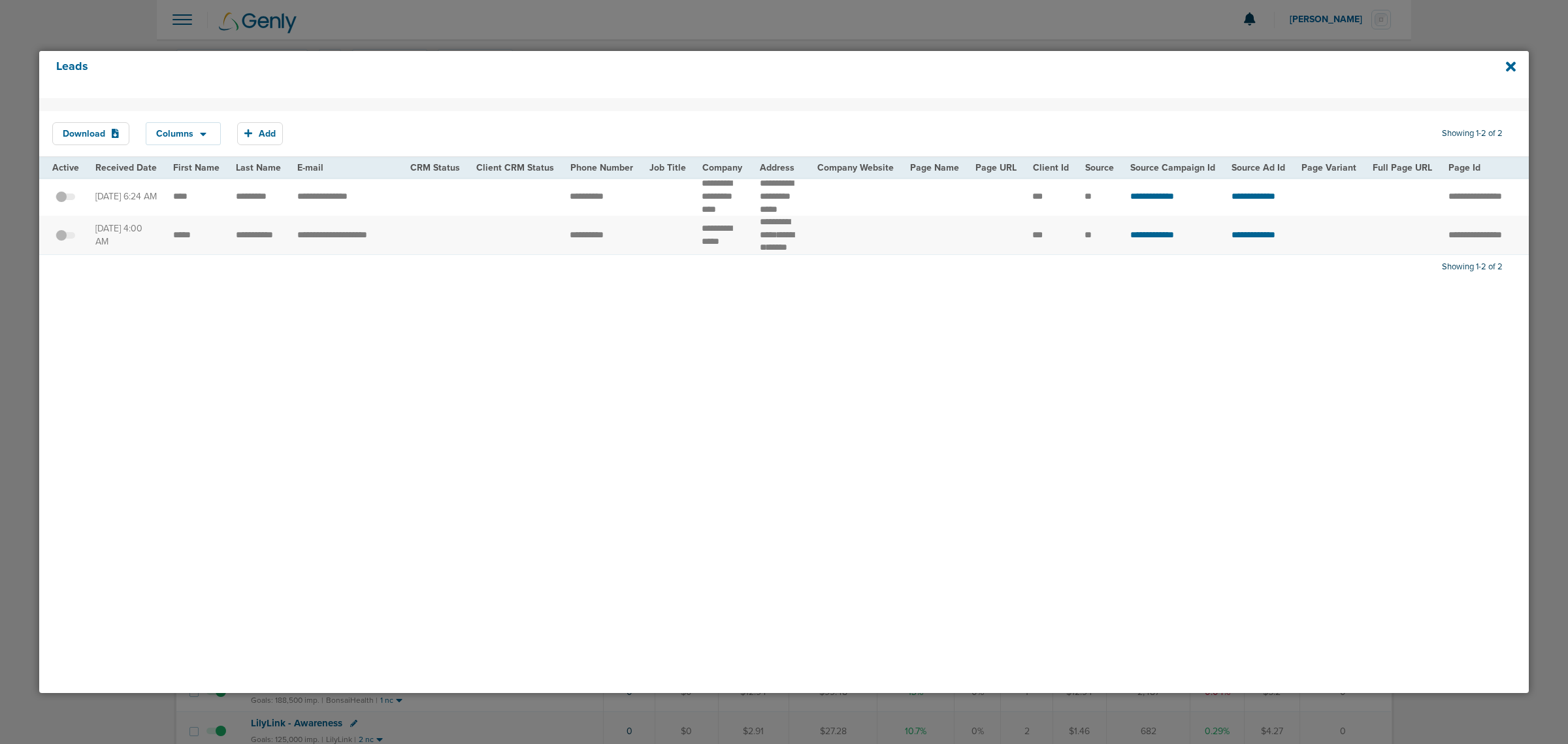
drag, startPoint x: 305, startPoint y: 273, endPoint x: 488, endPoint y: 295, distance: 184.3
click at [488, 295] on div "Download Columns Save selections Reset to defaults Is Active Received Date Firs…" at bounding box center [783, 395] width 1489 height 595
click at [1039, 60] on icon at bounding box center [1511, 67] width 10 height 15
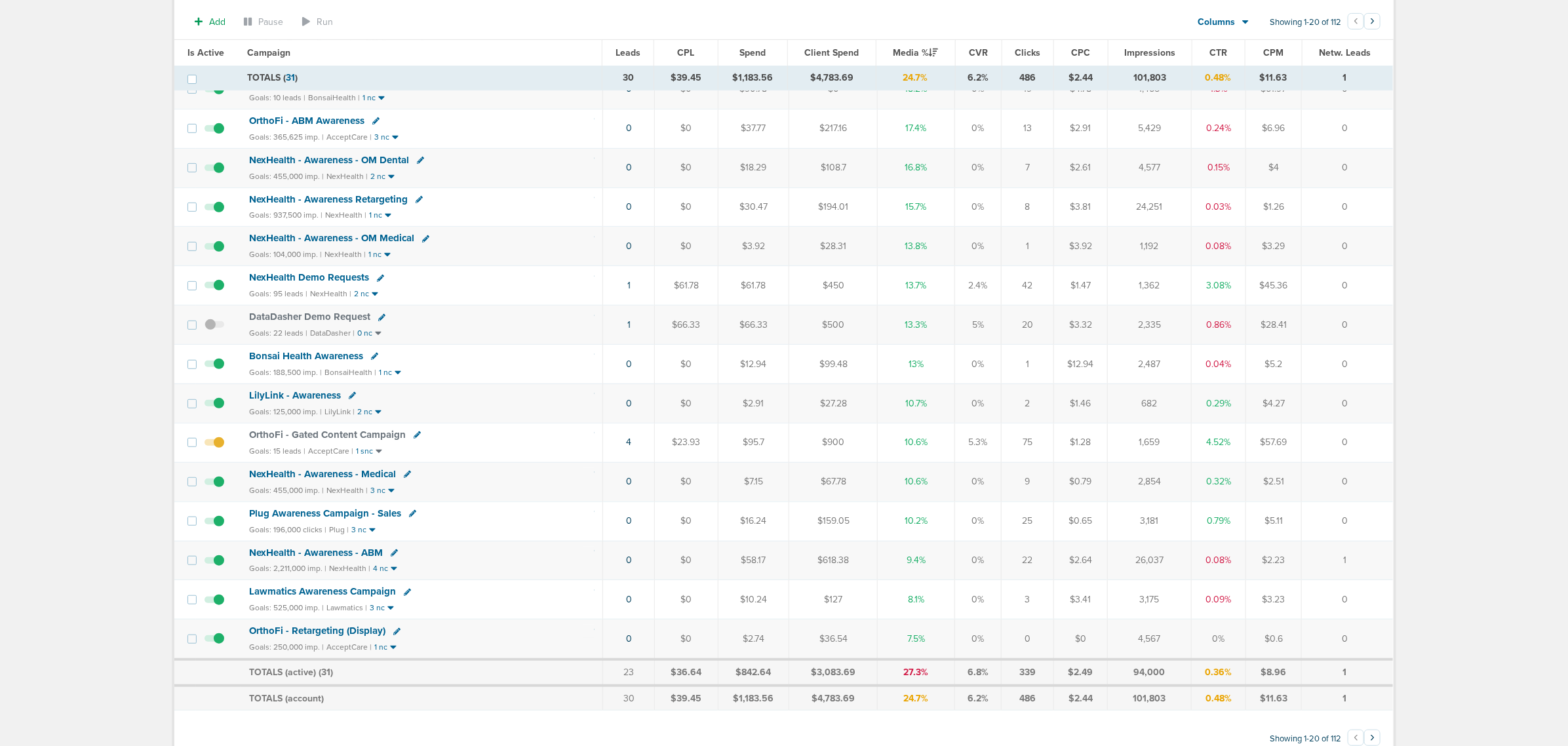
scroll to position [303, 0]
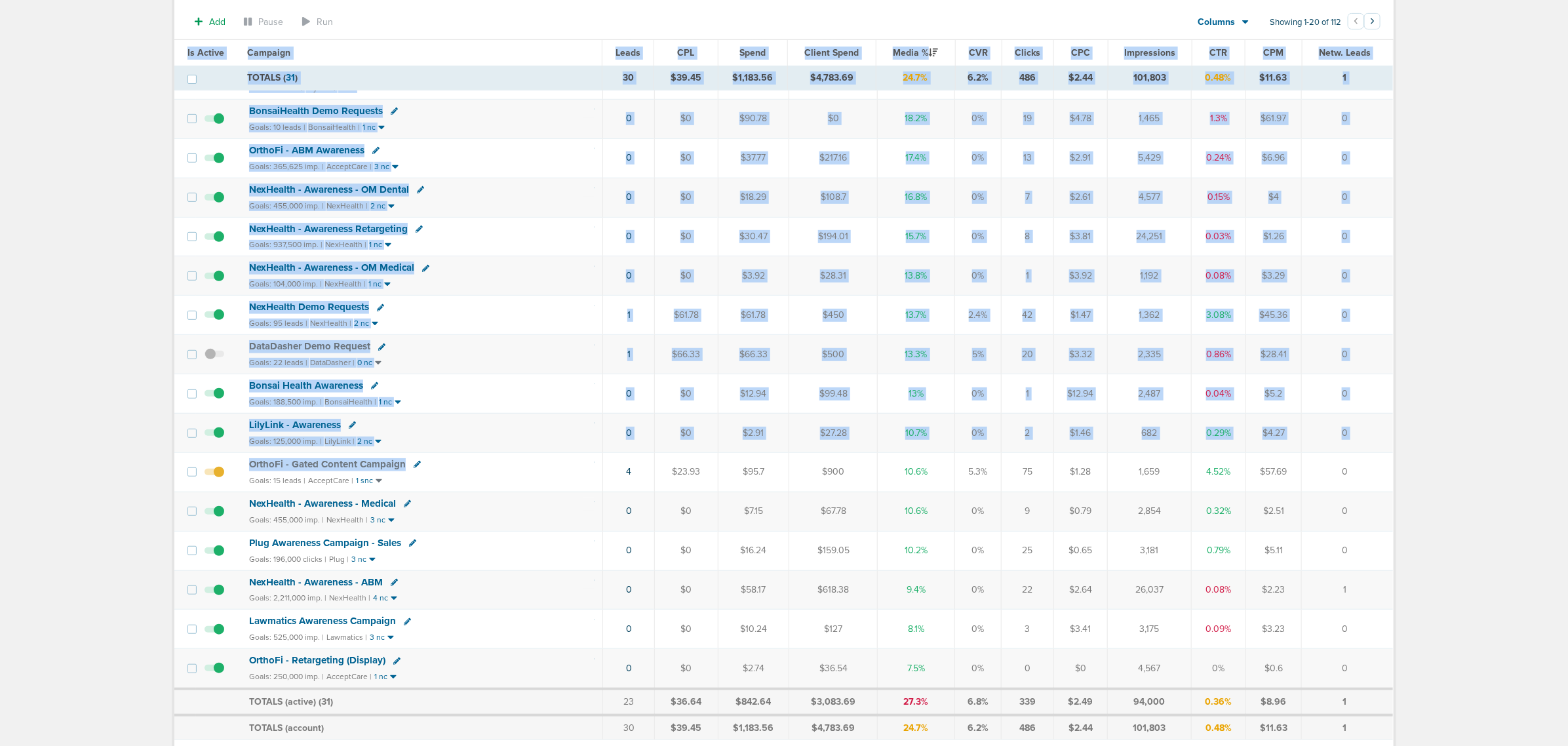
drag, startPoint x: 539, startPoint y: 466, endPoint x: 1465, endPoint y: 467, distance: 926.0
click at [1043, 451] on main "Notifications You have no unread notifications [PERSON_NAME] Profile Sign Out C…" at bounding box center [784, 256] width 1568 height 1119
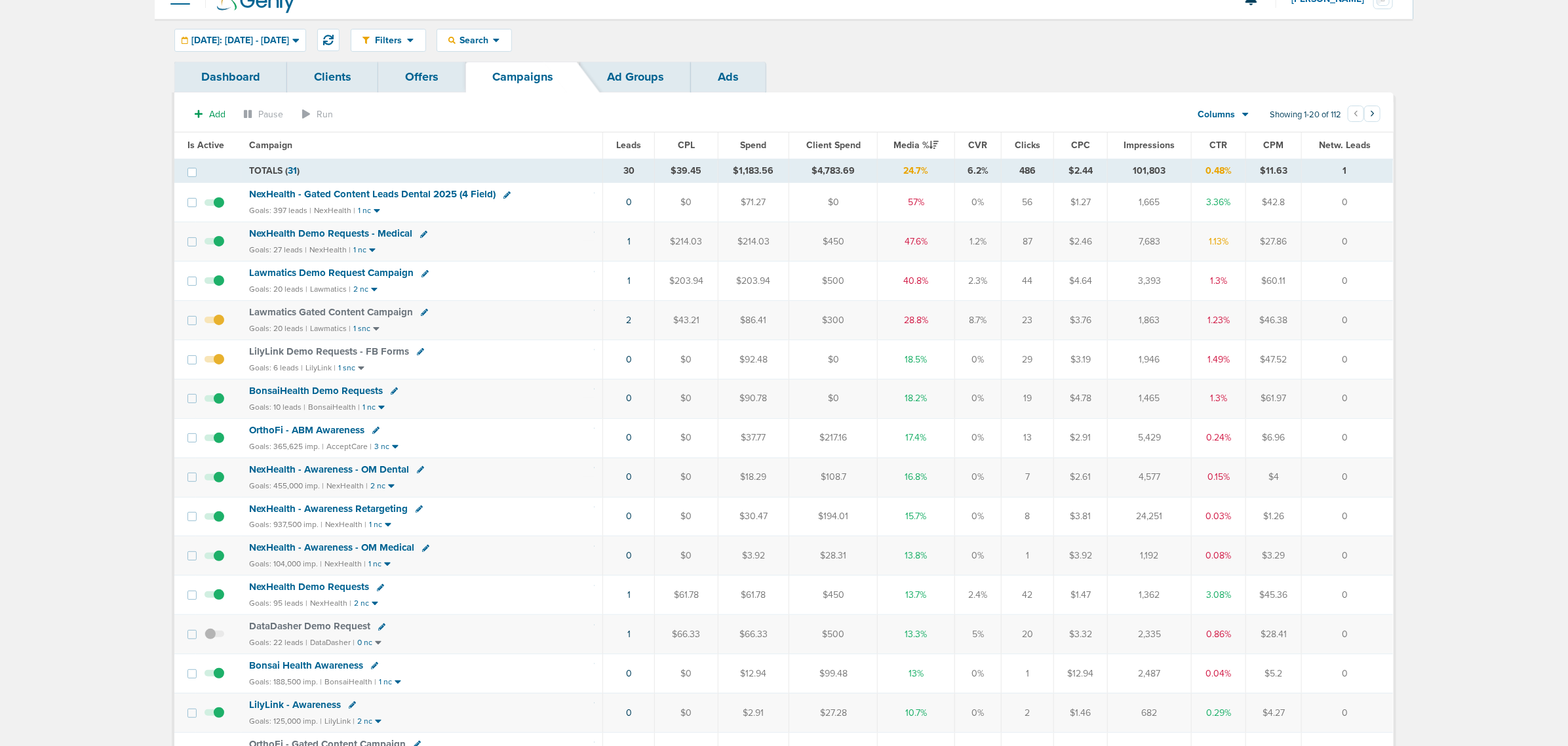
scroll to position [0, 0]
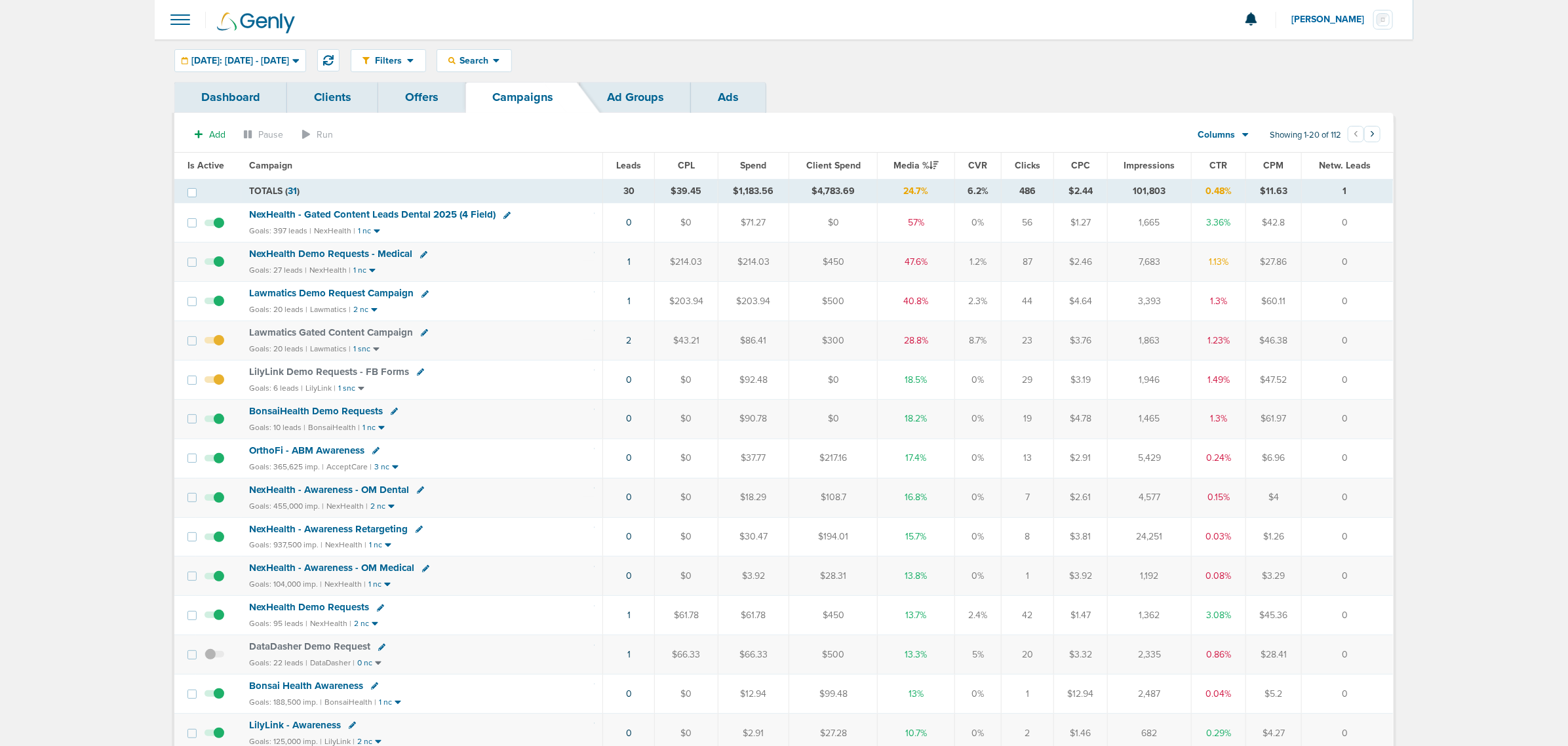
drag, startPoint x: 105, startPoint y: 182, endPoint x: 1464, endPoint y: 433, distance: 1382.0
click at [1043, 433] on main "Notifications You have no unread notifications [PERSON_NAME] Profile Sign Out C…" at bounding box center [784, 558] width 1568 height 1116
click at [456, 60] on icon at bounding box center [452, 60] width 7 height 7
click at [540, 99] on link "Client" at bounding box center [505, 103] width 136 height 17
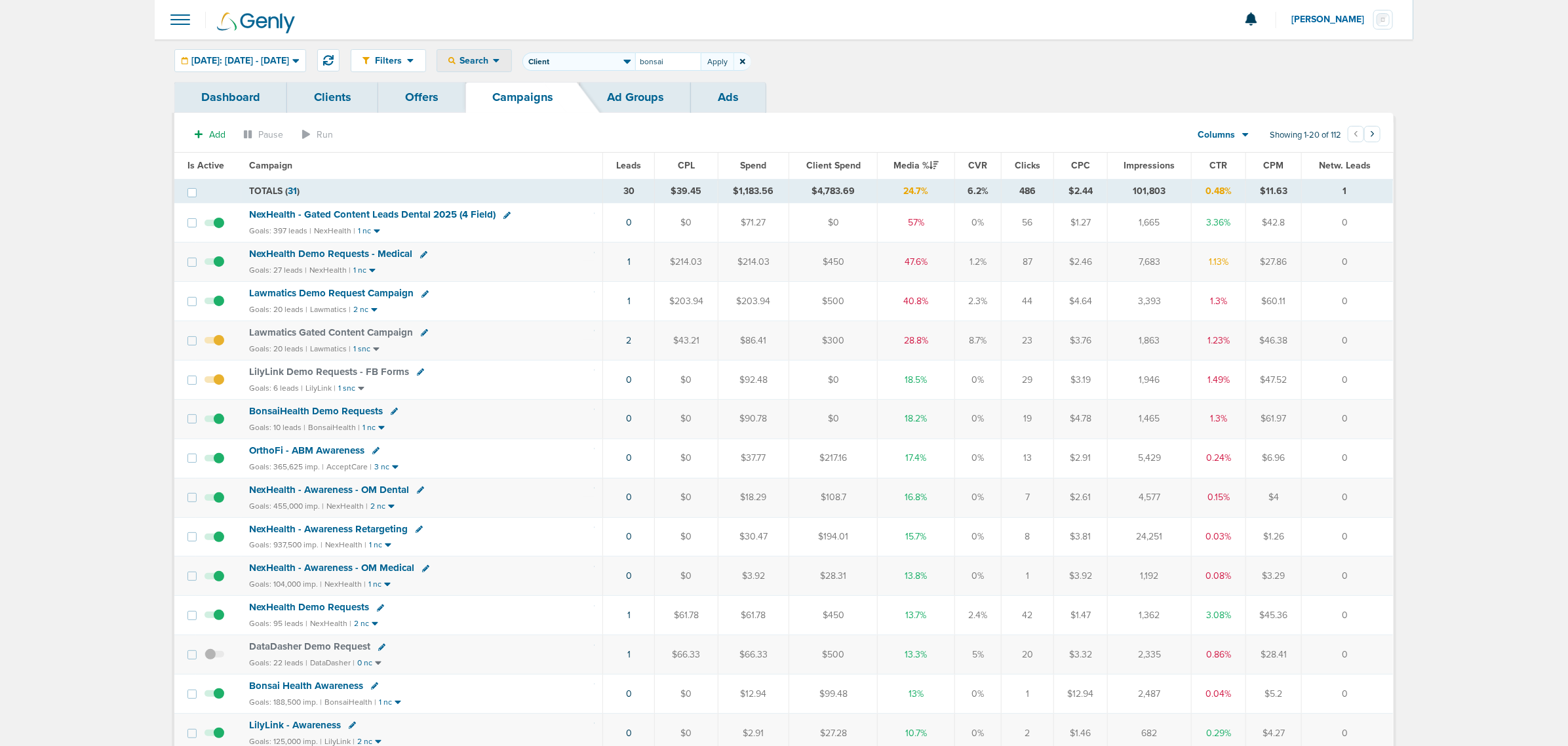
type input "bonsai"
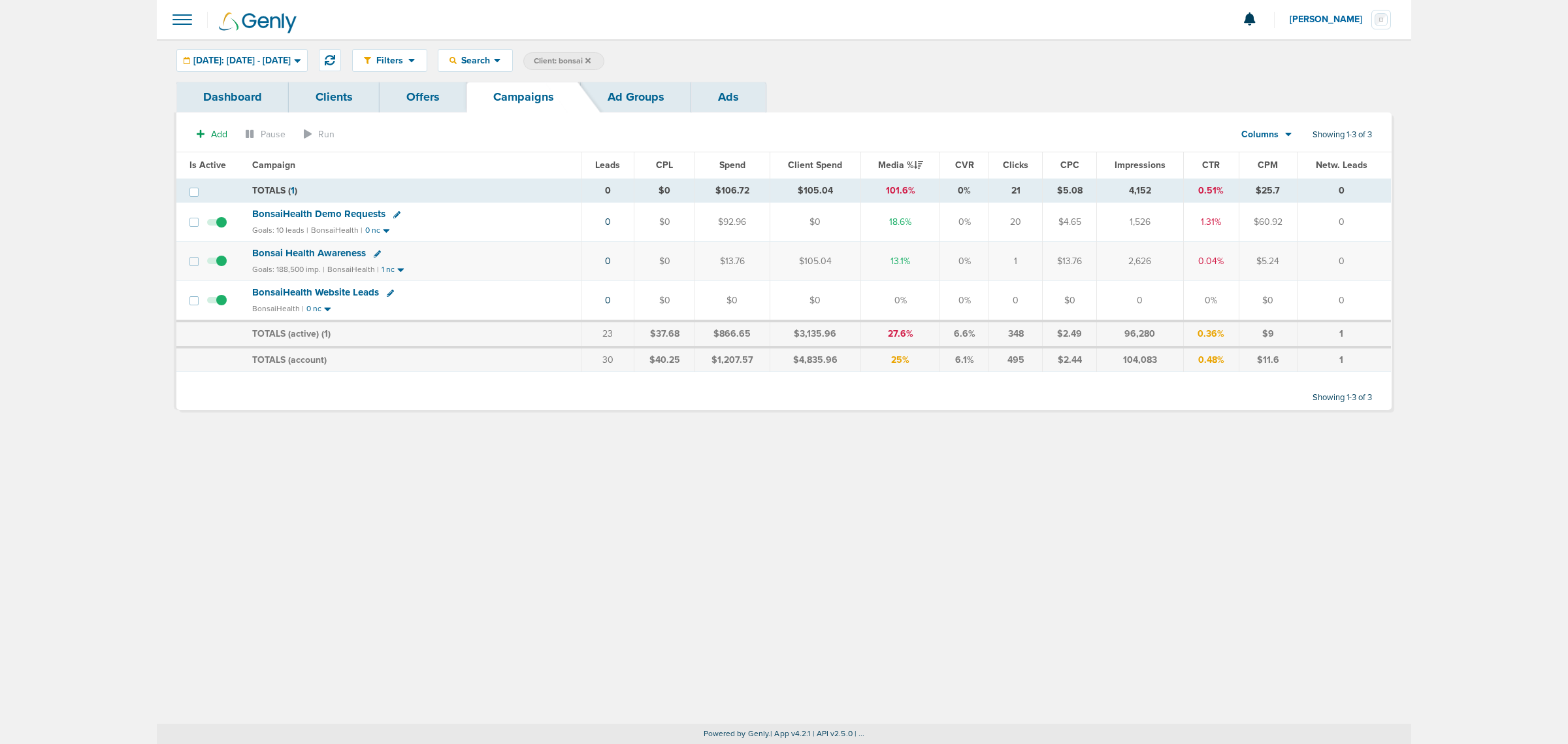
click at [341, 255] on span "Bonsai Health Awareness" at bounding box center [309, 253] width 114 height 12
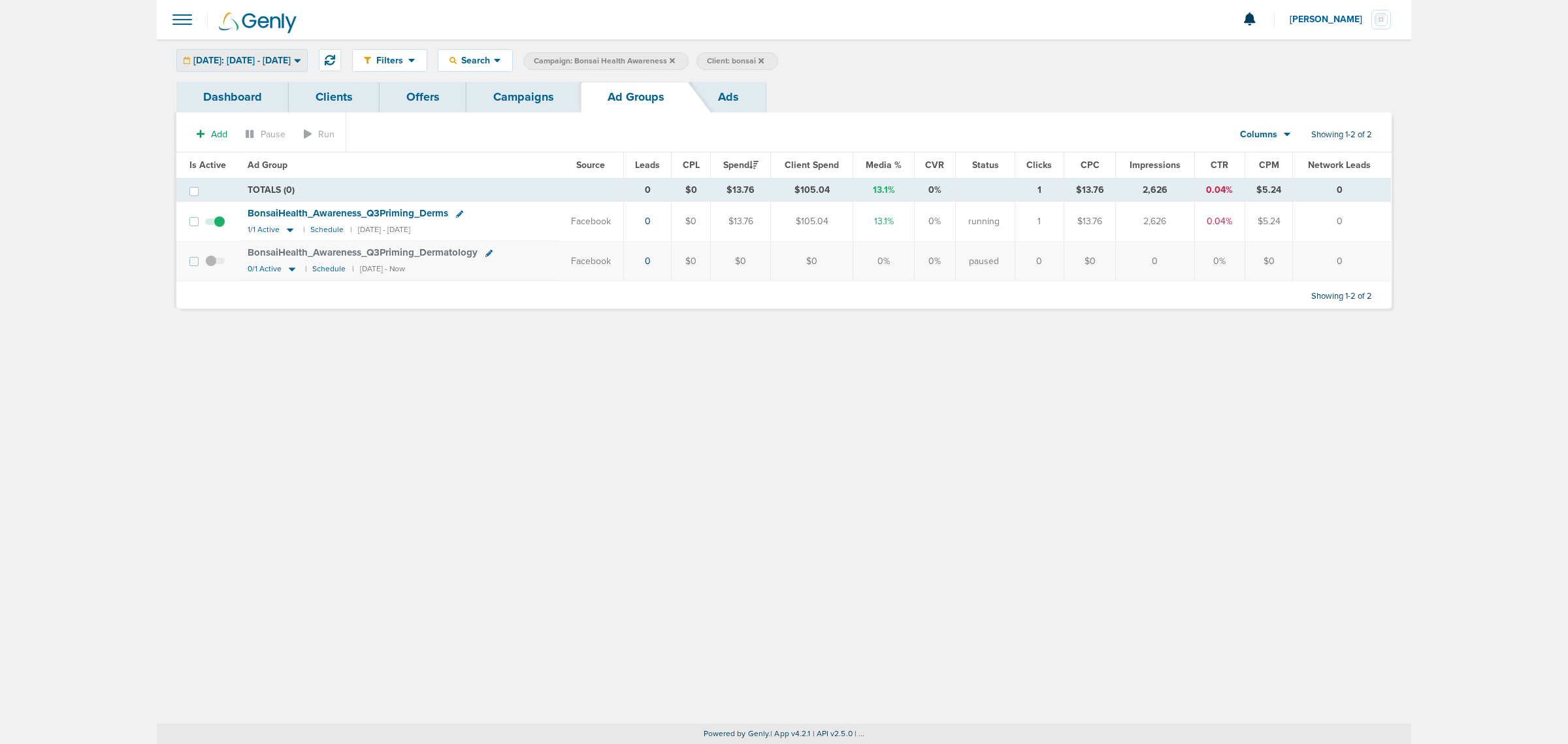
click at [291, 57] on span "[DATE]: [DATE] - [DATE]" at bounding box center [242, 61] width 98 height 9
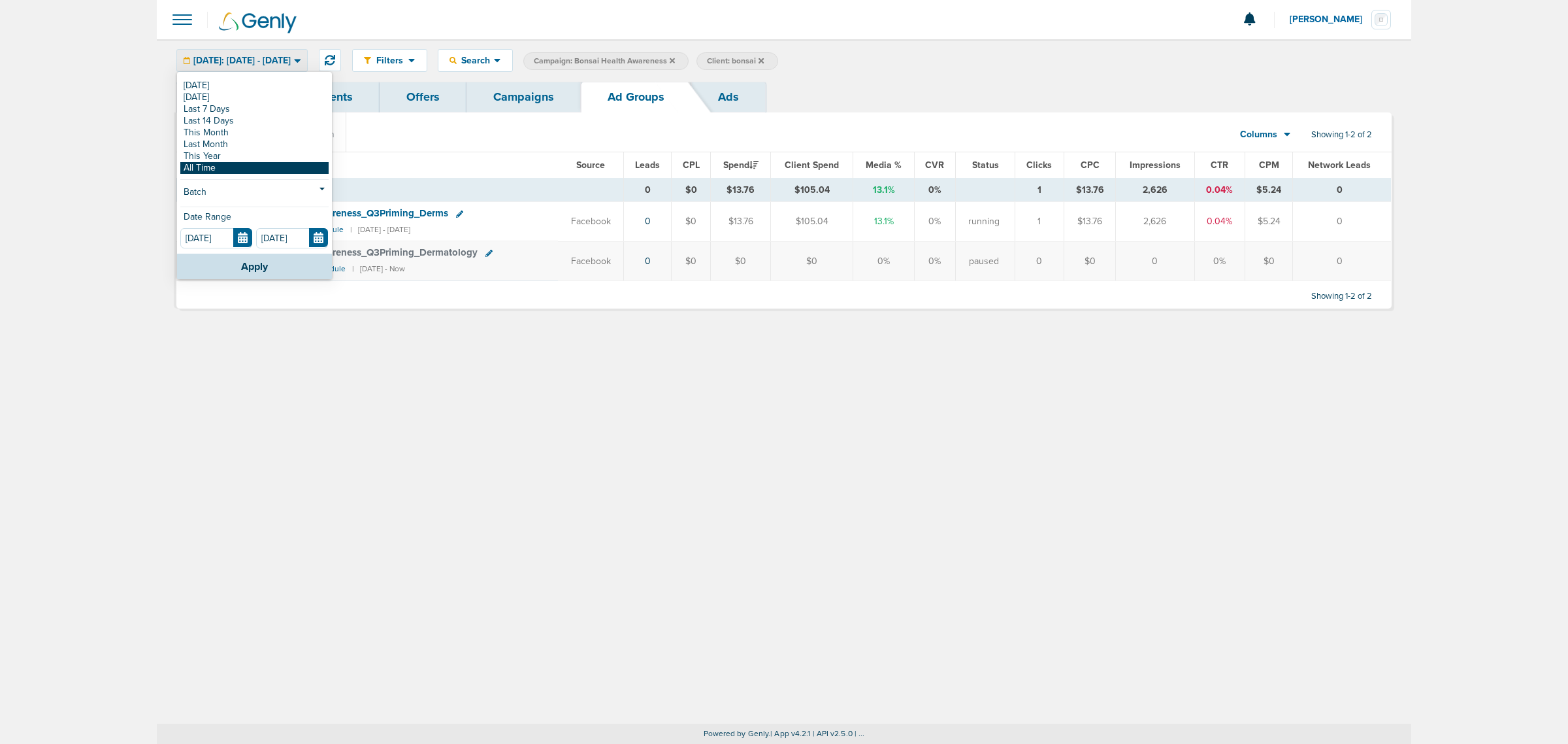
click at [233, 168] on link "All Time" at bounding box center [254, 168] width 148 height 12
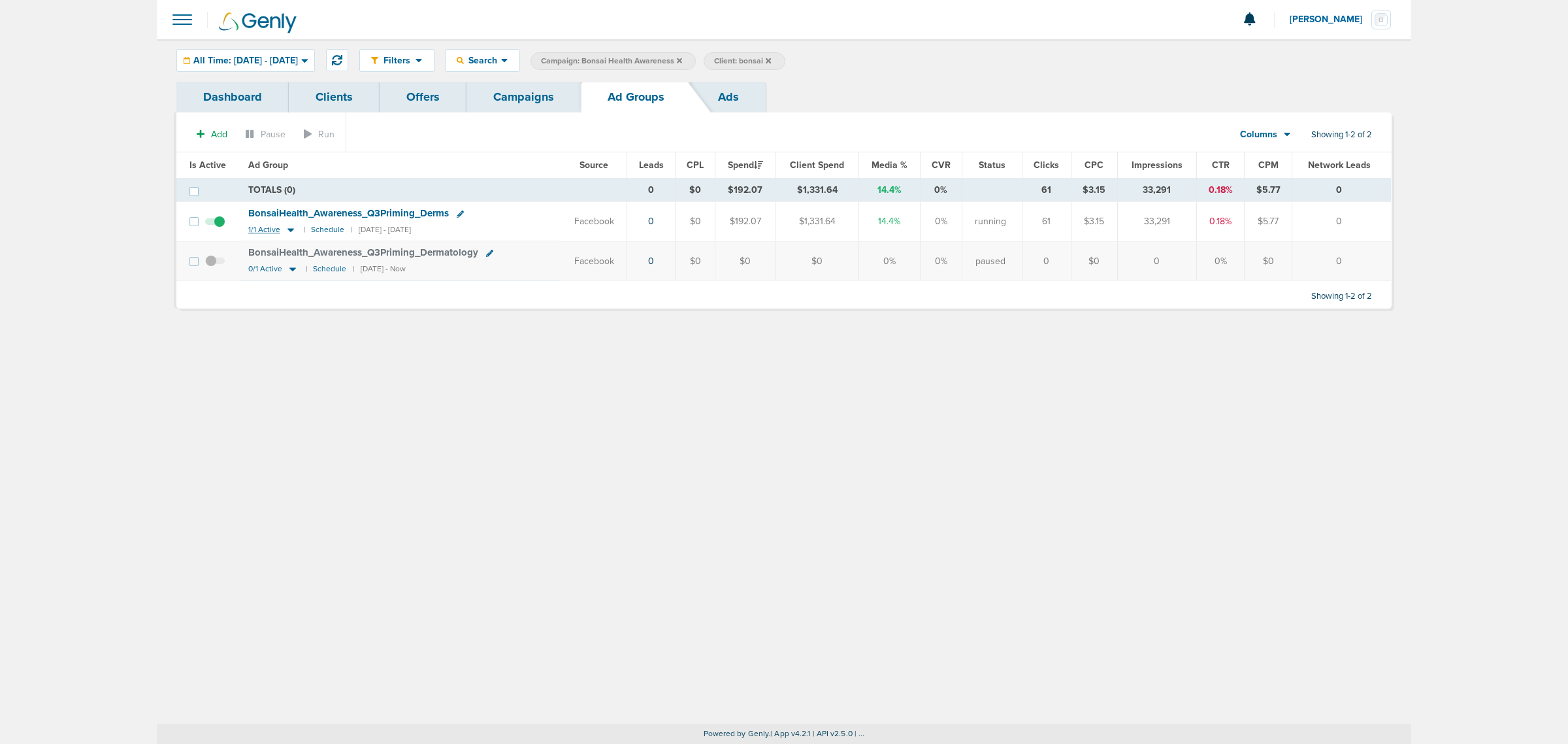
click at [288, 230] on icon at bounding box center [291, 230] width 7 height 4
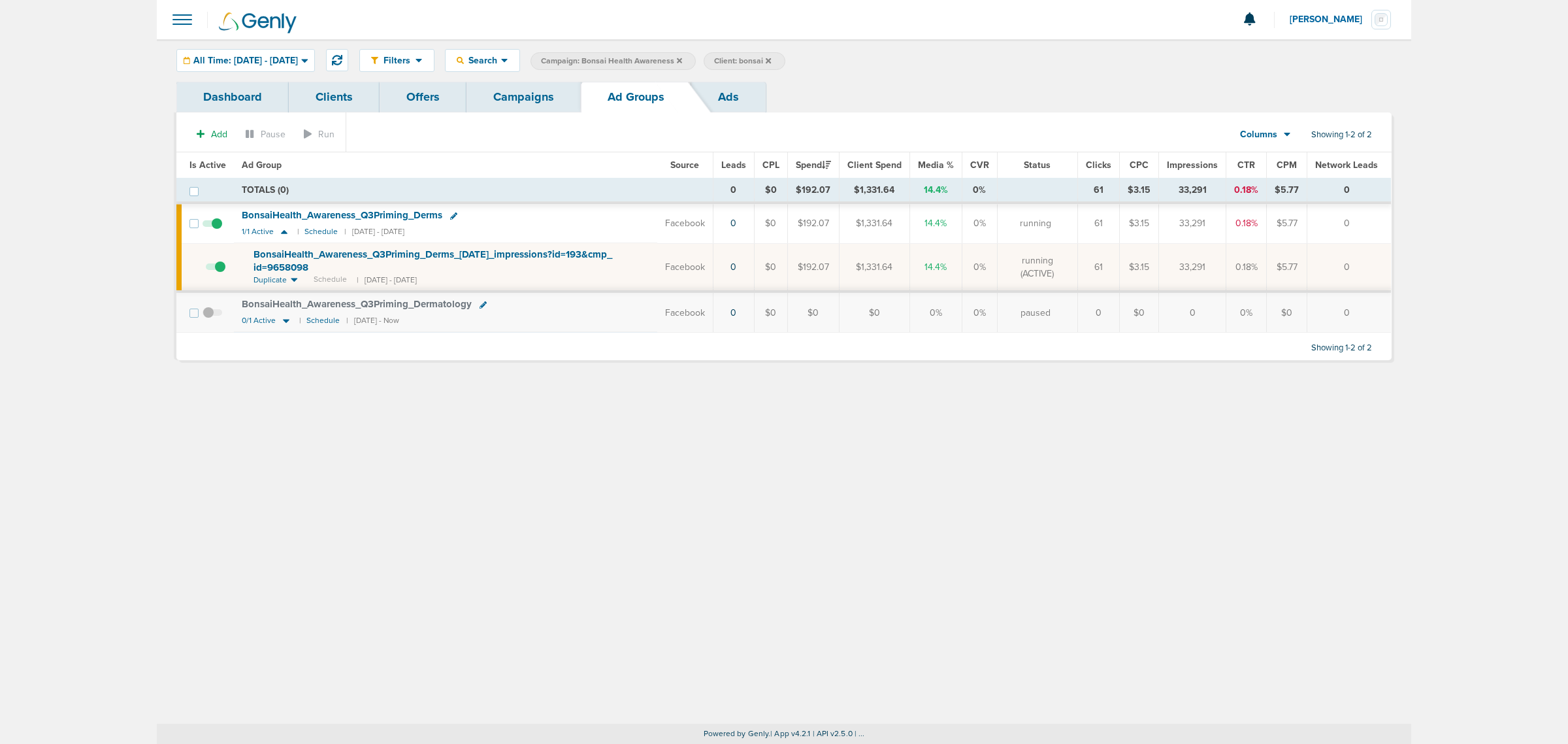
click at [369, 256] on span "BonsaiHealth_ Awareness_ Q3Priming_ Derms_ [DATE]_ impressions?id=193&cmp_ id=9…" at bounding box center [433, 261] width 359 height 25
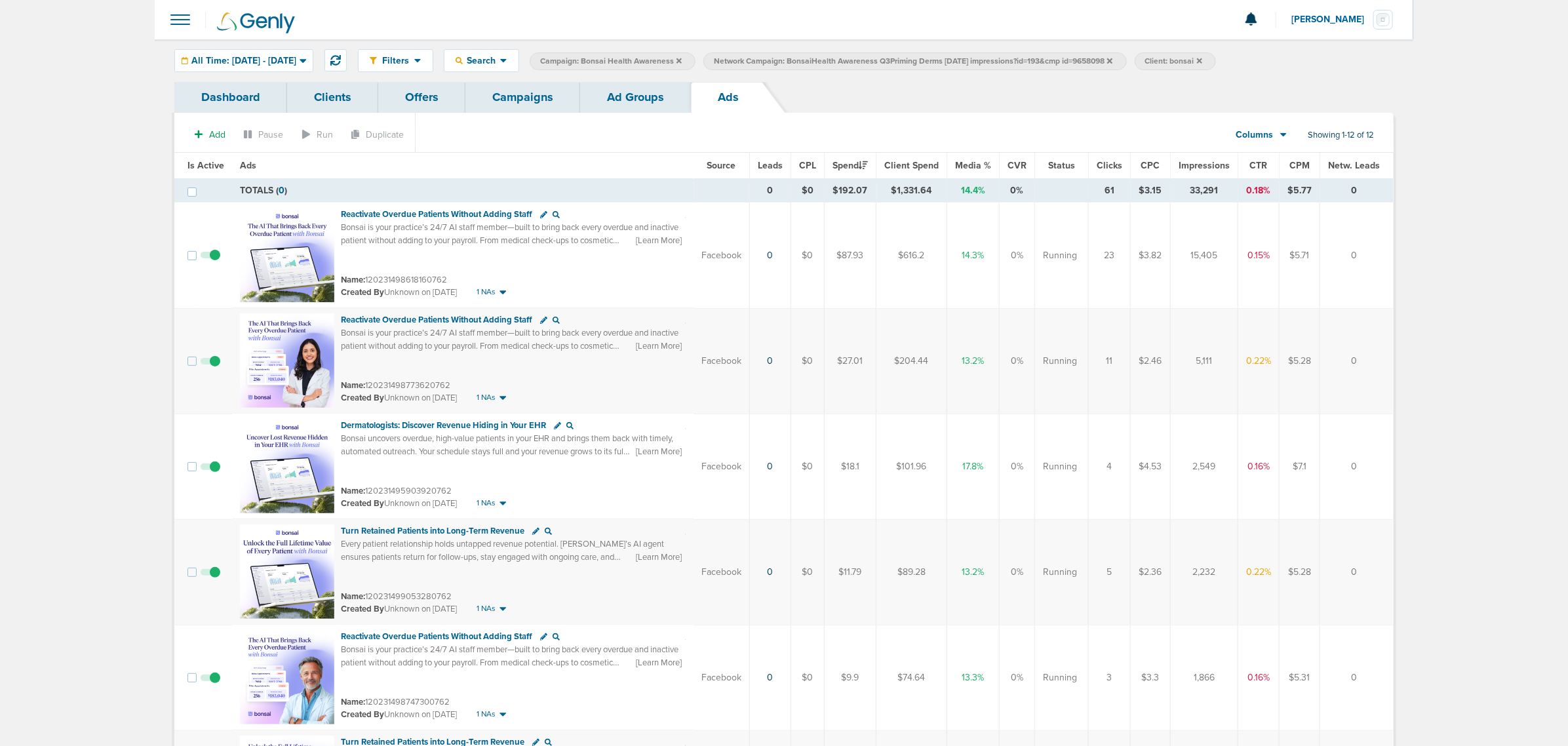
click at [1043, 165] on span "CTR" at bounding box center [1259, 165] width 18 height 11
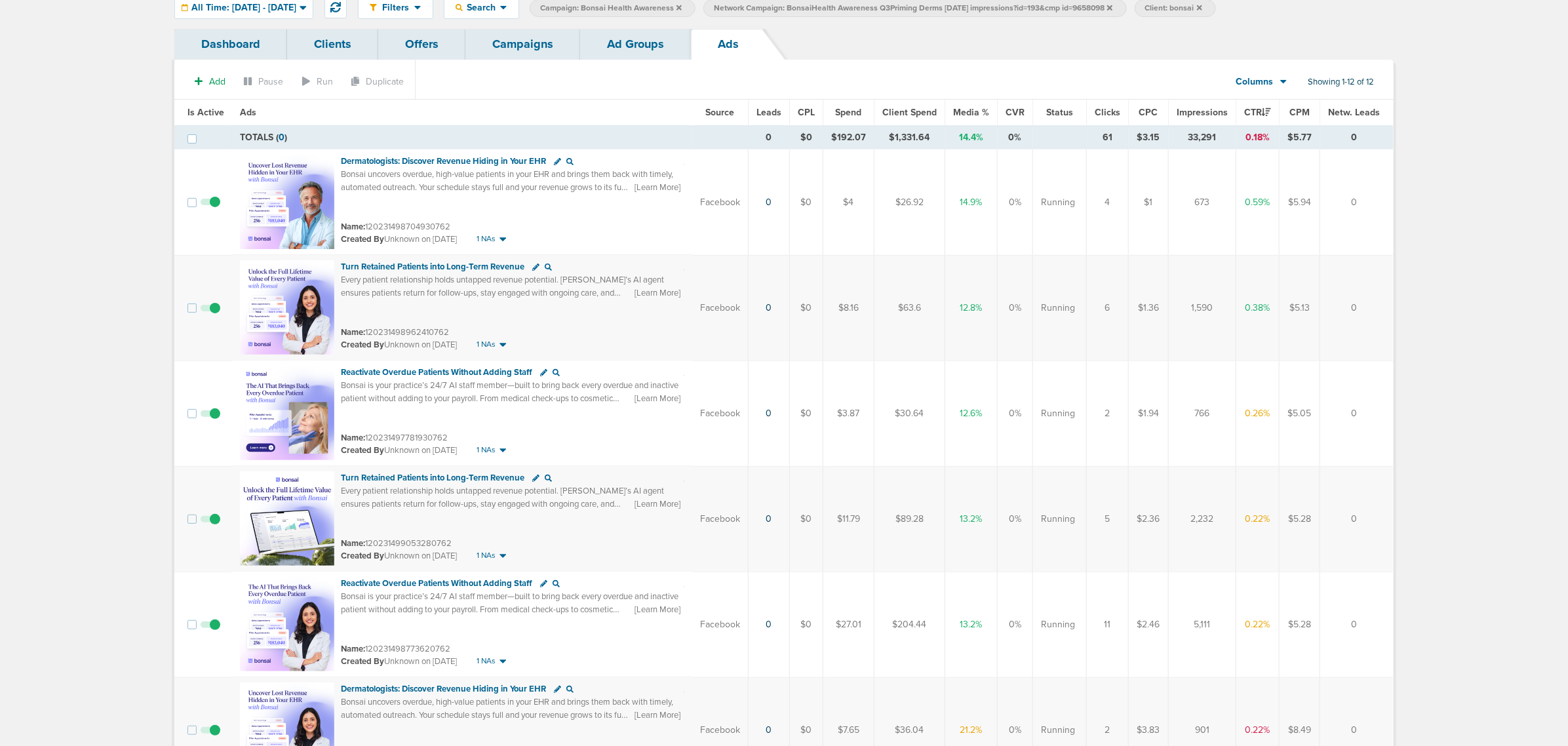
scroll to position [82, 0]
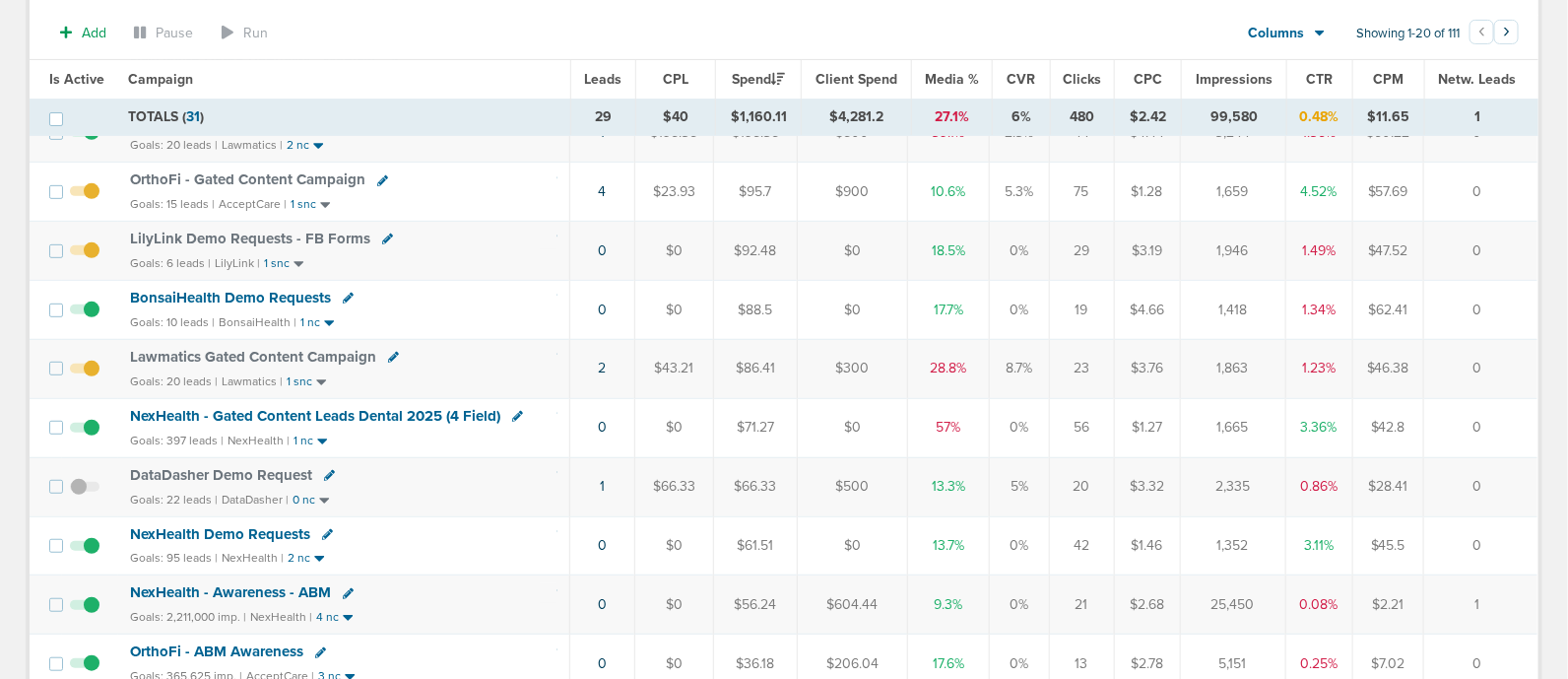
scroll to position [122, 0]
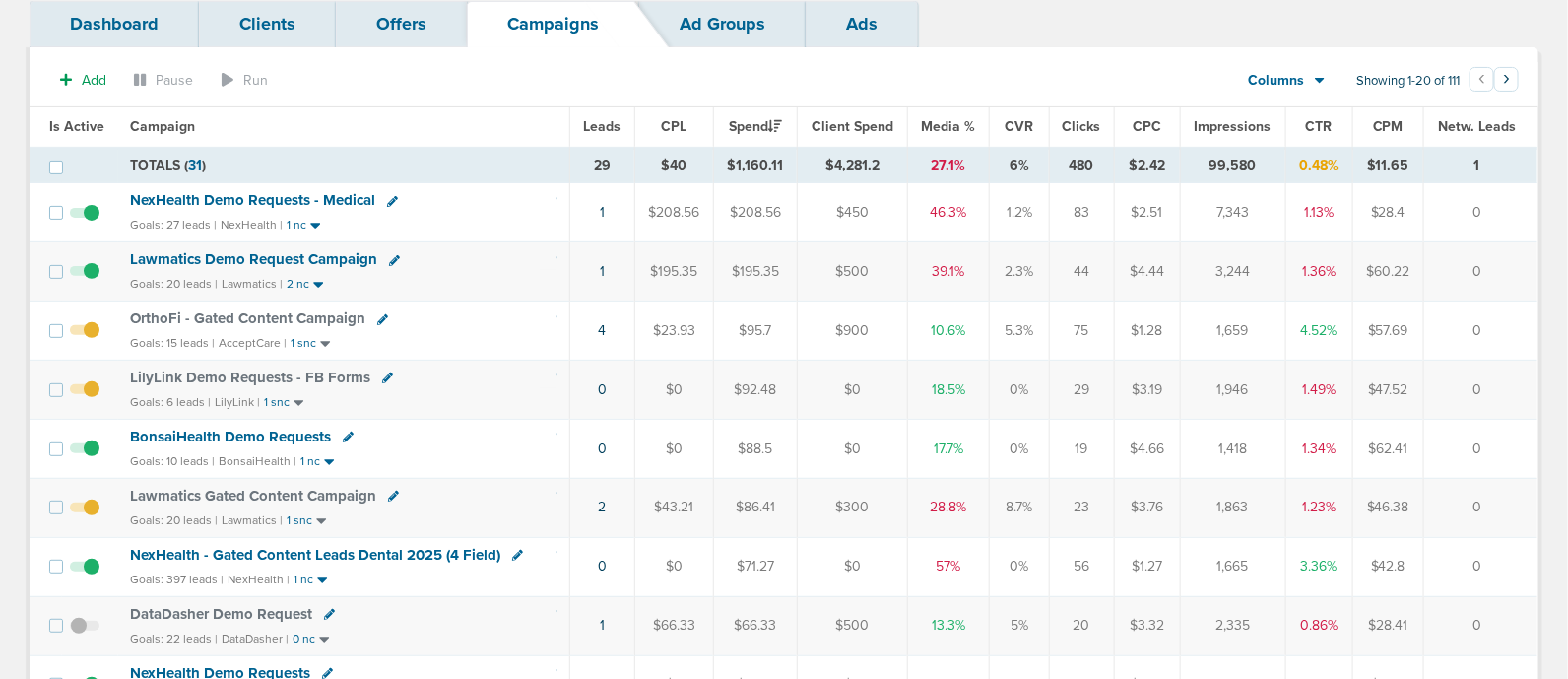
click at [941, 123] on span "Media %" at bounding box center [949, 126] width 54 height 17
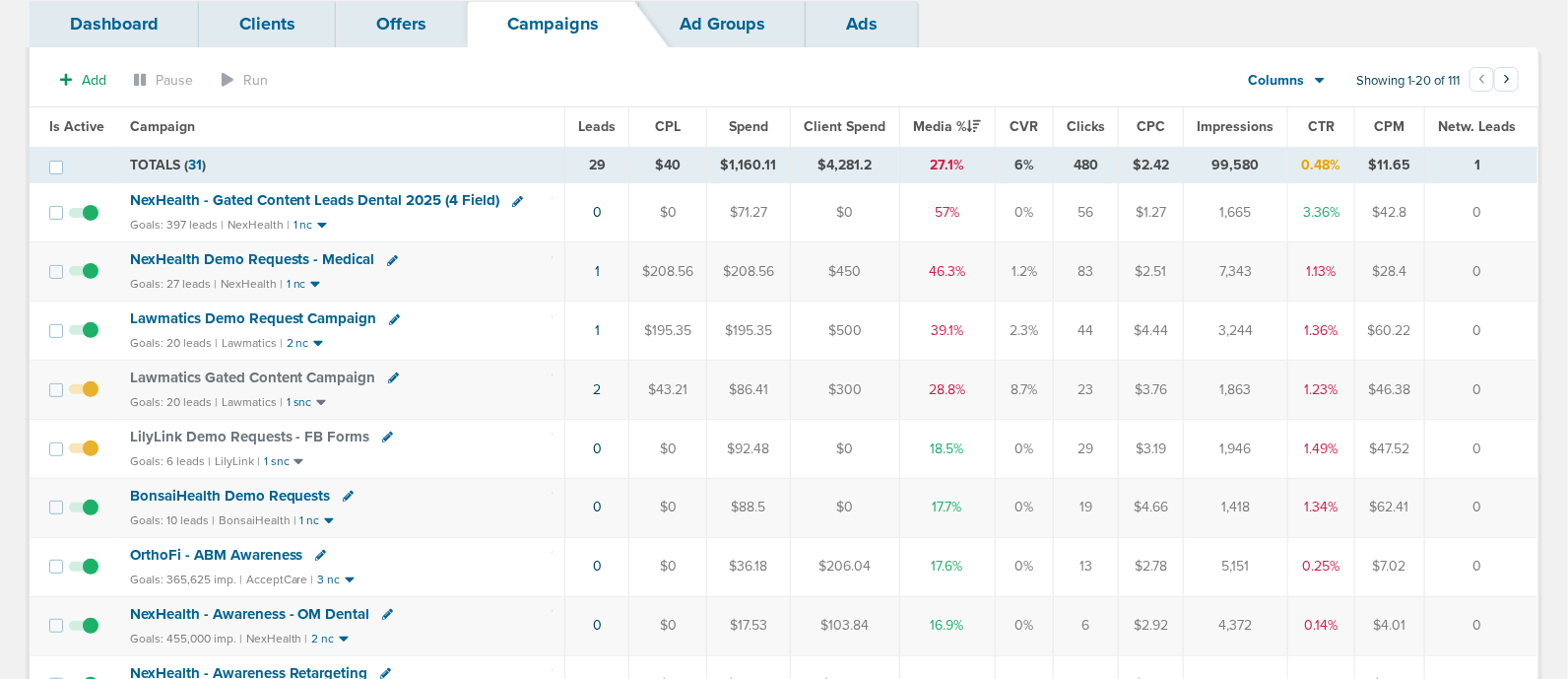
click at [293, 191] on span "NexHealth - Gated Content Leads Dental 2025 (4 Field)" at bounding box center [315, 200] width 370 height 18
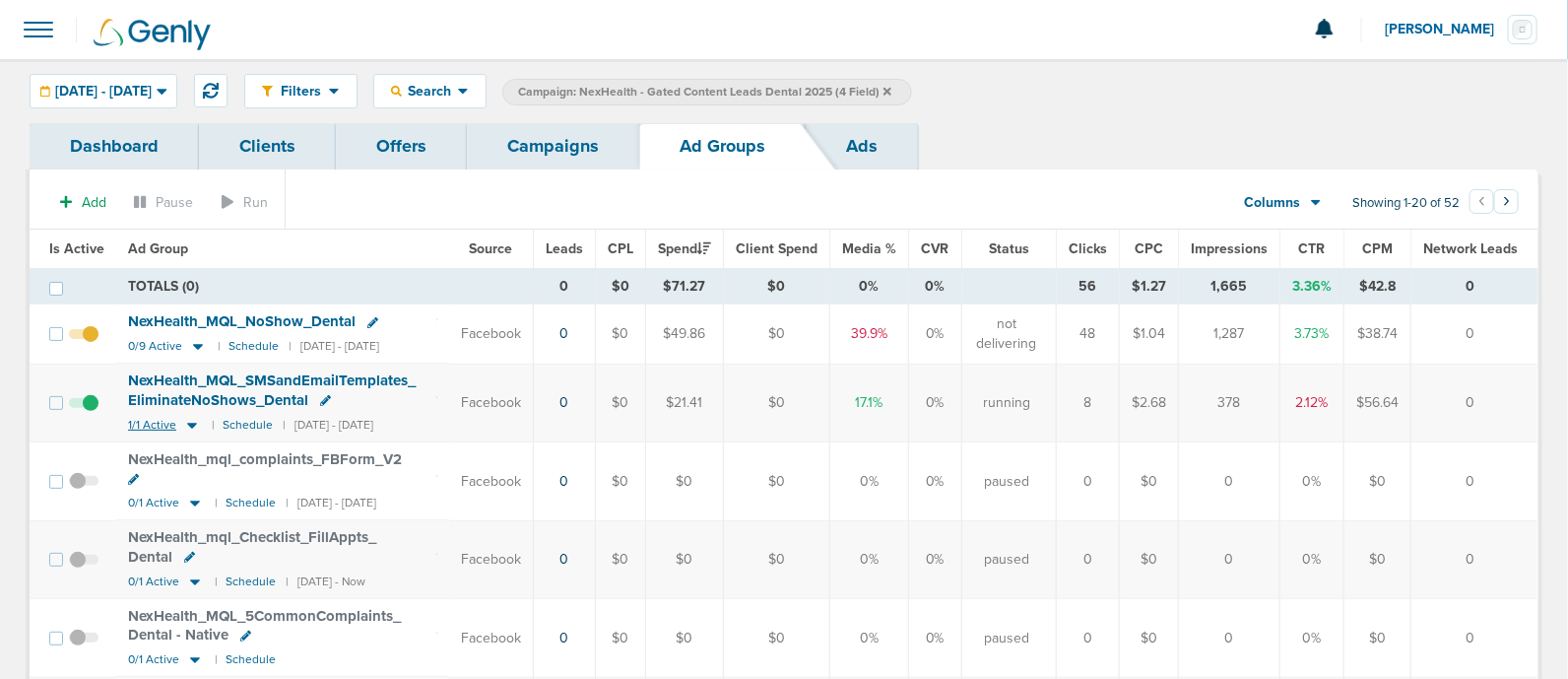
click at [190, 420] on icon at bounding box center [192, 425] width 20 height 17
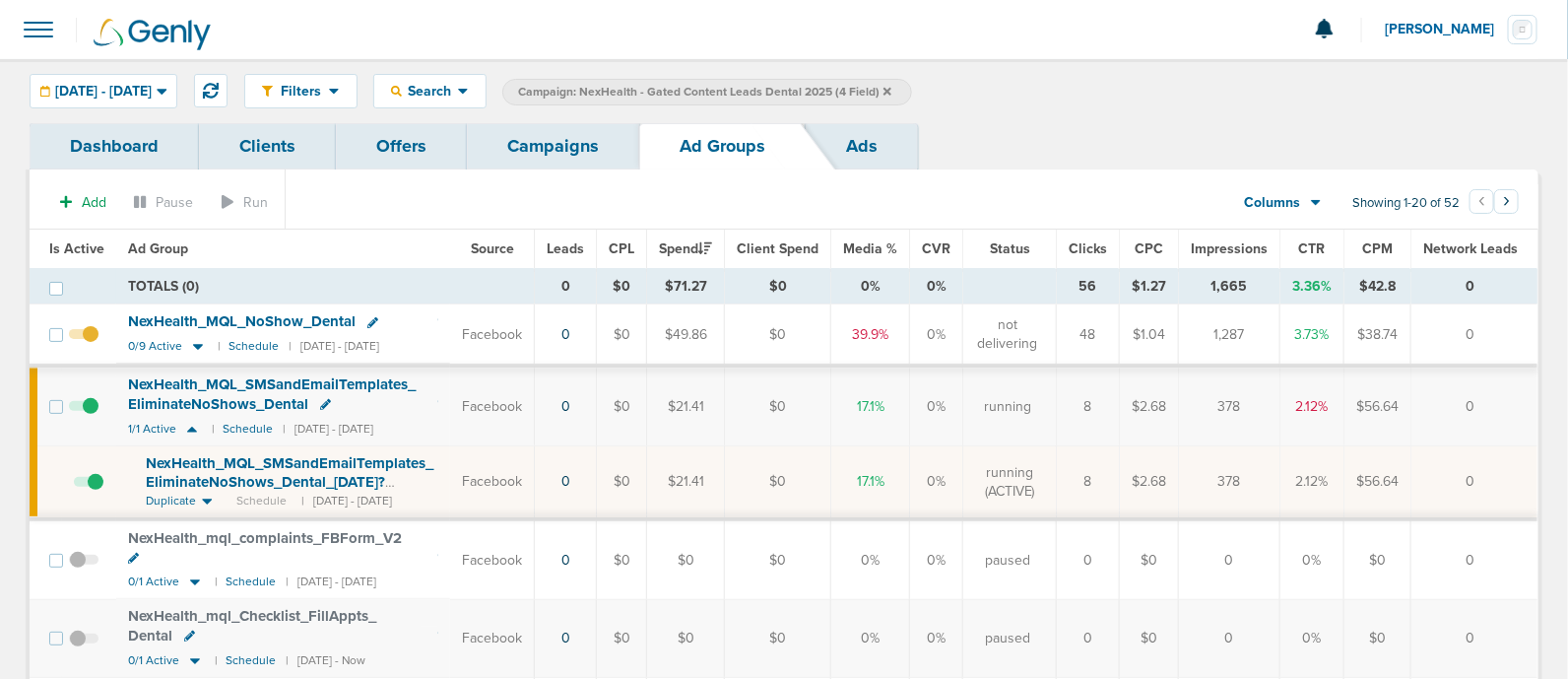
click at [95, 492] on span at bounding box center [89, 492] width 30 height 0
click at [74, 486] on input "checkbox" at bounding box center [74, 486] width 0 height 0
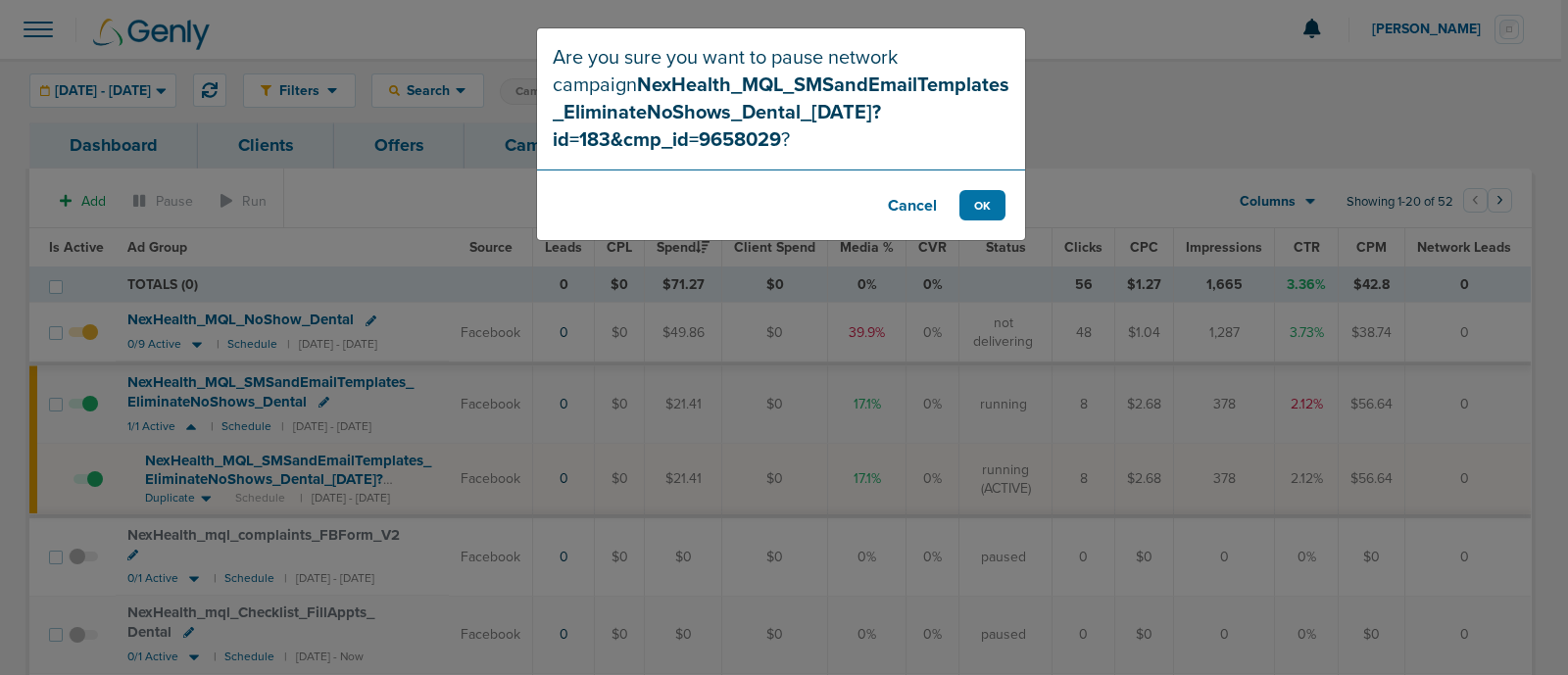
click at [967, 223] on footer "Cancel OK" at bounding box center [781, 204] width 488 height 70
click at [978, 203] on button "OK" at bounding box center [982, 205] width 47 height 31
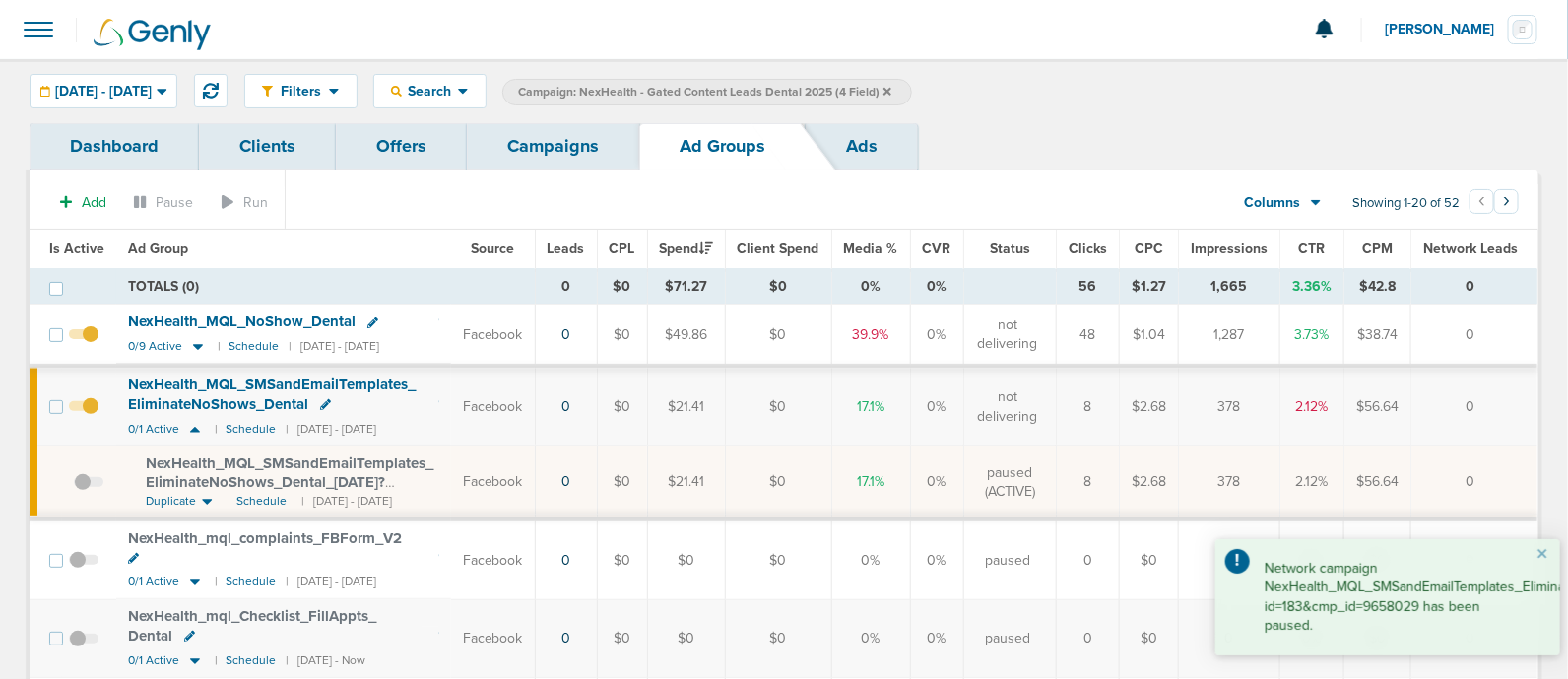
click at [43, 27] on span at bounding box center [39, 30] width 44 height 44
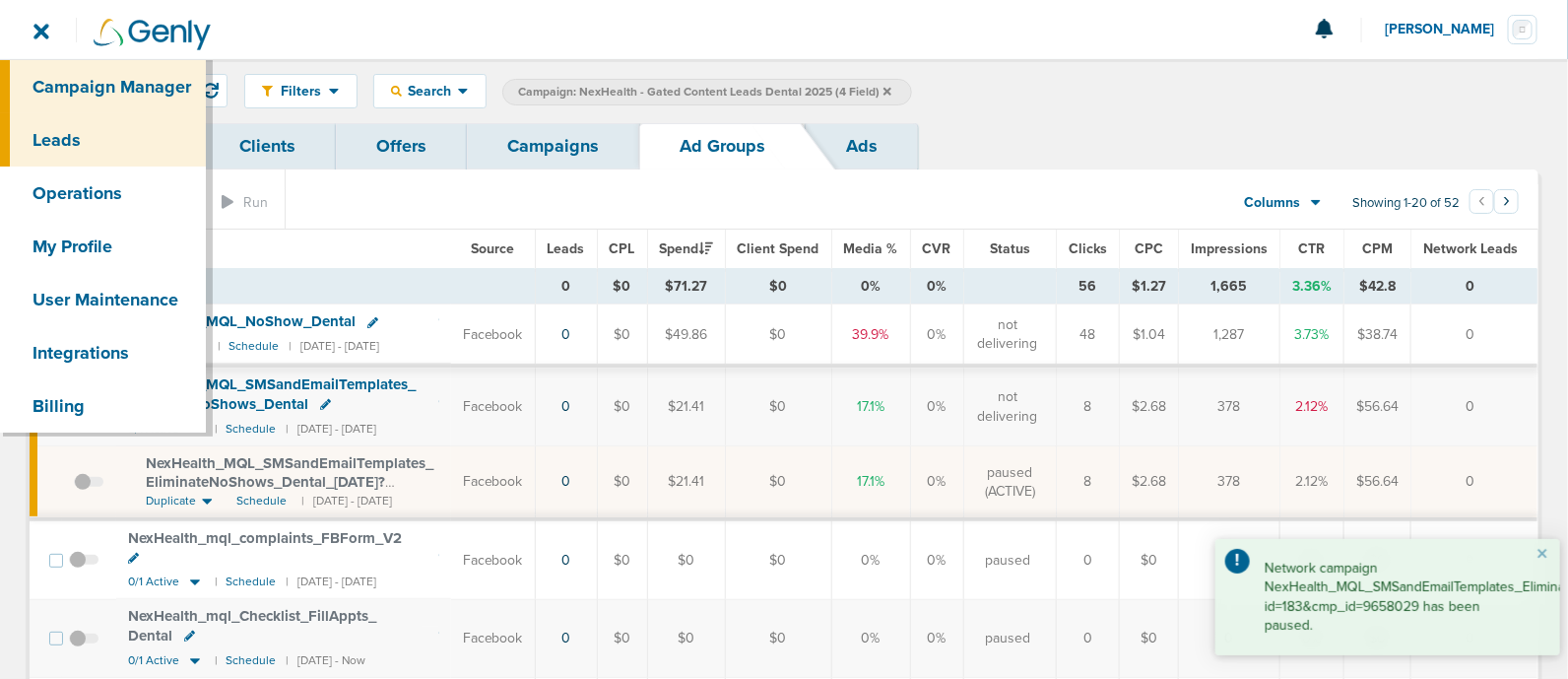
click at [82, 137] on link "Leads" at bounding box center [102, 139] width 206 height 53
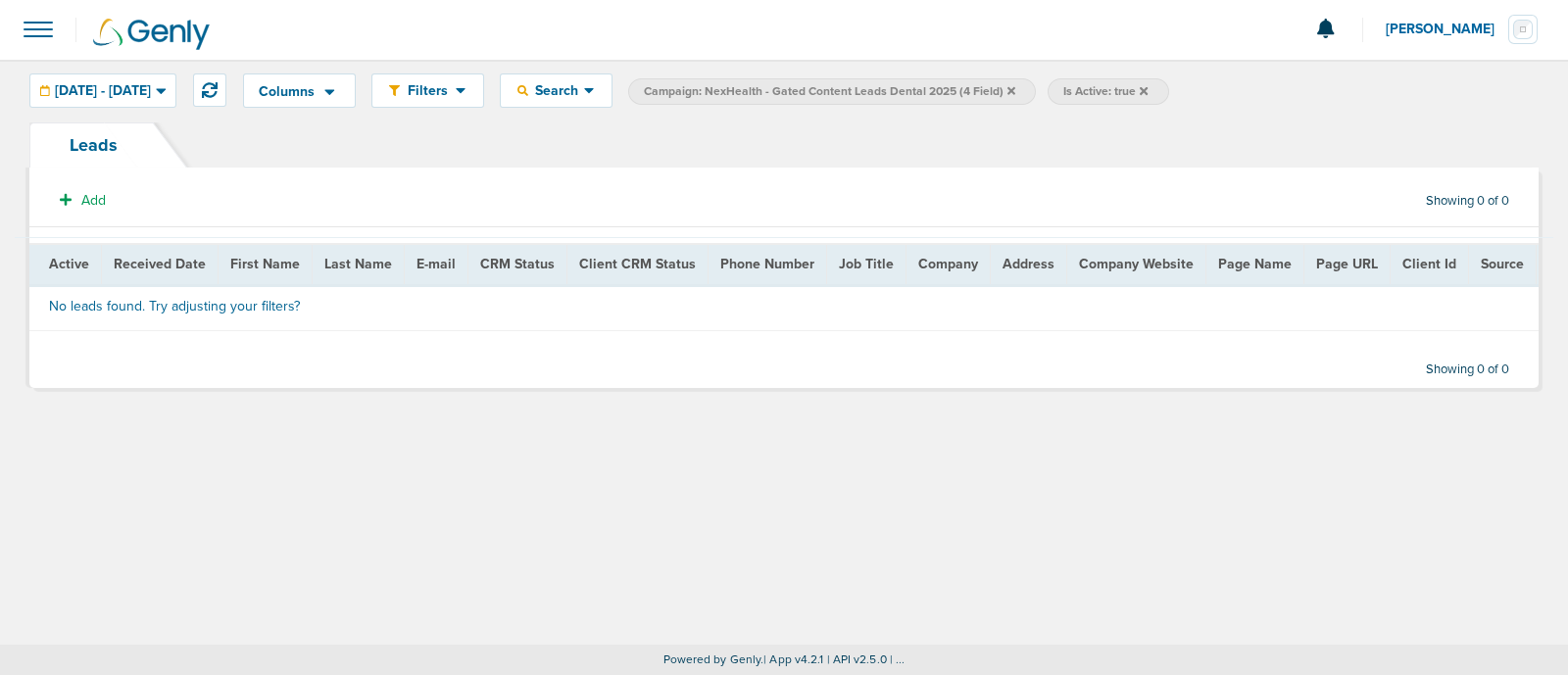
click at [1016, 91] on icon at bounding box center [1012, 90] width 8 height 8
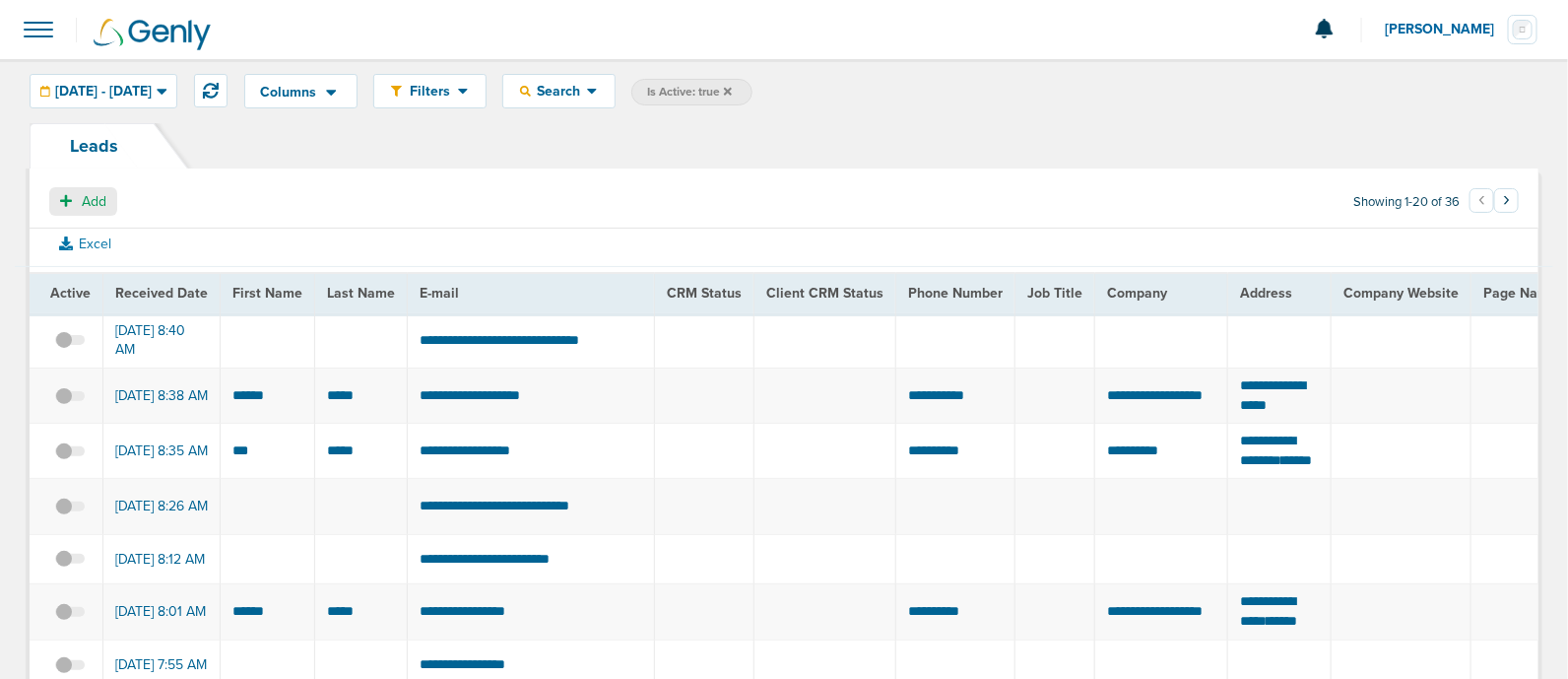
click at [89, 199] on span "Add" at bounding box center [94, 201] width 25 height 17
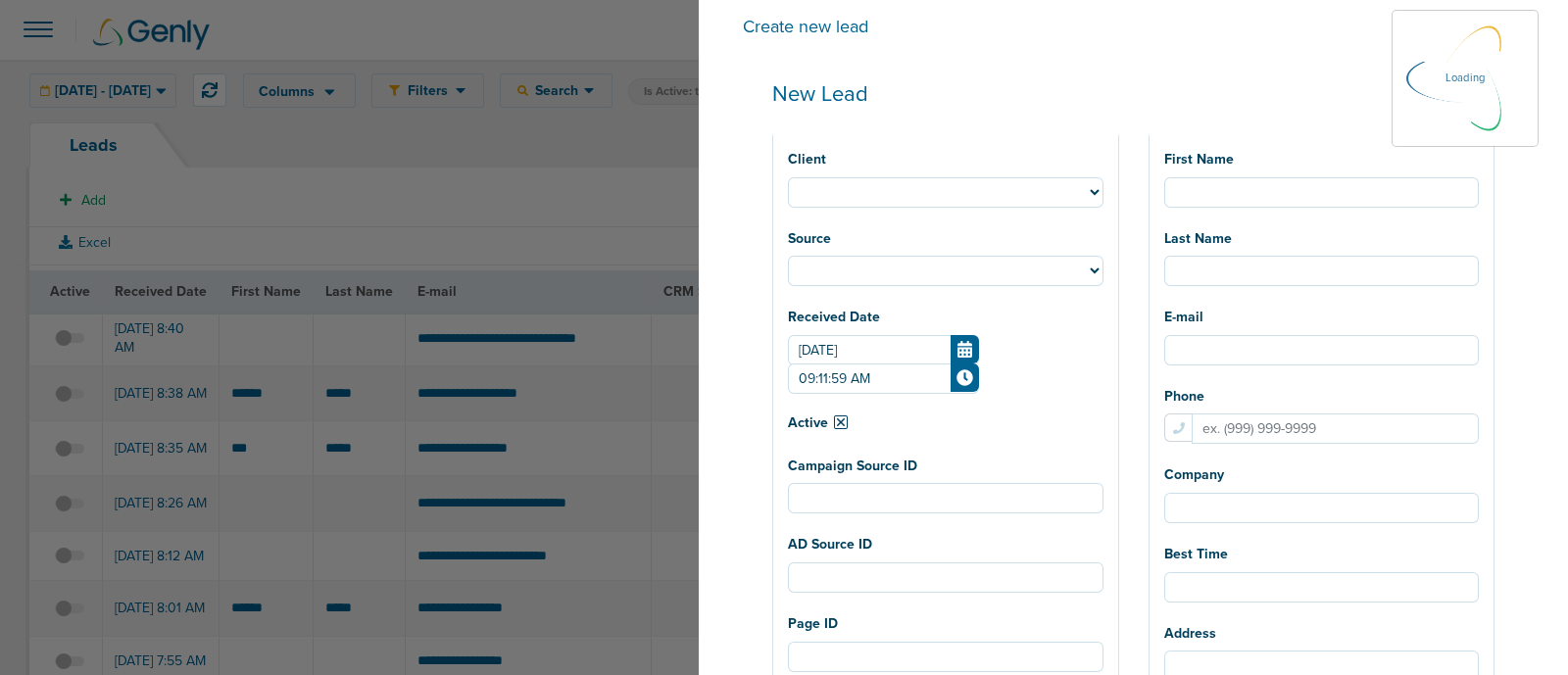
select select
click at [1033, 191] on select "NexHealth Lawmatics AcceptCare BonsaiHealth LilyLink DataDasher Plug OrthoFi De…" at bounding box center [945, 192] width 316 height 31
select select "183"
click at [846, 177] on select "NexHealth Lawmatics AcceptCare BonsaiHealth LilyLink DataDasher Plug OrthoFi De…" at bounding box center [945, 192] width 316 height 31
click at [1335, 193] on input "First Name" at bounding box center [1322, 192] width 316 height 31
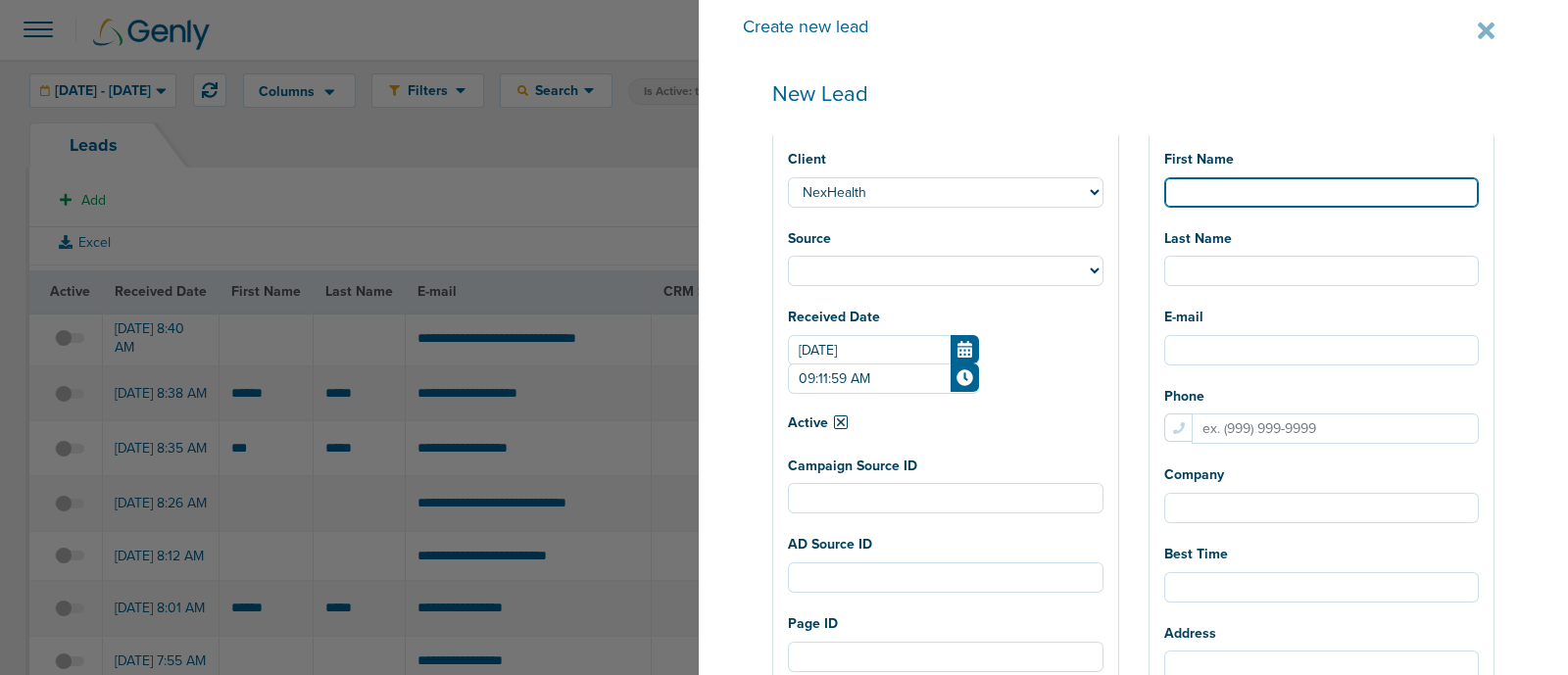
select select
type input "J"
select select
type input "Je"
select select
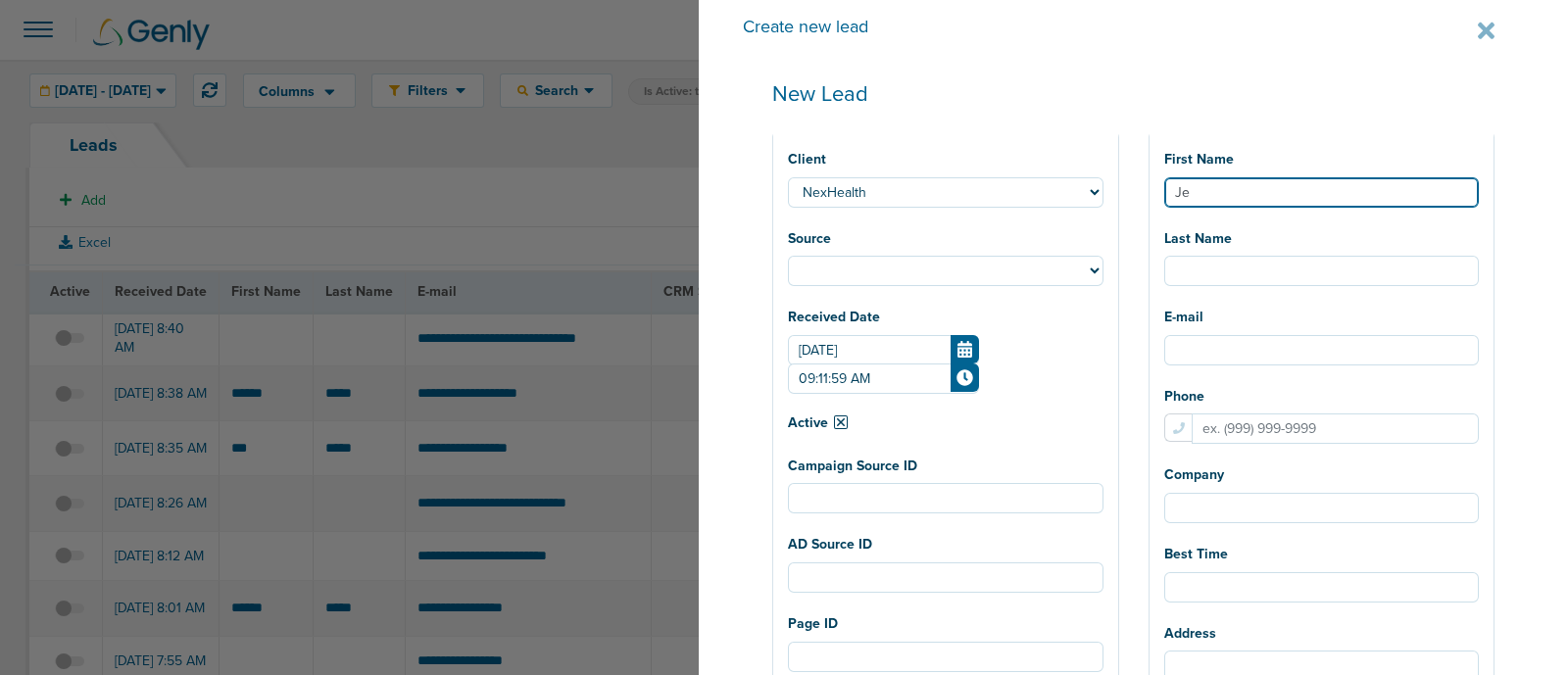
type input "Jef"
select select
type input "Jeff"
select select
type input "Jeffr"
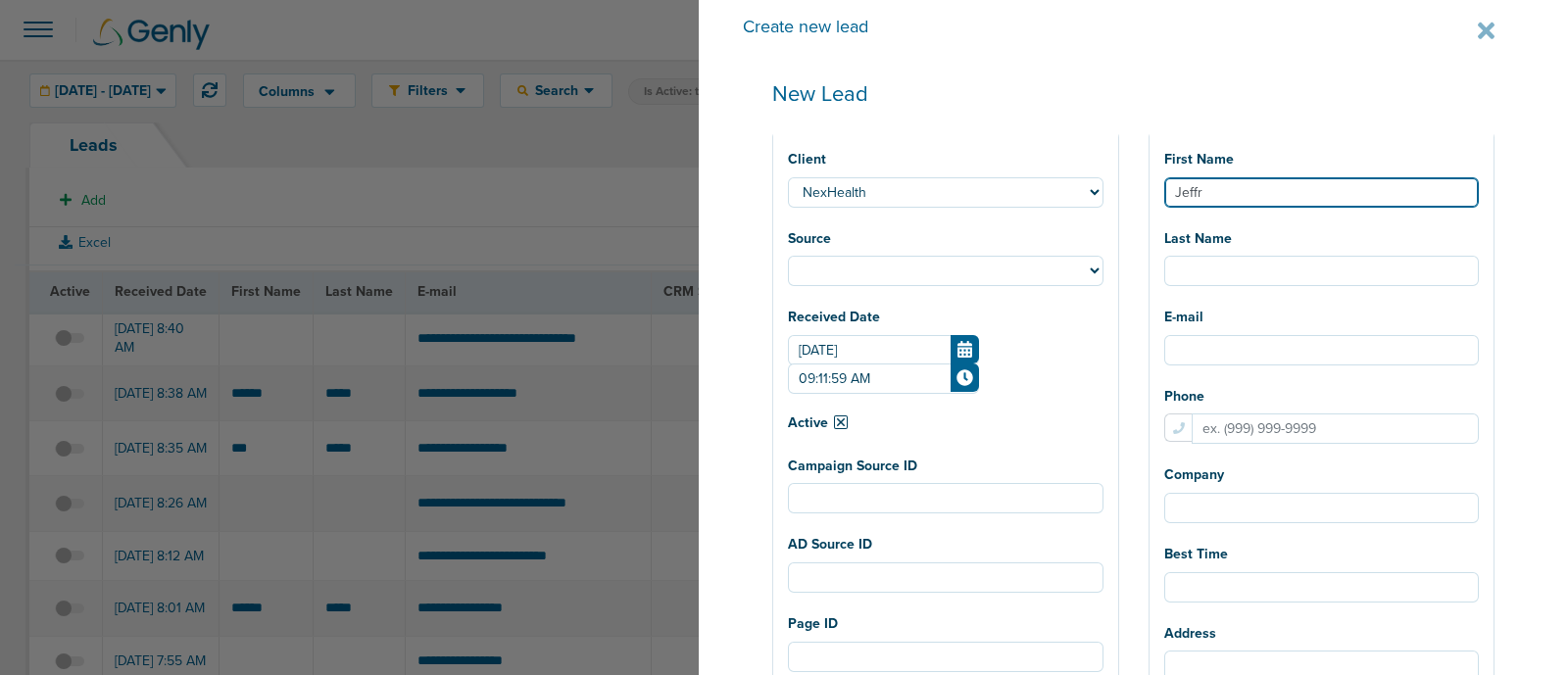
select select
type input "Jeffre"
select select
type input "Jeffrey"
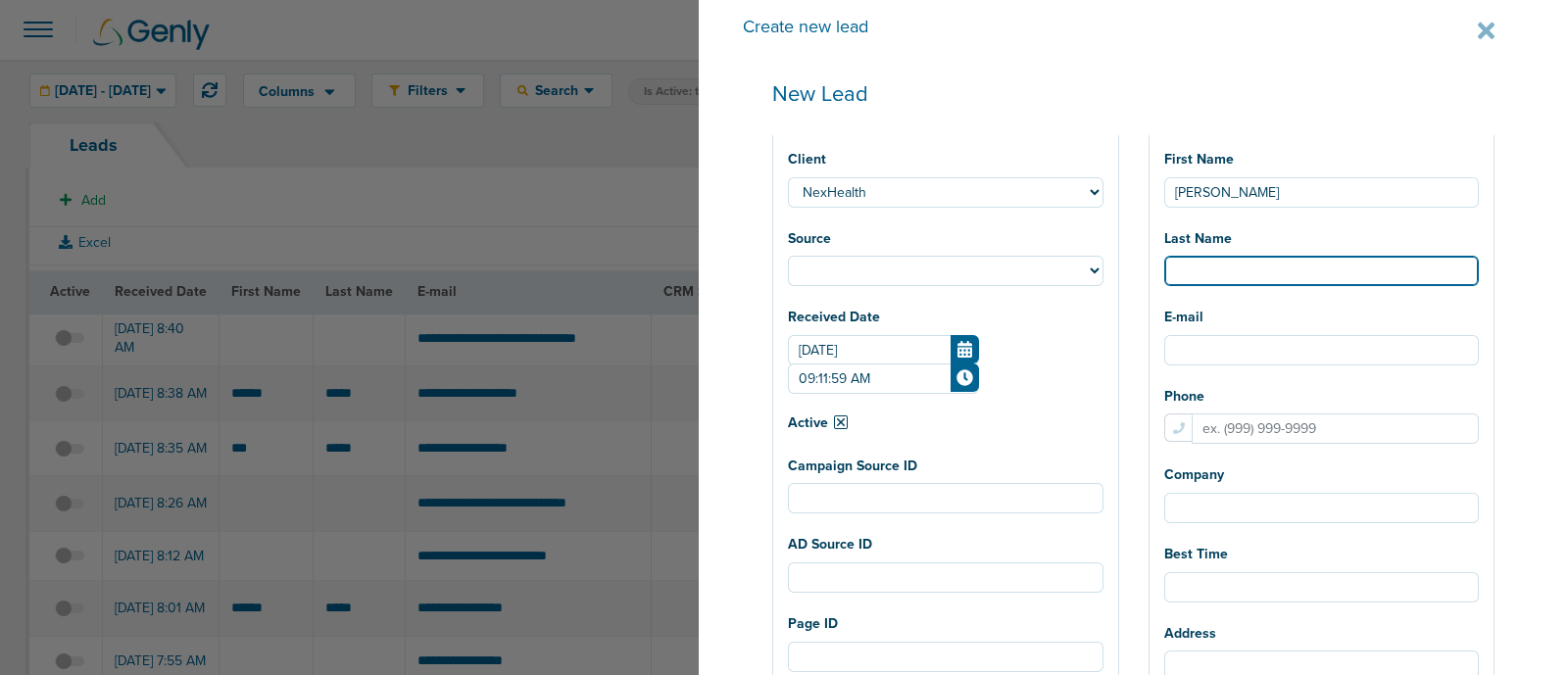
select select
type input "S"
select select
type input "Sh"
select select
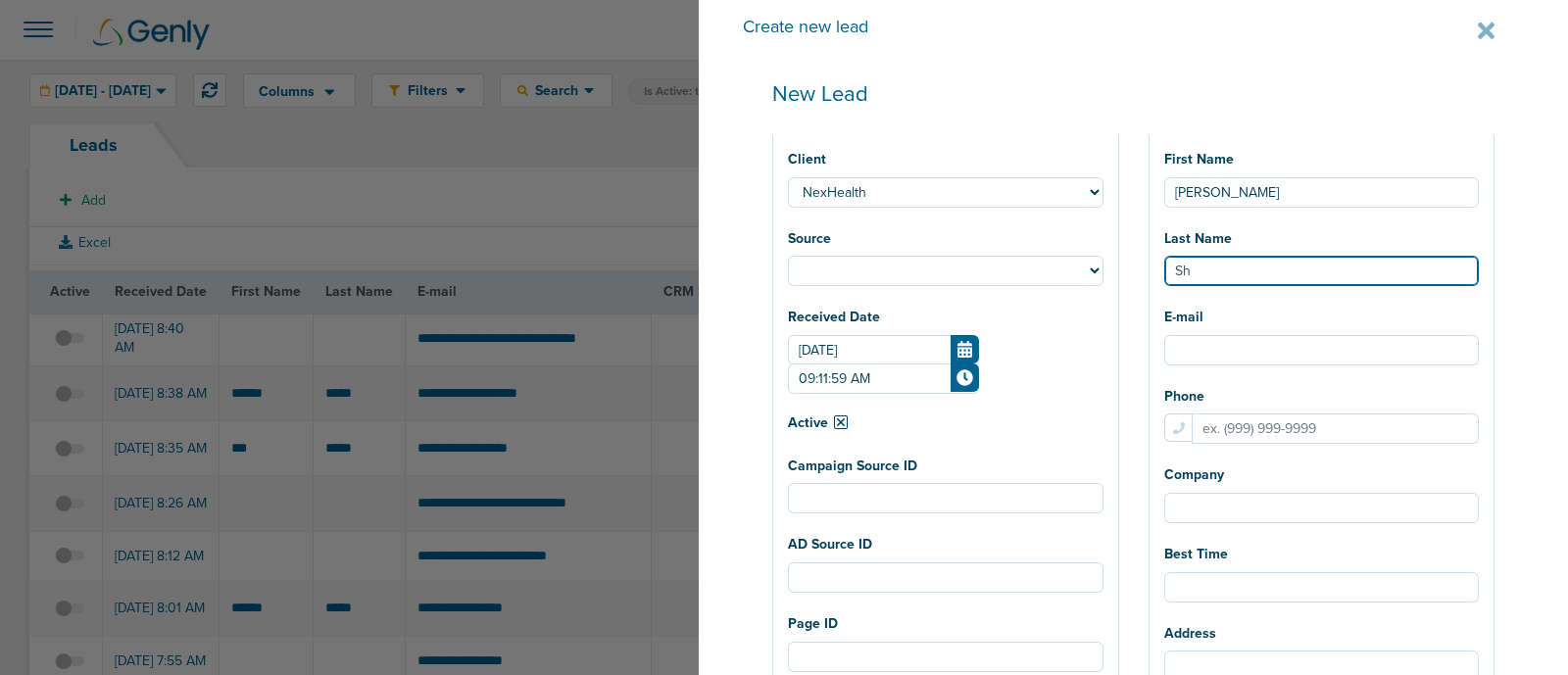
type input "Sha"
select select
type input "Shap"
select select
type input "Shapi"
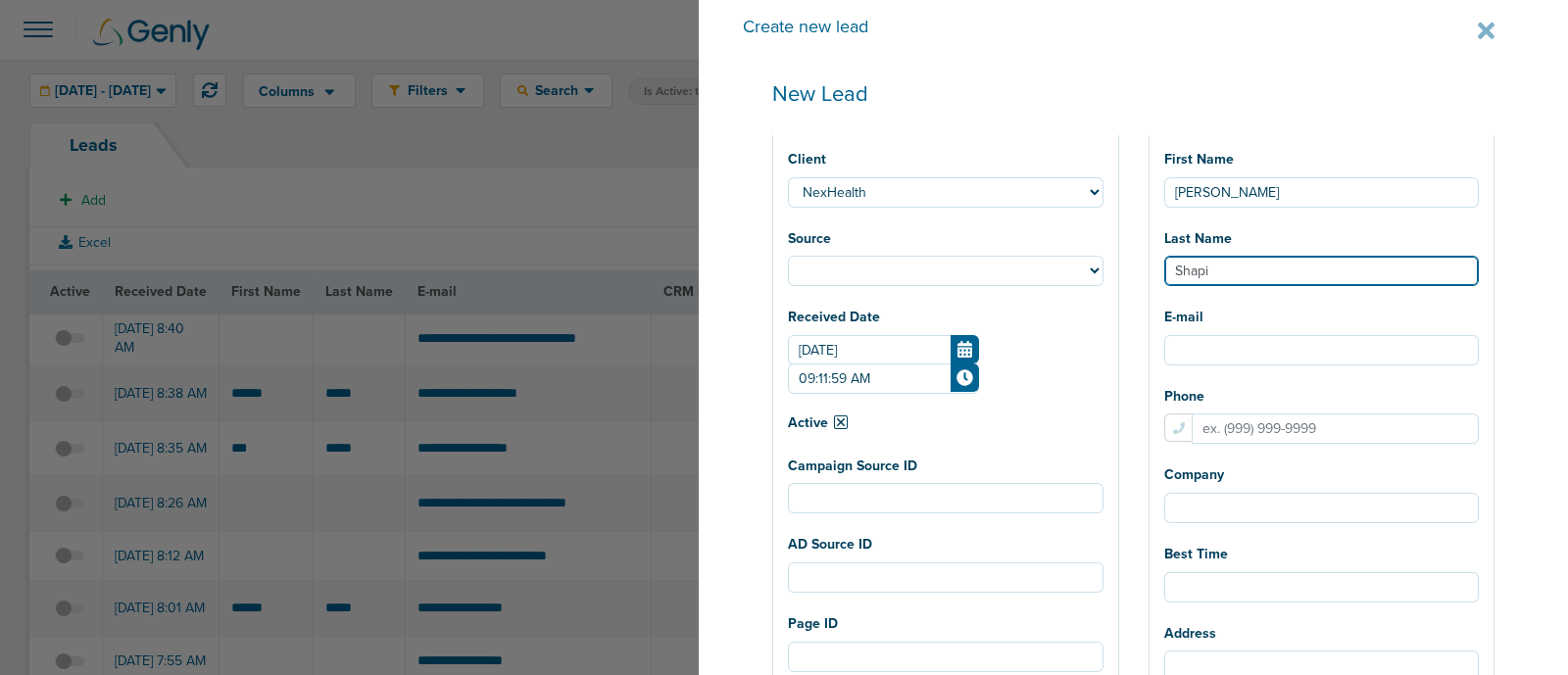
select select
type input "Shapir"
select select
type input "Shapiro"
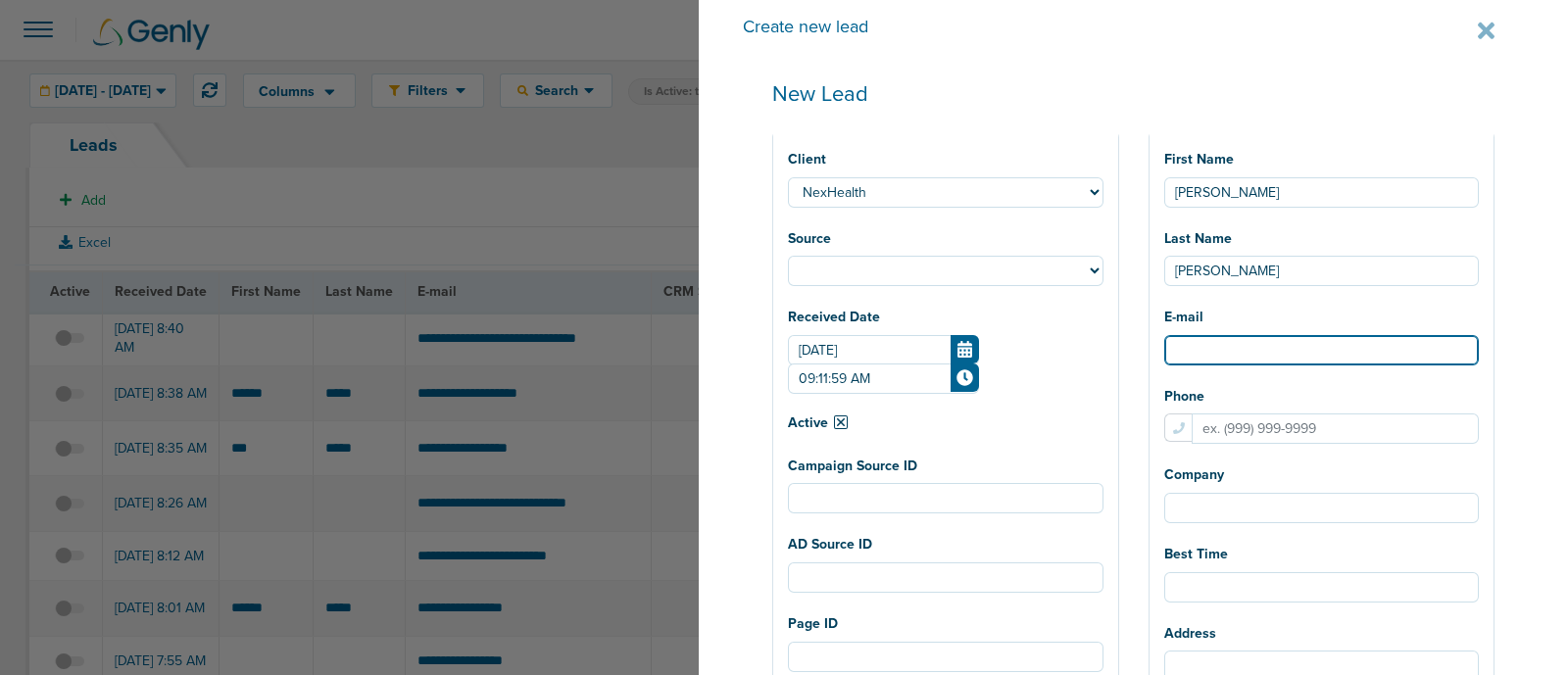
click at [1237, 357] on input "E-mail" at bounding box center [1322, 350] width 316 height 31
paste input "[EMAIL_ADDRESS][DOMAIN_NAME]"
type input "[EMAIL_ADDRESS][DOMAIN_NAME]"
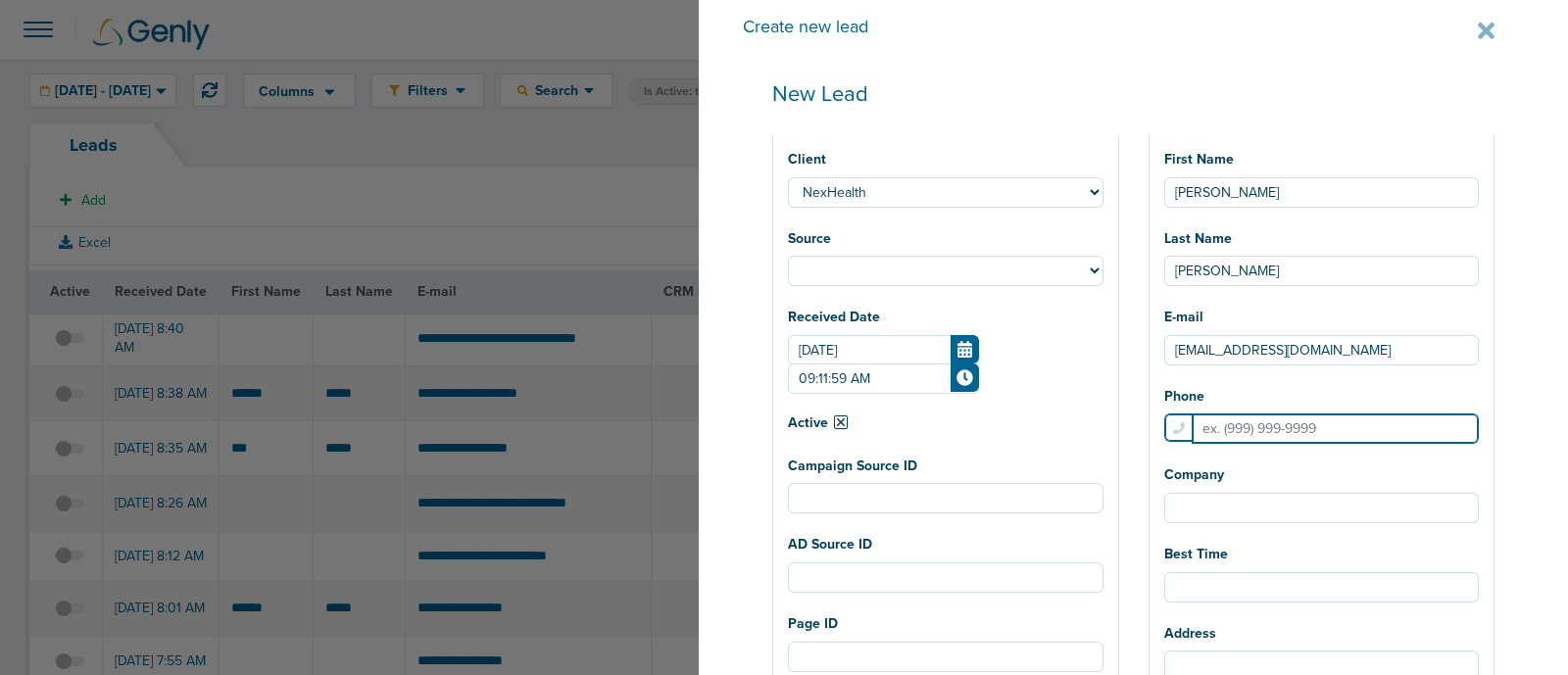
click at [1318, 434] on input "Phone" at bounding box center [1335, 429] width 288 height 31
paste input "9179124811"
select select
type input "9179124811"
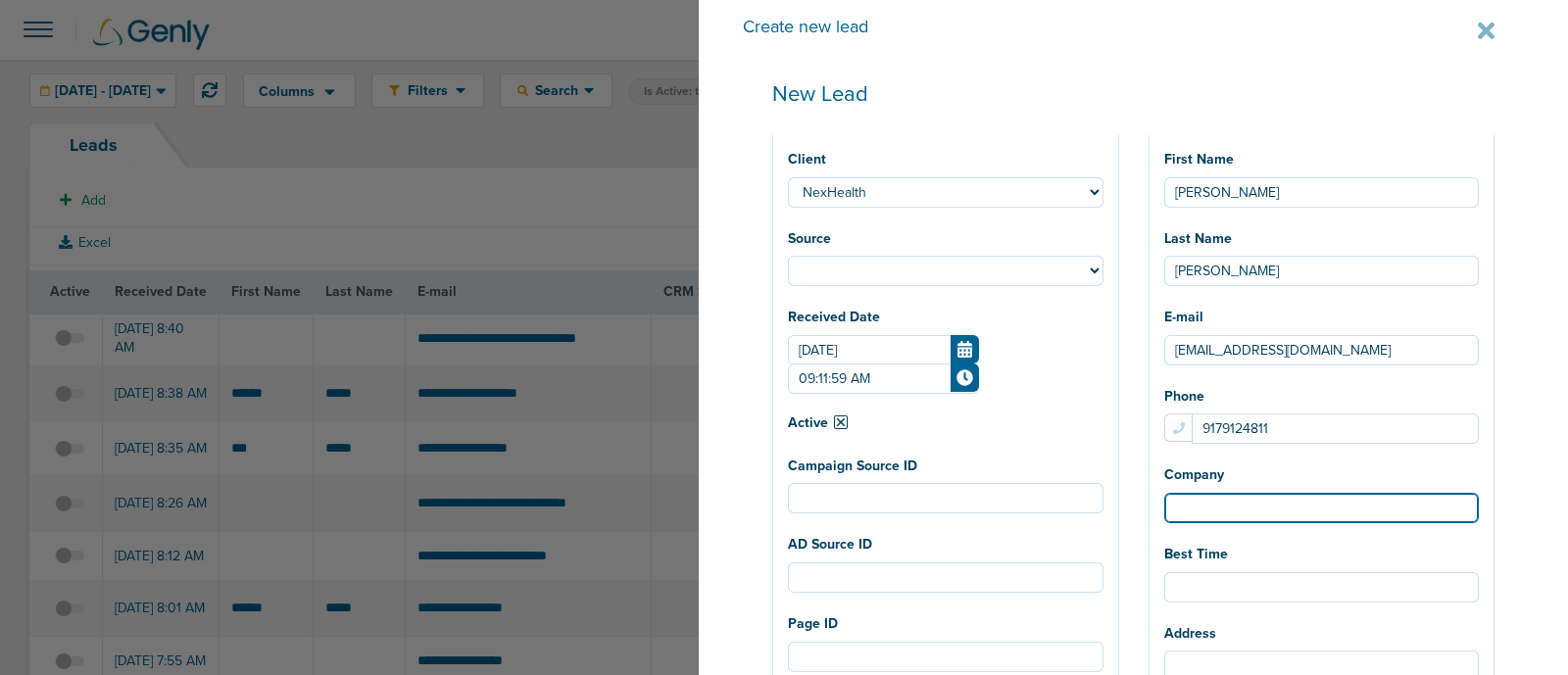
click at [1279, 510] on input "Company" at bounding box center [1322, 508] width 316 height 31
select select
type input "i"
select select
type input "iS"
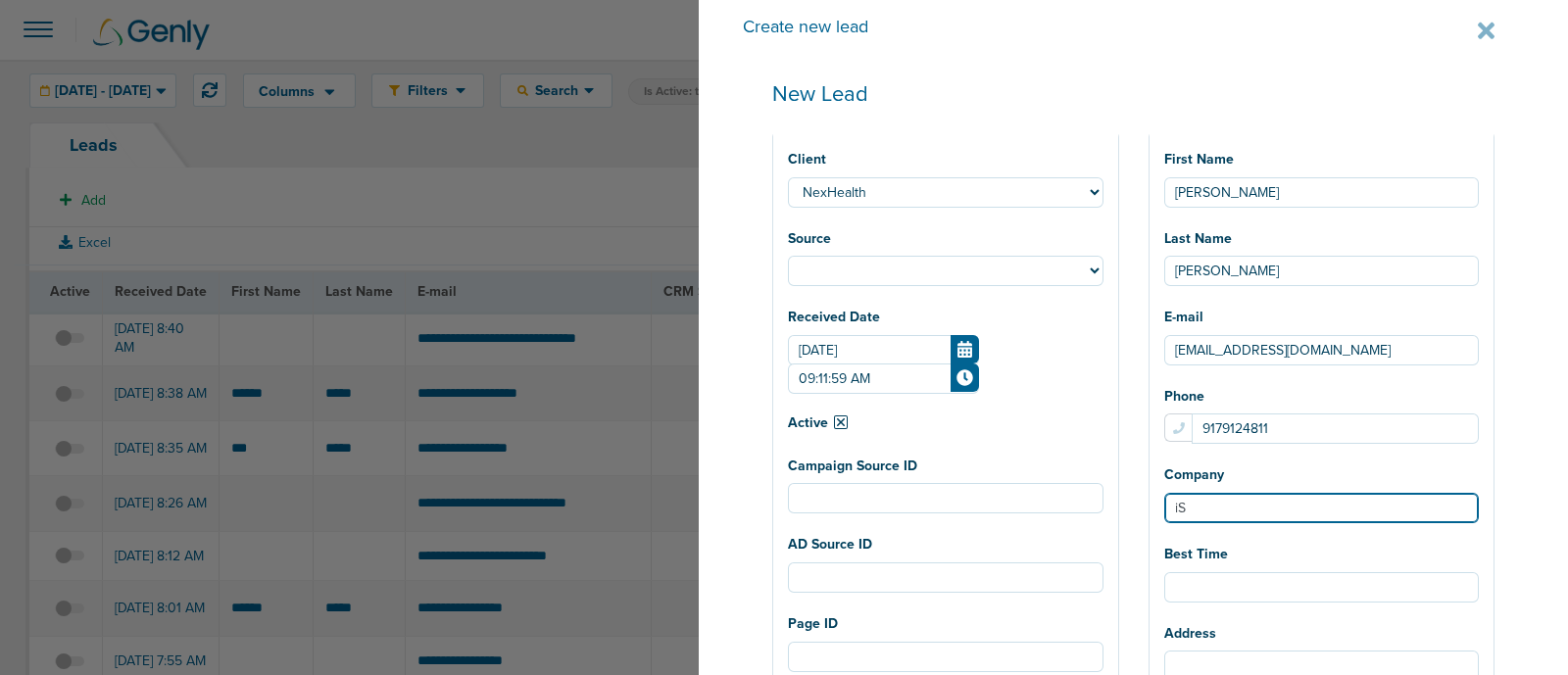
select select
type input "iSm"
select select
type input "iSmi"
select select
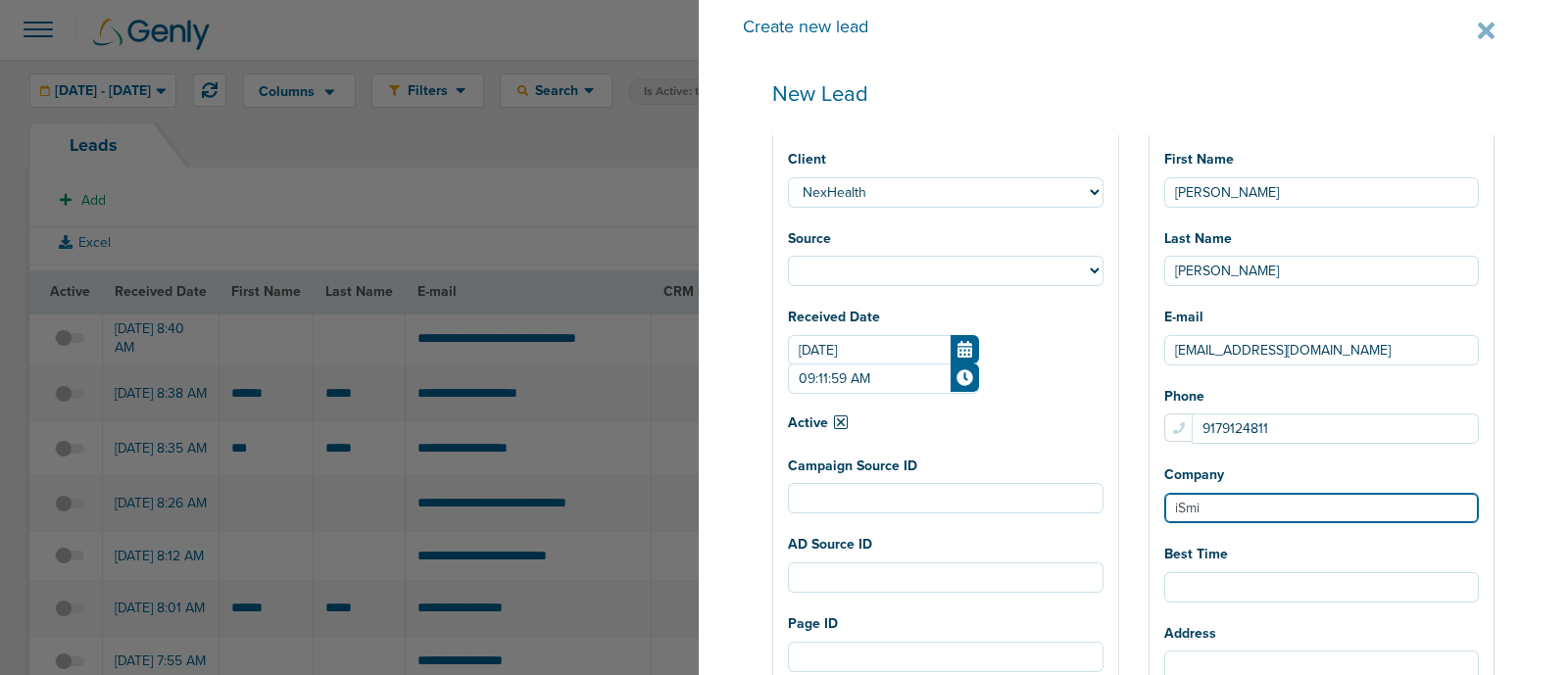
type input "iSmil"
select select
type input "iSmile"
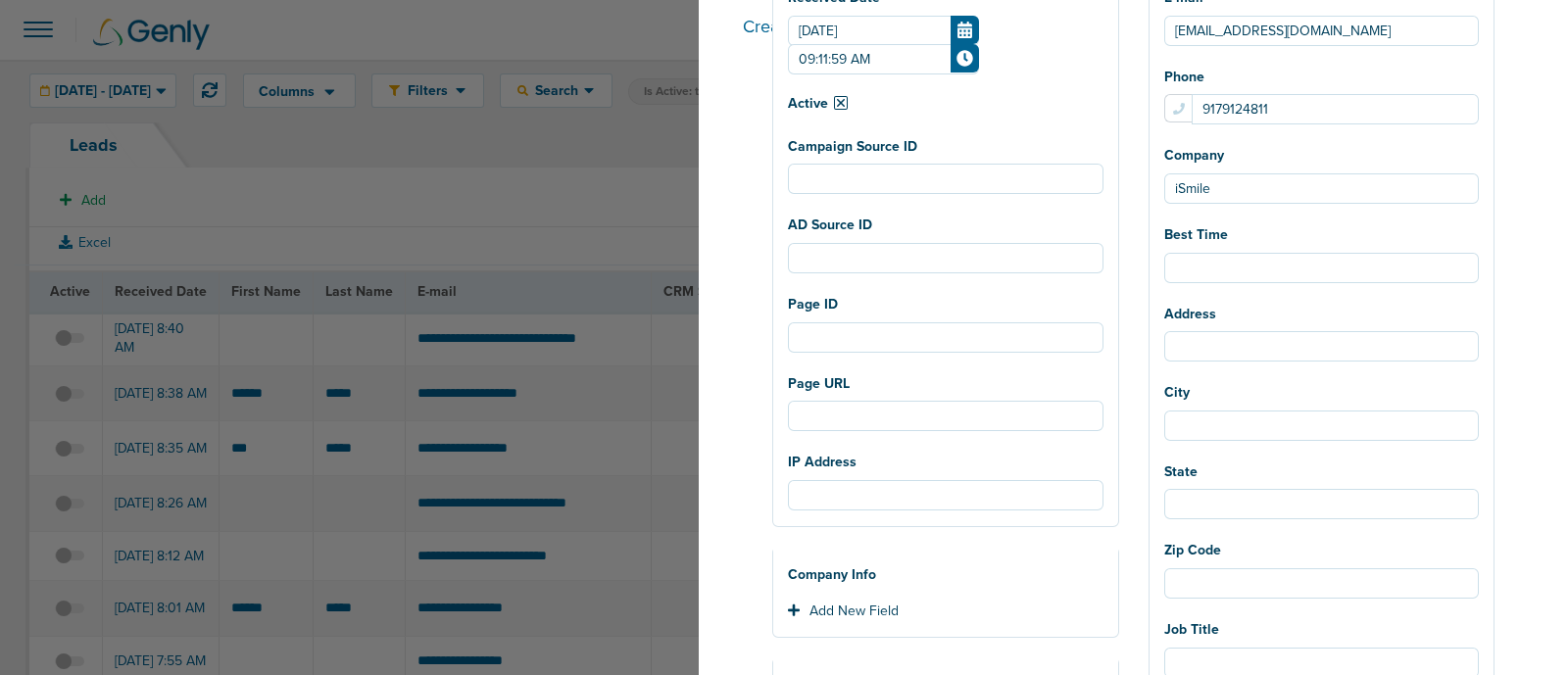
scroll to position [367, 0]
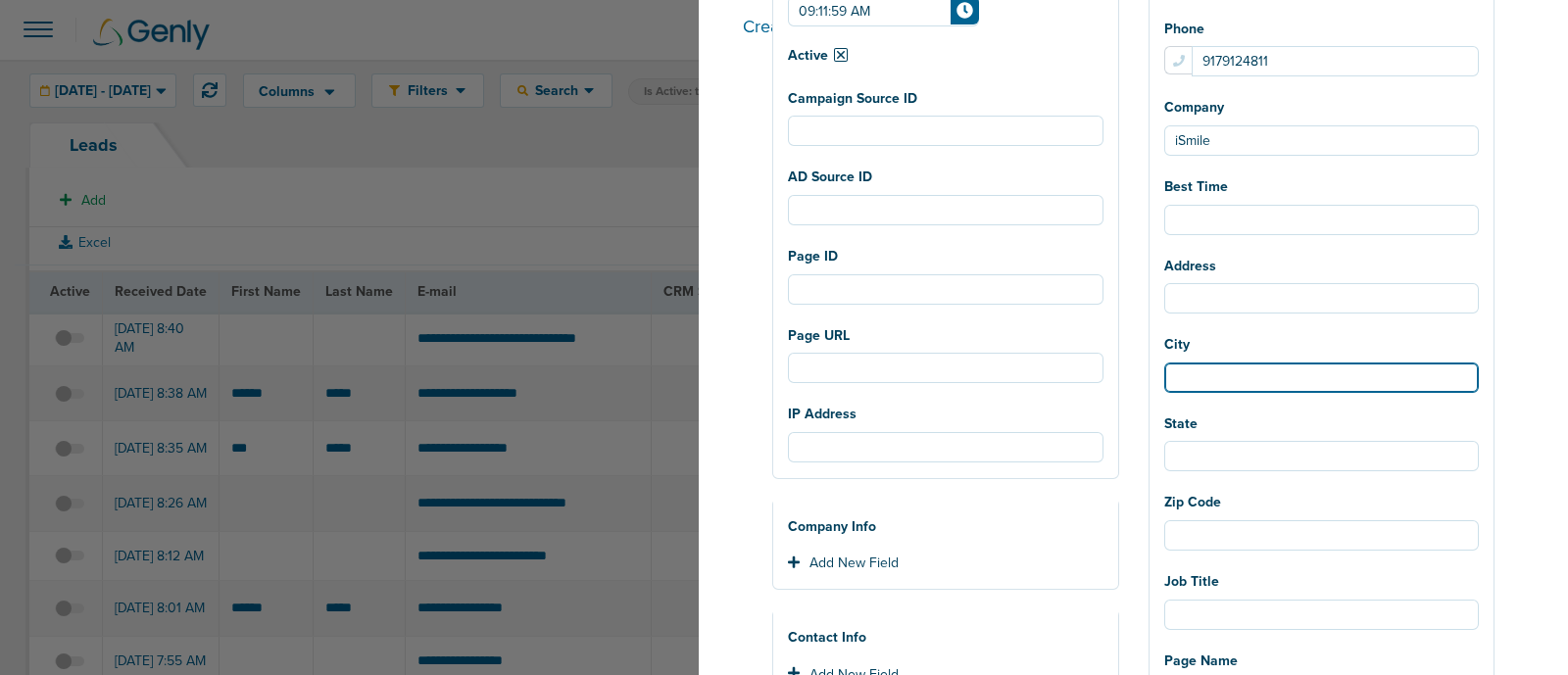
click at [1263, 388] on input "City" at bounding box center [1322, 377] width 316 height 31
select select
type input "N"
select select
type input "Ne"
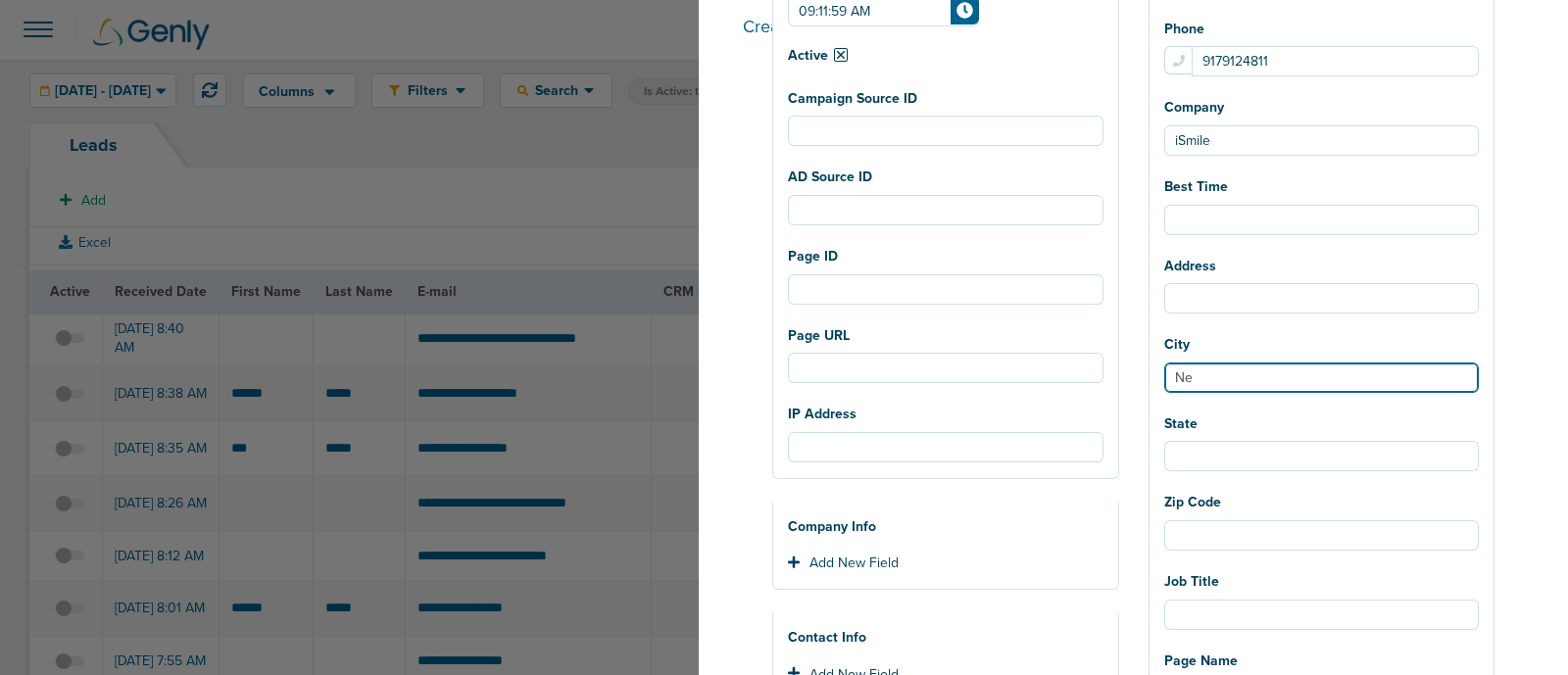
select select
type input "New"
select select
type input "New"
select select
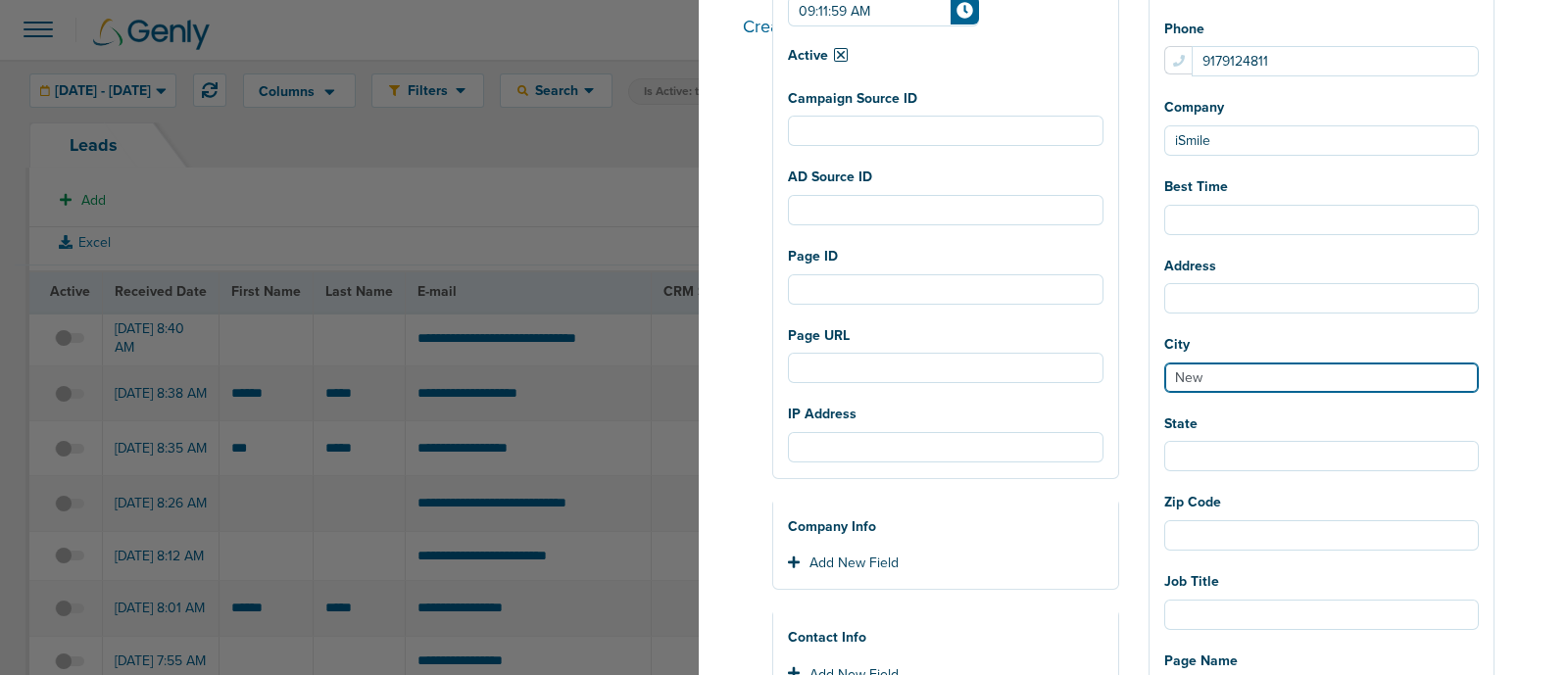
type input "New Y"
select select
type input "New Yr"
select select
type input "New Yro"
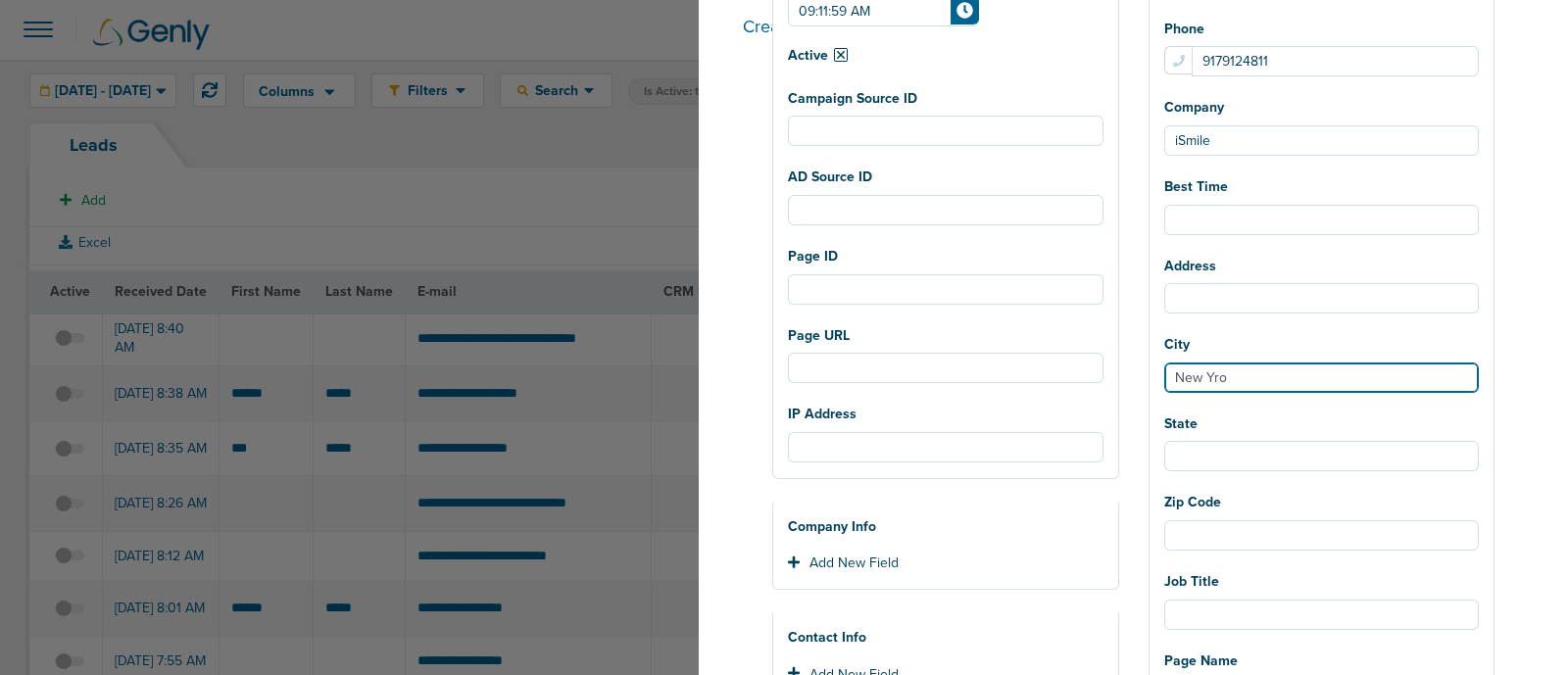
select select
type input "New Yr"
select select
type input "New Y"
select select
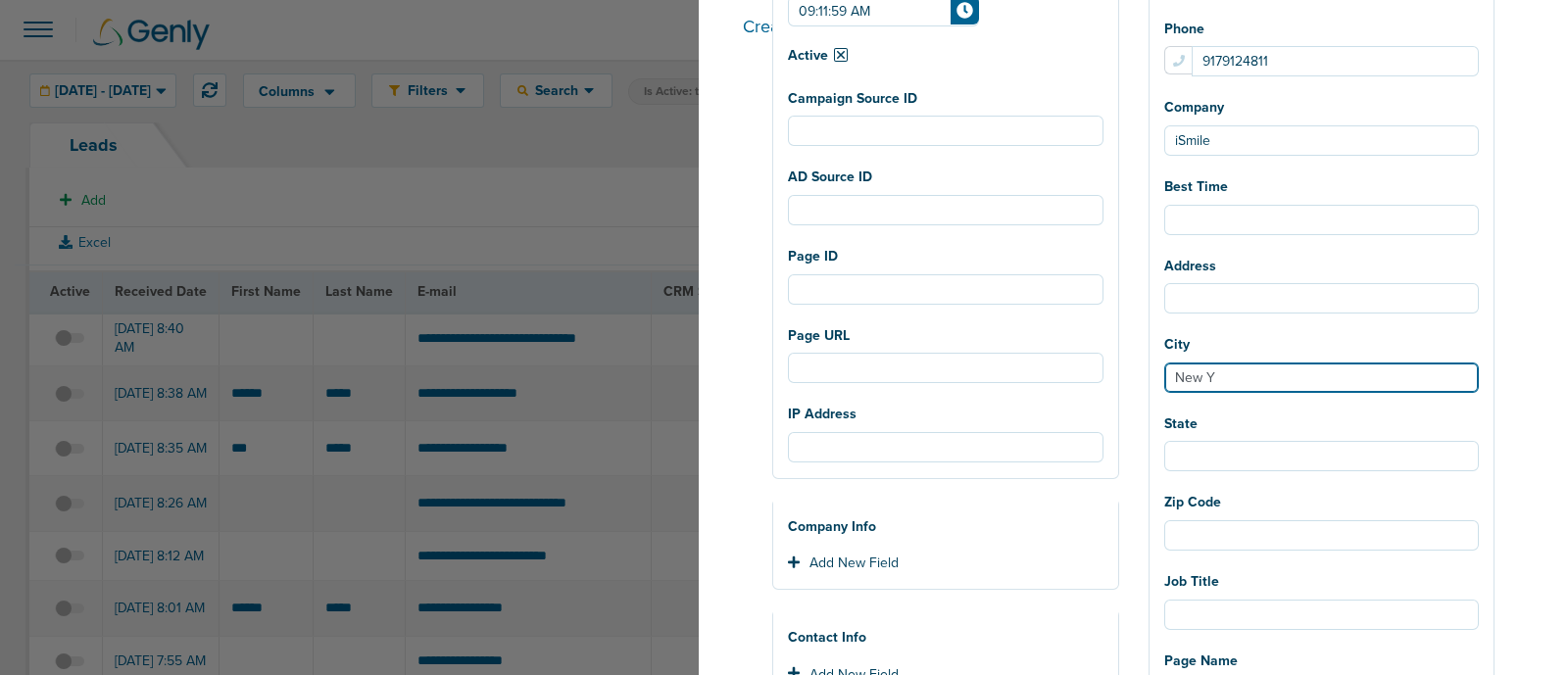
type input "New Yo"
select select
type input "New Yor"
select select
type input "New York"
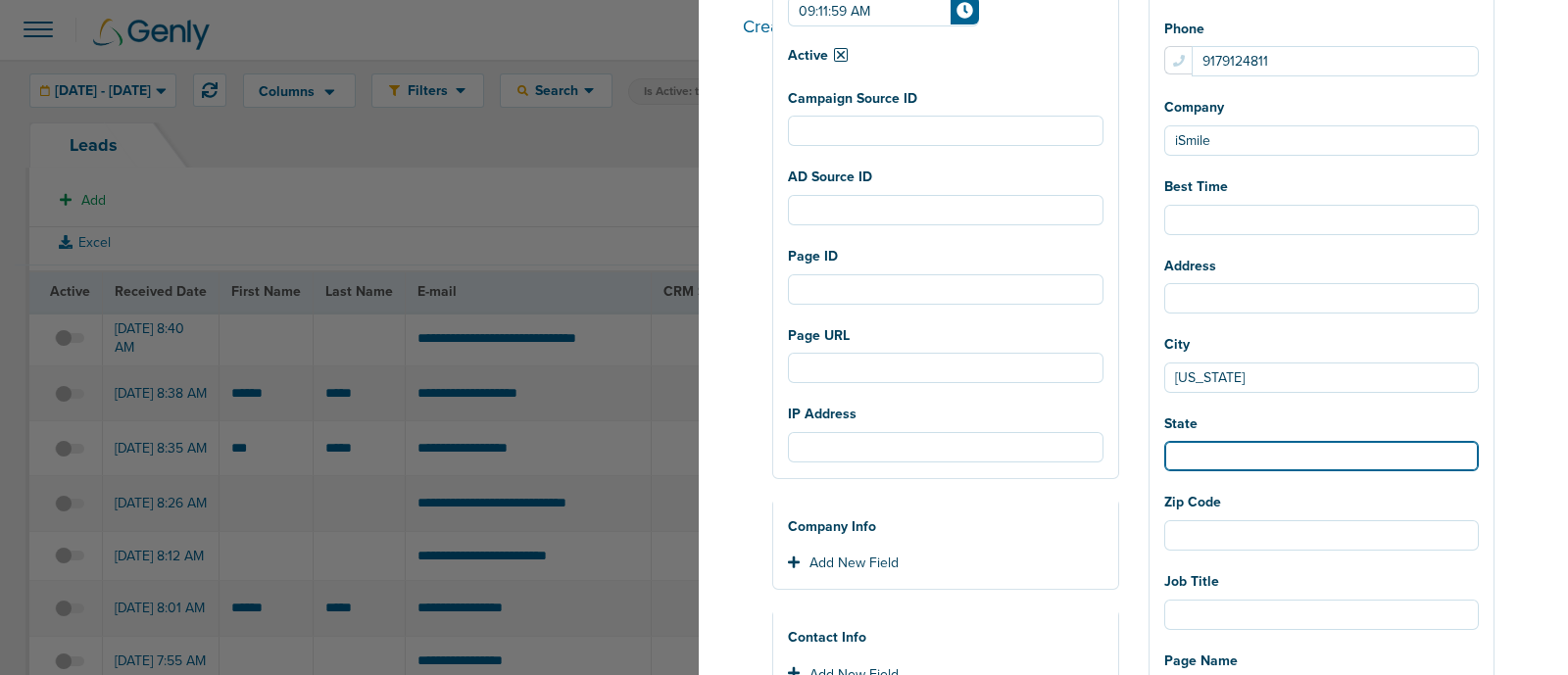
select select
type input "N"
select select
type input "Ne"
select select
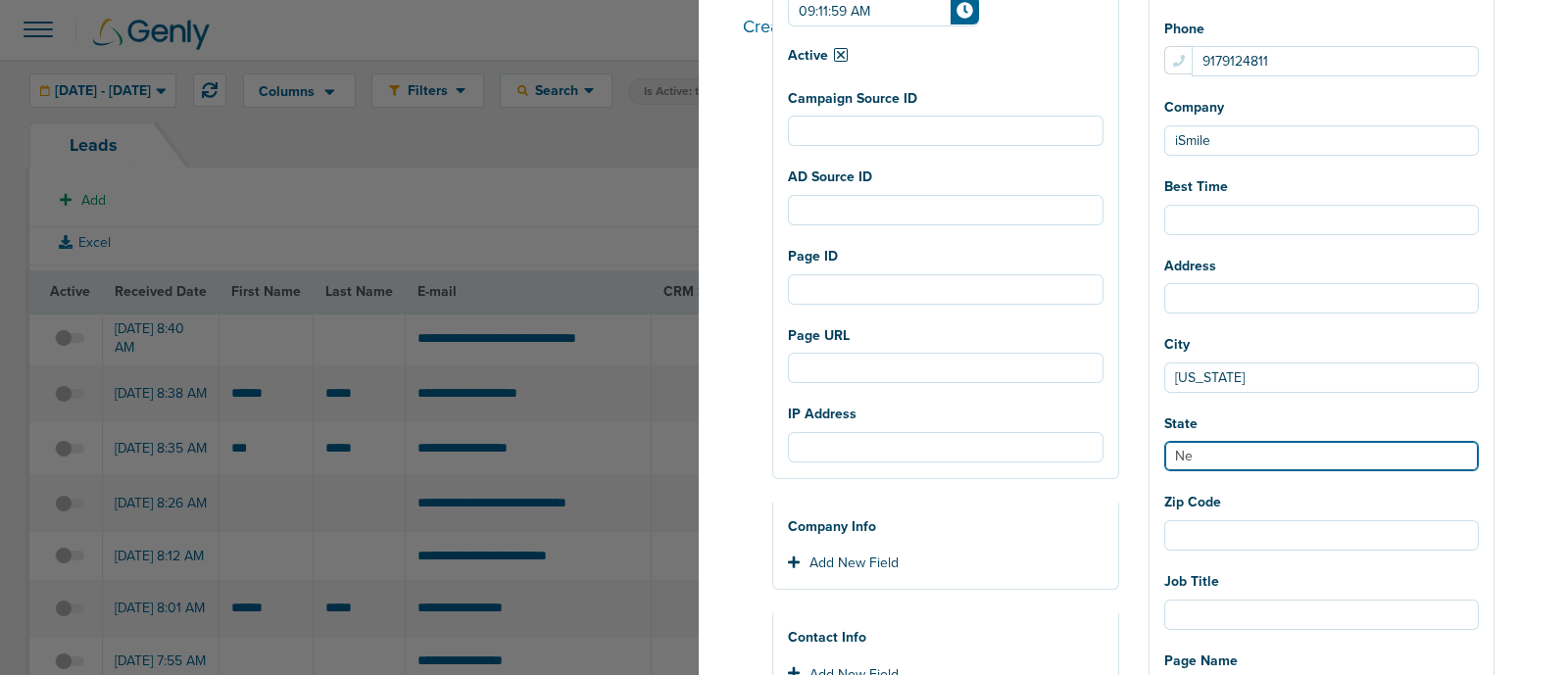
type input "New"
select select
type input "New"
select select
type input "New Y"
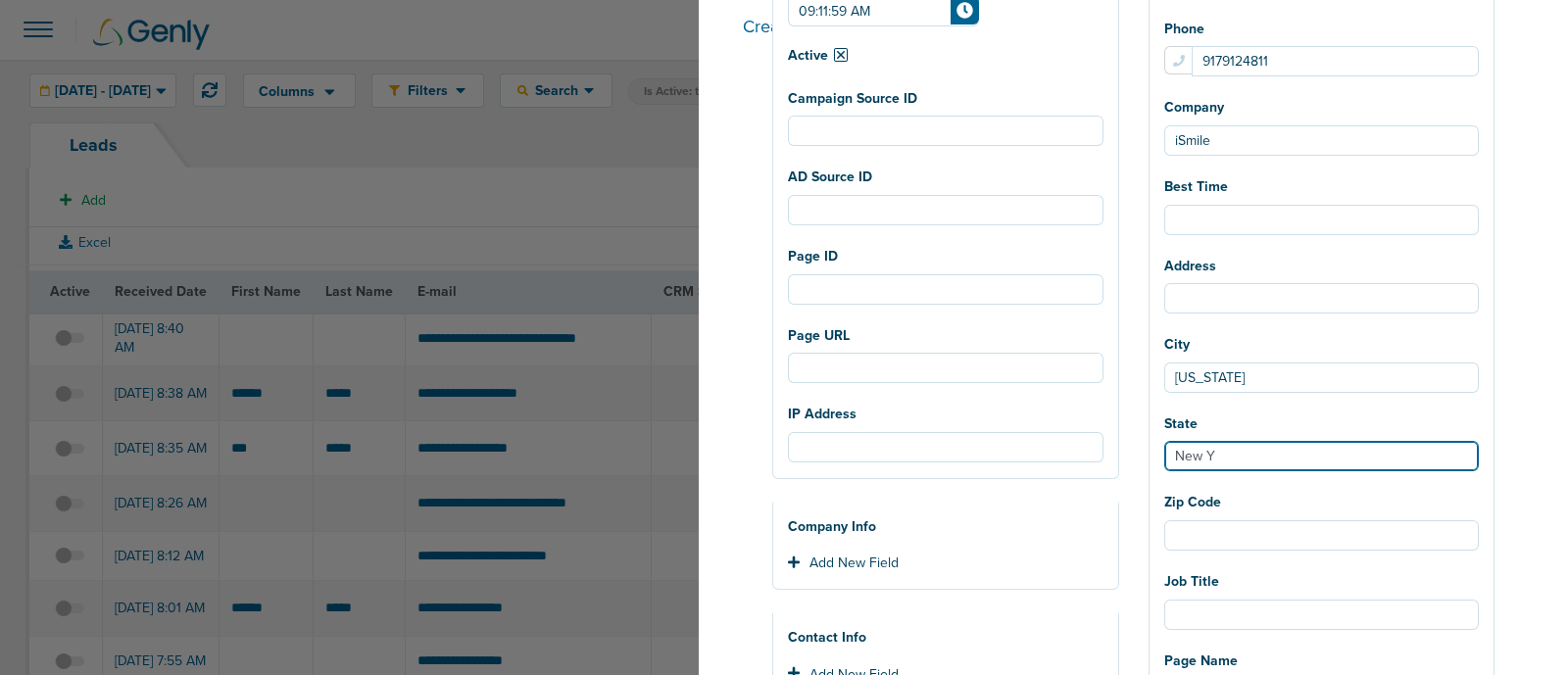
select select
type input "New Yo"
select select
type input "New Yor"
select select
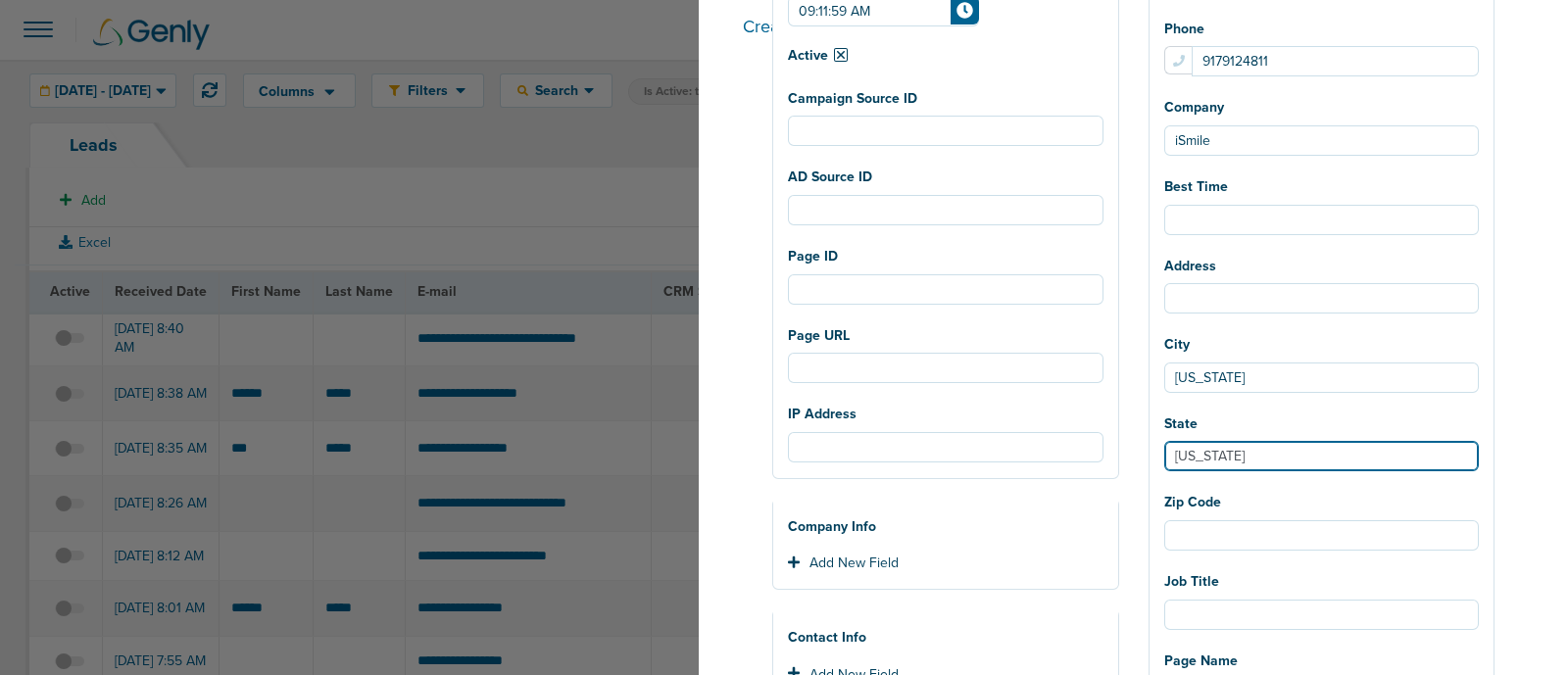
type input "New York"
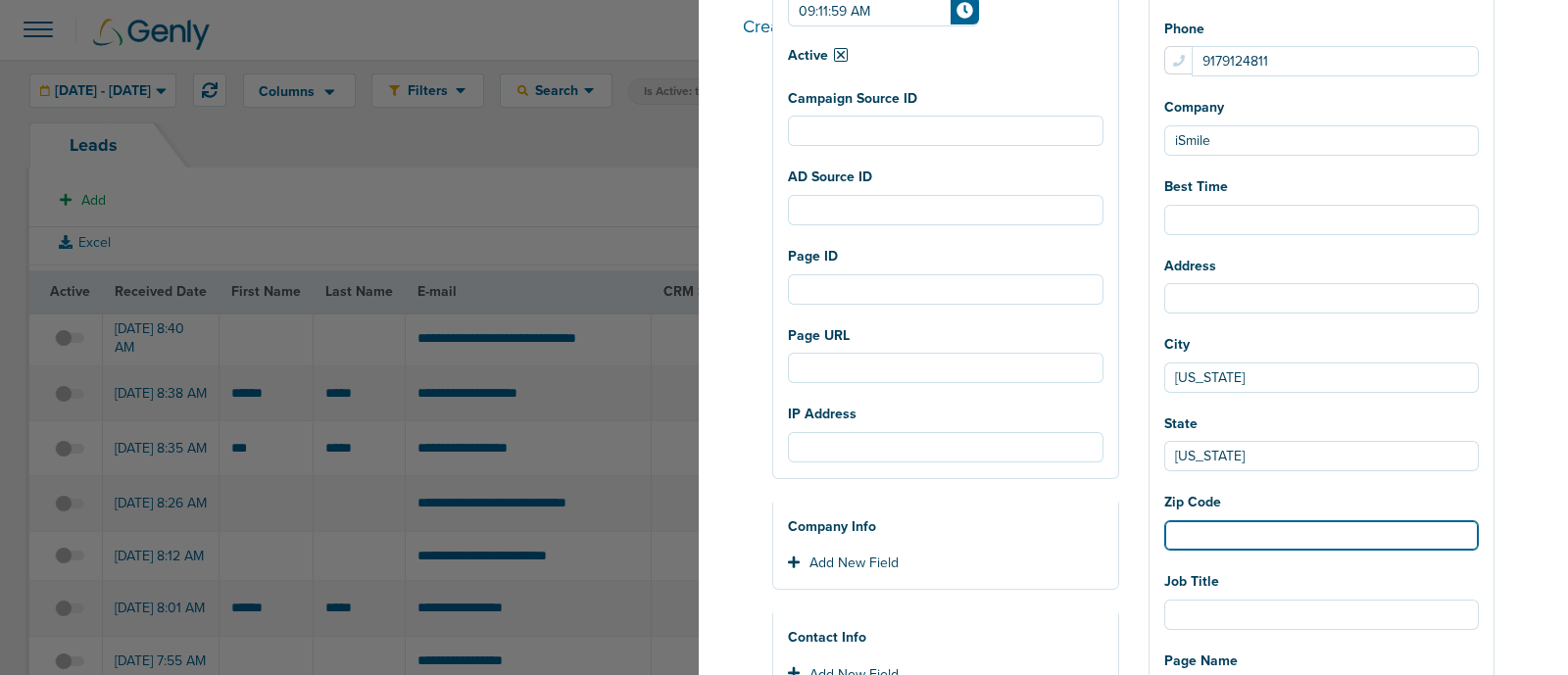
select select
type input "1"
select select
type input "10"
select select
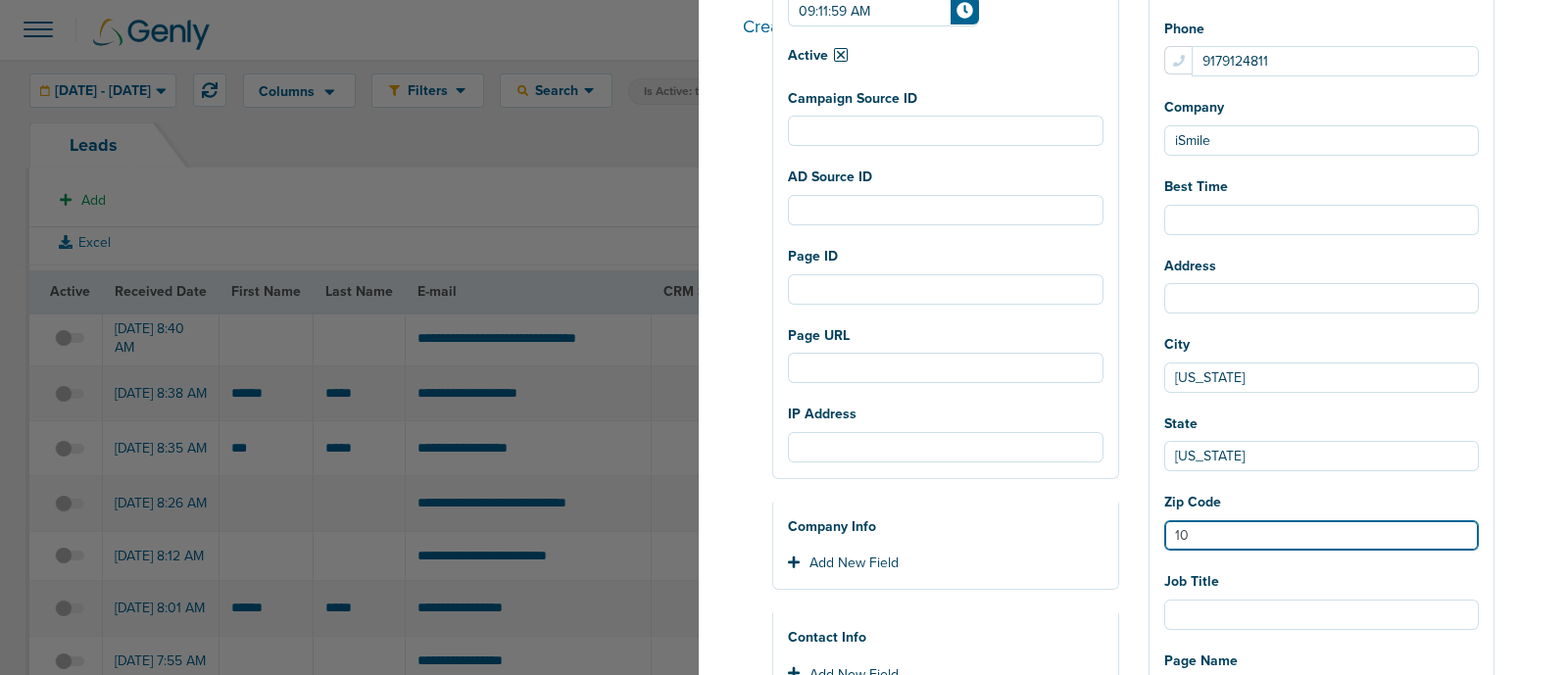
type input "101"
select select
type input "1011"
select select
type input "10110"
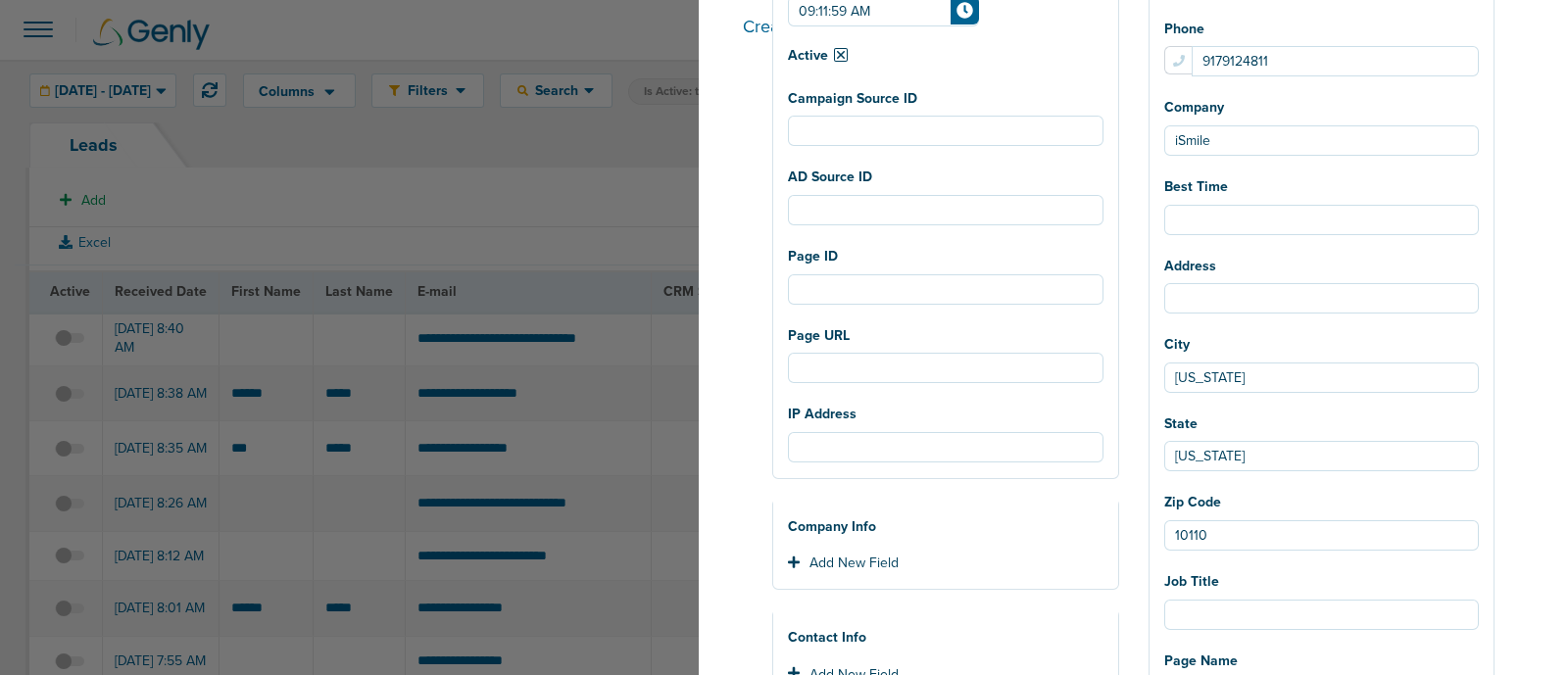
click at [1534, 379] on div "Create new lead New Lead Client NexHealth Lawmatics AcceptCare BonsaiHealth Lil…" at bounding box center [1133, 338] width 869 height 675
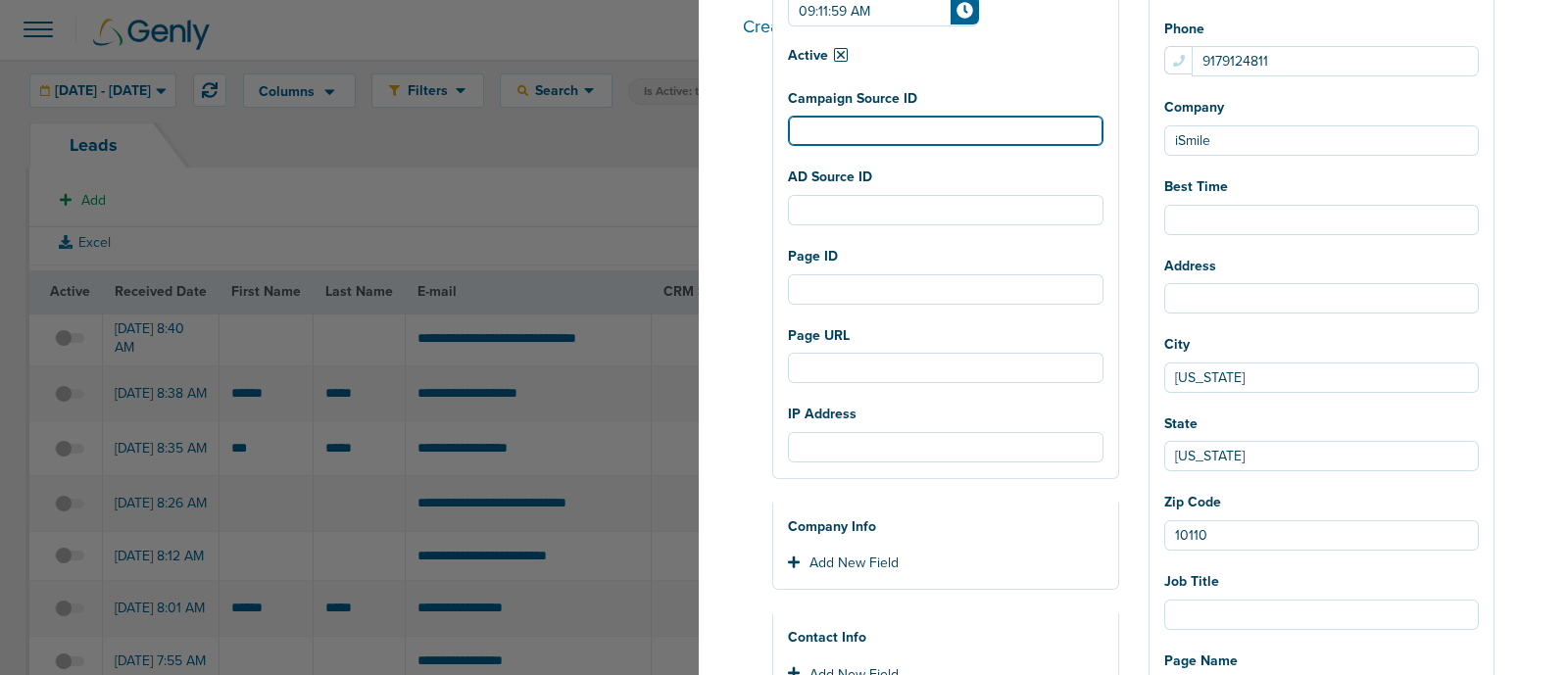
click at [982, 135] on input "Campaign Source ID" at bounding box center [945, 131] width 316 height 31
paste input "120232986757060190"
select select
type input "120232986757060190"
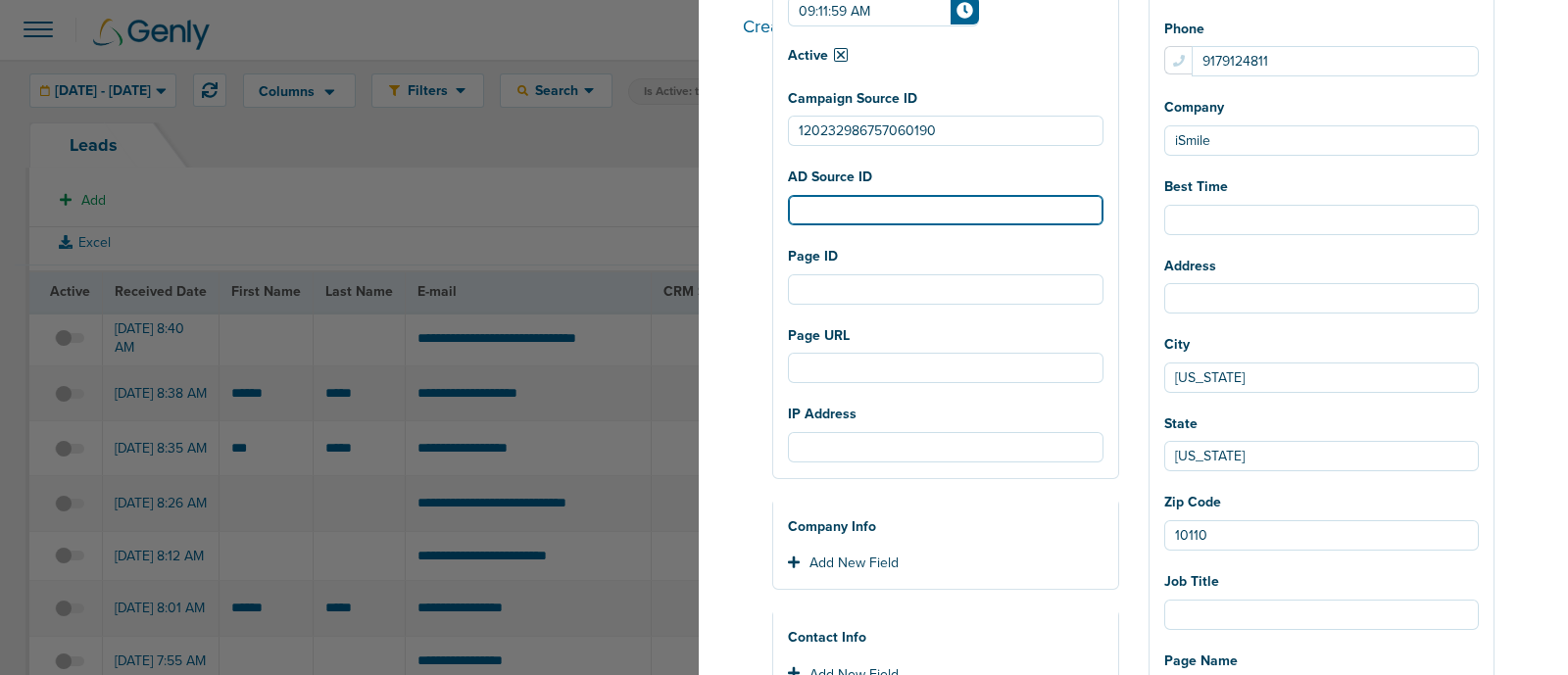
click at [1005, 213] on input "AD Source ID" at bounding box center [945, 210] width 316 height 31
paste input "120232987535190190"
select select
type input "120232987535190190"
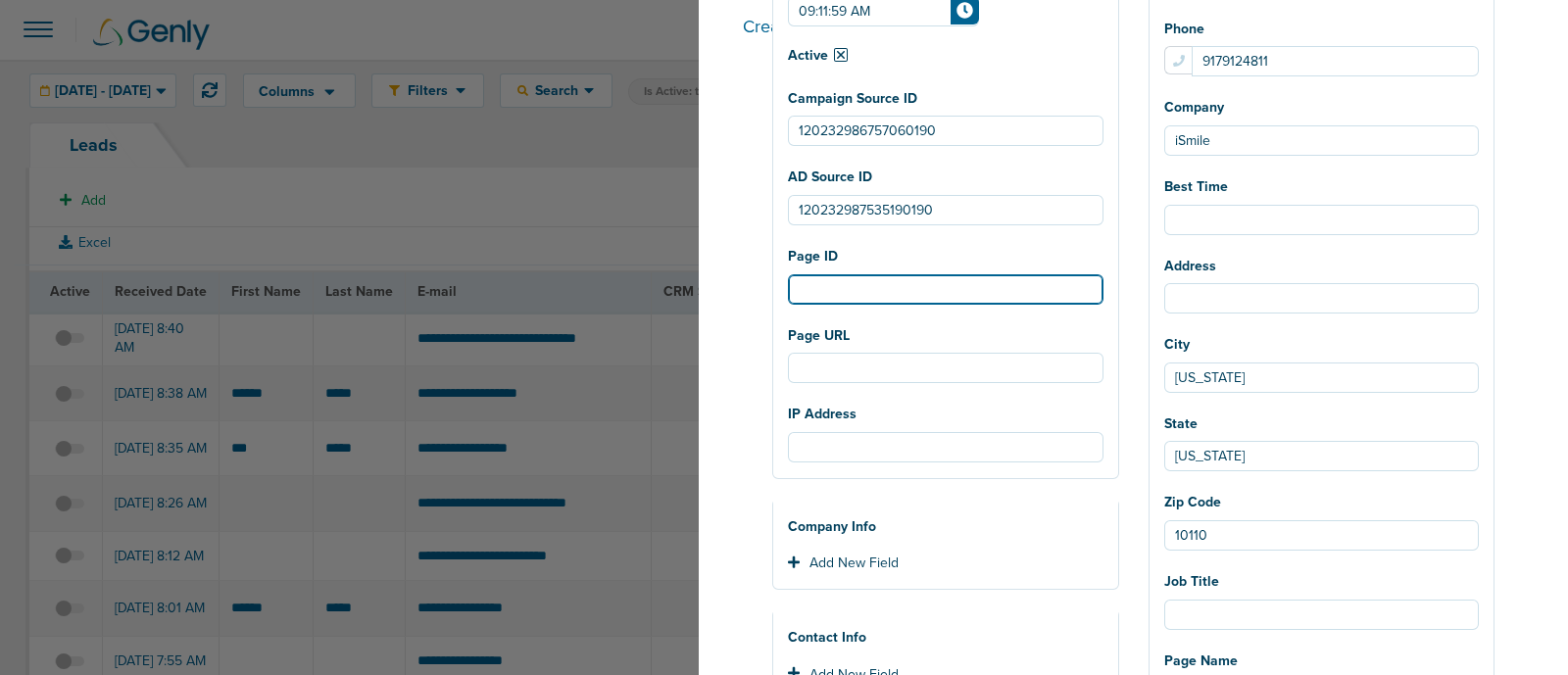
click at [957, 286] on input "Page ID" at bounding box center [945, 289] width 316 height 31
paste input "665694126560587"
select select
type input "665694126560587"
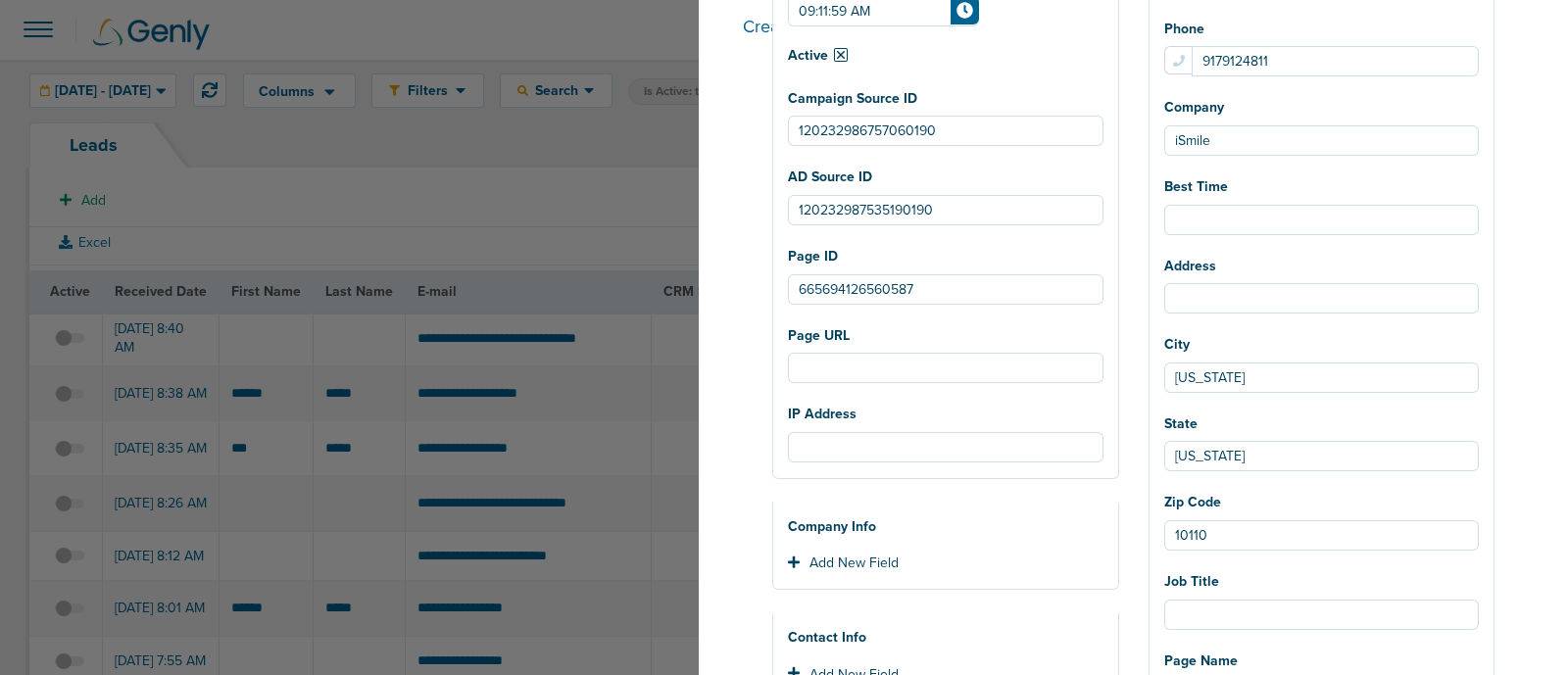
click at [1119, 278] on div "Client NexHealth Lawmatics AcceptCare BonsaiHealth LilyLink DataDasher Plug Ort…" at bounding box center [945, 109] width 344 height 706
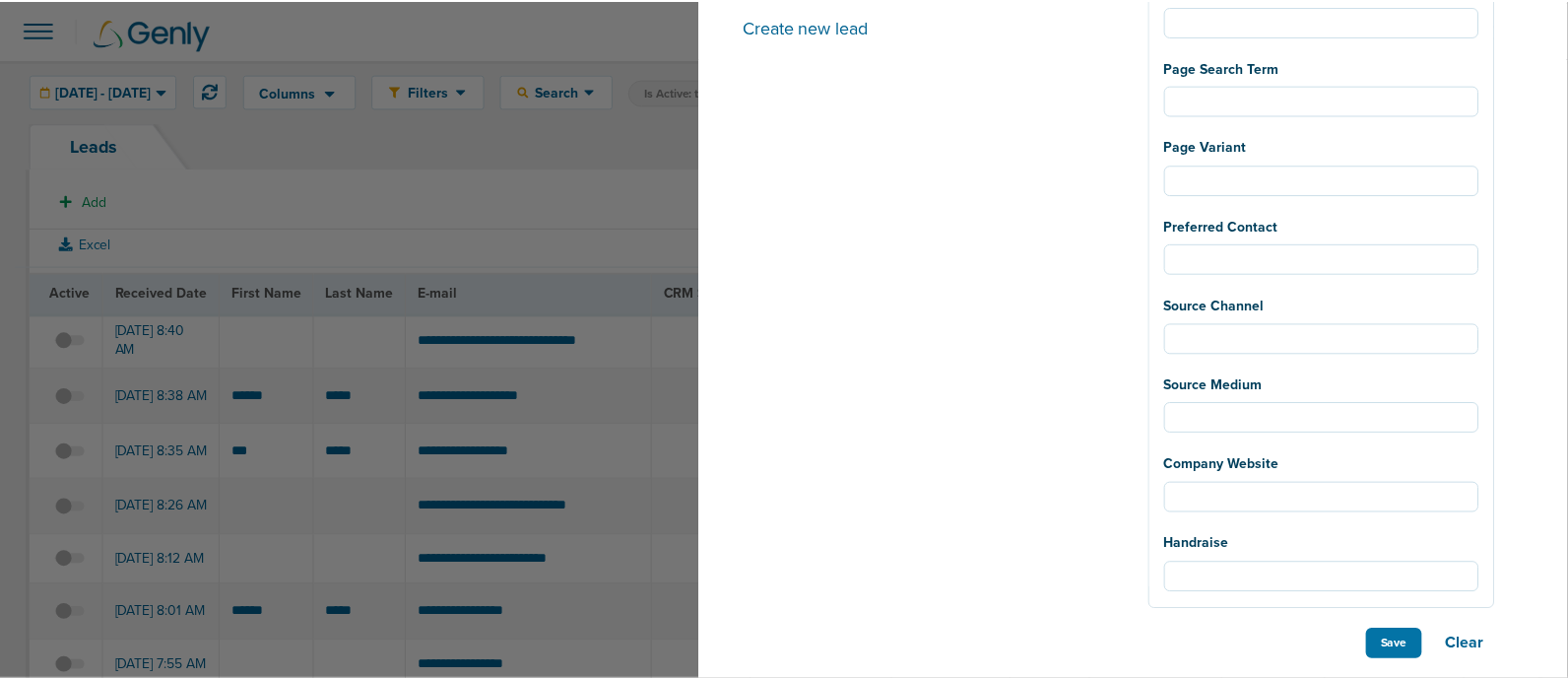
scroll to position [1378, 0]
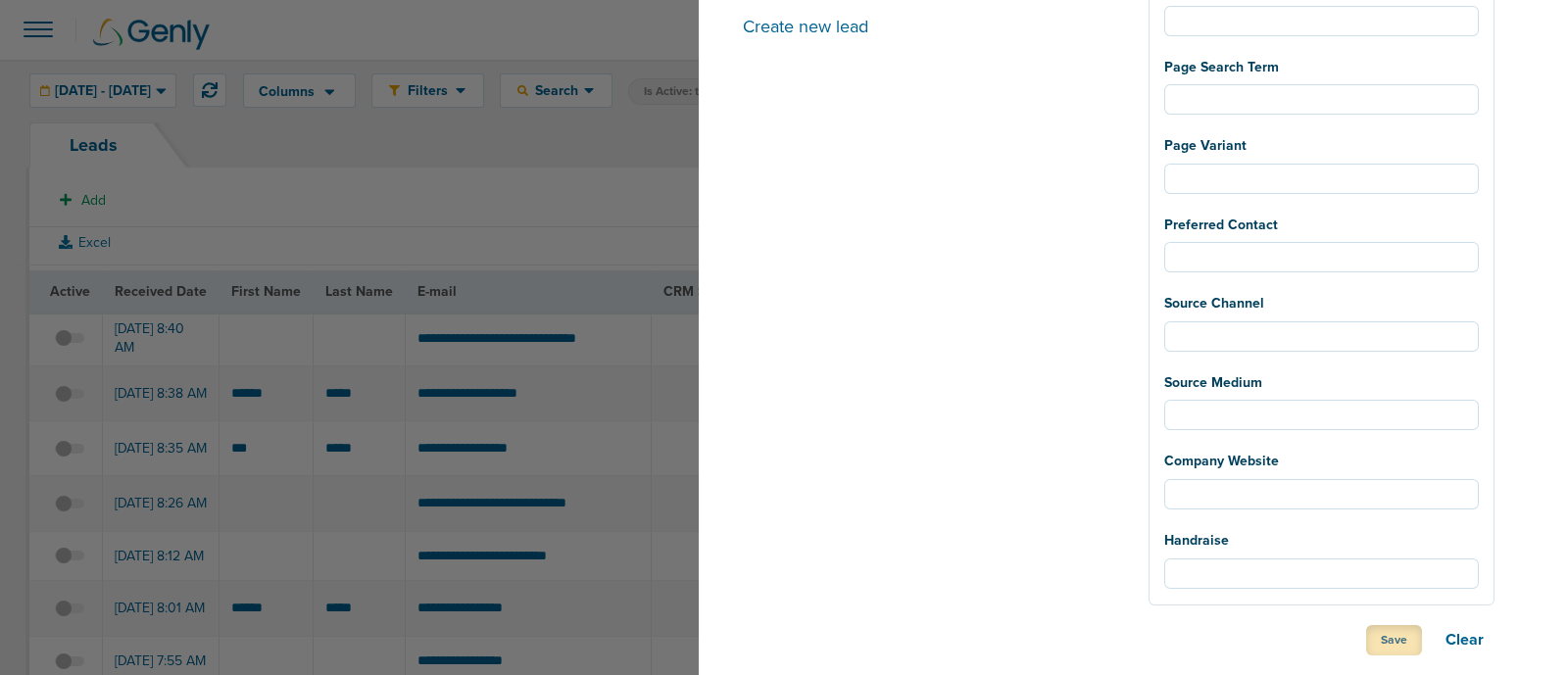
click at [1397, 632] on button "Save" at bounding box center [1394, 640] width 55 height 31
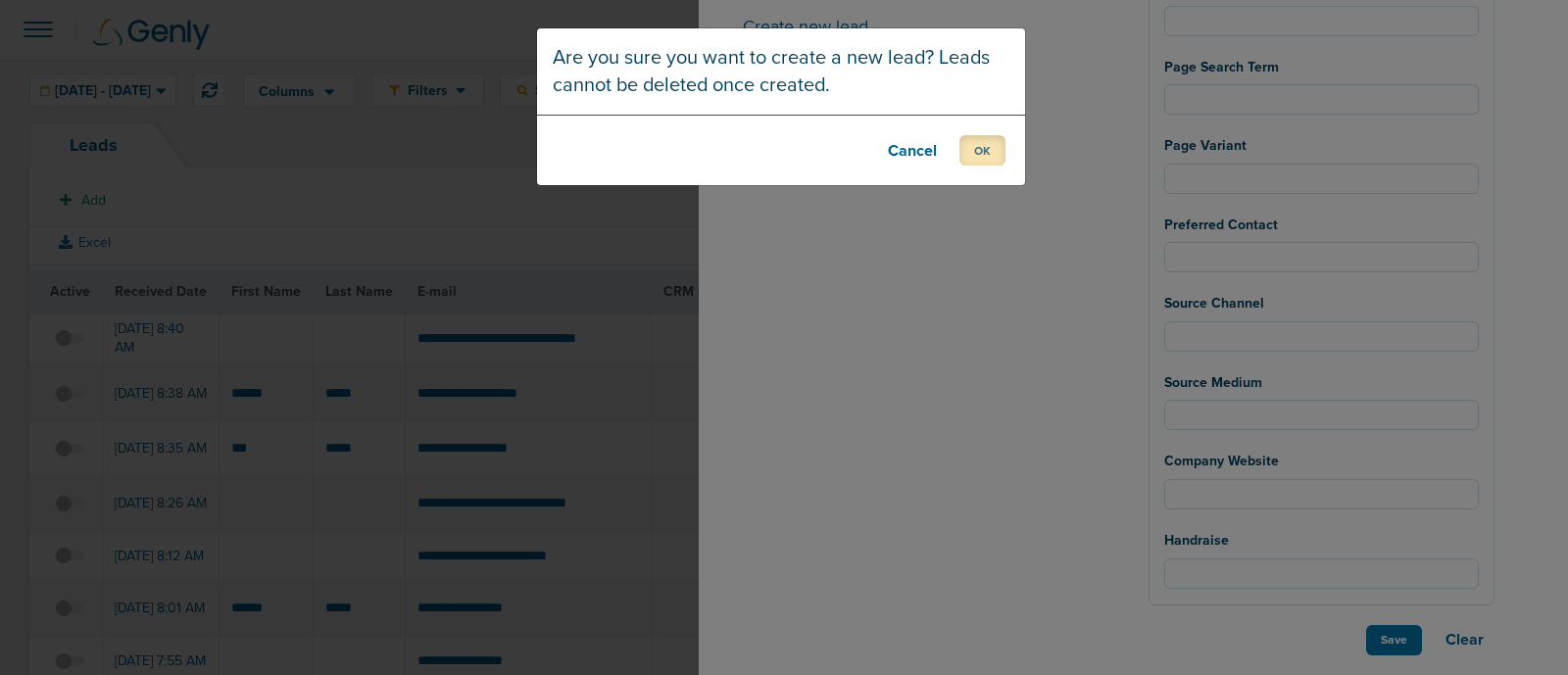
click at [994, 152] on button "OK" at bounding box center [982, 150] width 47 height 31
select select
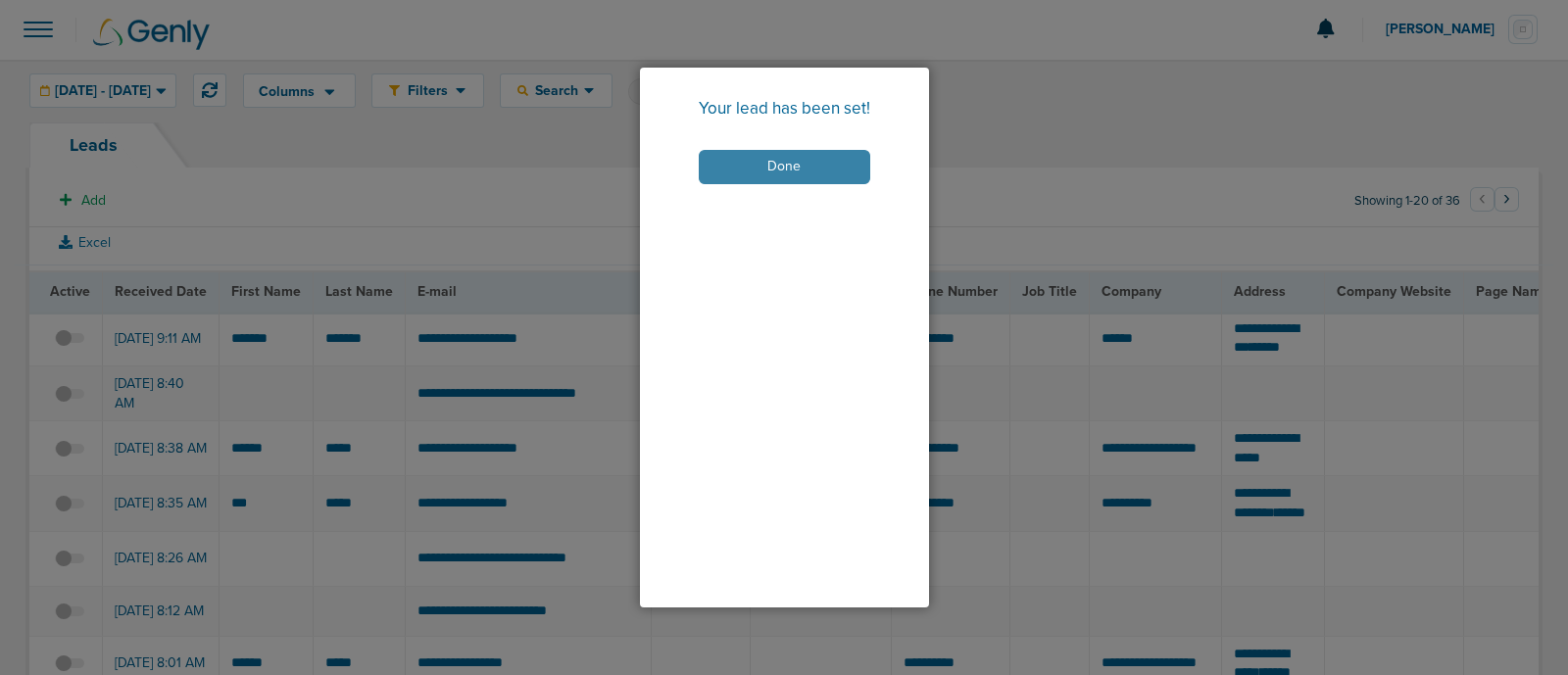
click at [763, 175] on button "Done" at bounding box center [784, 166] width 171 height 35
